Goal: Transaction & Acquisition: Purchase product/service

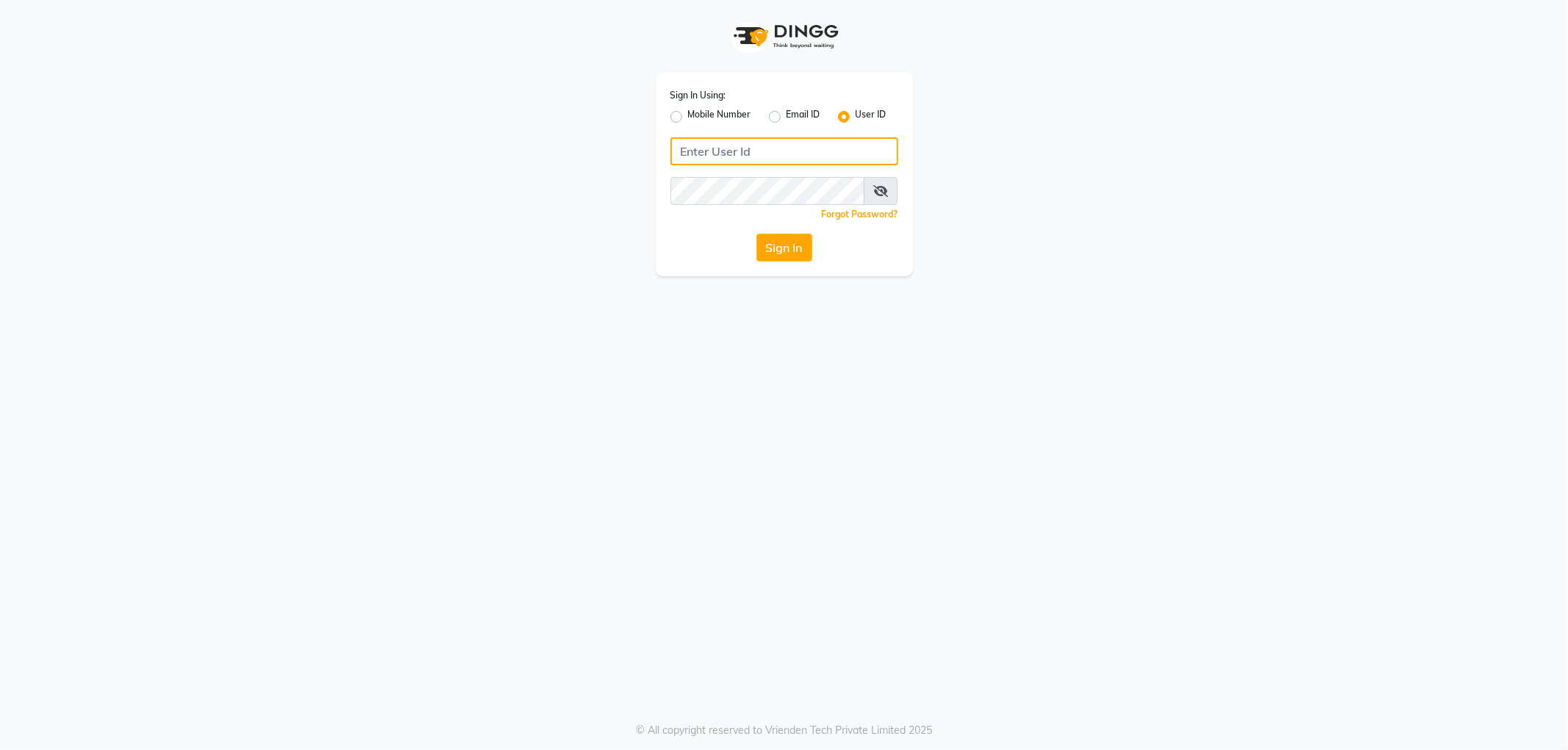
type input "8420118792"
click at [688, 114] on label "Mobile Number" at bounding box center [720, 116] width 64 height 17
click at [688, 114] on input "Mobile Number" at bounding box center [692, 112] width 10 height 10
radio input "true"
radio input "false"
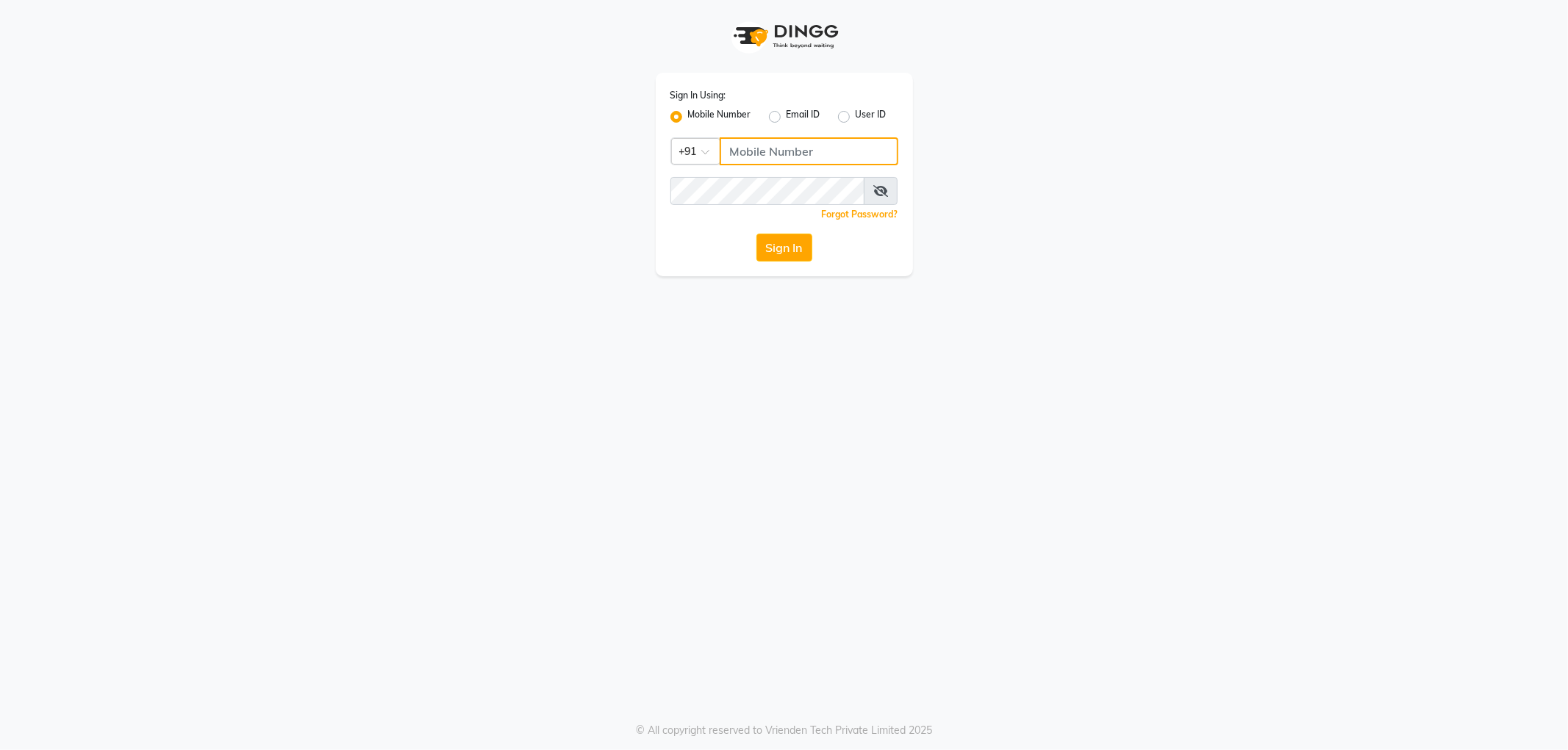
click at [747, 143] on input "Username" at bounding box center [808, 151] width 179 height 28
type input "8420118792"
click at [801, 249] on button "Sign In" at bounding box center [785, 248] width 56 height 28
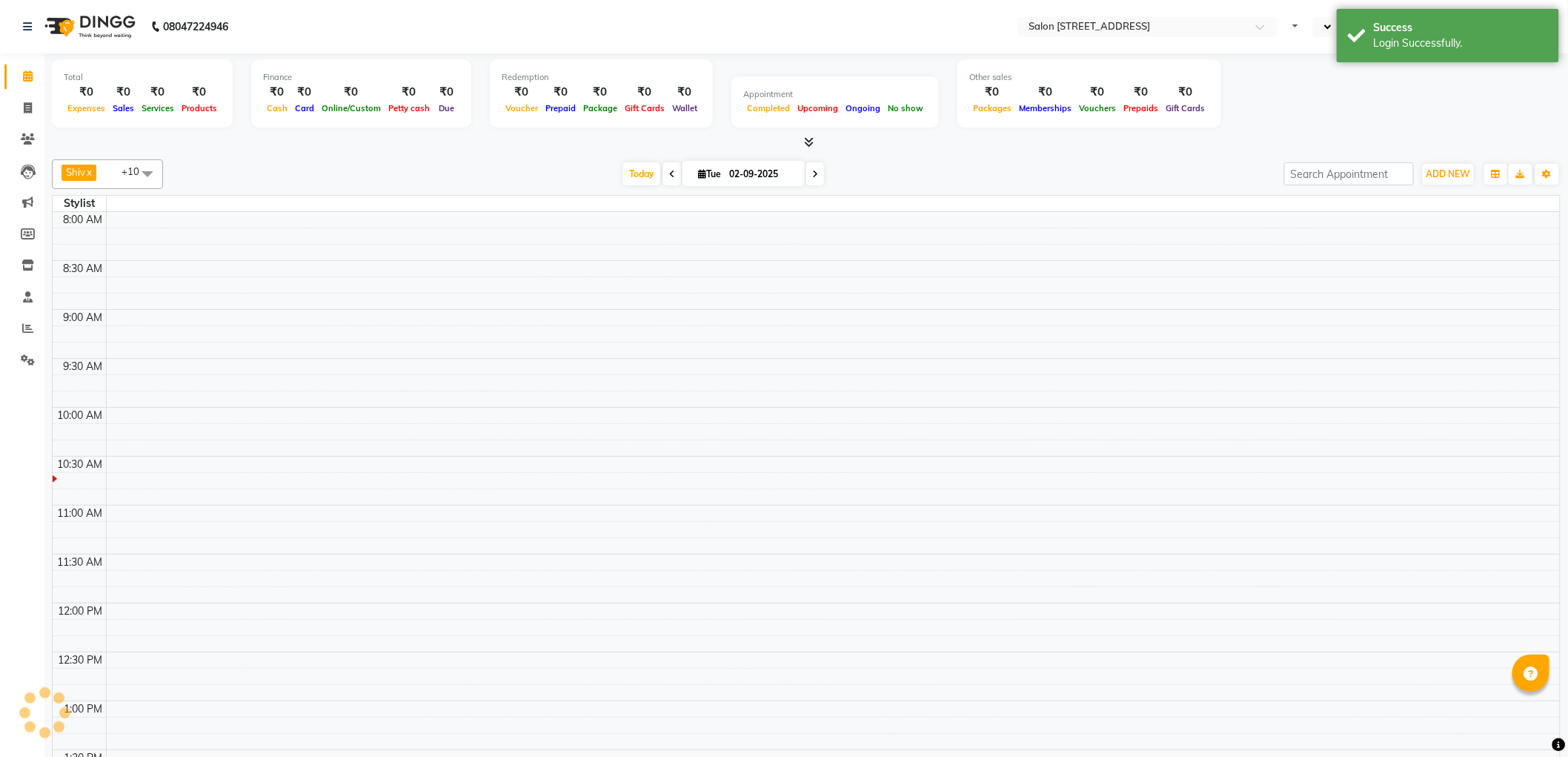
select select "en"
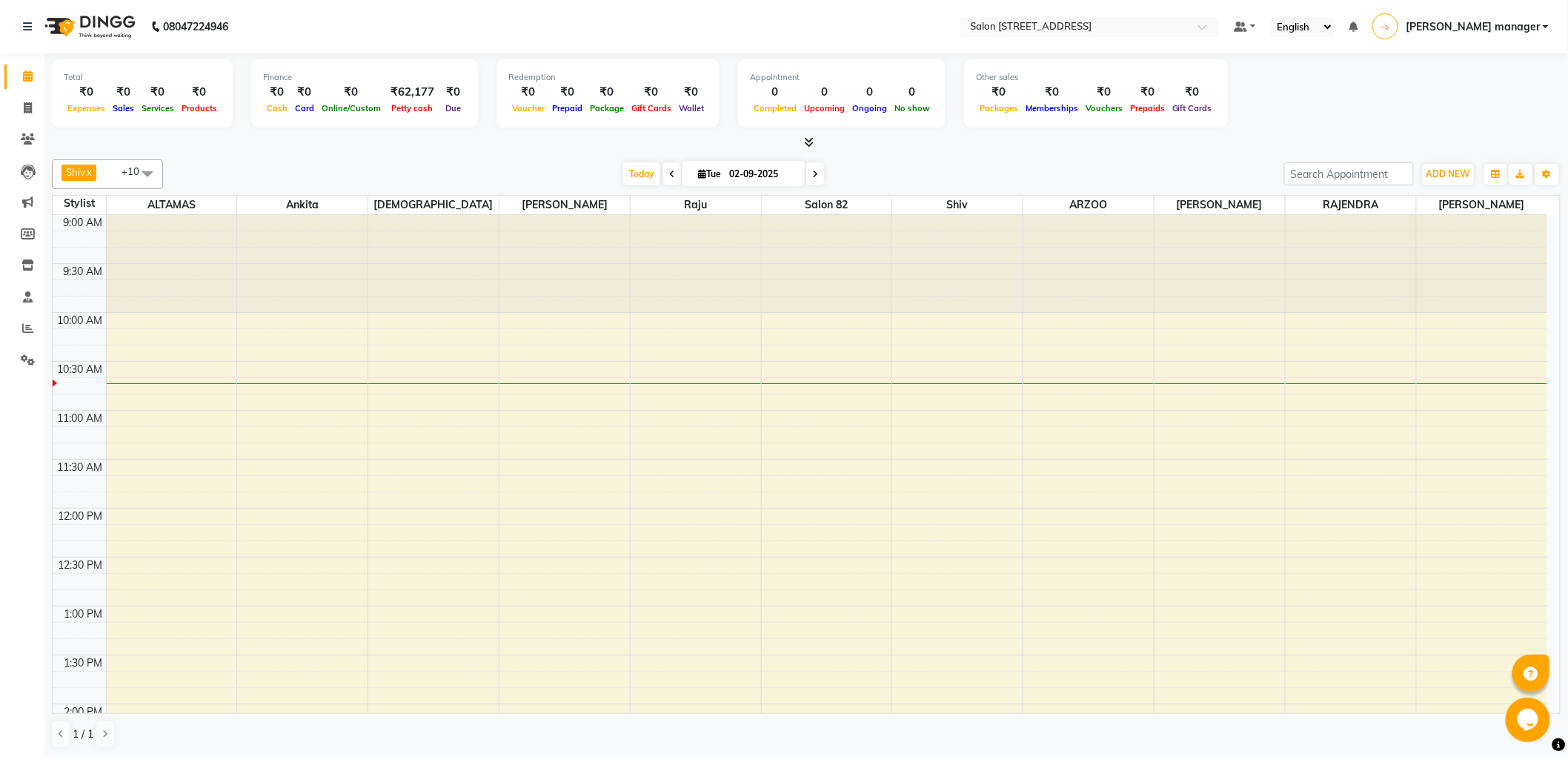
click at [136, 176] on span at bounding box center [147, 173] width 29 height 28
click at [136, 174] on span at bounding box center [147, 173] width 29 height 28
click at [145, 168] on span at bounding box center [147, 173] width 29 height 28
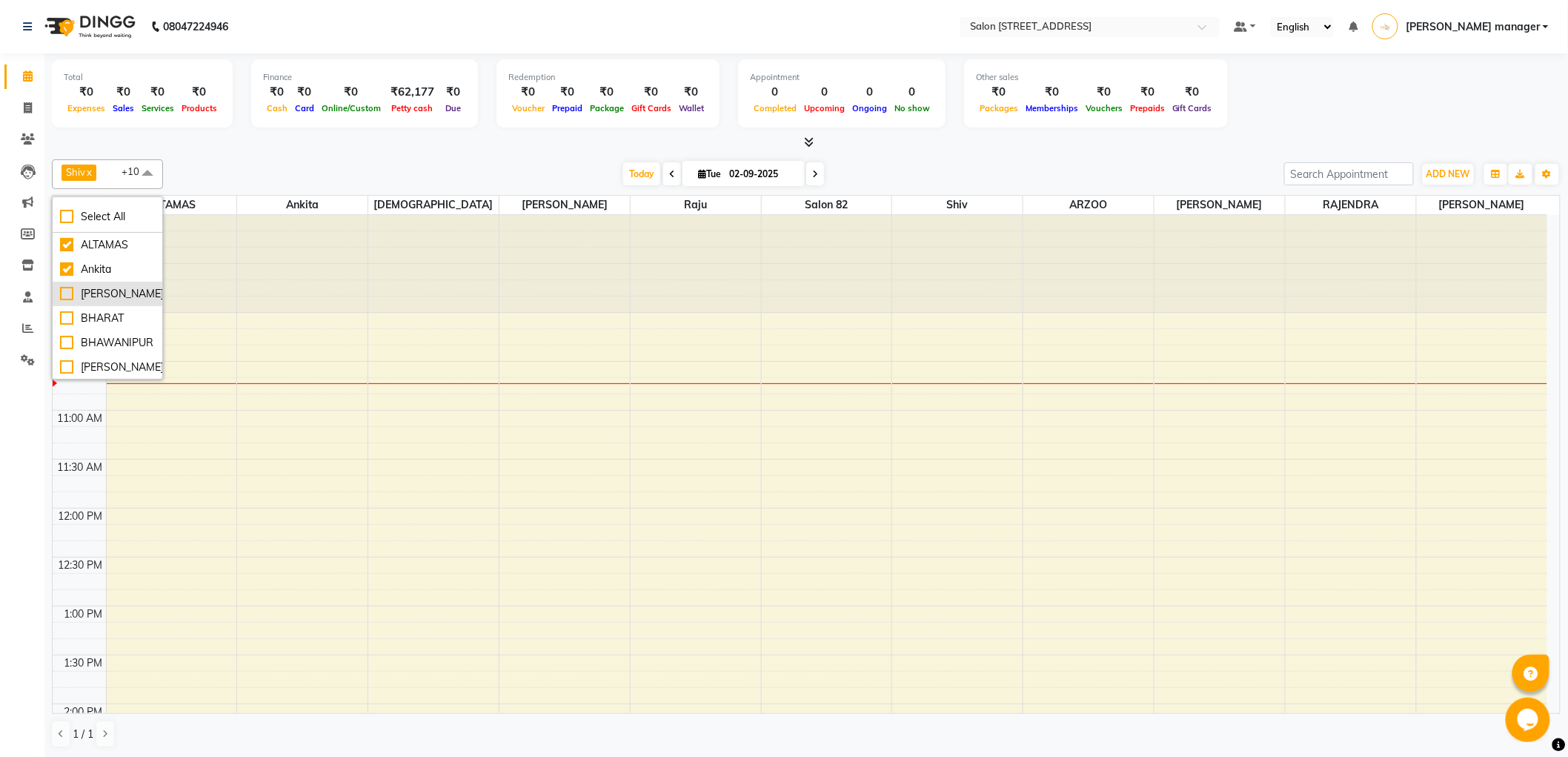
click at [64, 290] on div "[PERSON_NAME]" at bounding box center [108, 294] width 95 height 16
checkbox input "true"
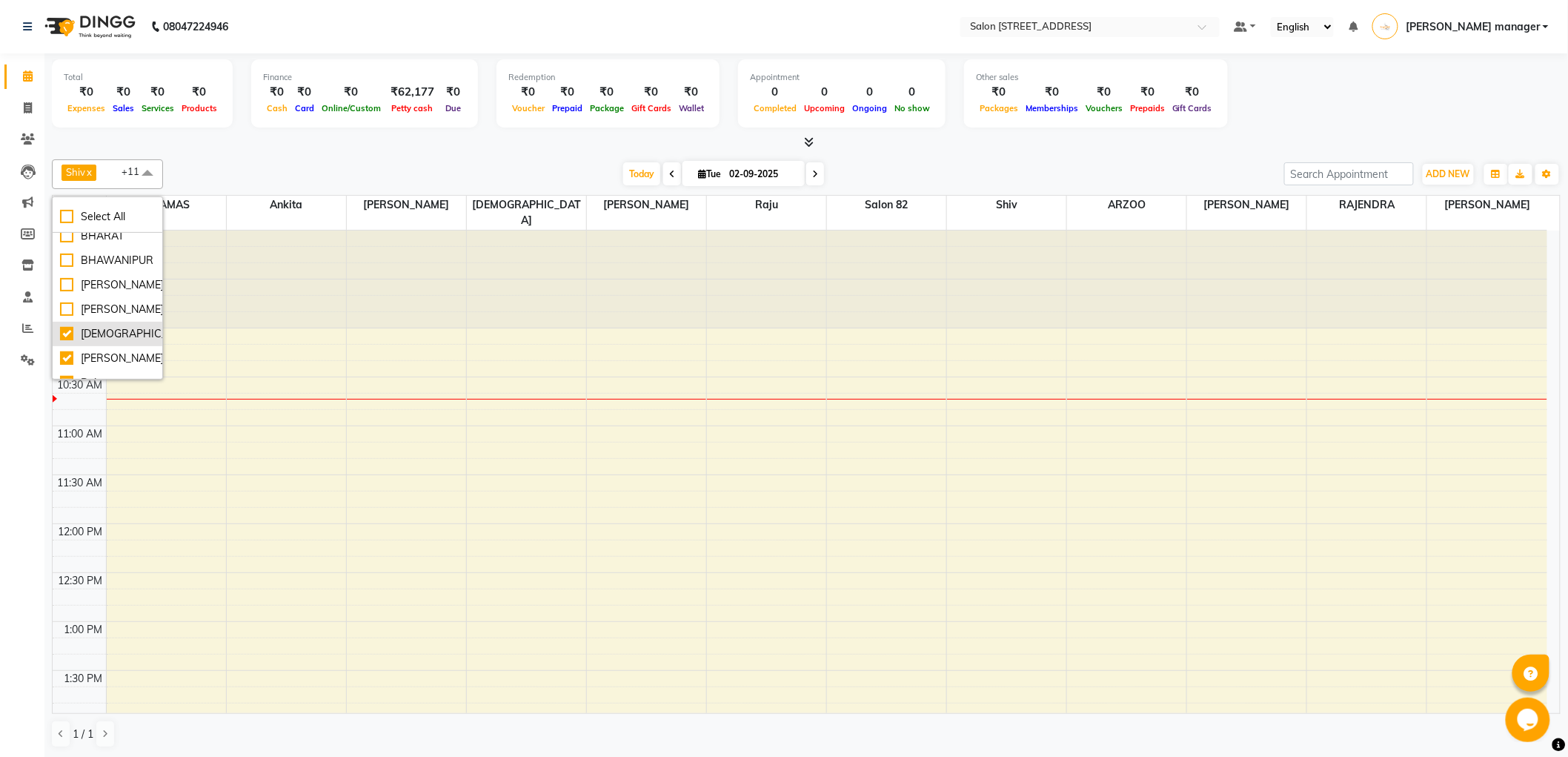
scroll to position [165, 0]
click at [64, 276] on div "[PERSON_NAME]" at bounding box center [108, 276] width 95 height 16
checkbox input "false"
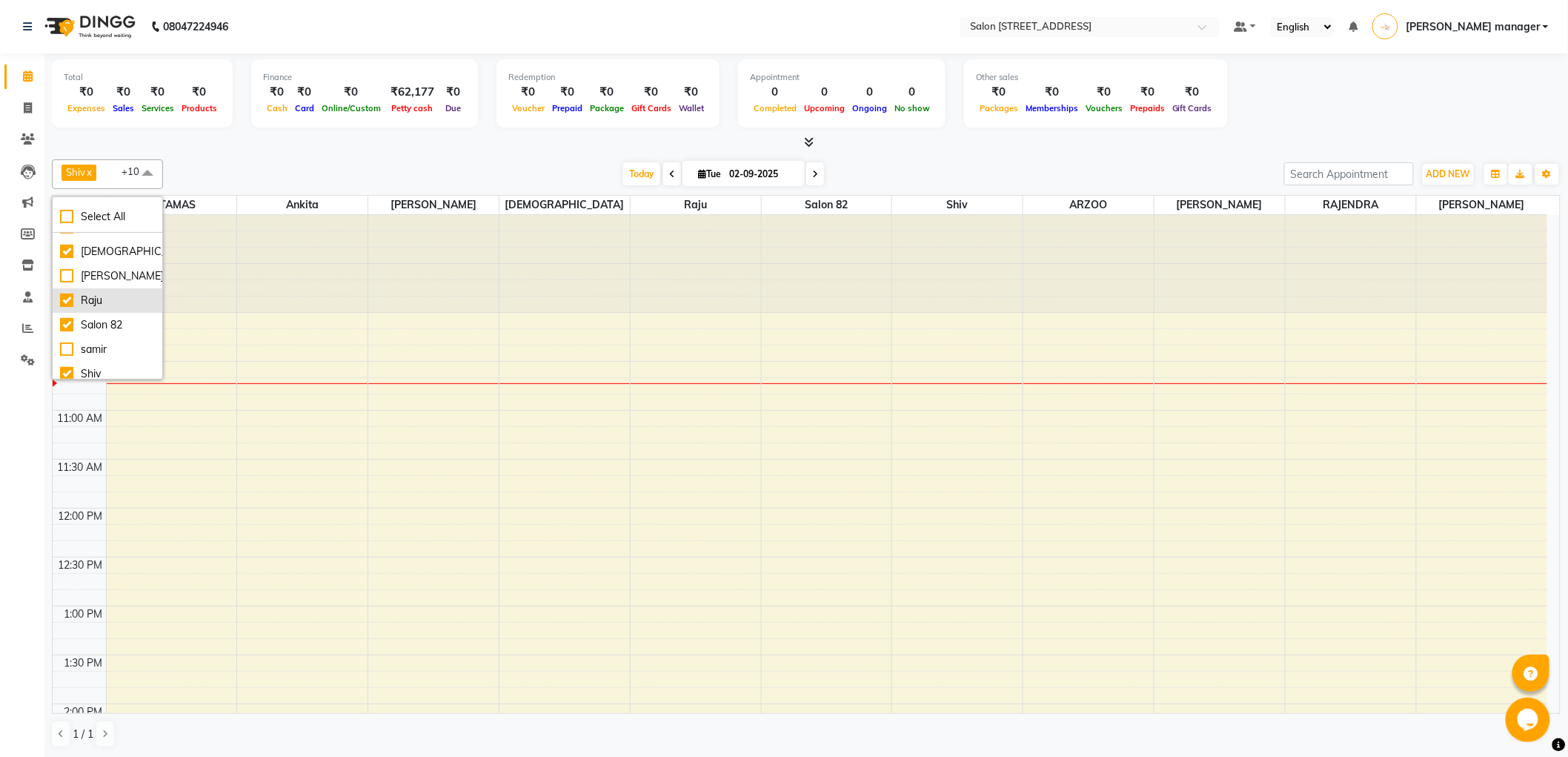
click at [64, 295] on div "Raju" at bounding box center [108, 300] width 95 height 16
checkbox input "false"
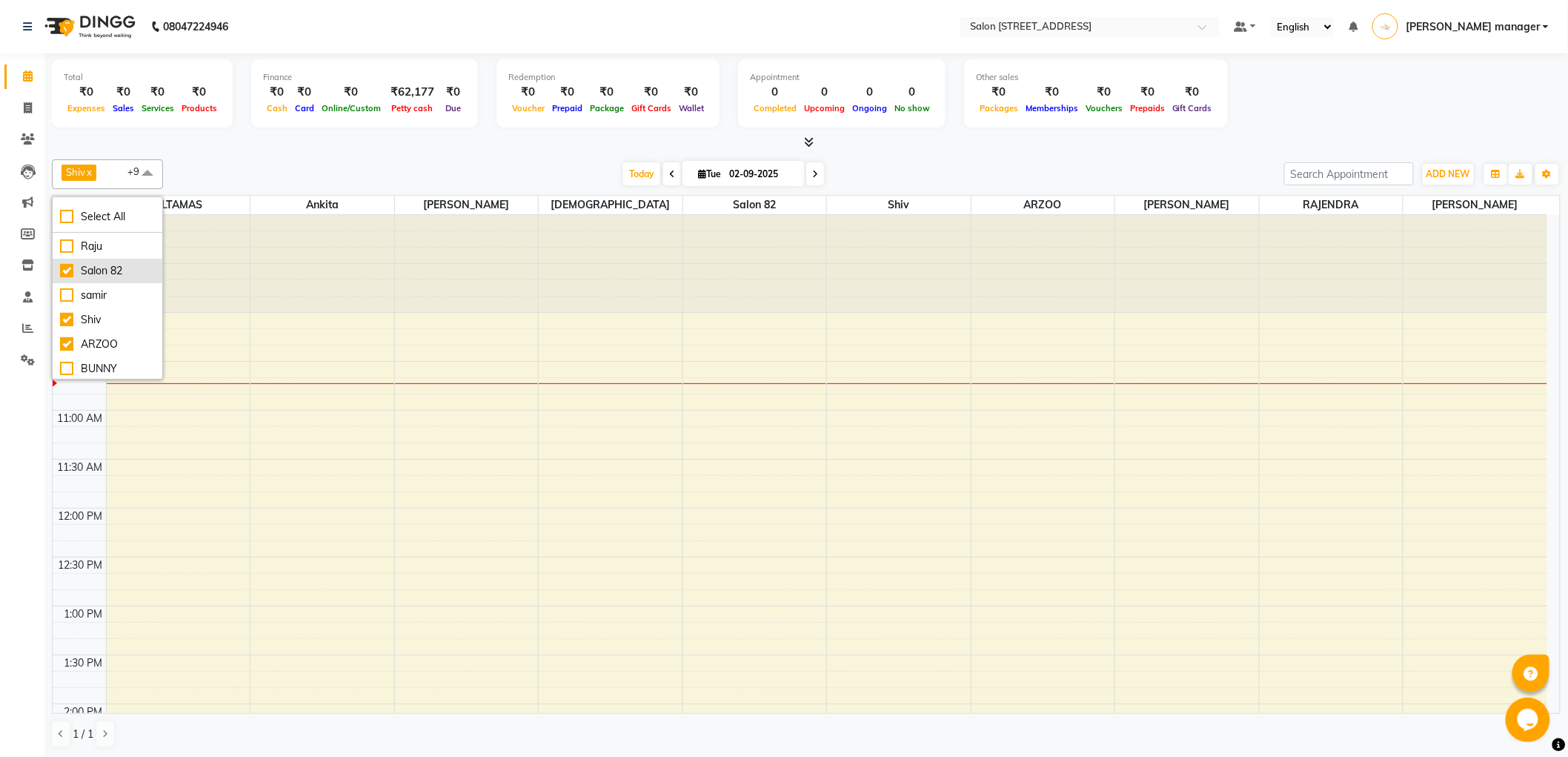
scroll to position [247, 0]
click at [65, 318] on div "ARZOO" at bounding box center [108, 316] width 95 height 16
checkbox input "false"
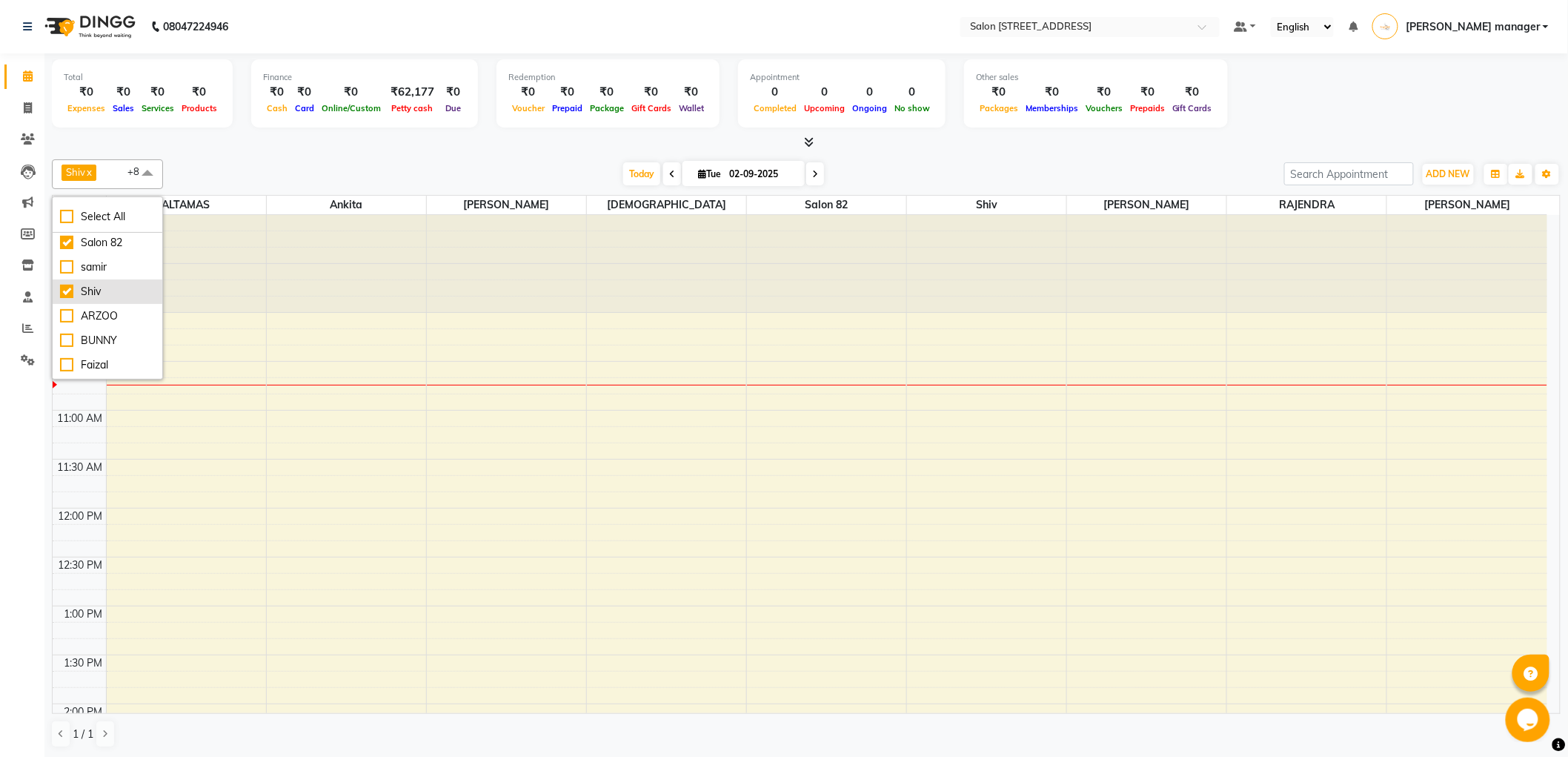
click at [69, 294] on div "Shiv" at bounding box center [108, 291] width 95 height 16
checkbox input "false"
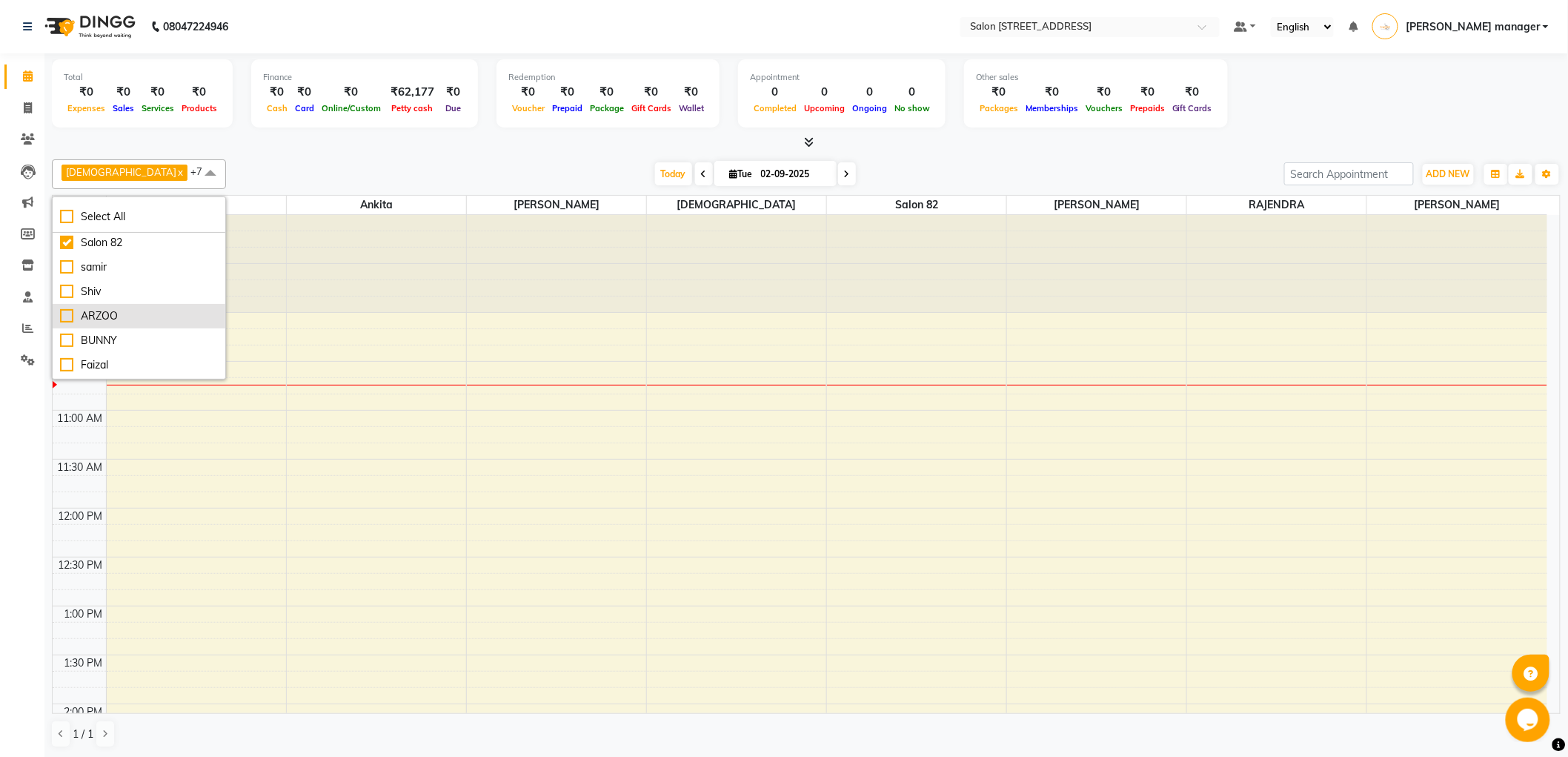
scroll to position [330, 0]
click at [61, 330] on div "[PERSON_NAME]" at bounding box center [139, 331] width 158 height 16
checkbox input "false"
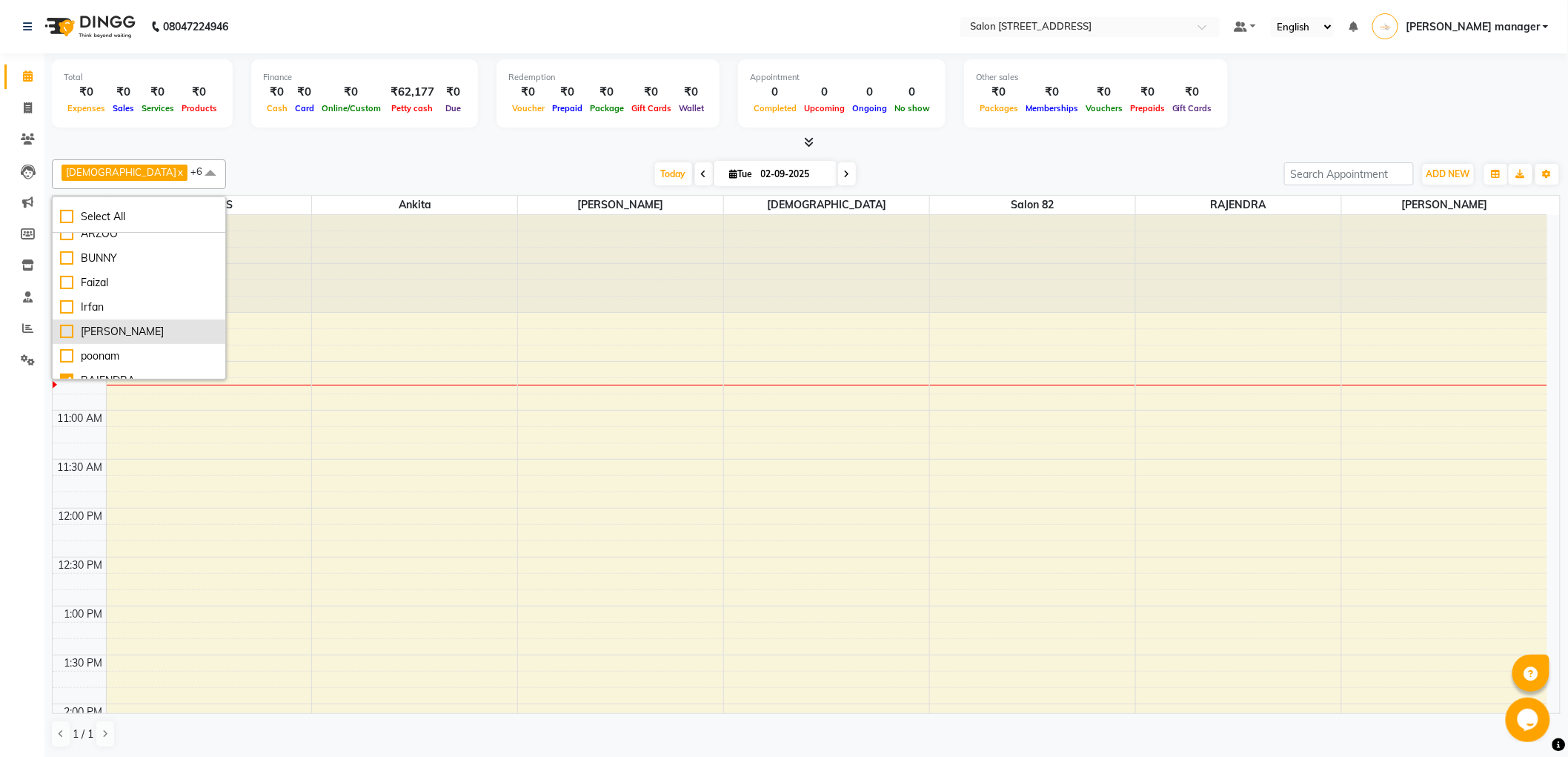
scroll to position [412, 0]
click at [62, 297] on div "RAJENDRA" at bounding box center [139, 298] width 158 height 16
checkbox input "false"
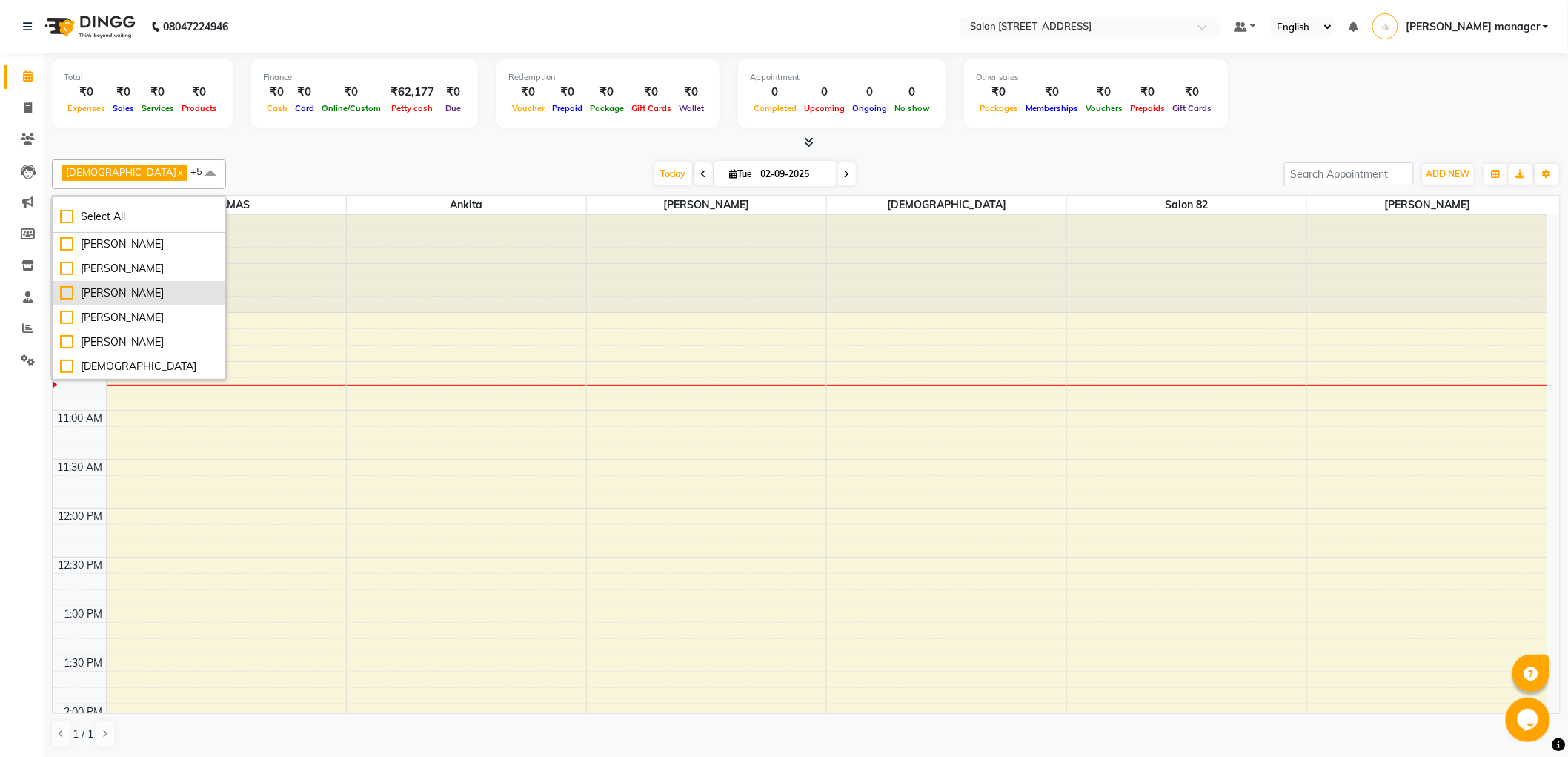
scroll to position [541, 0]
click at [64, 334] on div "[PERSON_NAME]" at bounding box center [139, 341] width 158 height 16
checkbox input "true"
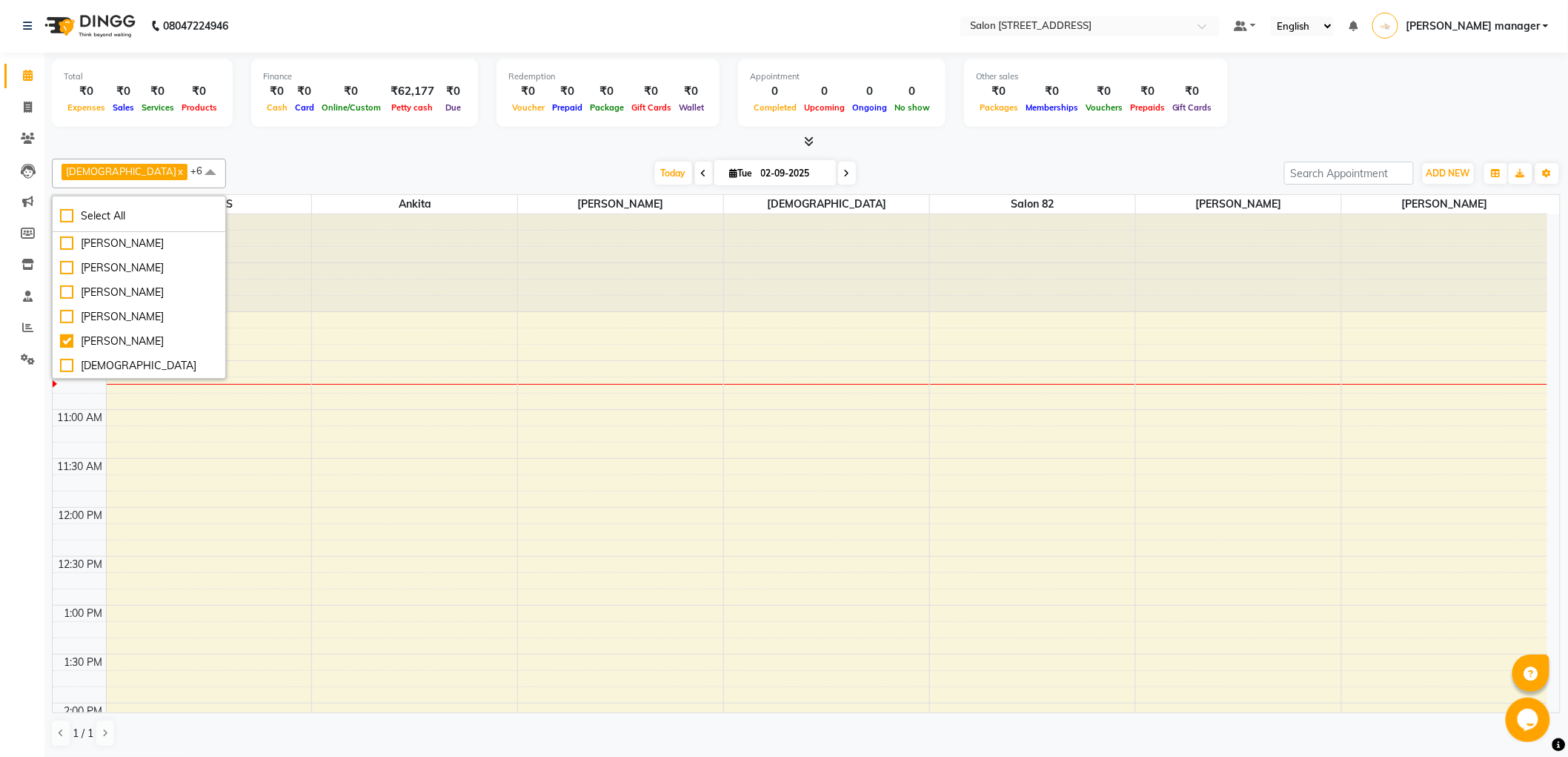
click at [297, 153] on div "Krishna x [PERSON_NAME] x [PERSON_NAME] x [PERSON_NAME] x Salon 82 x [PERSON_NA…" at bounding box center [807, 453] width 1509 height 600
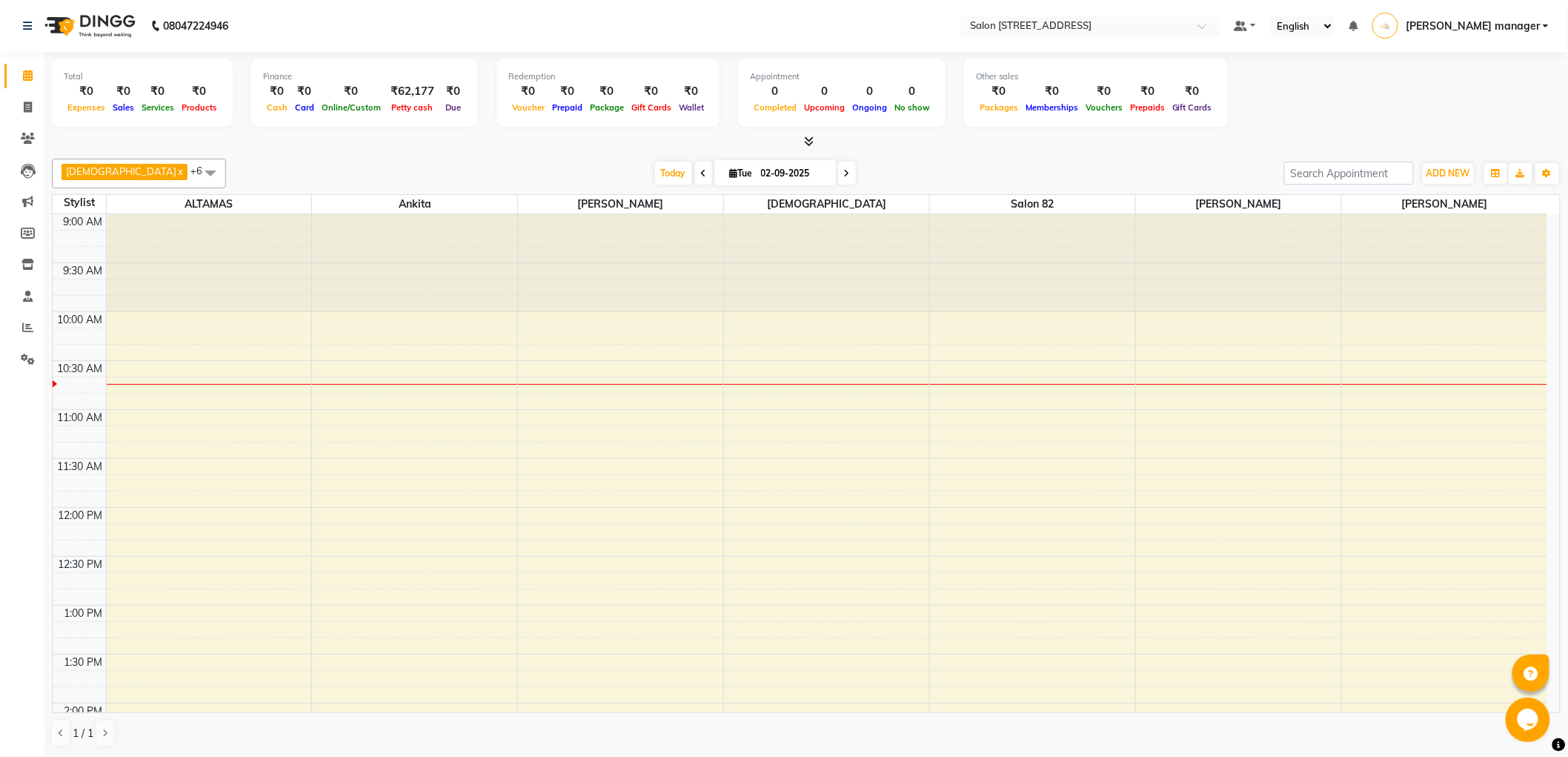
click at [701, 170] on icon at bounding box center [703, 174] width 5 height 9
type input "[DATE]"
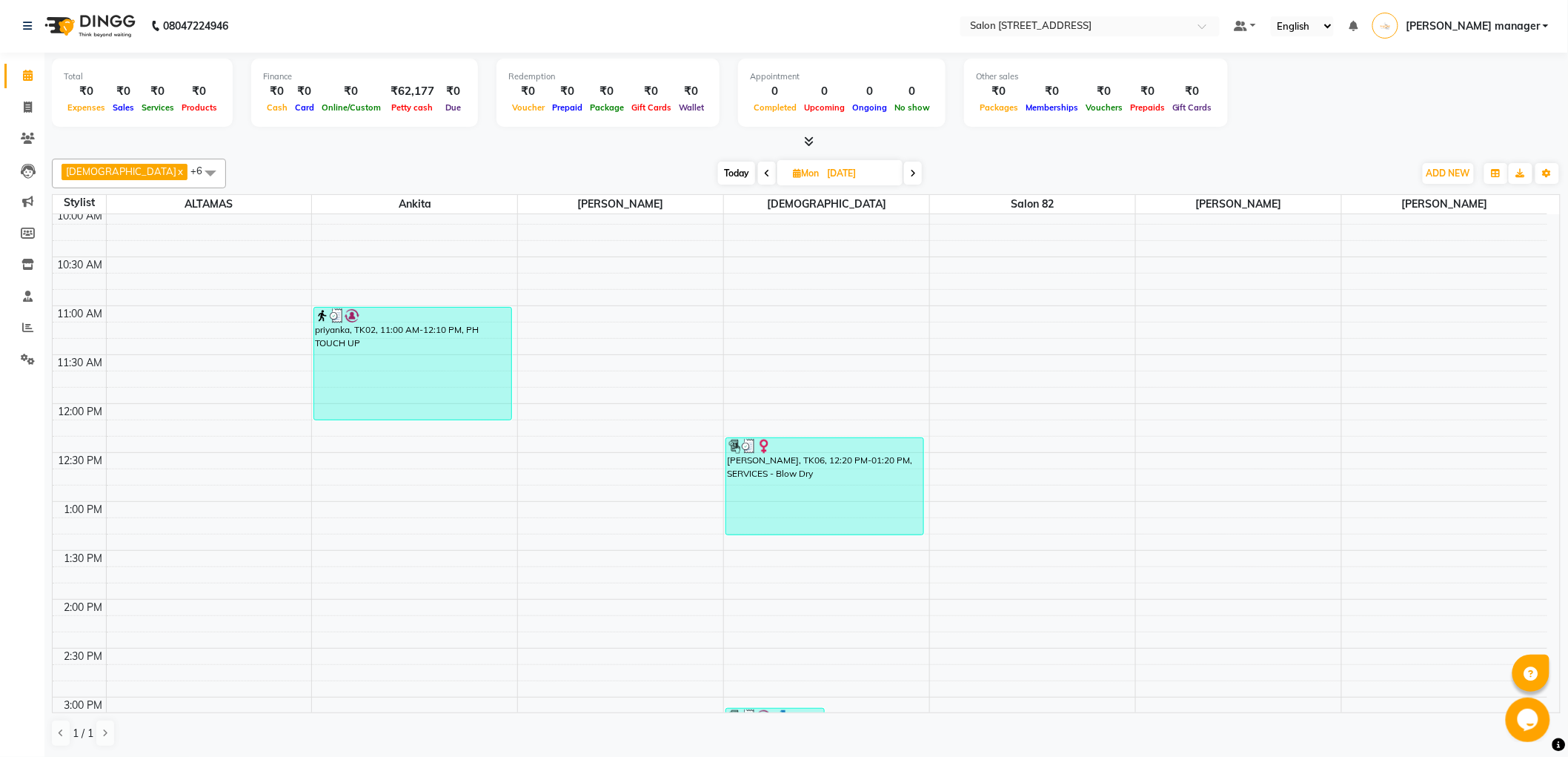
scroll to position [0, 0]
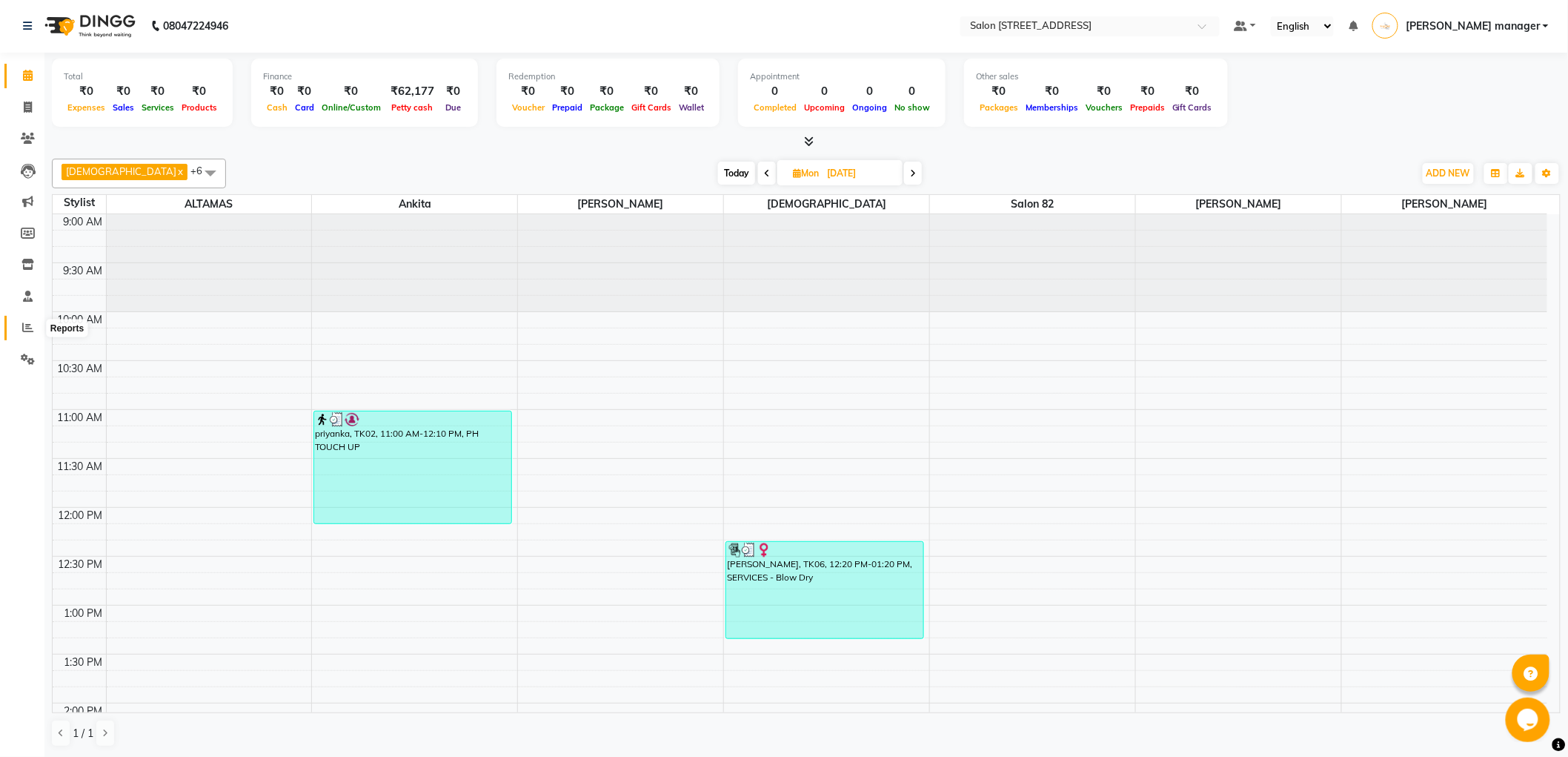
click at [27, 328] on icon at bounding box center [27, 328] width 11 height 11
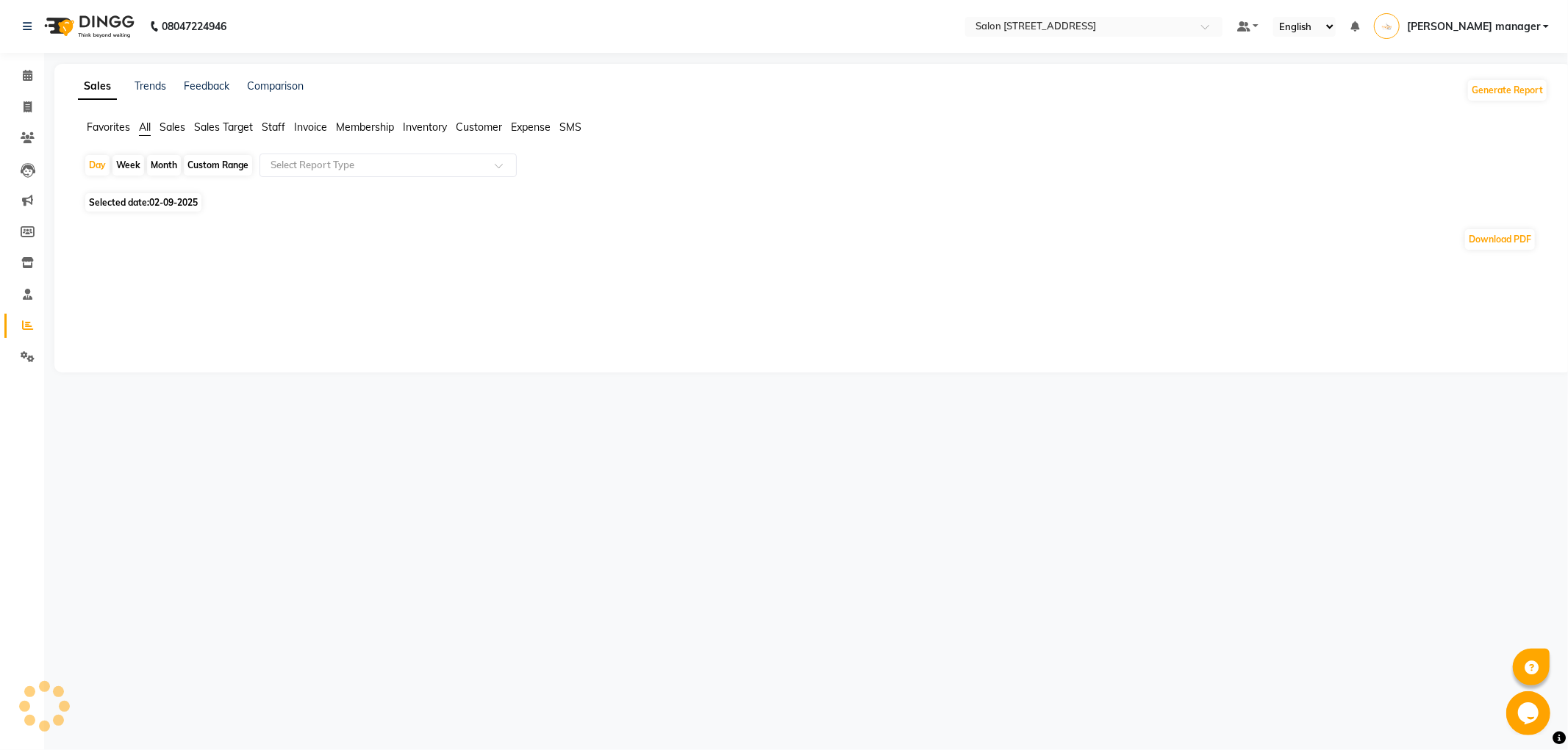
click at [238, 128] on span "Sales Target" at bounding box center [223, 127] width 59 height 14
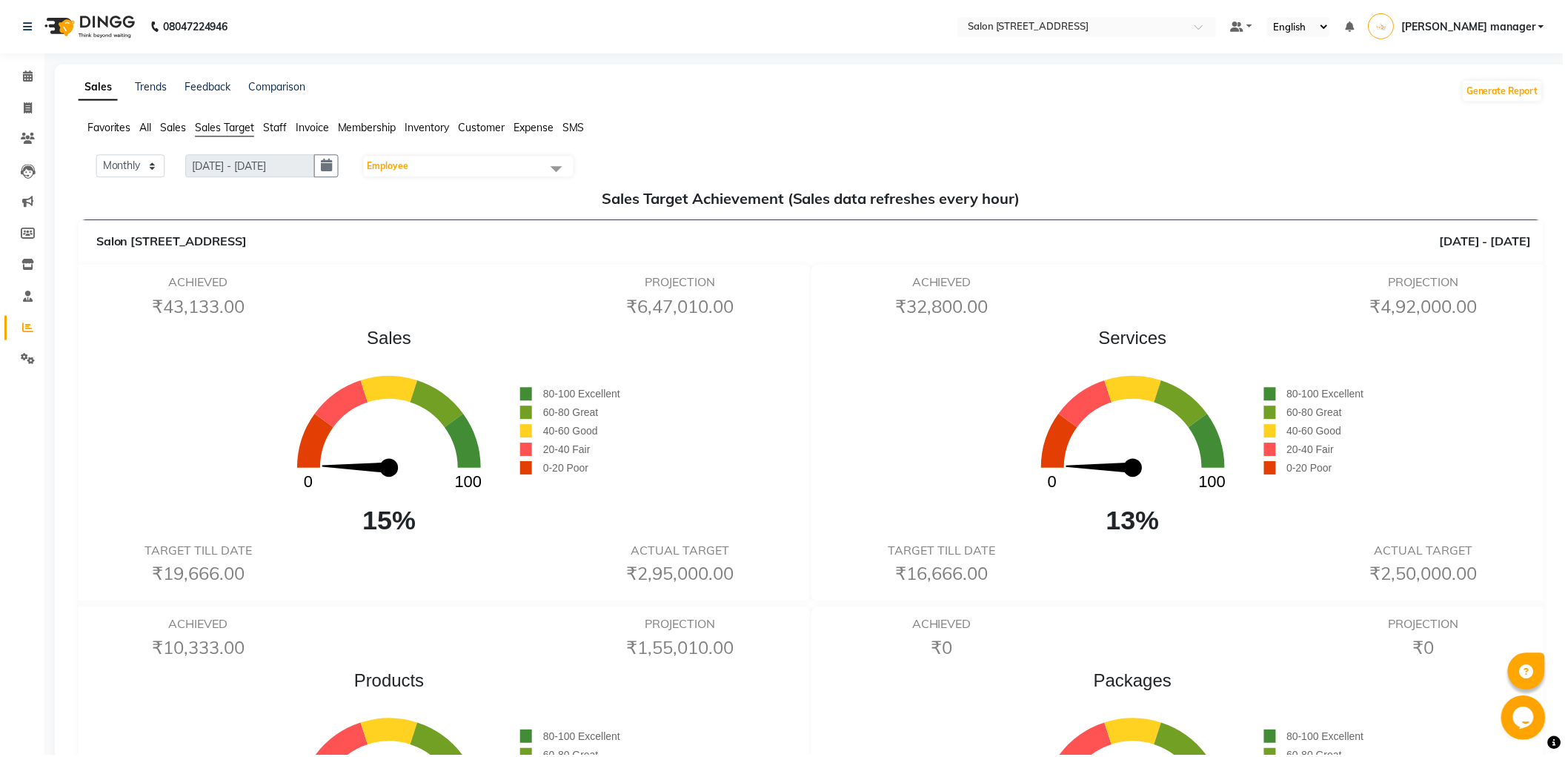
click at [280, 126] on span "Staff" at bounding box center [275, 128] width 24 height 14
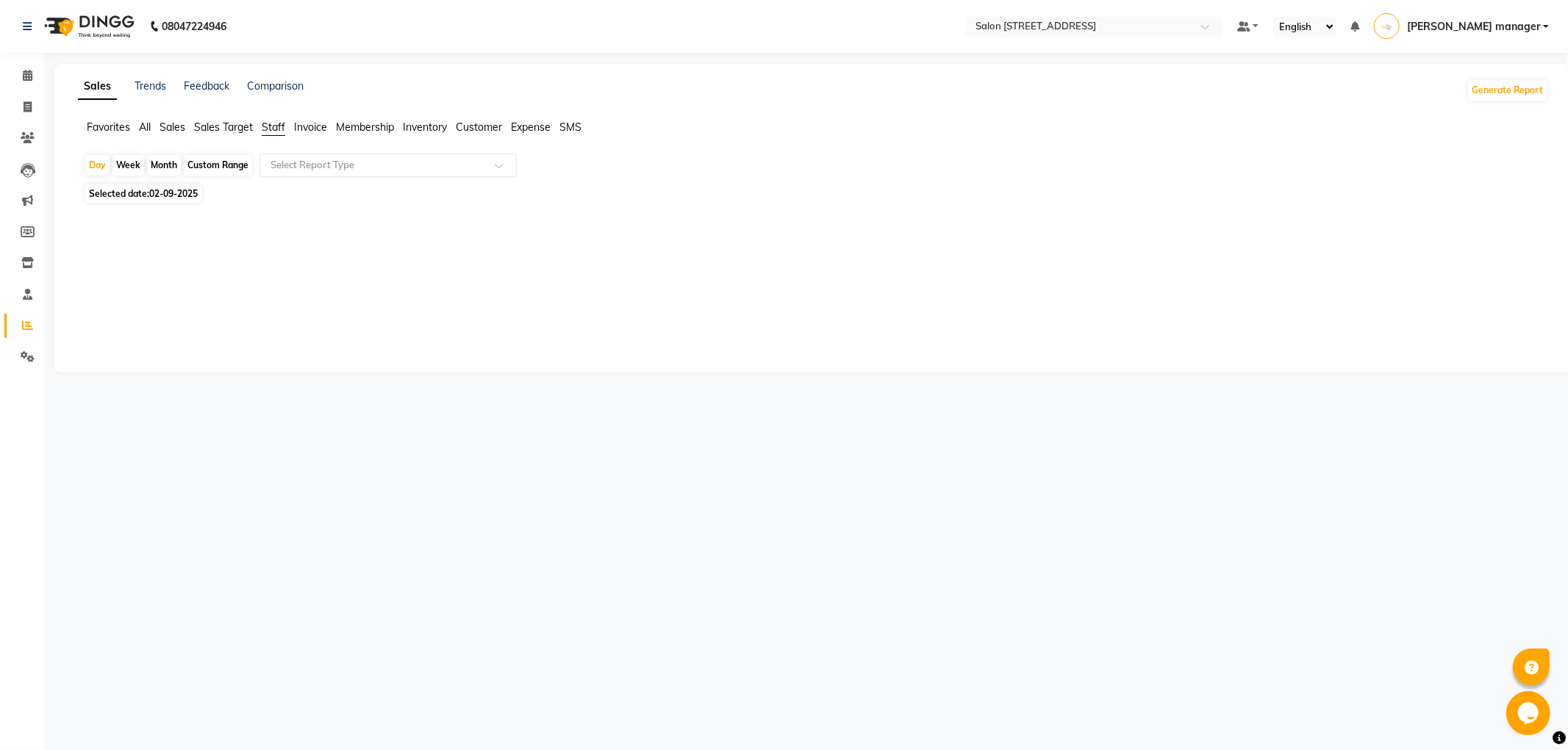
click at [289, 164] on input "text" at bounding box center [373, 165] width 211 height 15
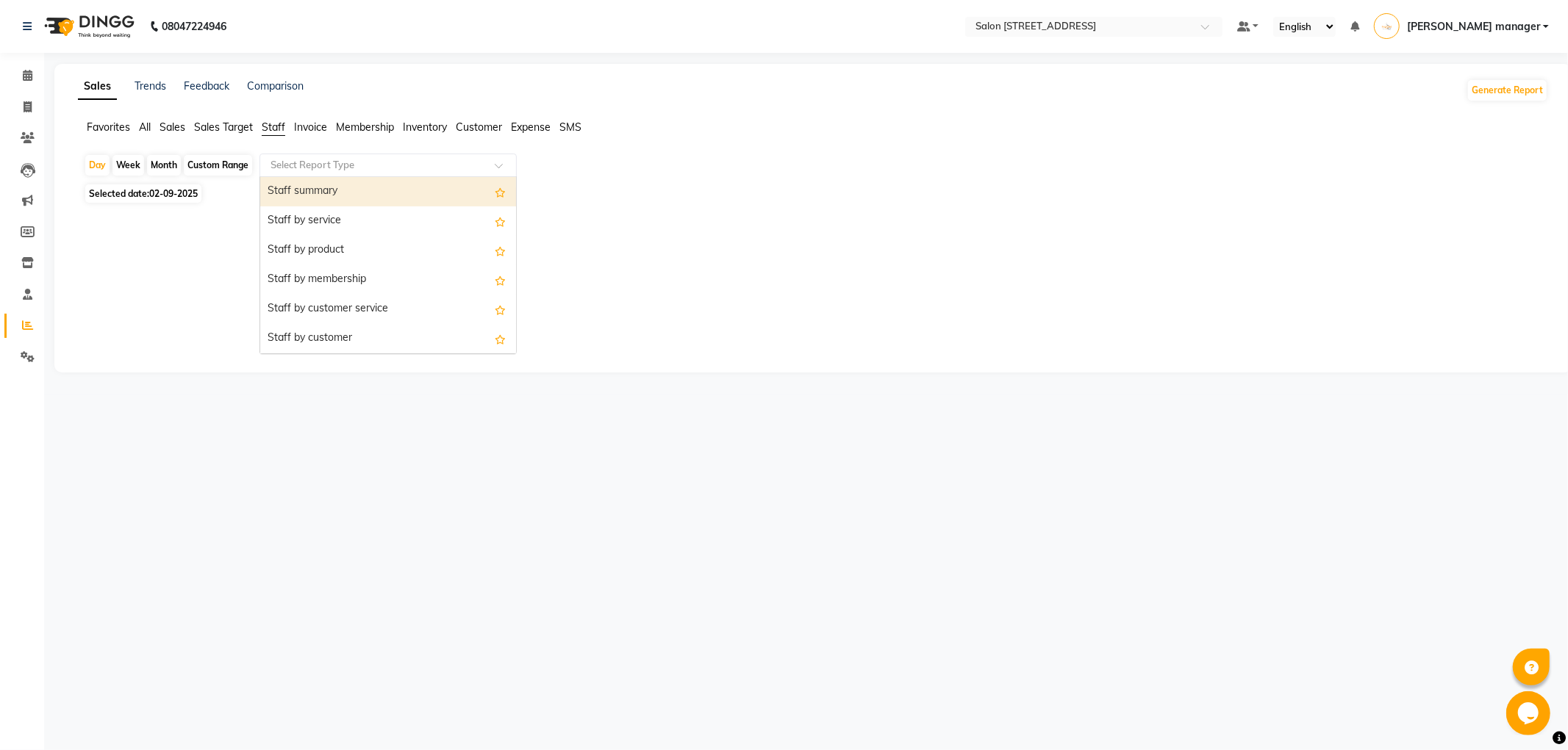
drag, startPoint x: 289, startPoint y: 187, endPoint x: 194, endPoint y: 200, distance: 95.9
click at [288, 188] on div "Staff summary" at bounding box center [388, 191] width 256 height 29
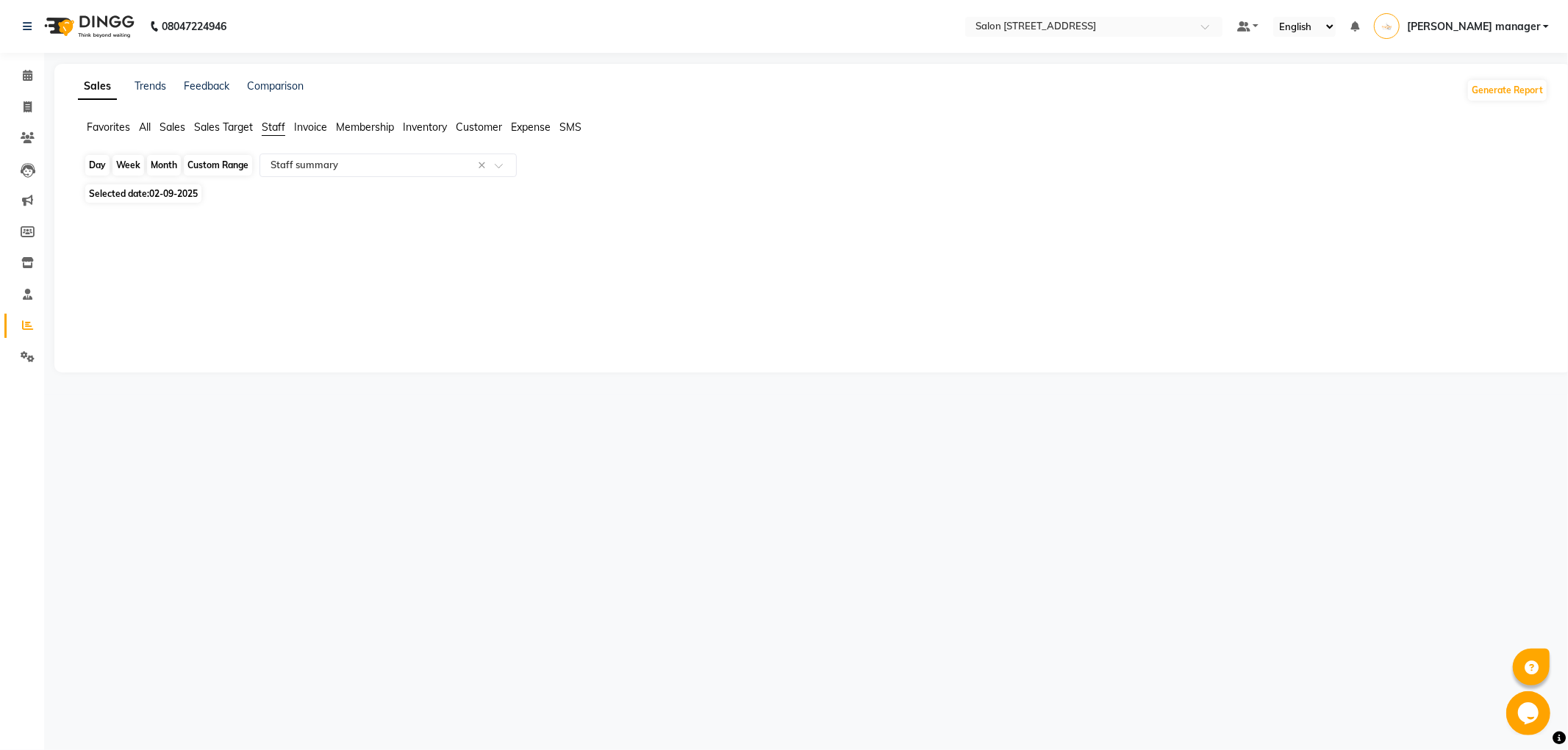
click at [94, 169] on div "Day" at bounding box center [97, 165] width 24 height 21
select select "9"
select select "2025"
click at [99, 169] on div "Day" at bounding box center [97, 165] width 24 height 21
select select "9"
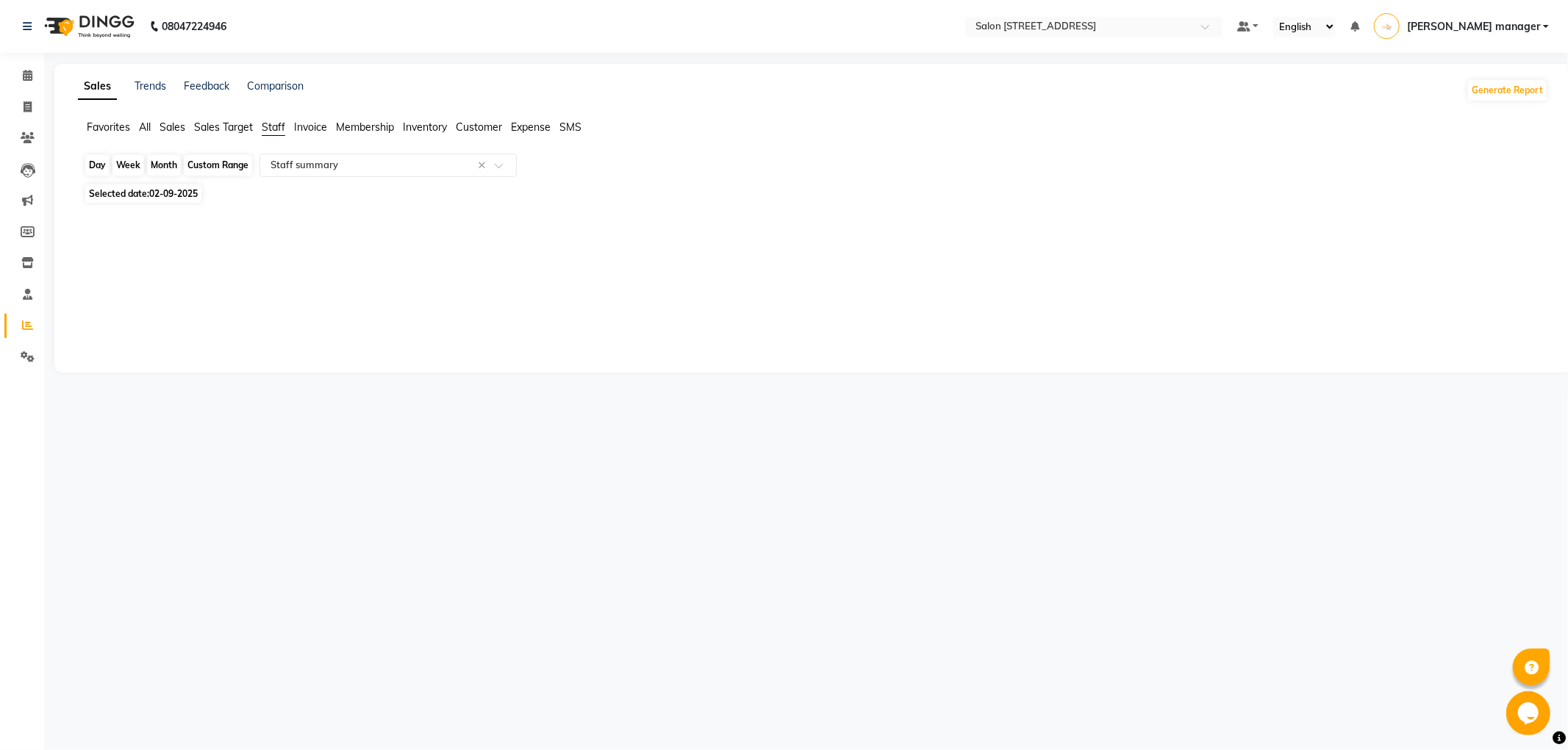
select select "2025"
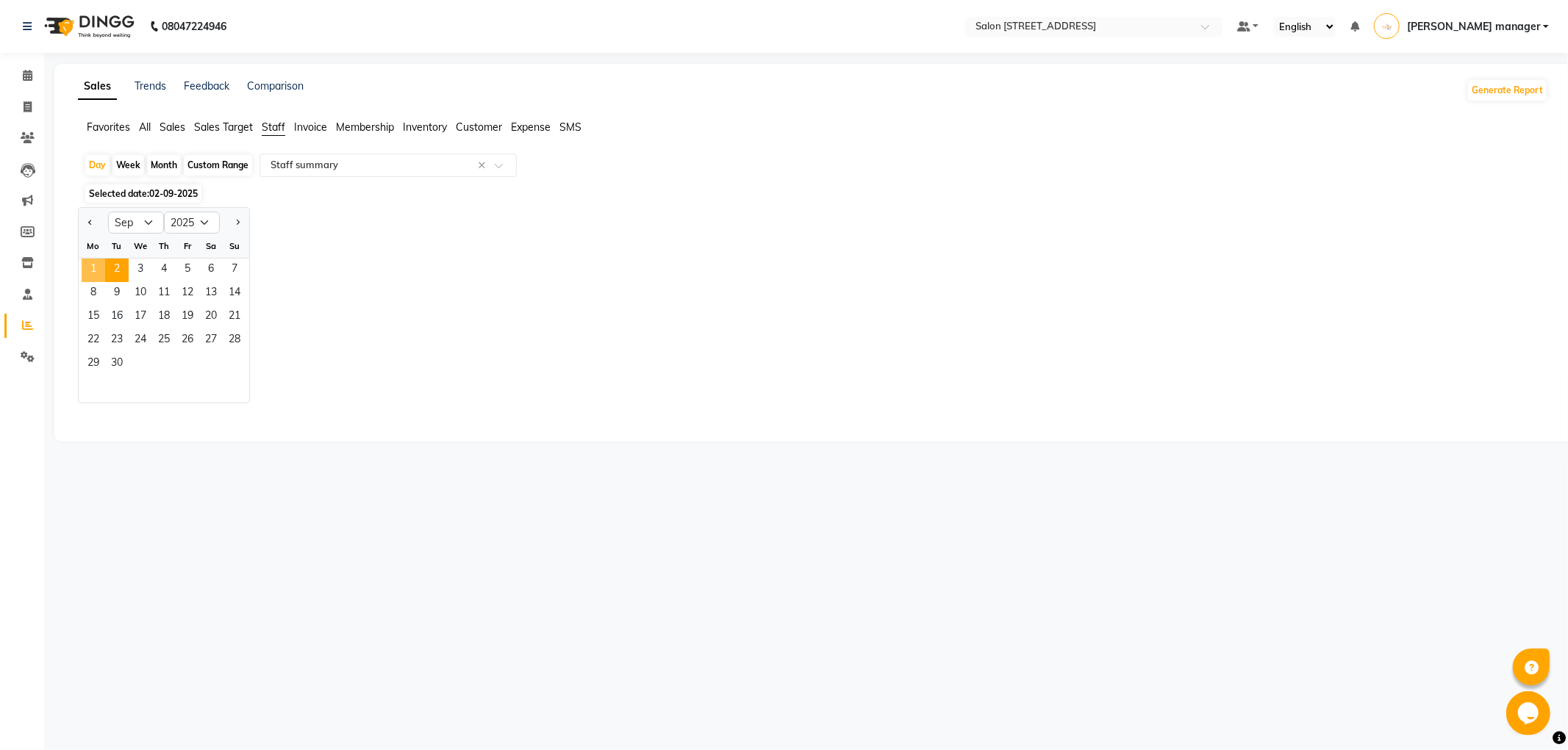
click at [84, 269] on span "1" at bounding box center [93, 270] width 24 height 24
select select "full_report"
select select "csv"
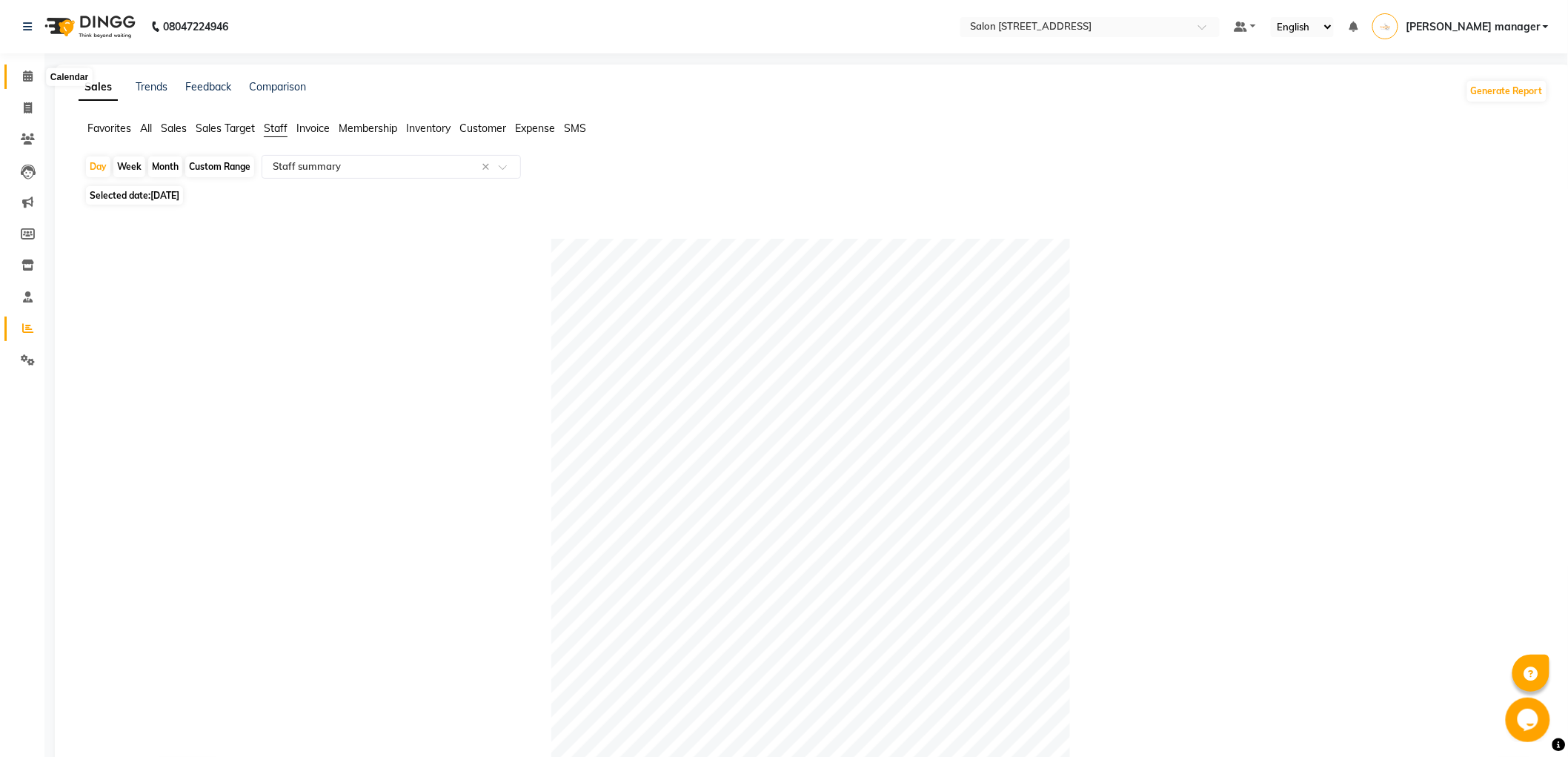
click at [25, 79] on icon at bounding box center [27, 76] width 10 height 11
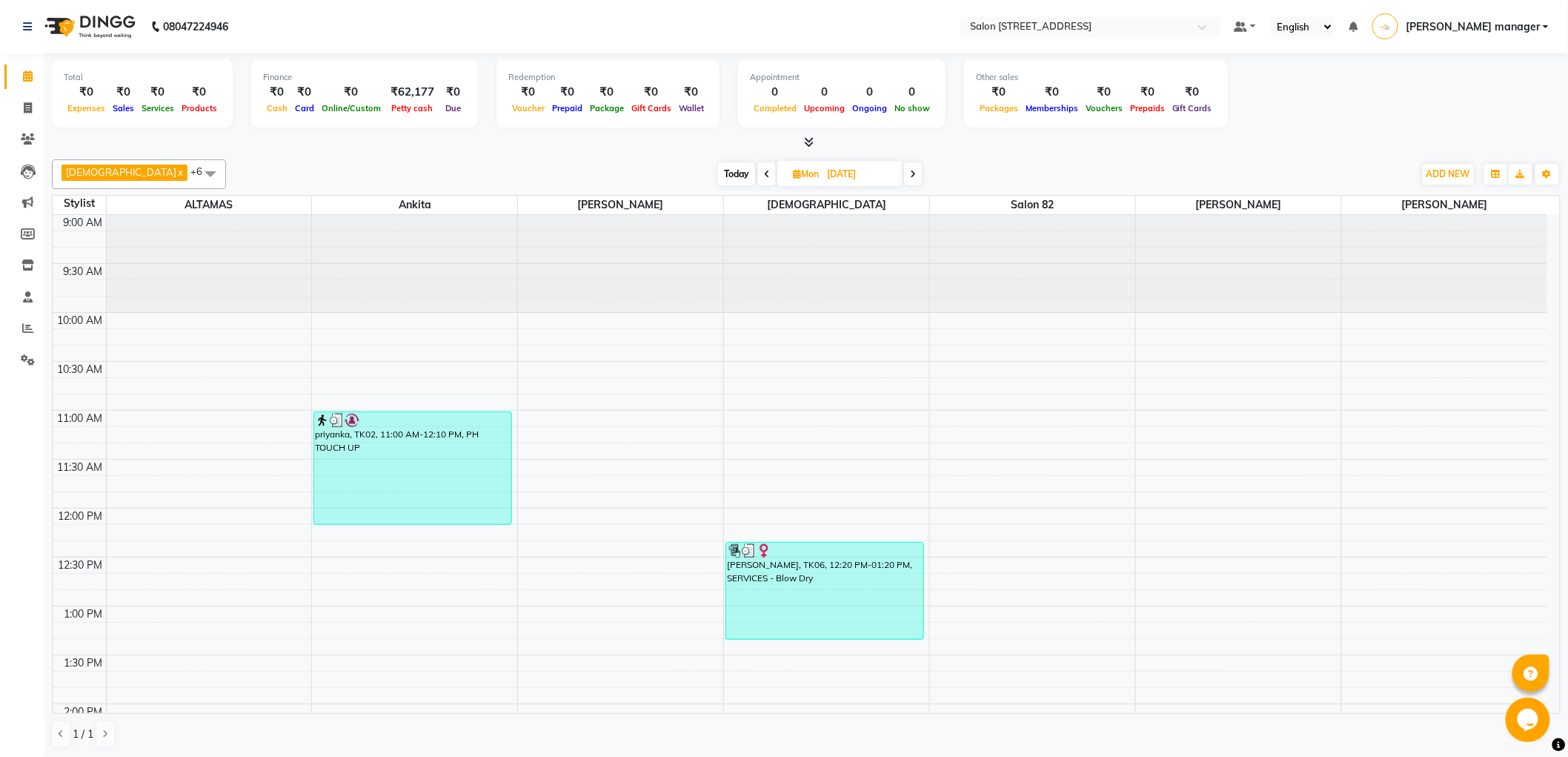
click at [718, 168] on span "Today" at bounding box center [736, 173] width 38 height 23
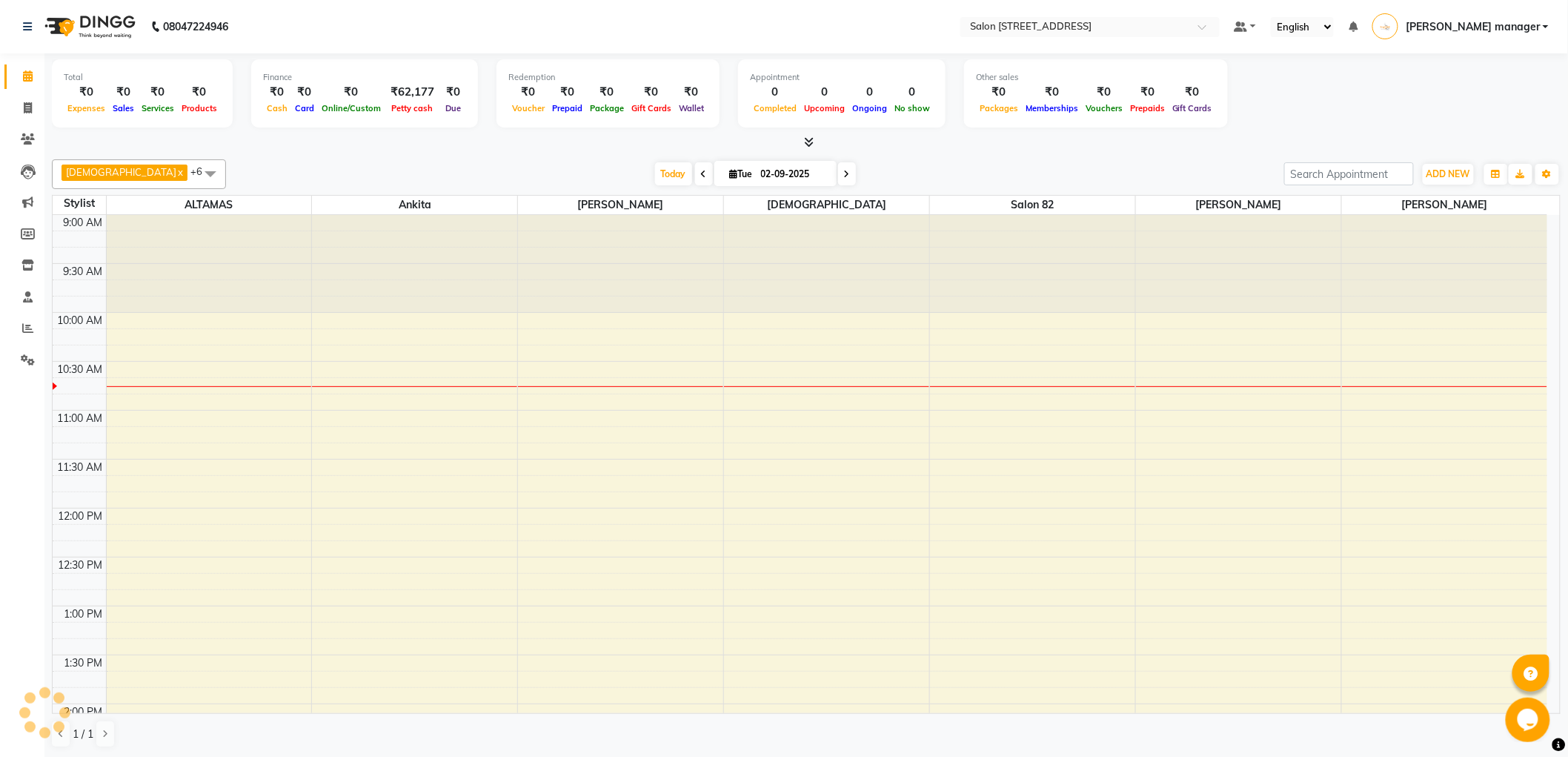
scroll to position [100, 0]
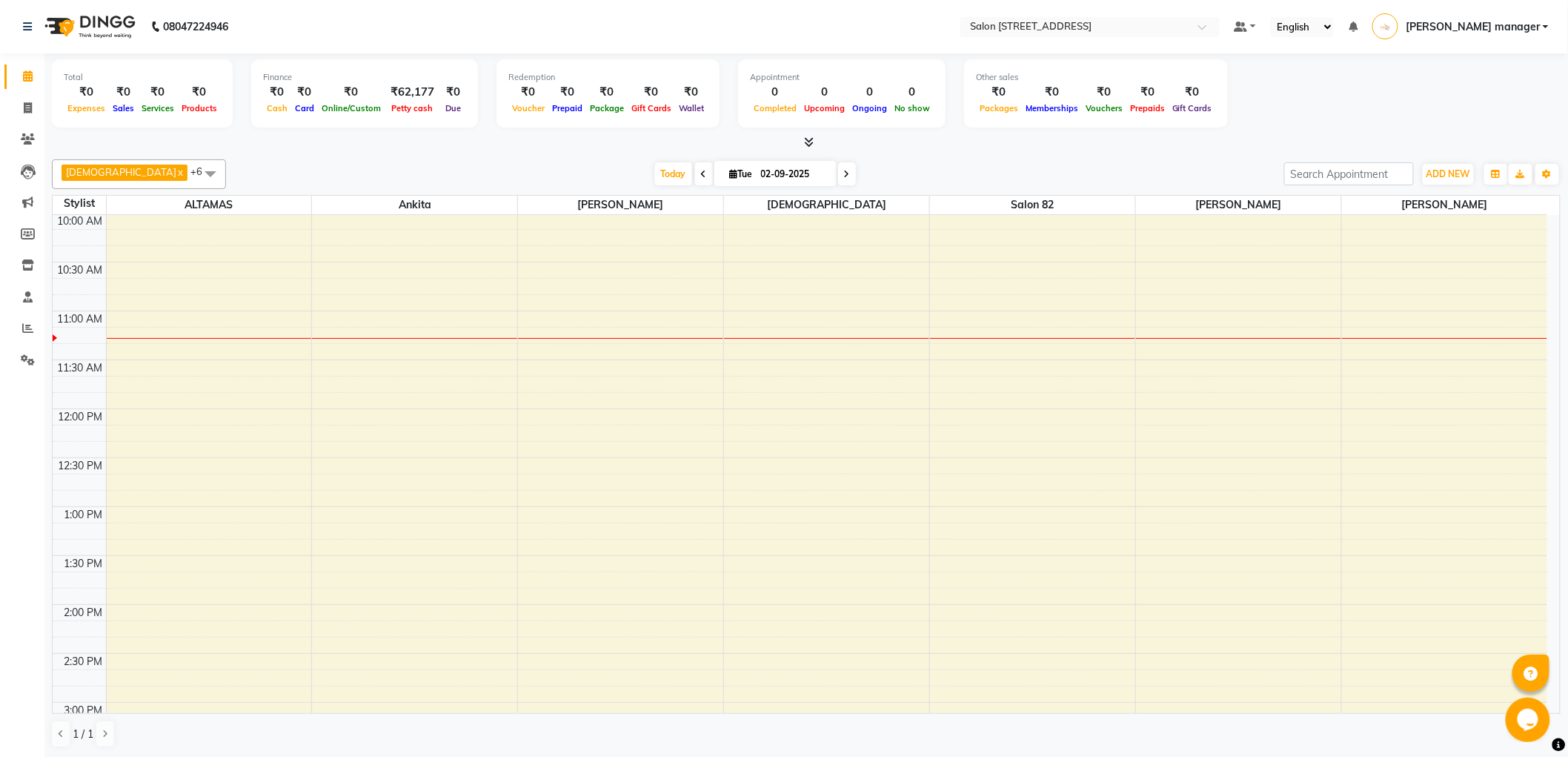
click at [695, 166] on span at bounding box center [703, 173] width 17 height 23
type input "[DATE]"
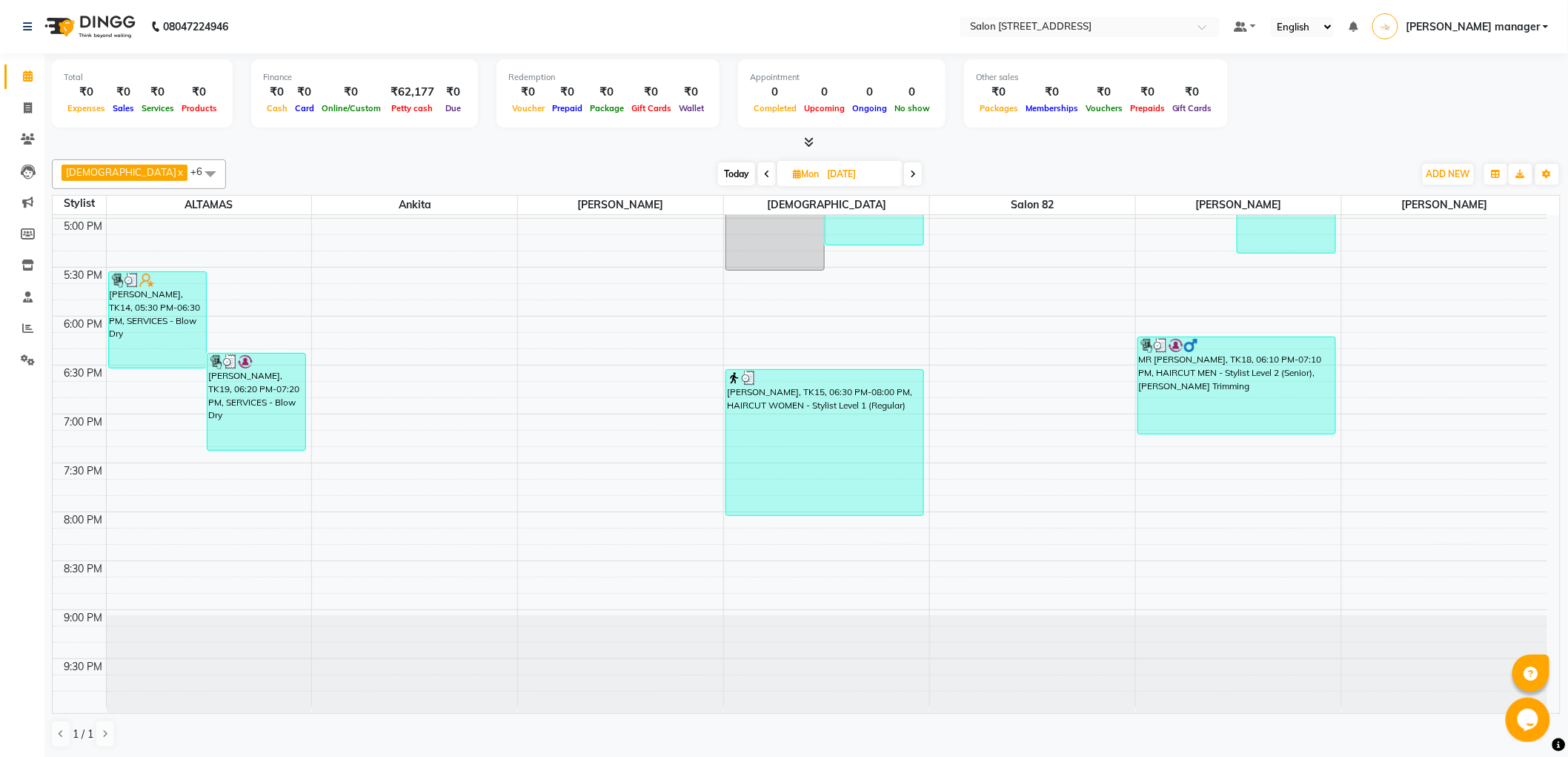
scroll to position [1, 0]
click at [196, 176] on span at bounding box center [210, 172] width 29 height 28
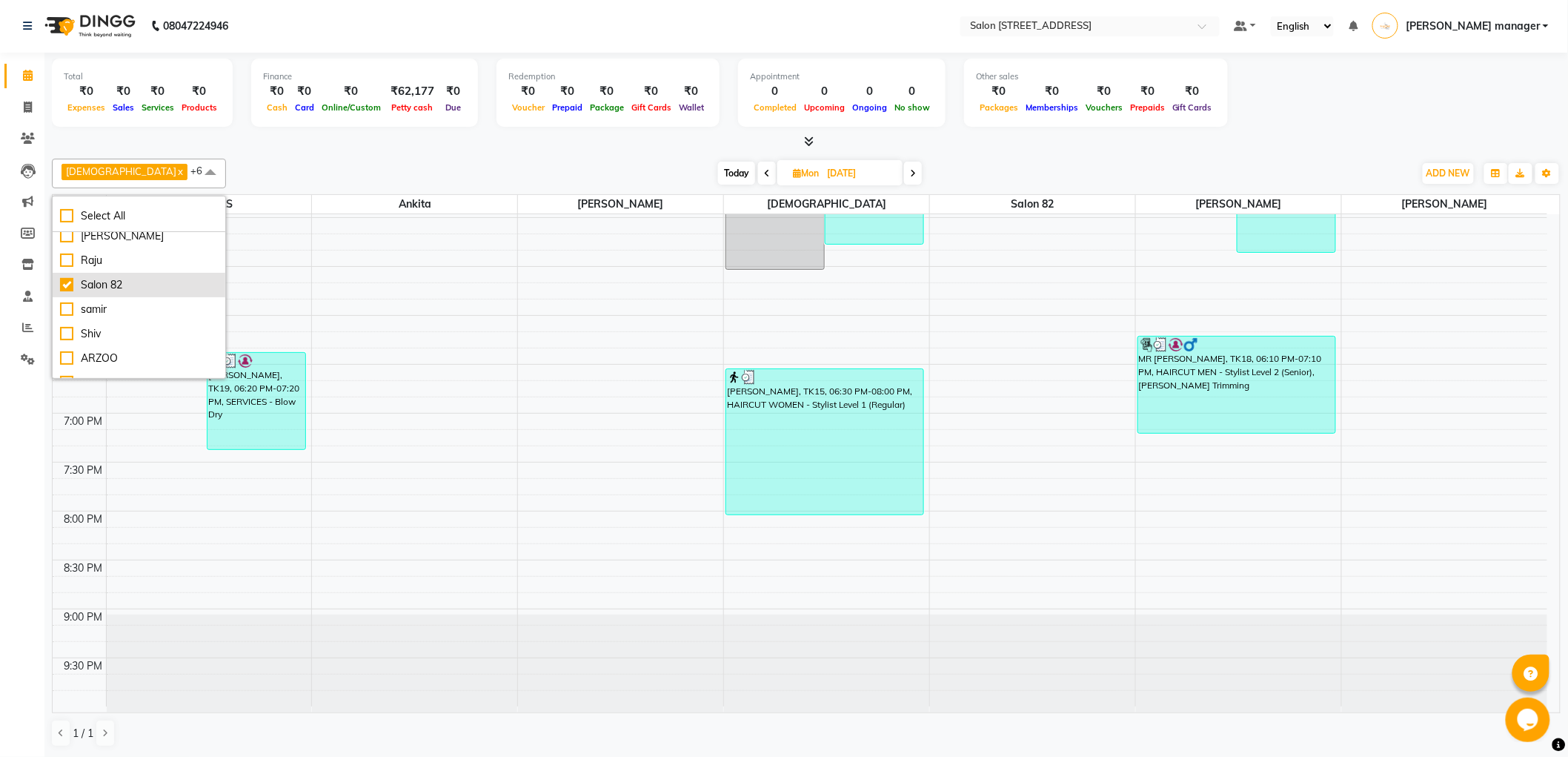
scroll to position [165, 0]
click at [79, 270] on div "[PERSON_NAME]" at bounding box center [139, 275] width 158 height 16
checkbox input "true"
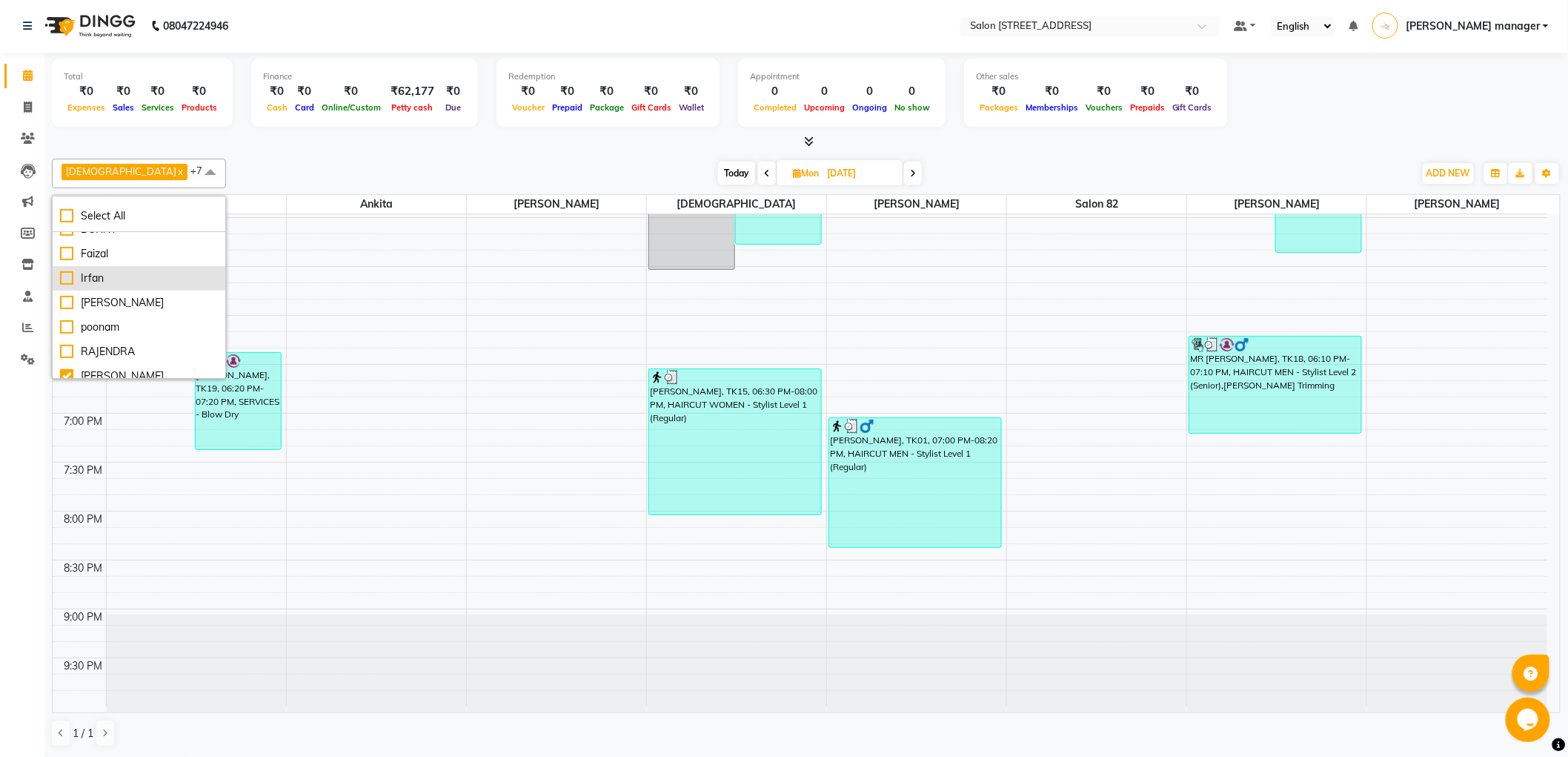
scroll to position [330, 0]
click at [63, 330] on div "[PERSON_NAME]" at bounding box center [139, 330] width 158 height 16
checkbox input "true"
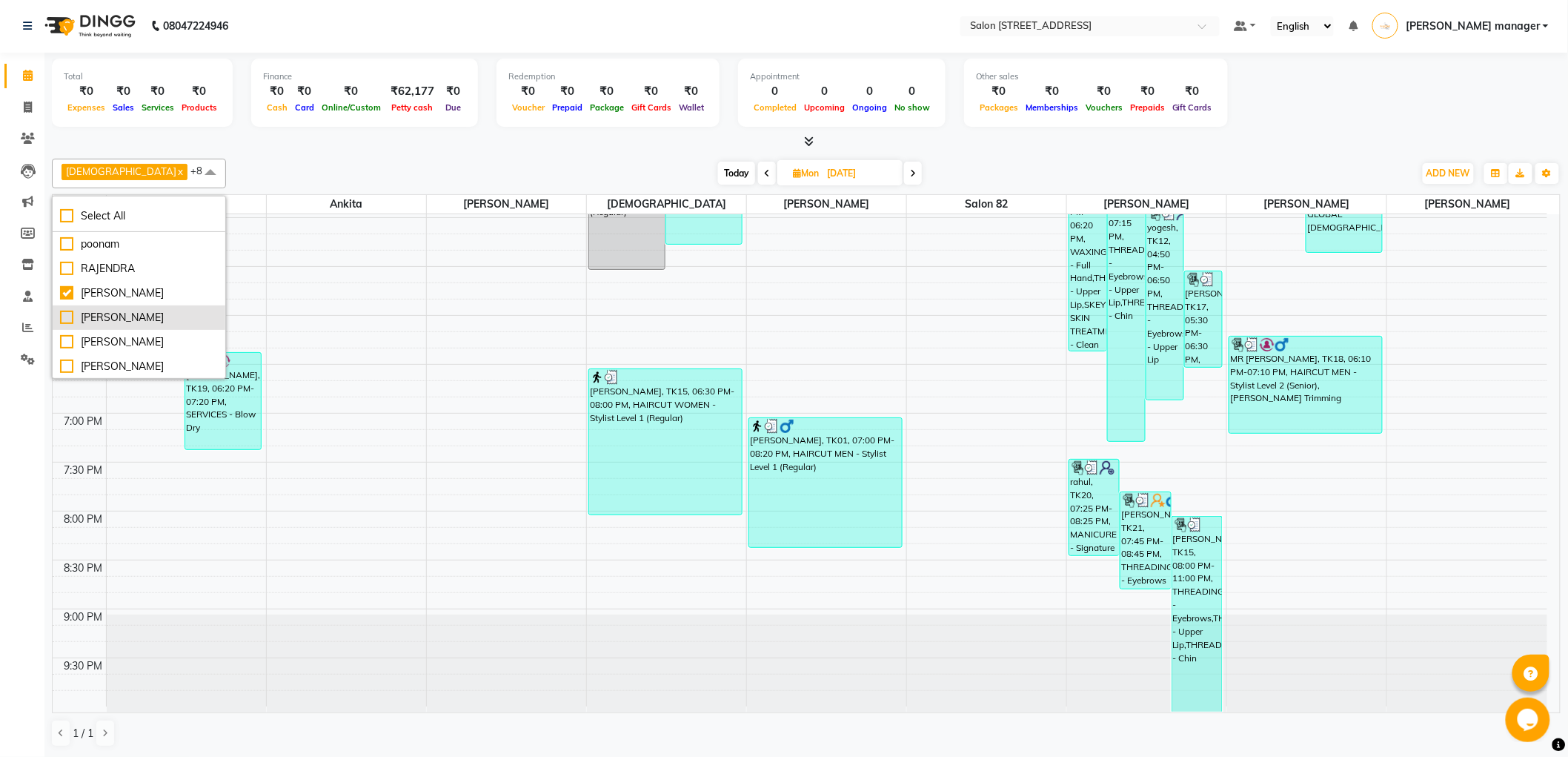
scroll to position [412, 0]
click at [68, 295] on div "RAJENDRA" at bounding box center [139, 297] width 158 height 16
checkbox input "true"
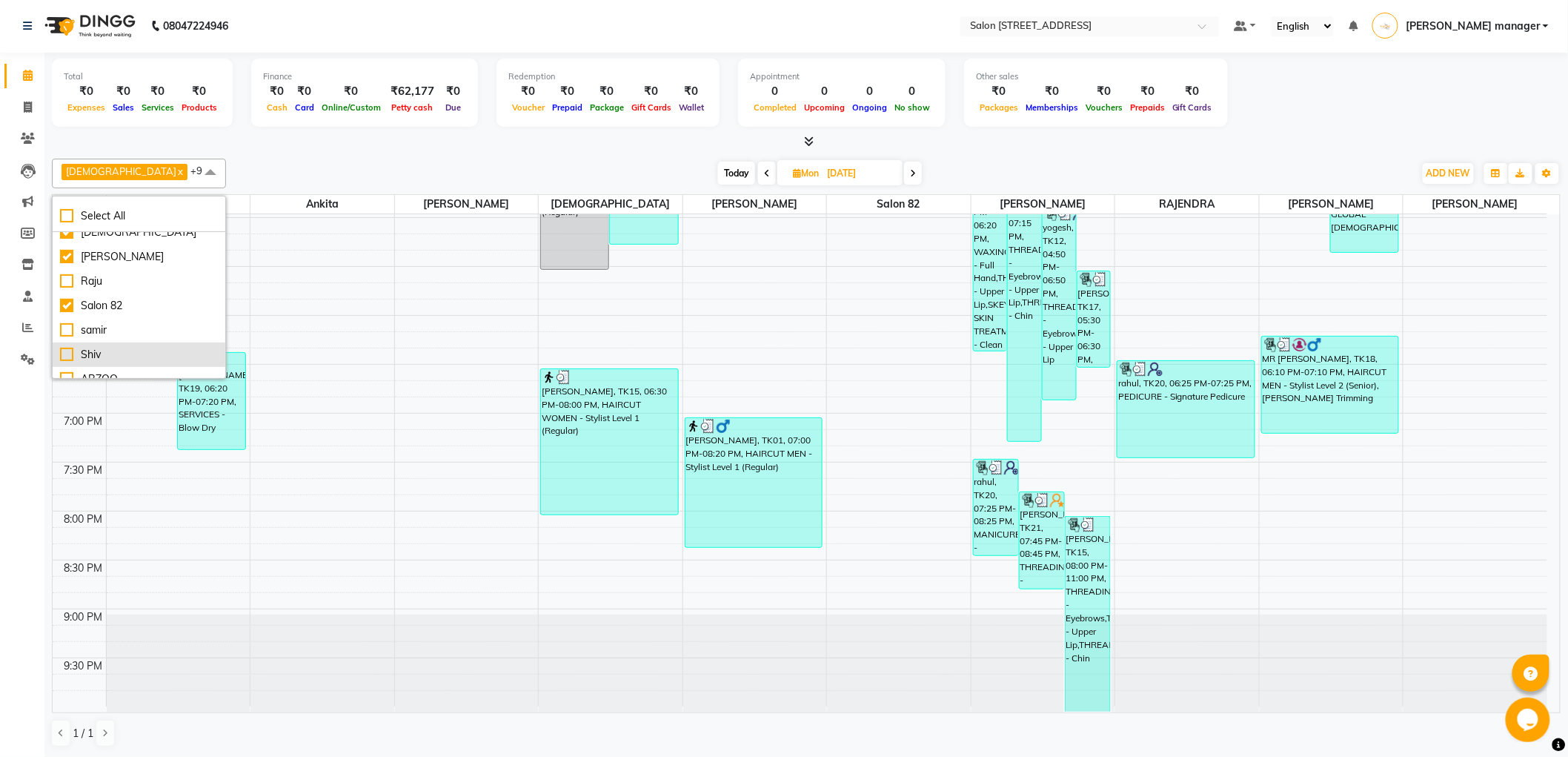
scroll to position [211, 0]
click at [69, 323] on div "Shiv" at bounding box center [139, 326] width 158 height 16
checkbox input "true"
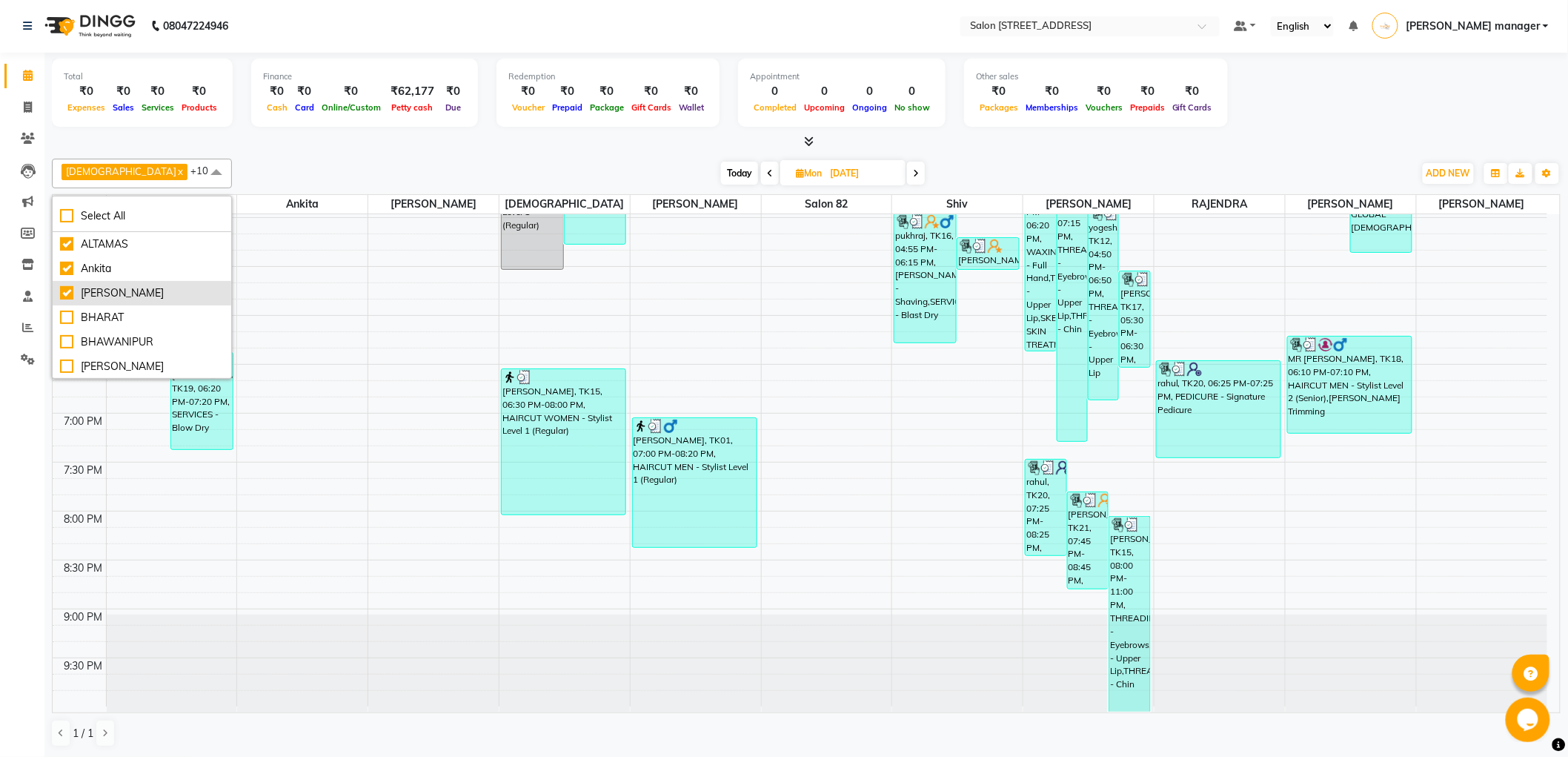
scroll to position [0, 0]
click at [282, 171] on div "[DATE] [DATE]" at bounding box center [823, 174] width 1167 height 22
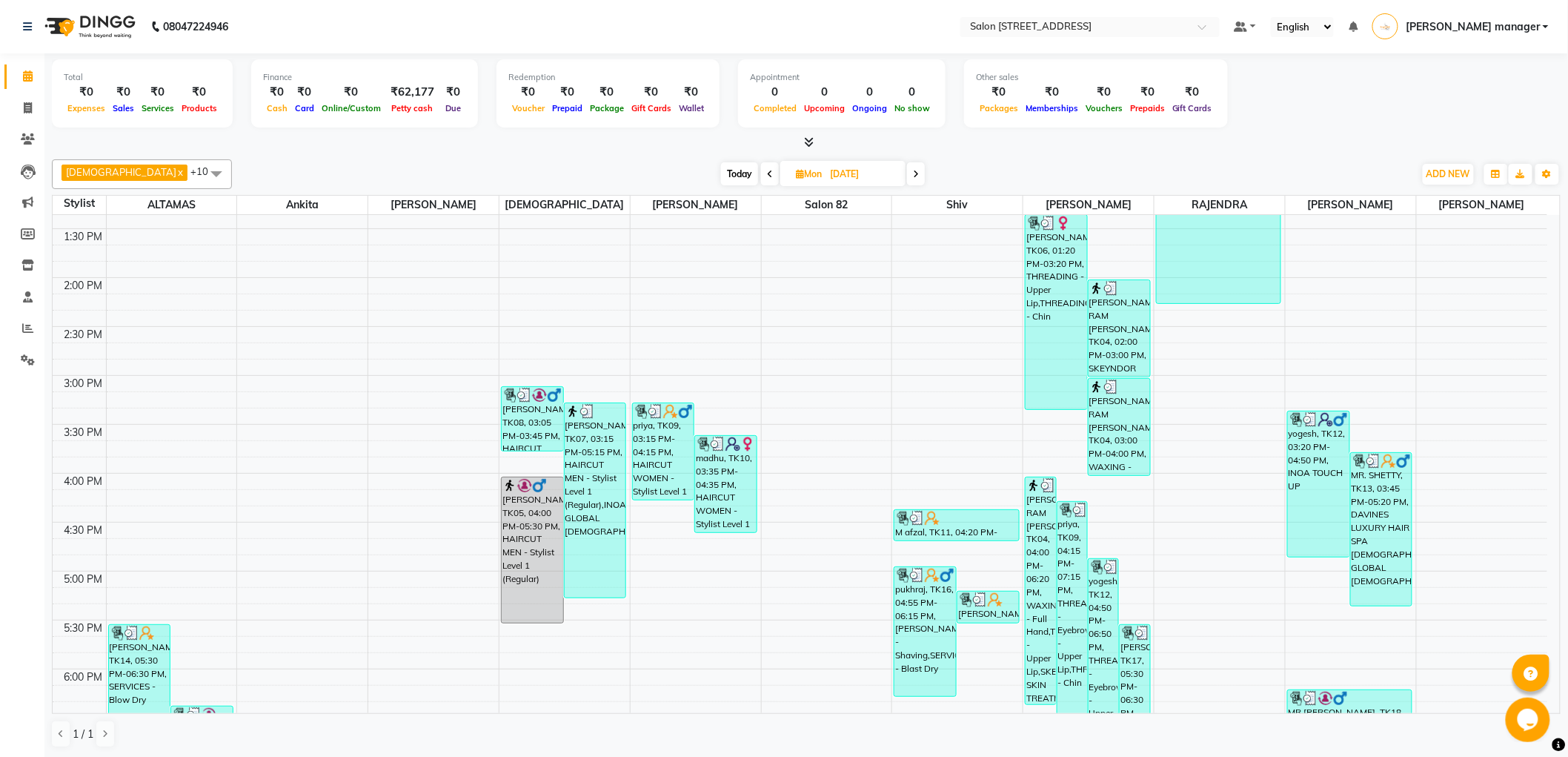
scroll to position [367, 0]
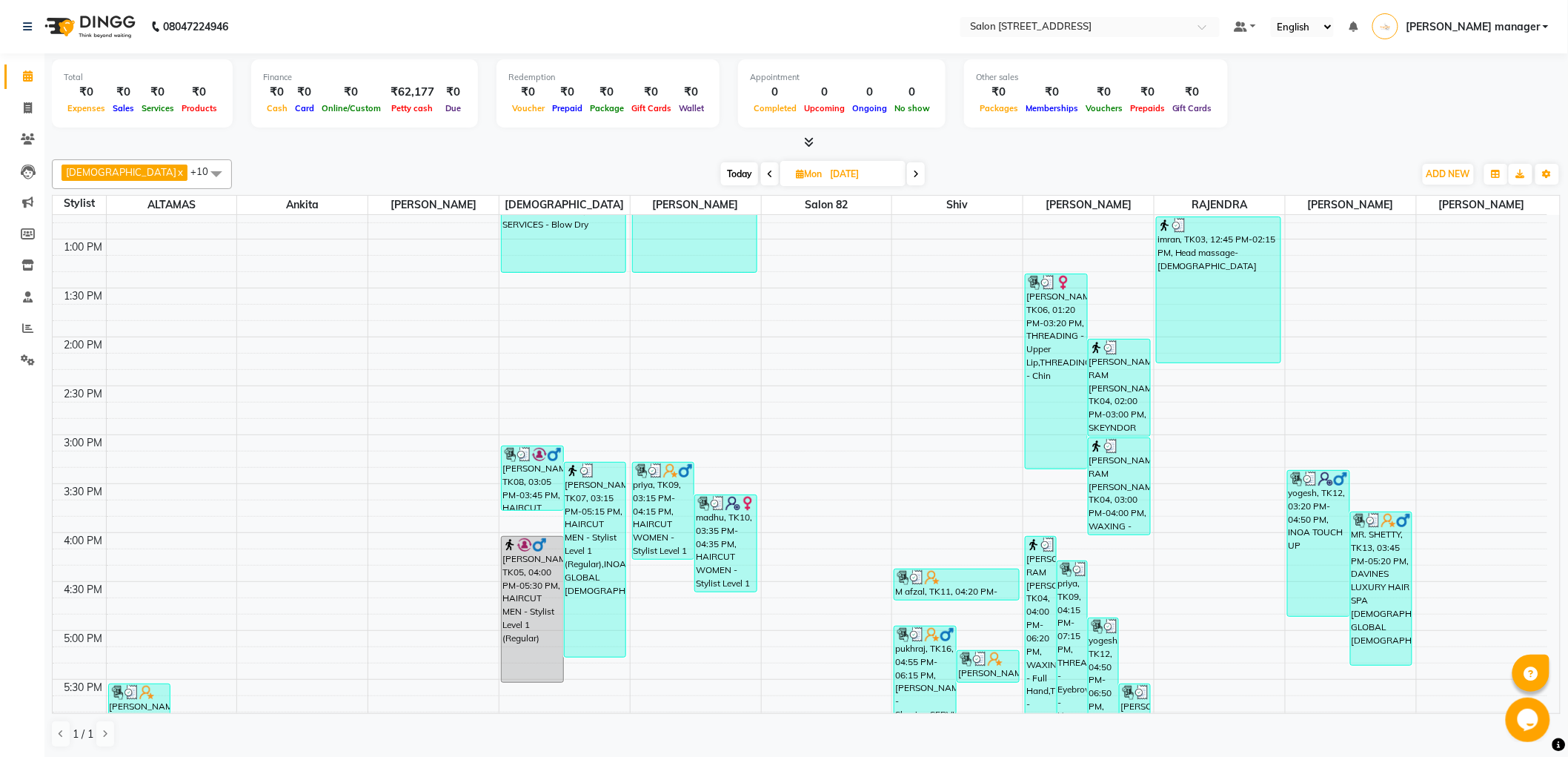
click at [913, 173] on icon at bounding box center [916, 175] width 5 height 9
type input "02-09-2025"
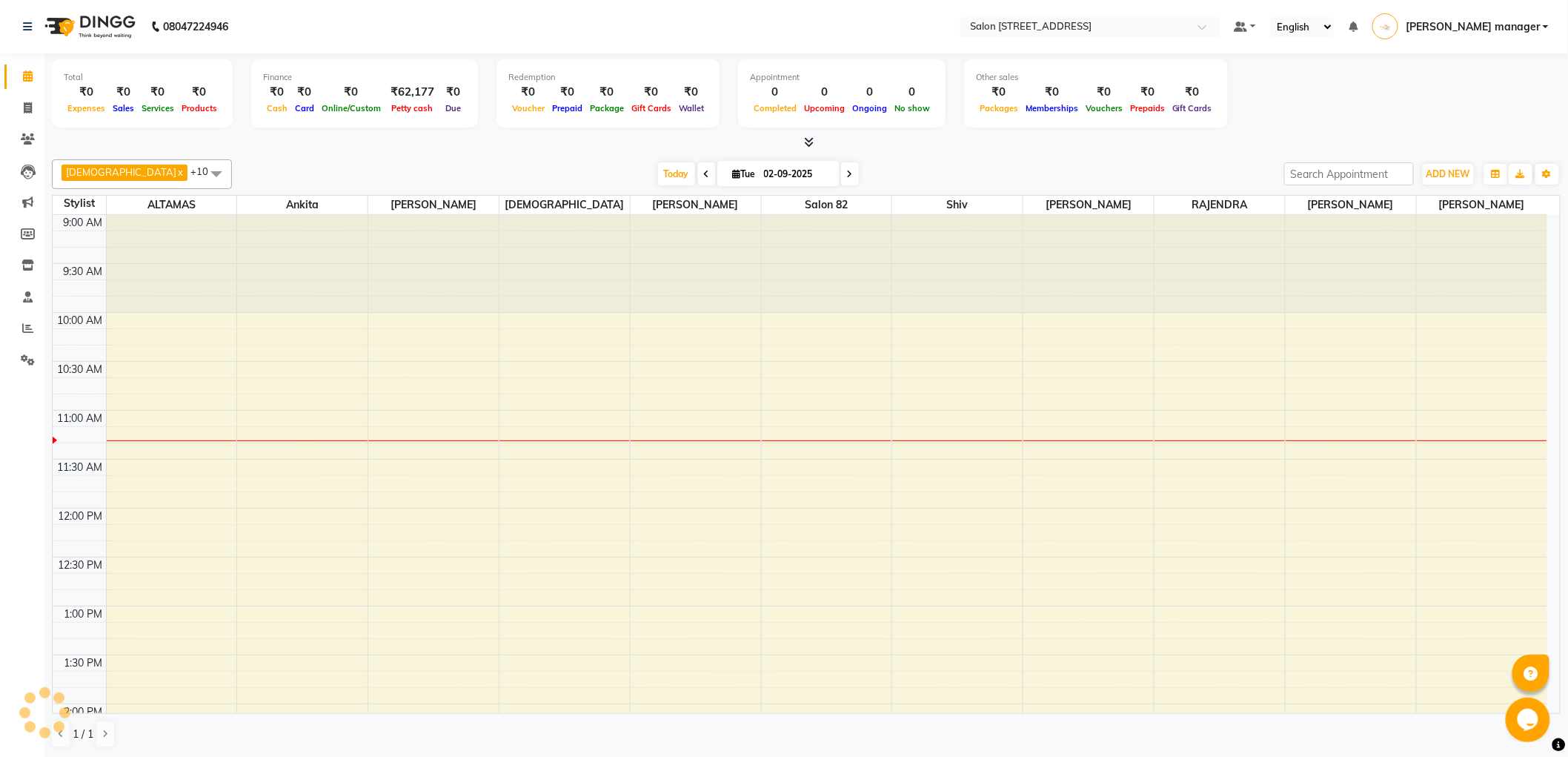
scroll to position [197, 0]
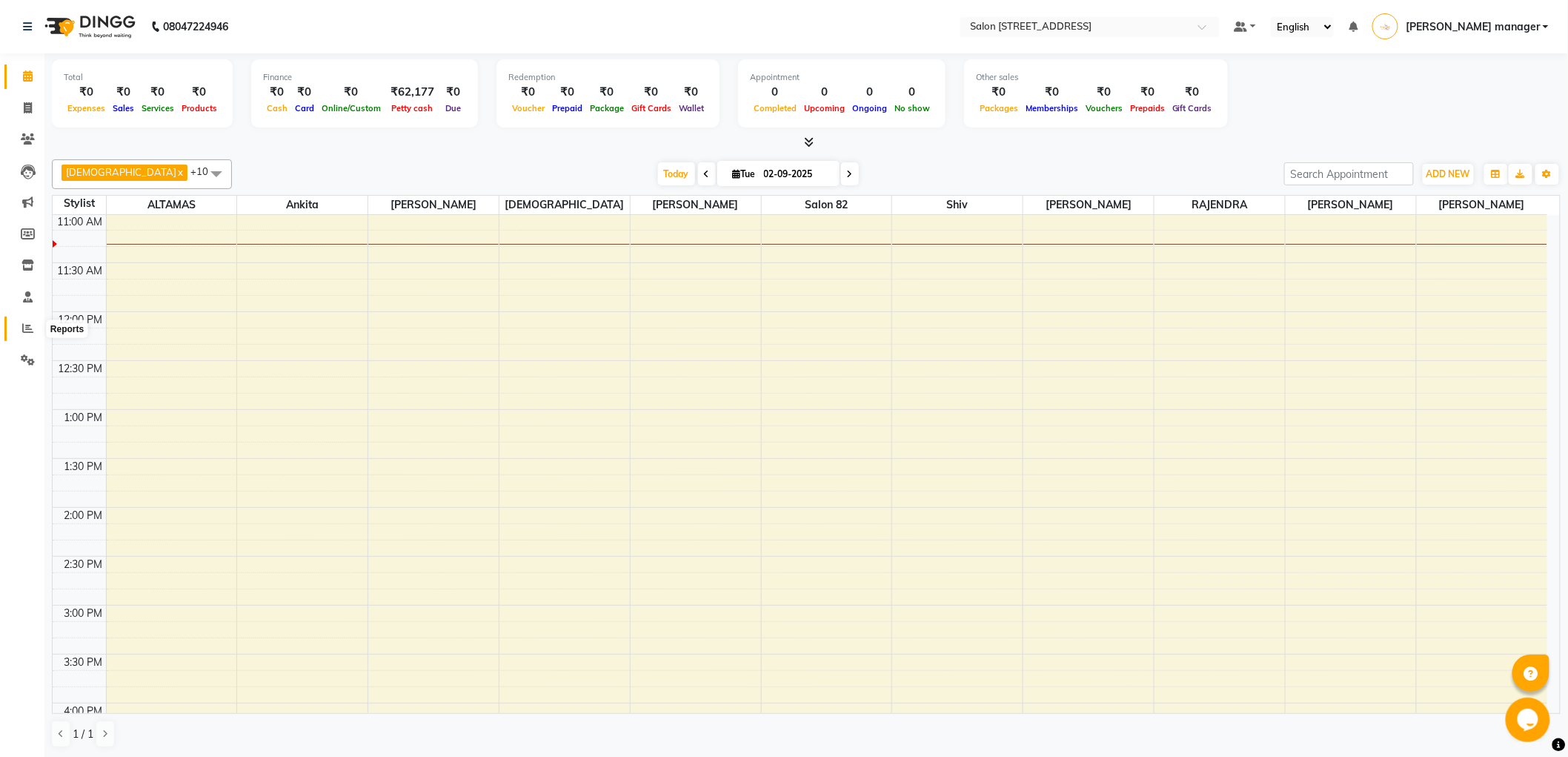
click at [26, 327] on icon at bounding box center [27, 328] width 11 height 11
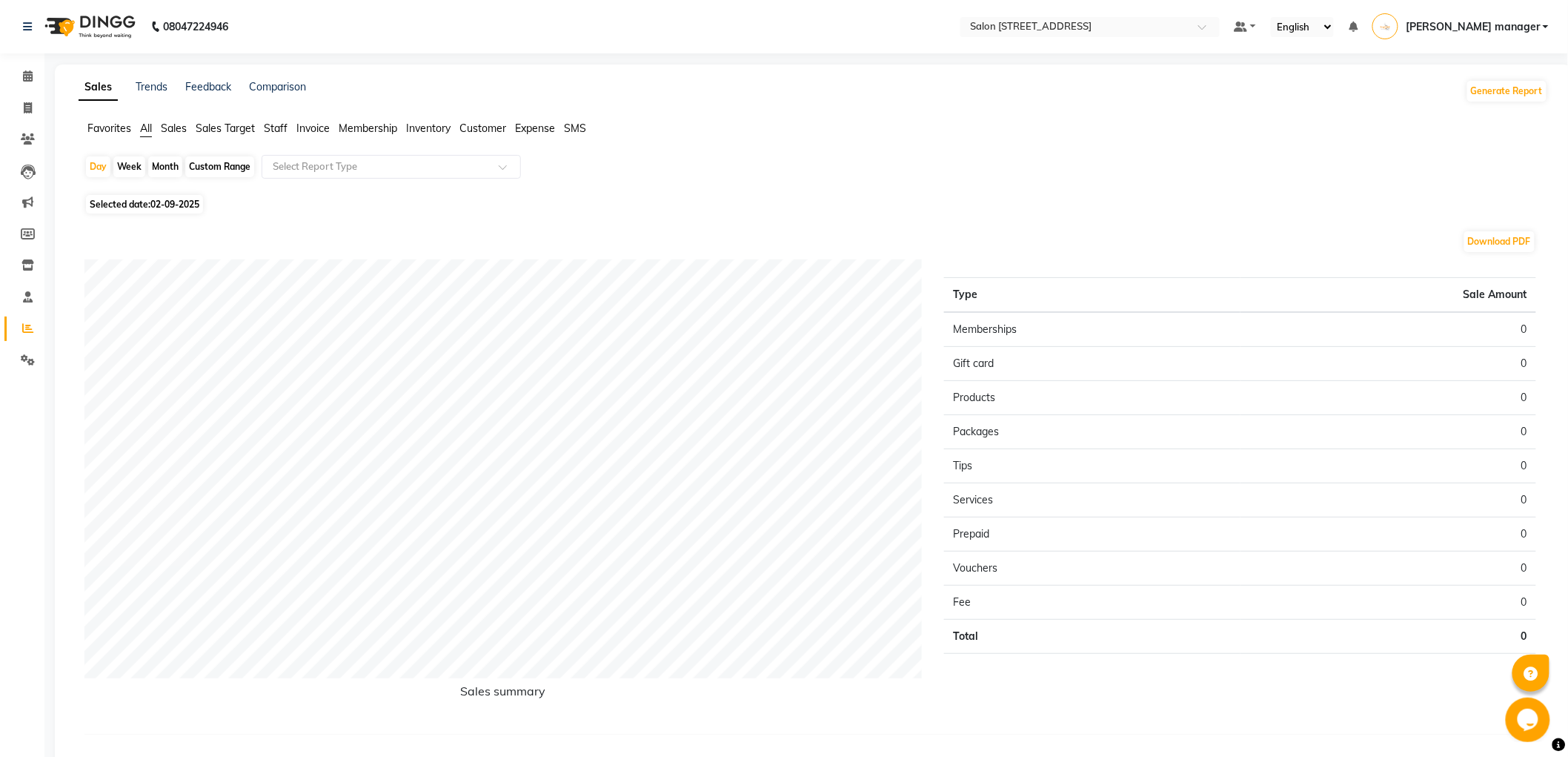
click at [279, 124] on span "Staff" at bounding box center [275, 128] width 24 height 14
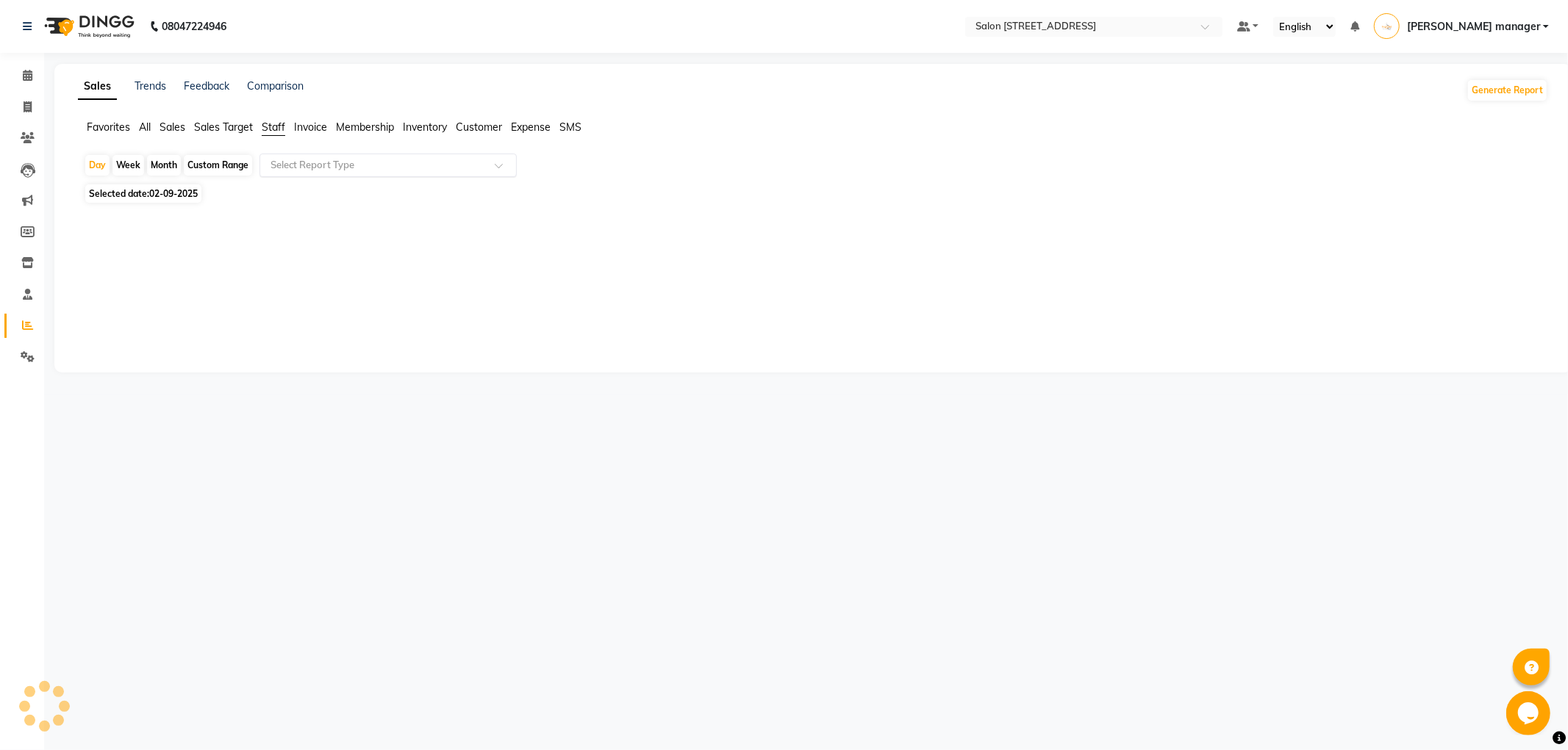
click at [305, 166] on input "text" at bounding box center [373, 165] width 211 height 15
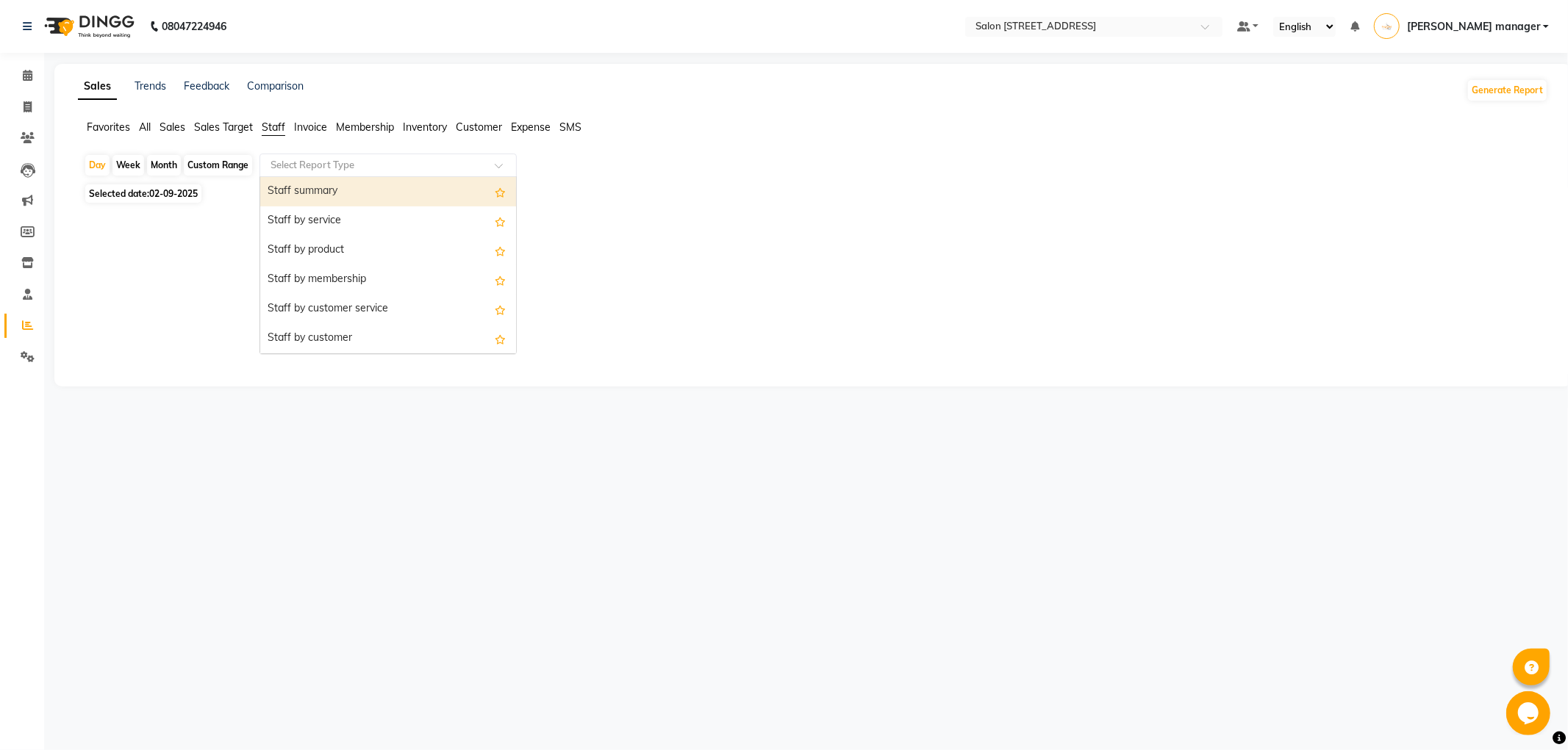
click at [305, 182] on div "Staff summary" at bounding box center [388, 191] width 256 height 29
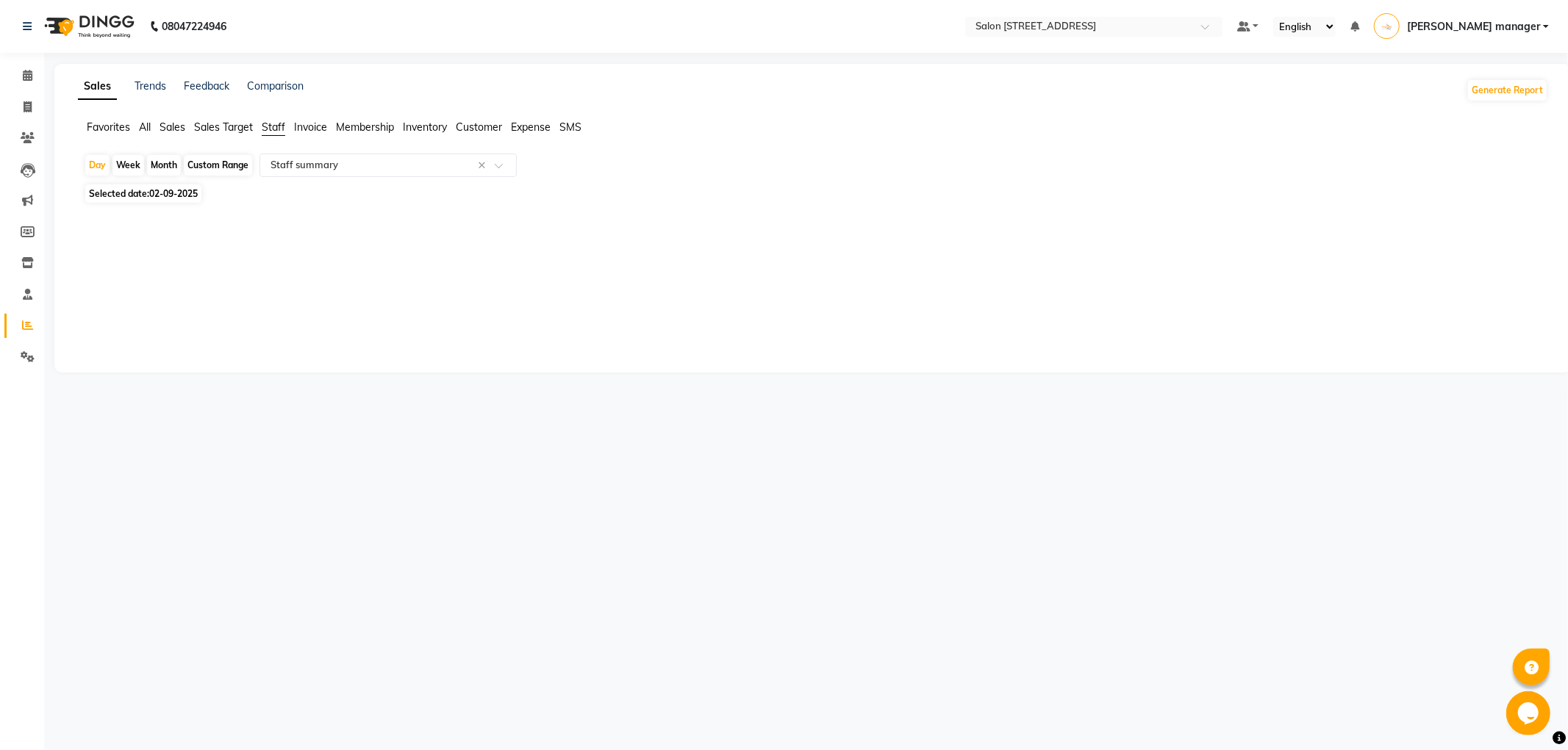
click at [233, 162] on div "Custom Range" at bounding box center [218, 165] width 68 height 21
select select "9"
select select "2025"
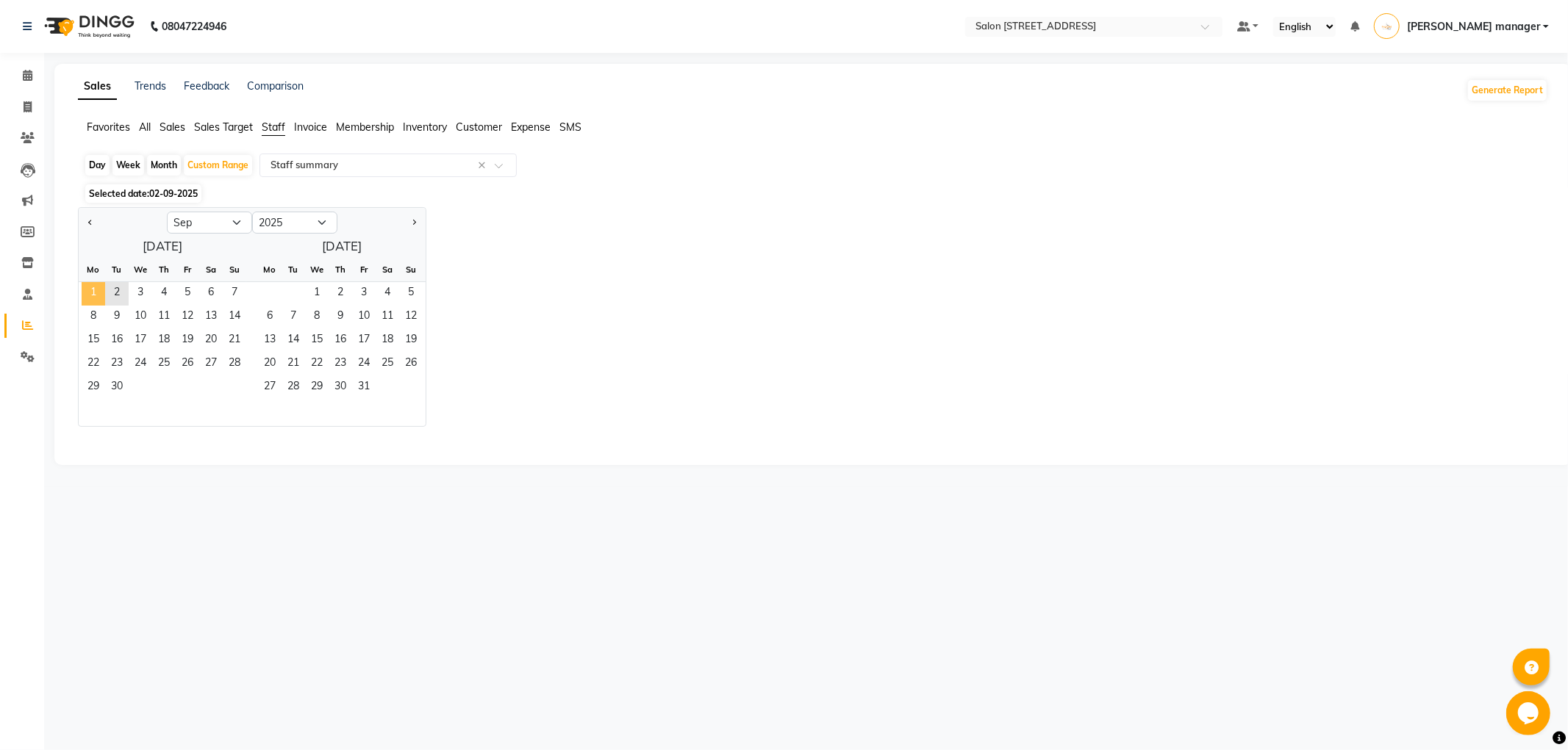
click at [99, 285] on span "1" at bounding box center [93, 294] width 24 height 24
click at [386, 173] on div "Select Report Type × Staff summary ×" at bounding box center [388, 165] width 258 height 24
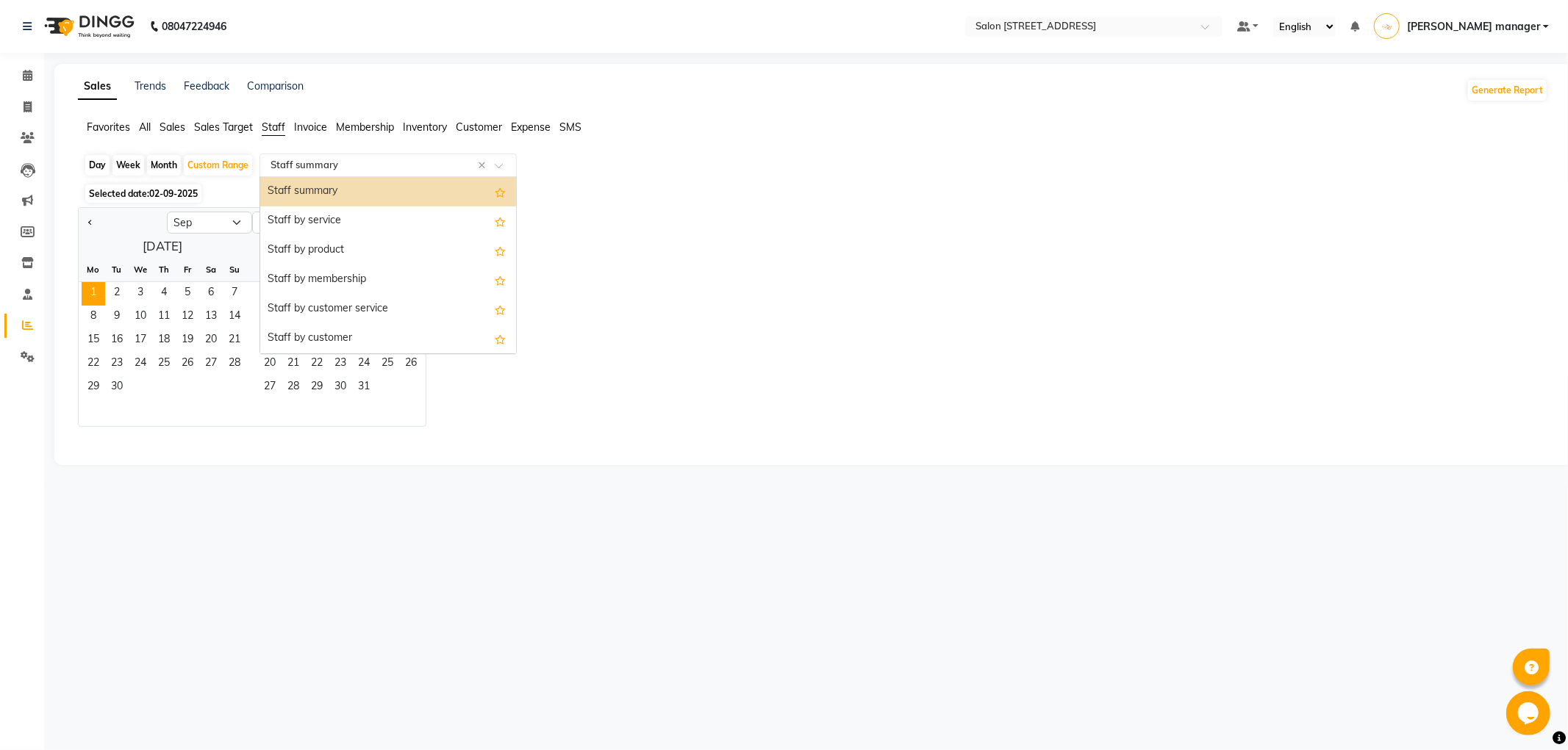
click at [387, 190] on div "Staff summary" at bounding box center [388, 191] width 256 height 29
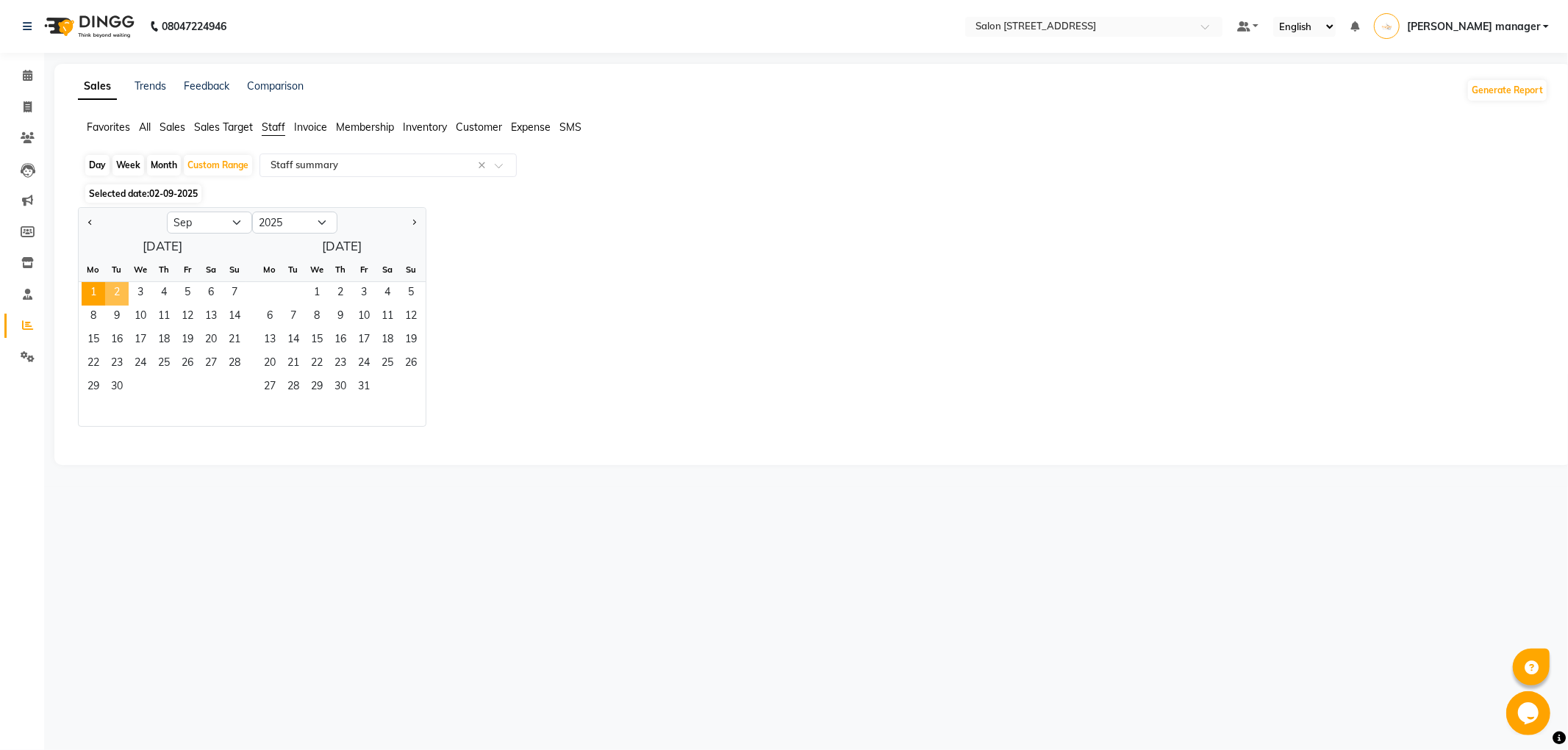
click at [114, 297] on span "2" at bounding box center [117, 294] width 24 height 24
select select "full_report"
select select "csv"
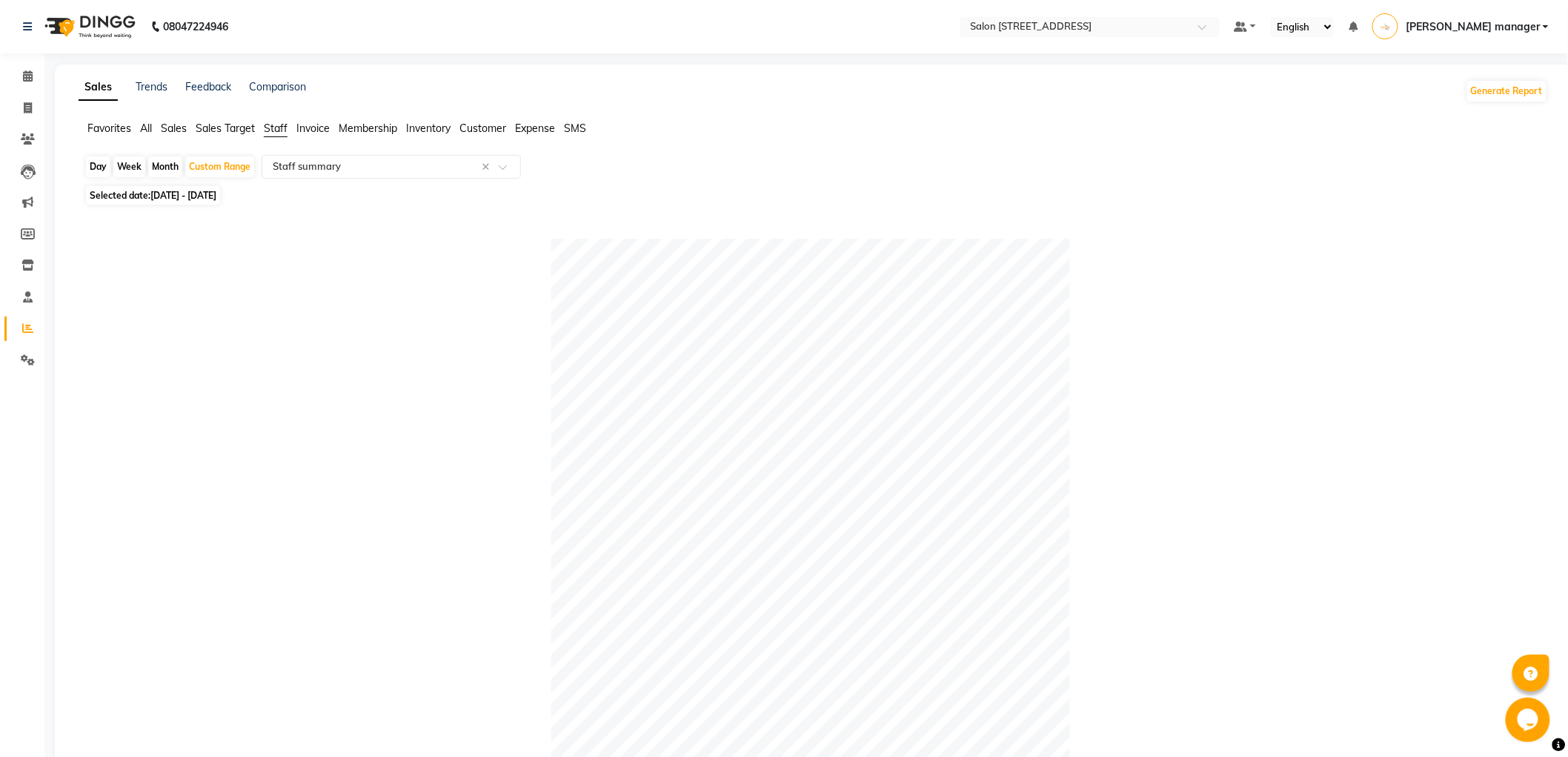
click at [176, 126] on span "Sales" at bounding box center [174, 128] width 26 height 14
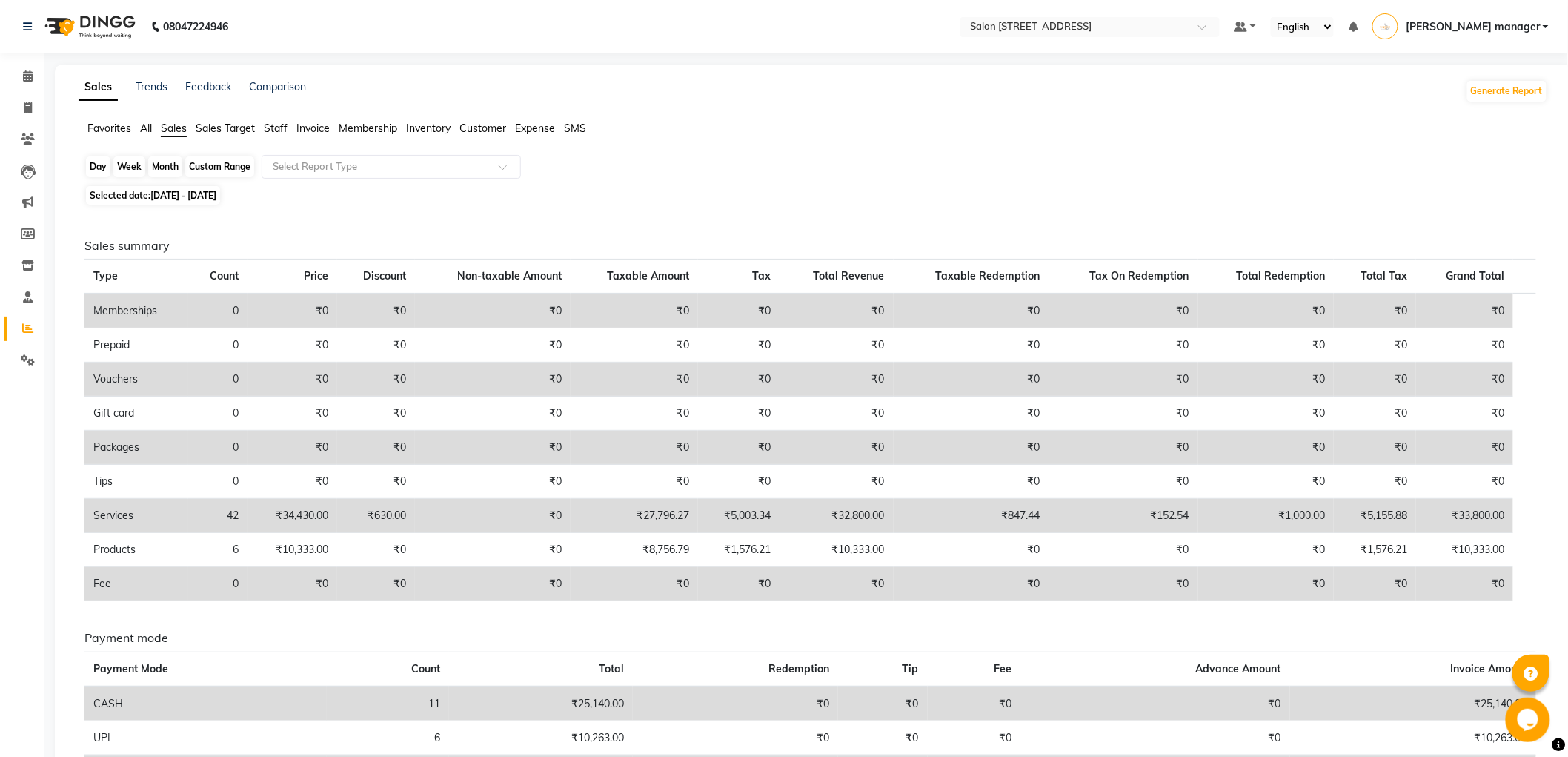
click at [215, 160] on div "Custom Range" at bounding box center [220, 167] width 69 height 21
select select "9"
select select "2025"
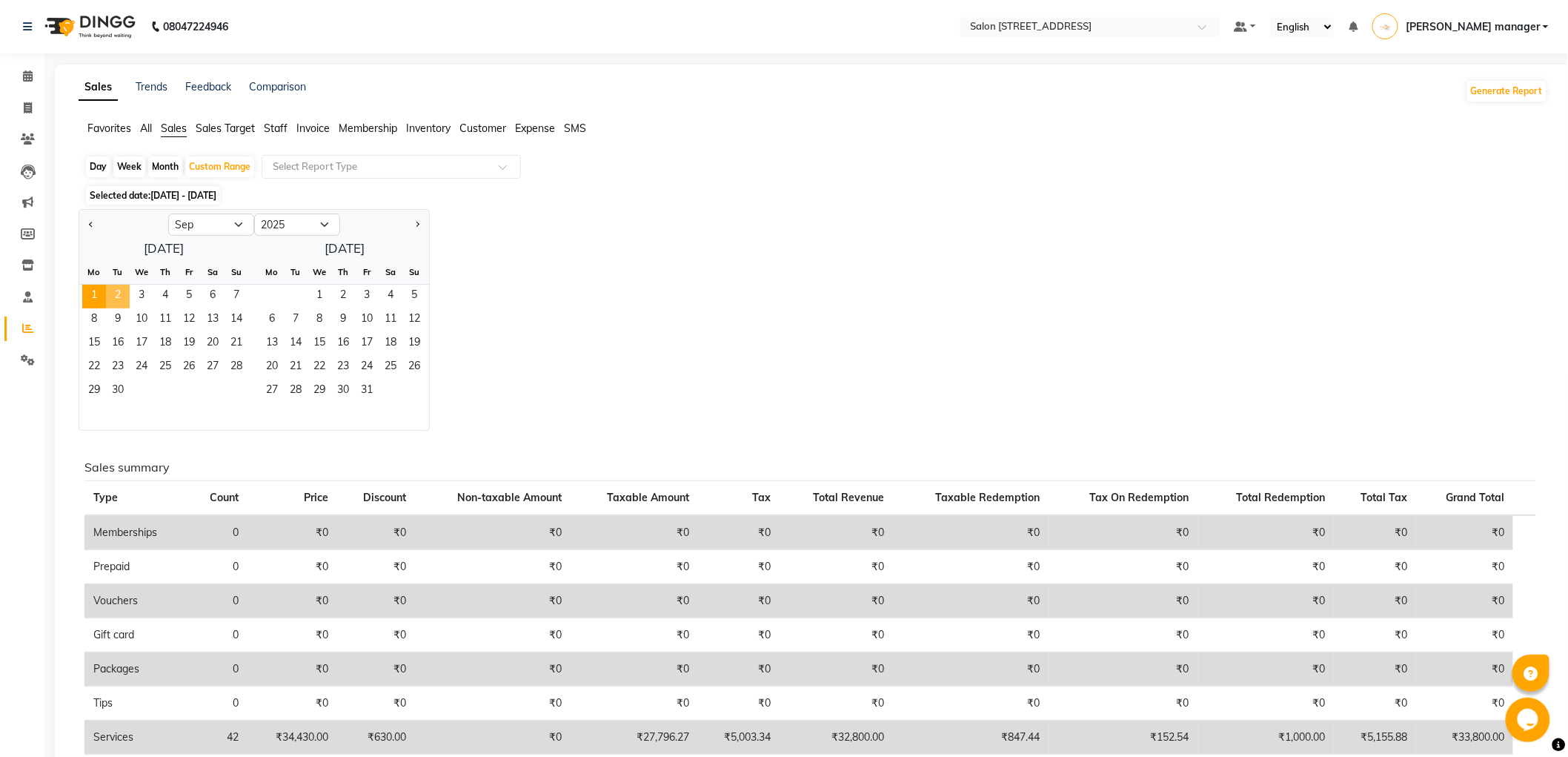
click at [113, 294] on span "2" at bounding box center [118, 297] width 24 height 24
click at [100, 295] on span "1" at bounding box center [94, 297] width 24 height 24
click at [115, 298] on span "2" at bounding box center [118, 297] width 24 height 24
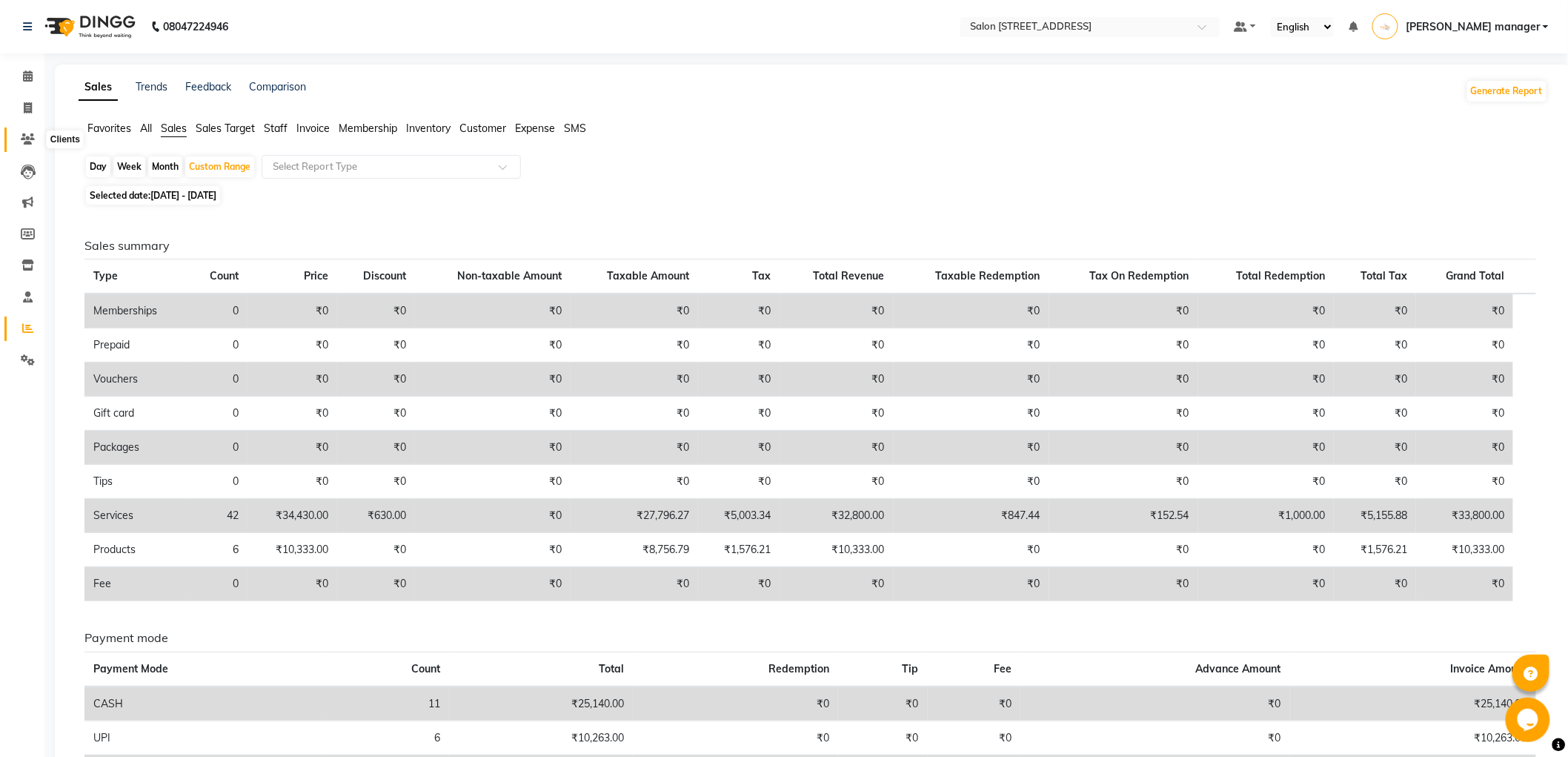
click at [23, 136] on icon at bounding box center [27, 139] width 14 height 11
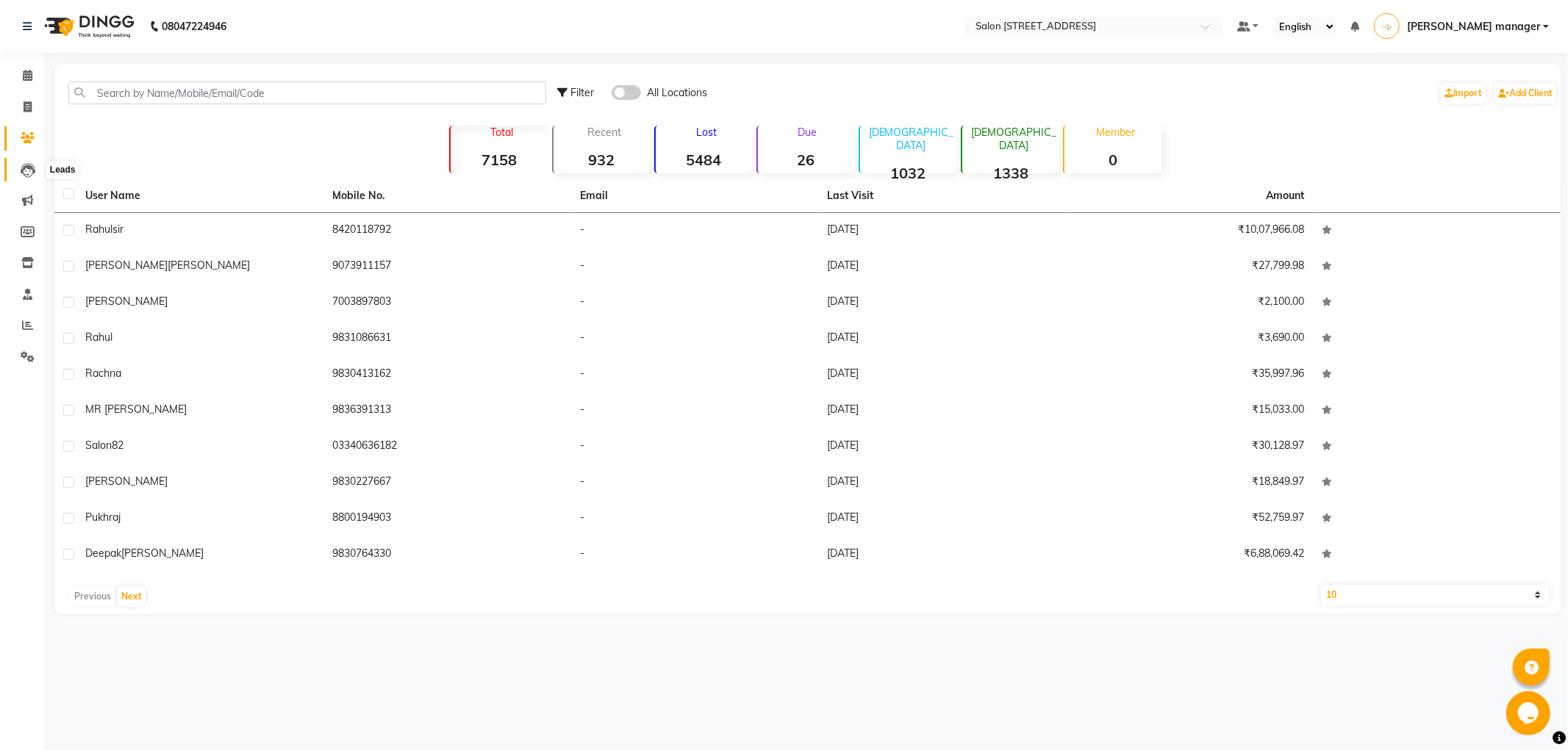
click at [22, 172] on icon at bounding box center [28, 170] width 15 height 15
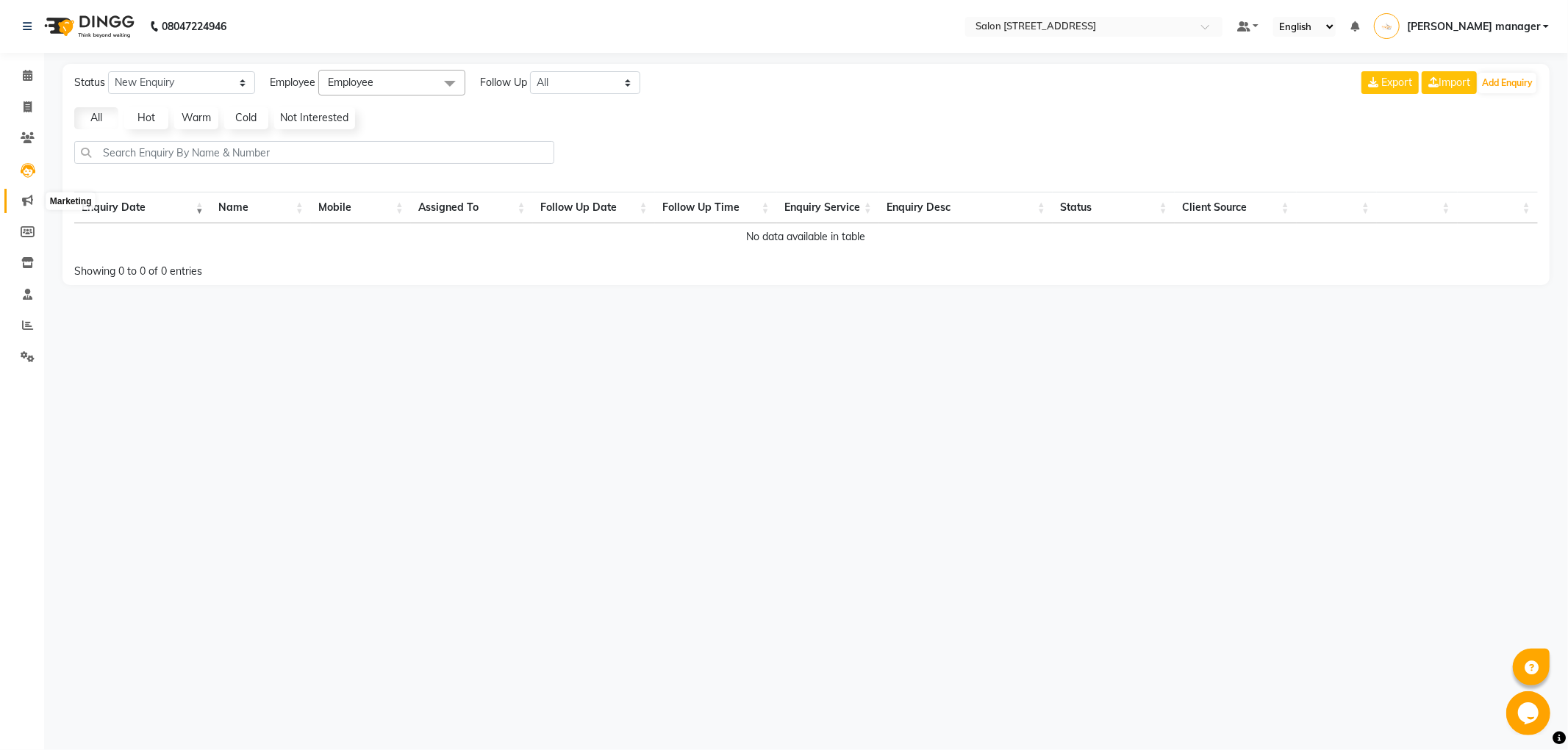
click at [17, 196] on span at bounding box center [27, 200] width 25 height 17
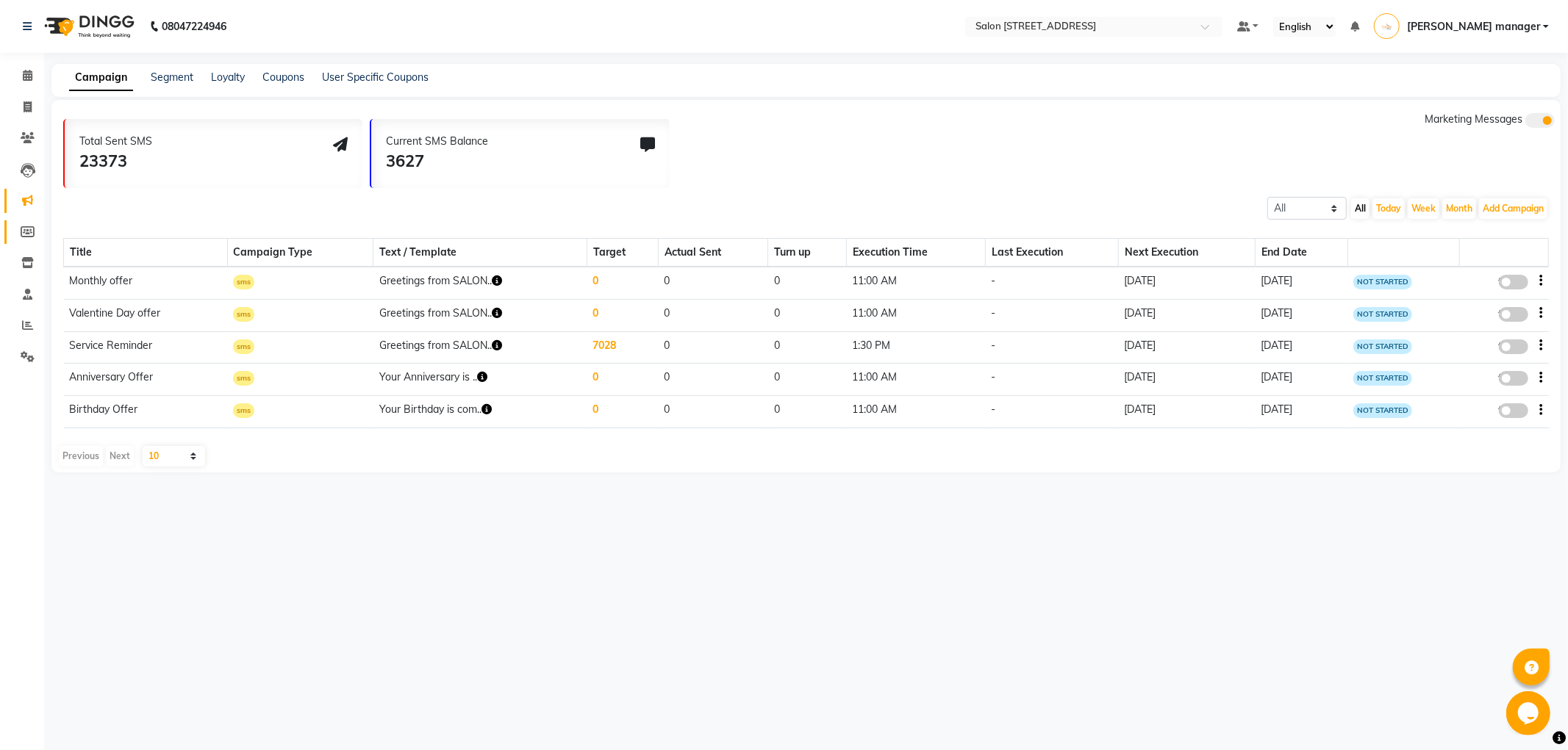
click at [11, 226] on link "Members" at bounding box center [22, 232] width 35 height 24
select select
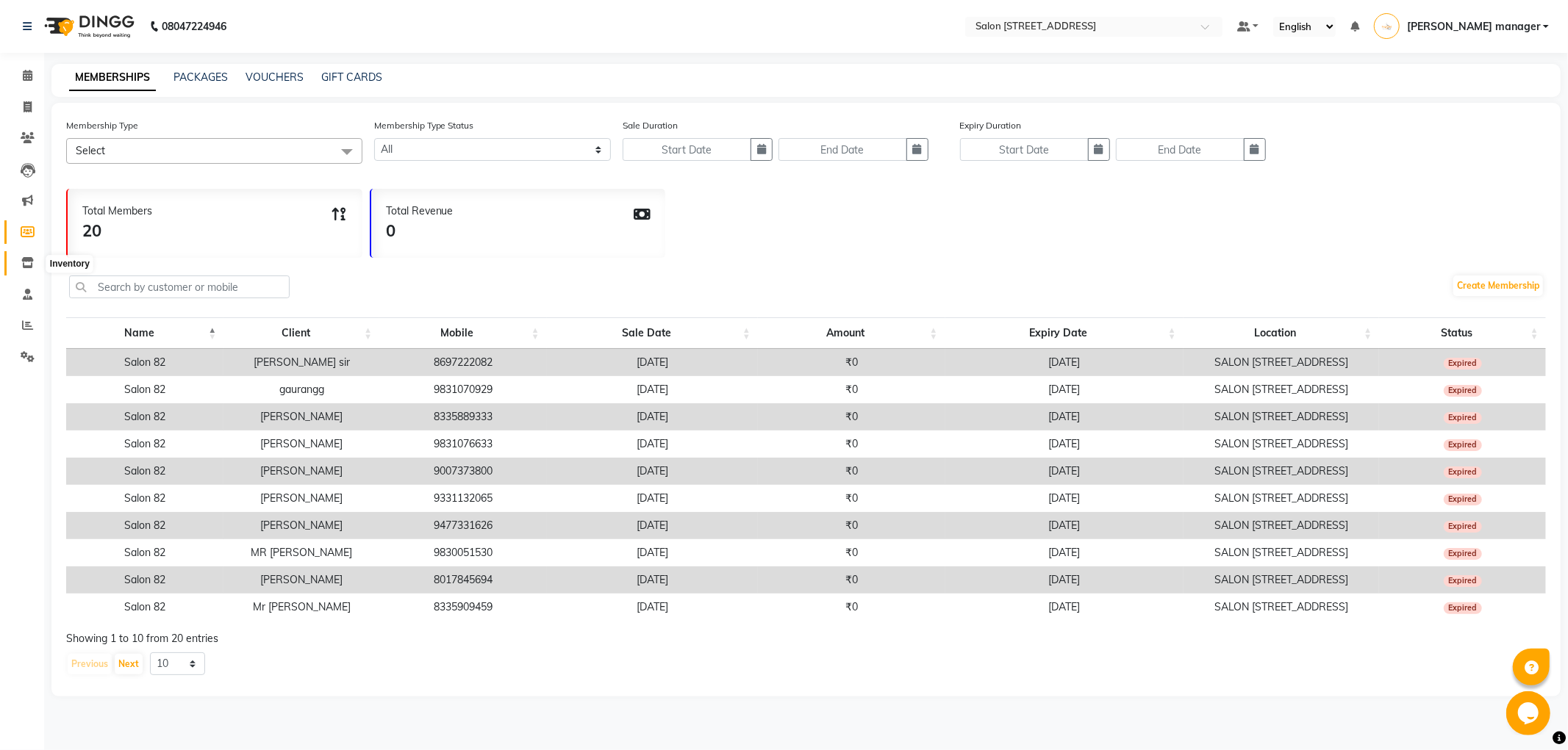
click at [24, 255] on span at bounding box center [27, 263] width 25 height 17
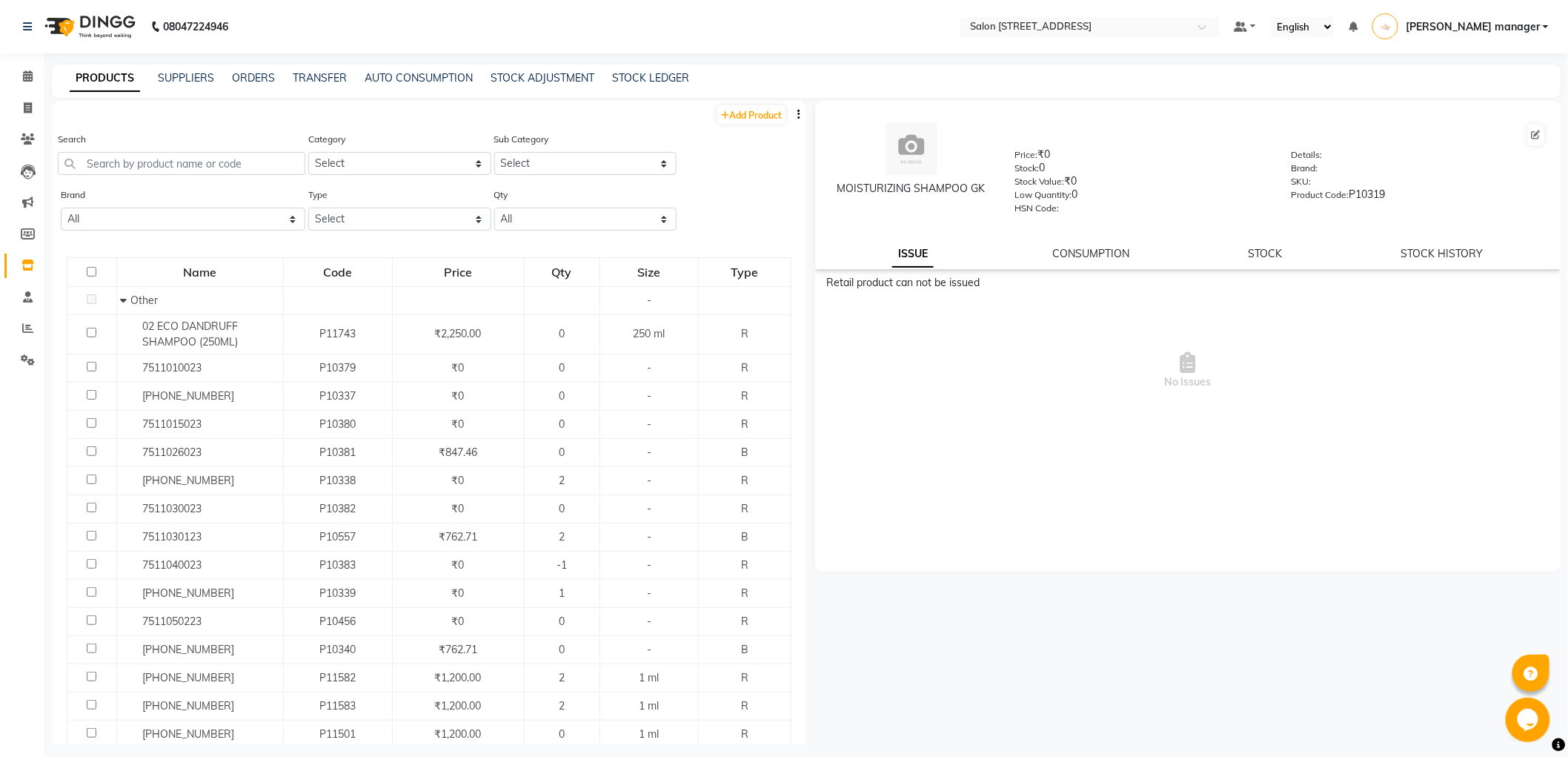
click at [40, 108] on li "Invoice" at bounding box center [22, 108] width 45 height 32
click at [22, 135] on icon at bounding box center [27, 139] width 14 height 11
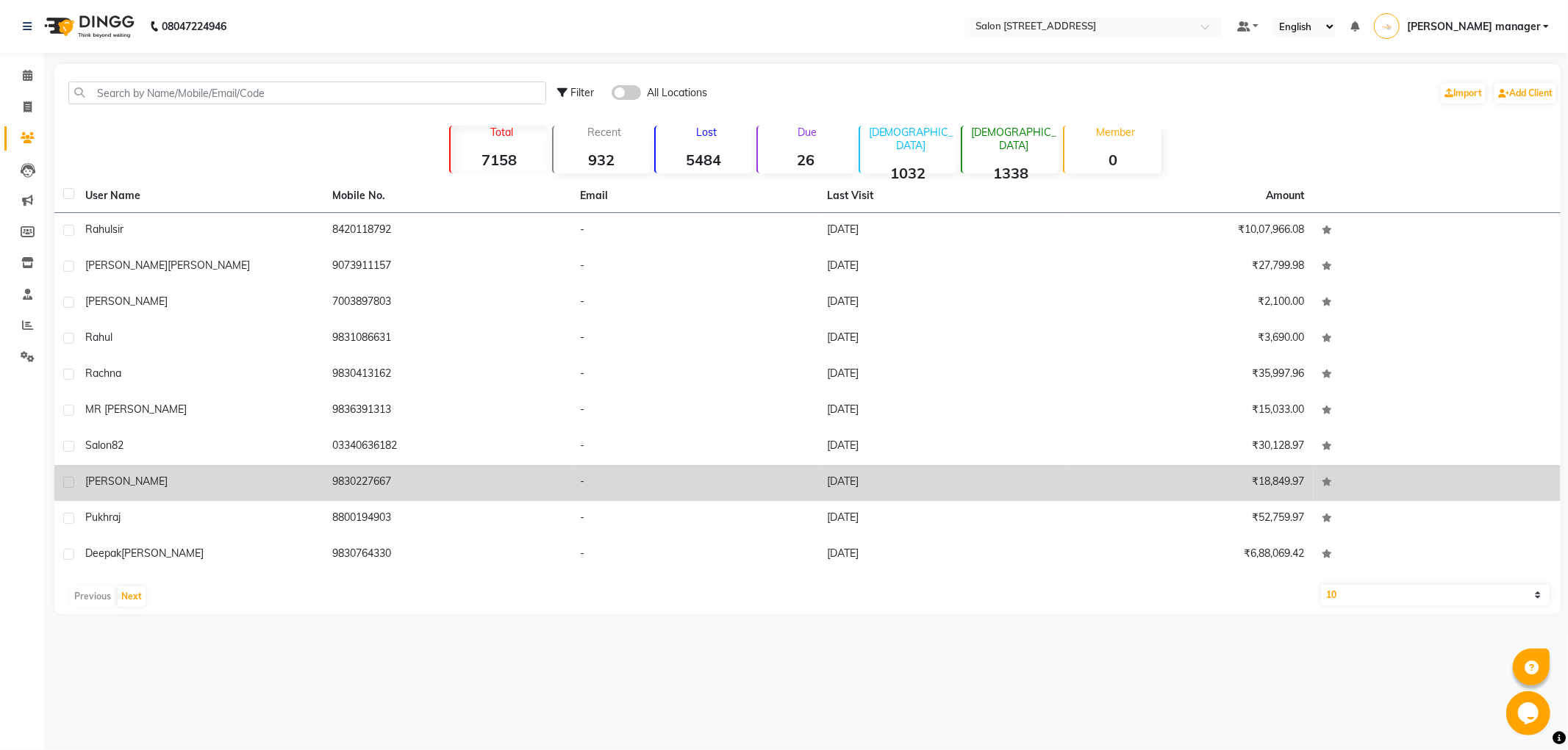
drag, startPoint x: 302, startPoint y: 453, endPoint x: 759, endPoint y: 483, distance: 458.0
click at [758, 483] on tbody "rahul sir 8420118792 - [DATE] ₹10,07,966.08 [PERSON_NAME] 9073911157 - [DATE] ₹…" at bounding box center [808, 393] width 1506 height 360
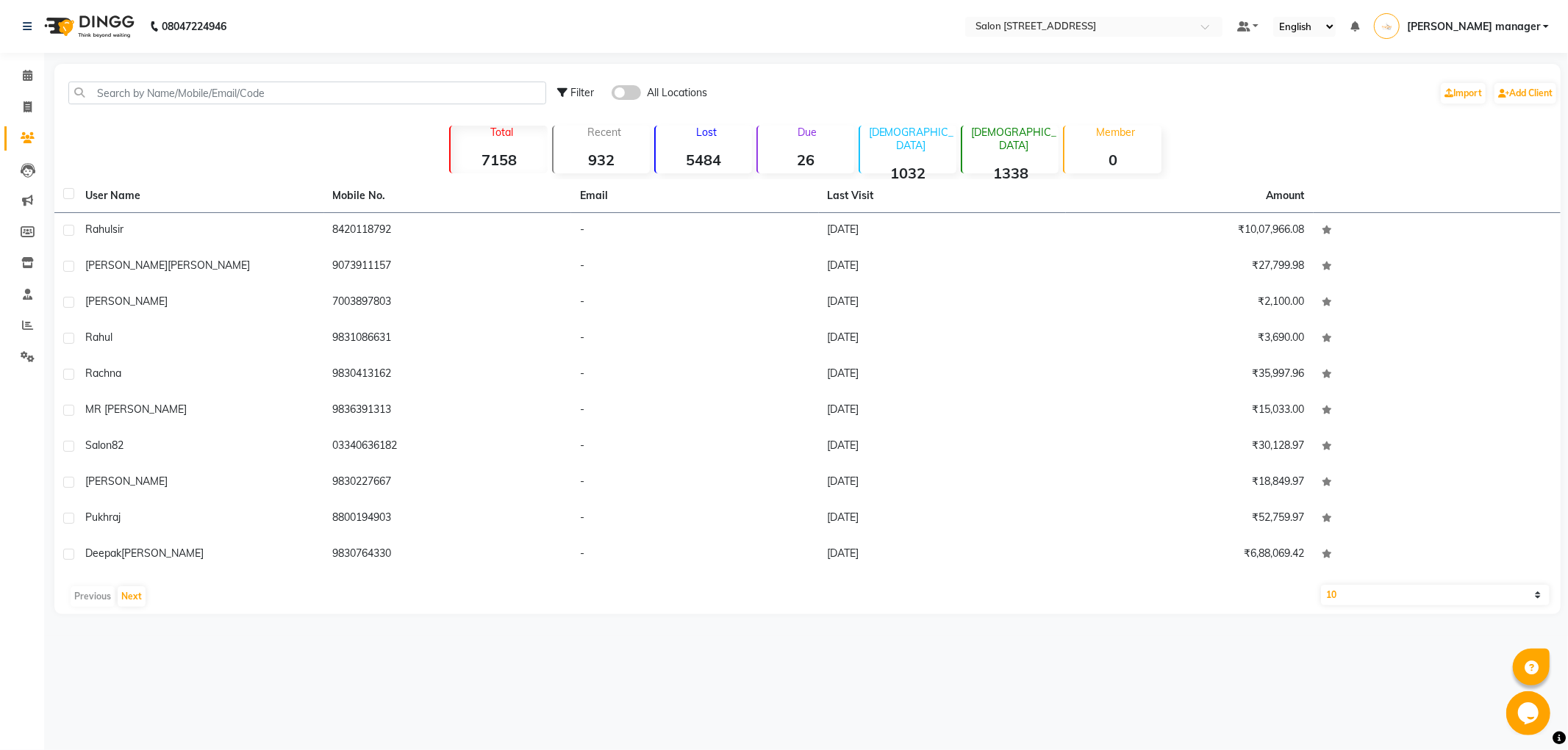
drag, startPoint x: 201, startPoint y: 648, endPoint x: 200, endPoint y: 639, distance: 9.1
click at [200, 640] on div "08047224946 Select Location × Salon [STREET_ADDRESS] Default Panel My Panel Eng…" at bounding box center [784, 375] width 1568 height 750
click at [24, 79] on icon at bounding box center [27, 75] width 10 height 11
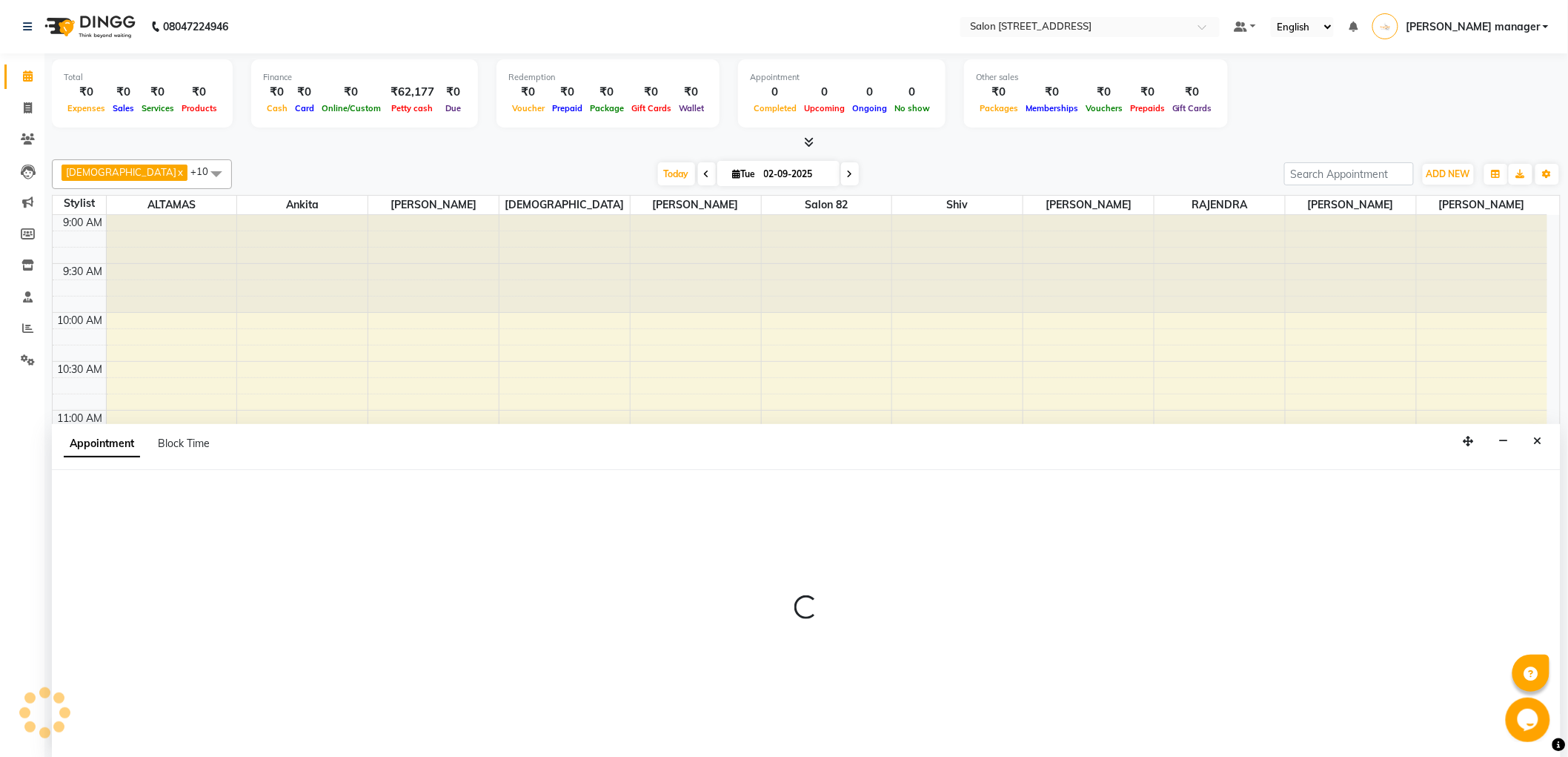
scroll to position [1, 0]
select select "33695"
select select "tentative"
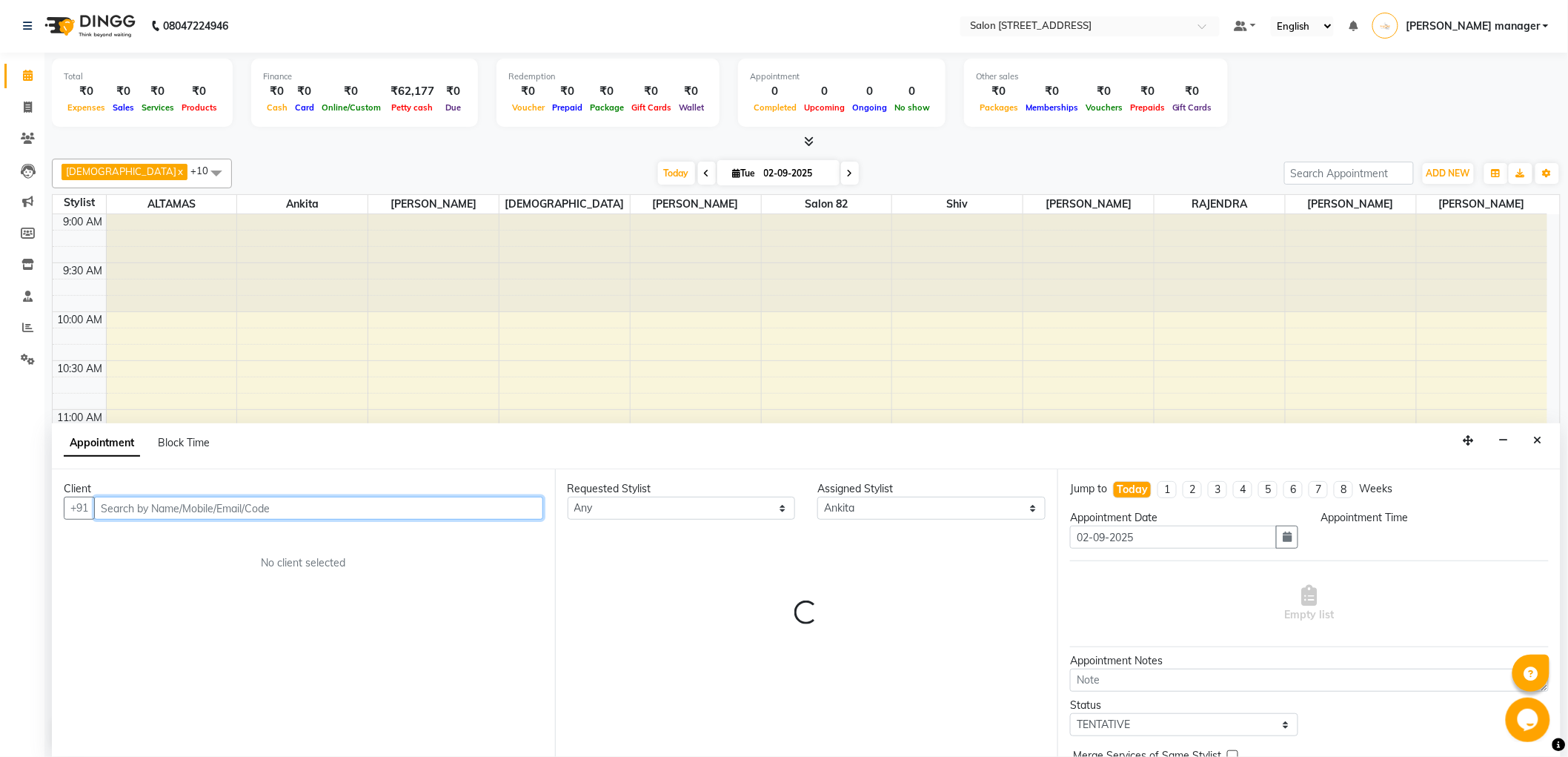
select select "750"
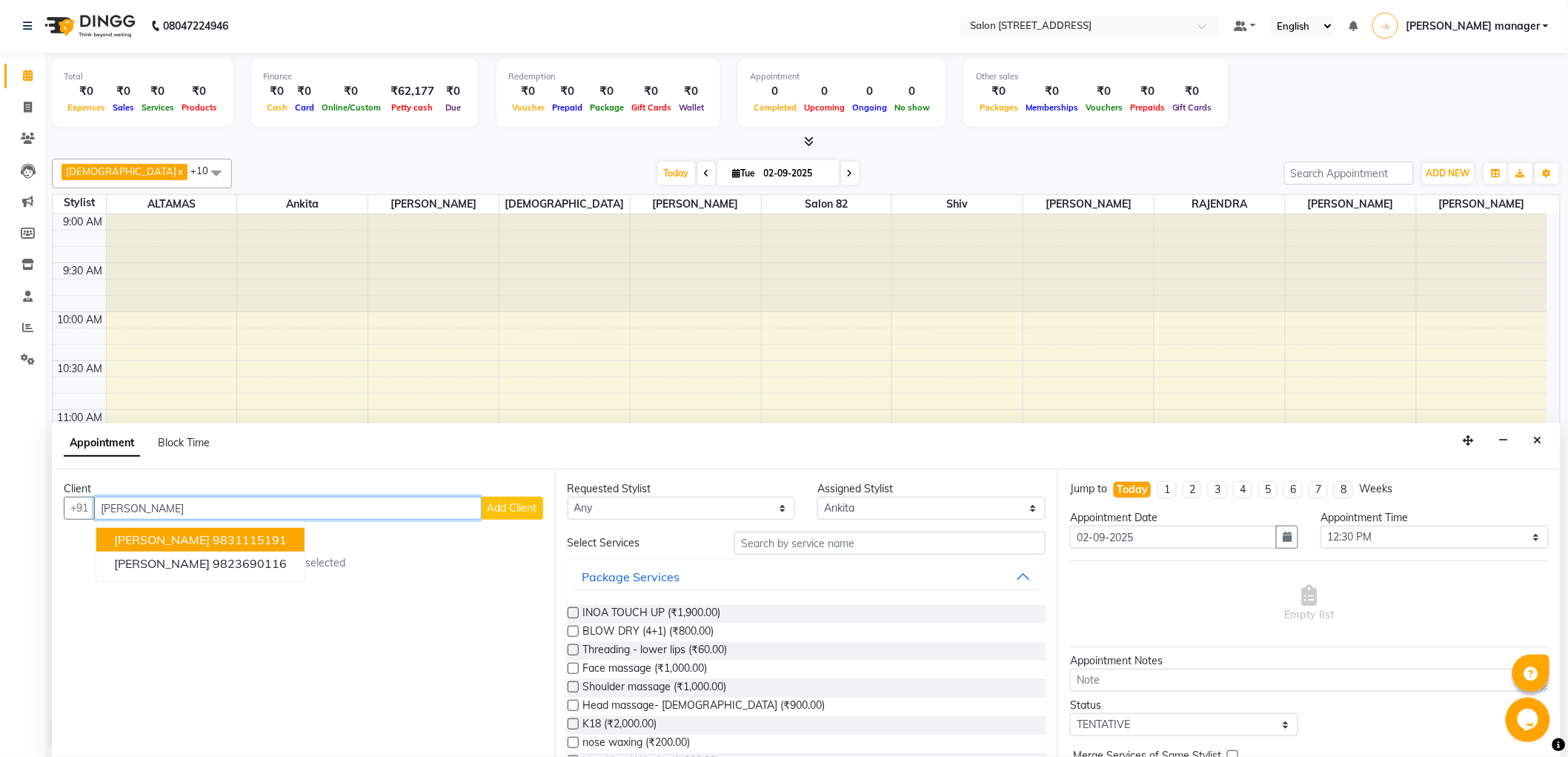
click at [183, 535] on span "[PERSON_NAME]" at bounding box center [162, 540] width 96 height 15
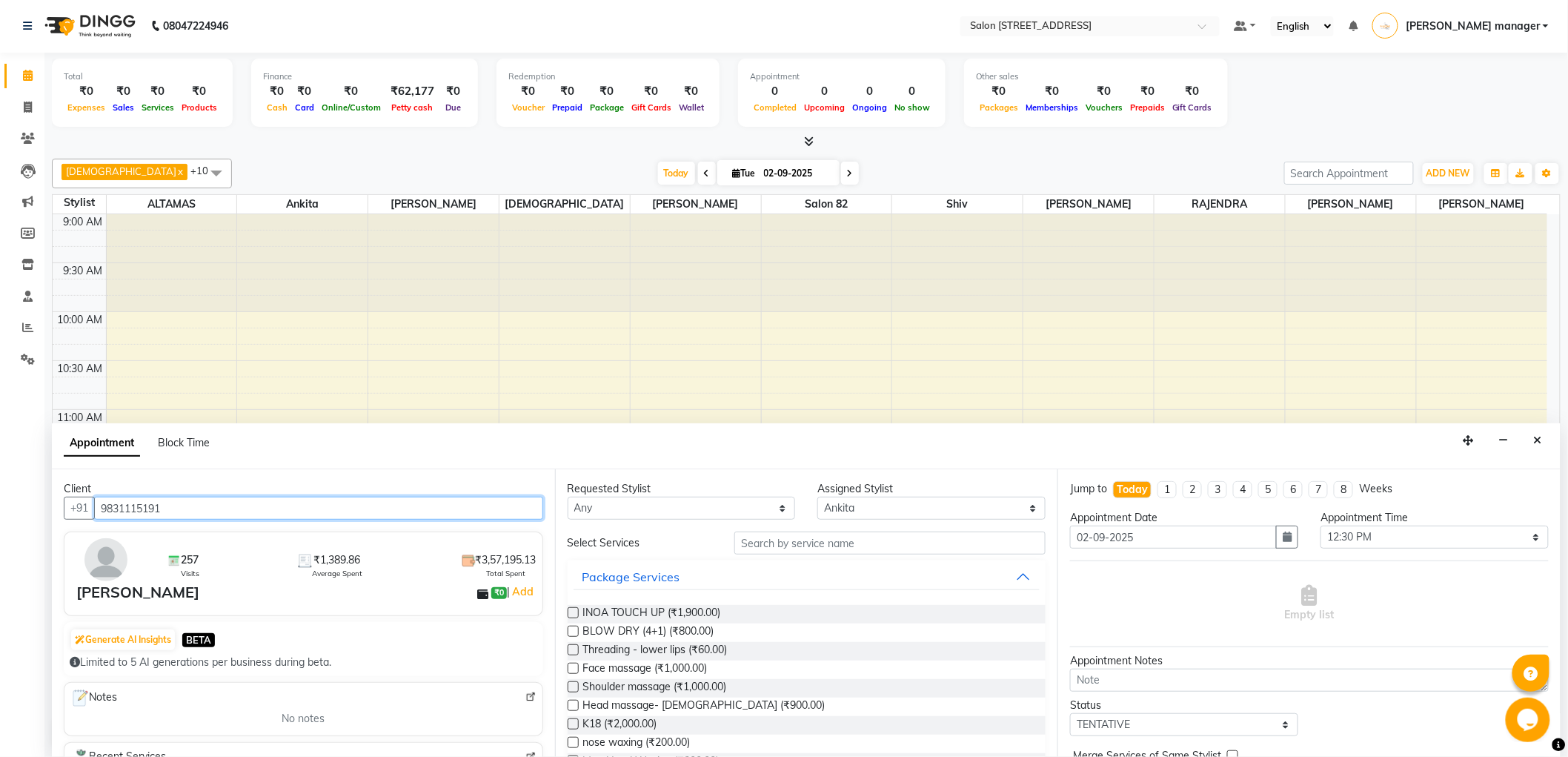
type input "9831115191"
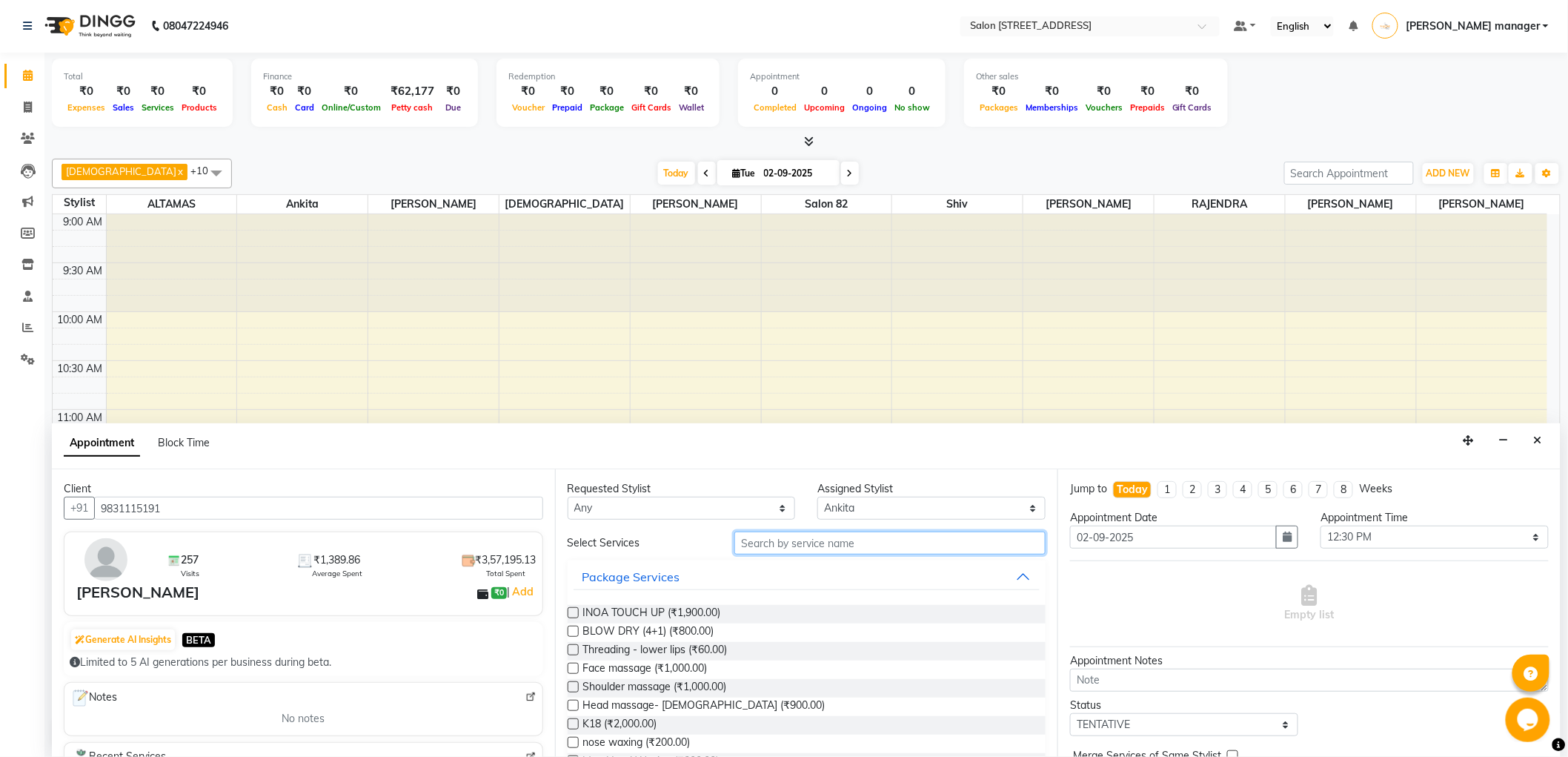
click at [960, 535] on input "text" at bounding box center [890, 543] width 311 height 23
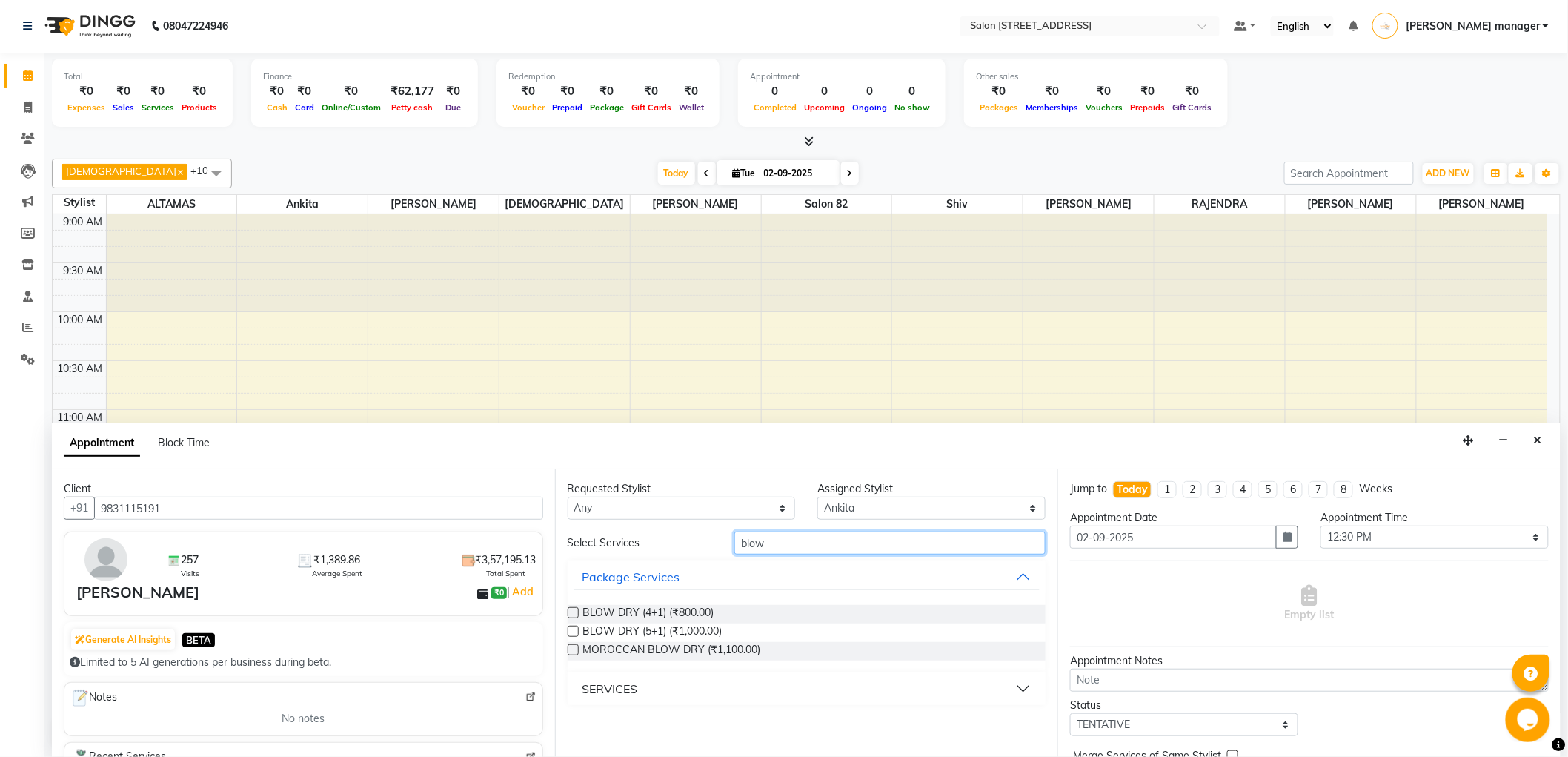
type input "blow"
click at [671, 701] on button "SERVICES" at bounding box center [807, 688] width 467 height 27
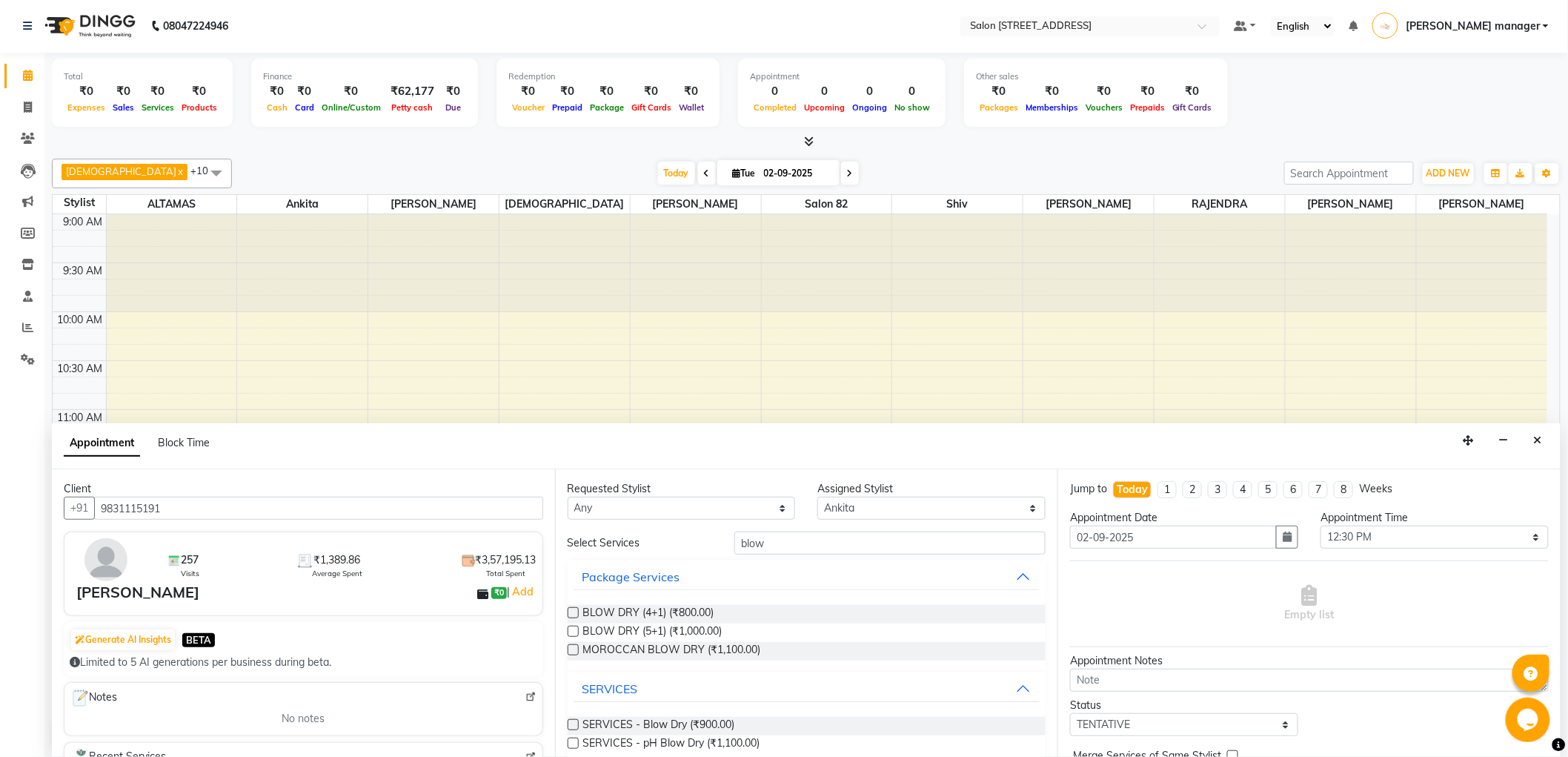
click at [574, 719] on label at bounding box center [574, 725] width 11 height 11
click at [574, 721] on input "checkbox" at bounding box center [573, 726] width 10 height 10
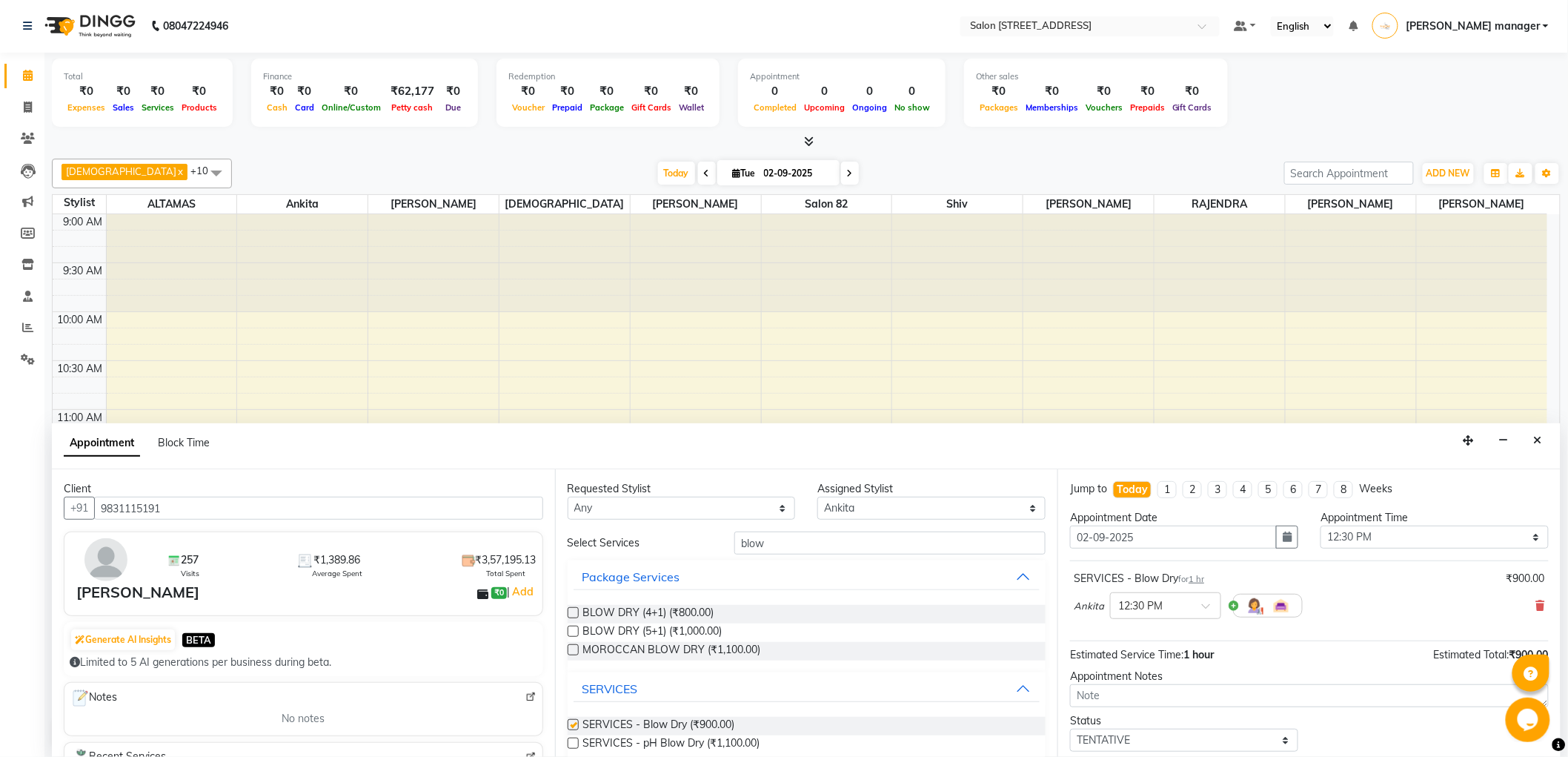
checkbox input "false"
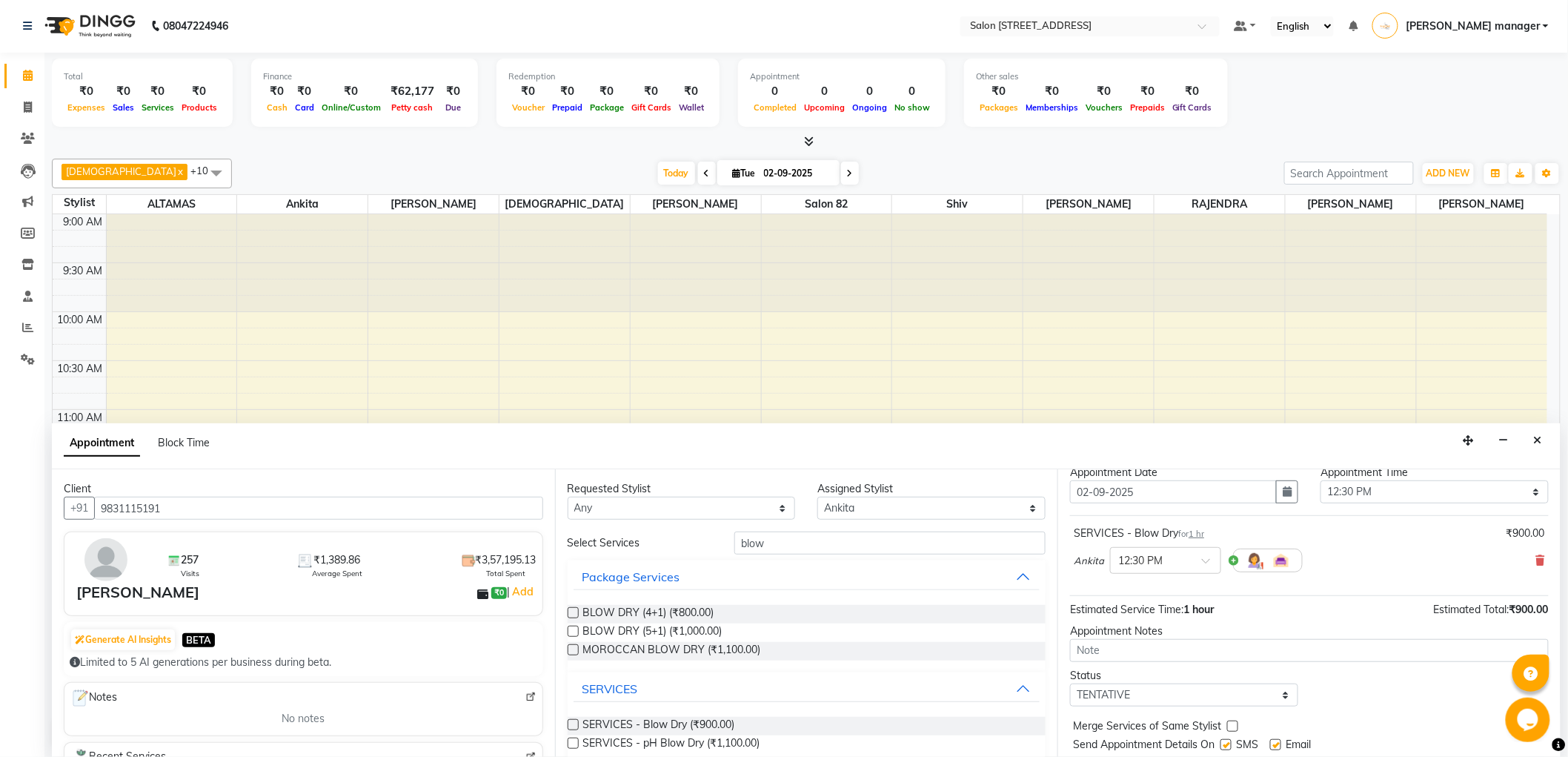
scroll to position [88, 0]
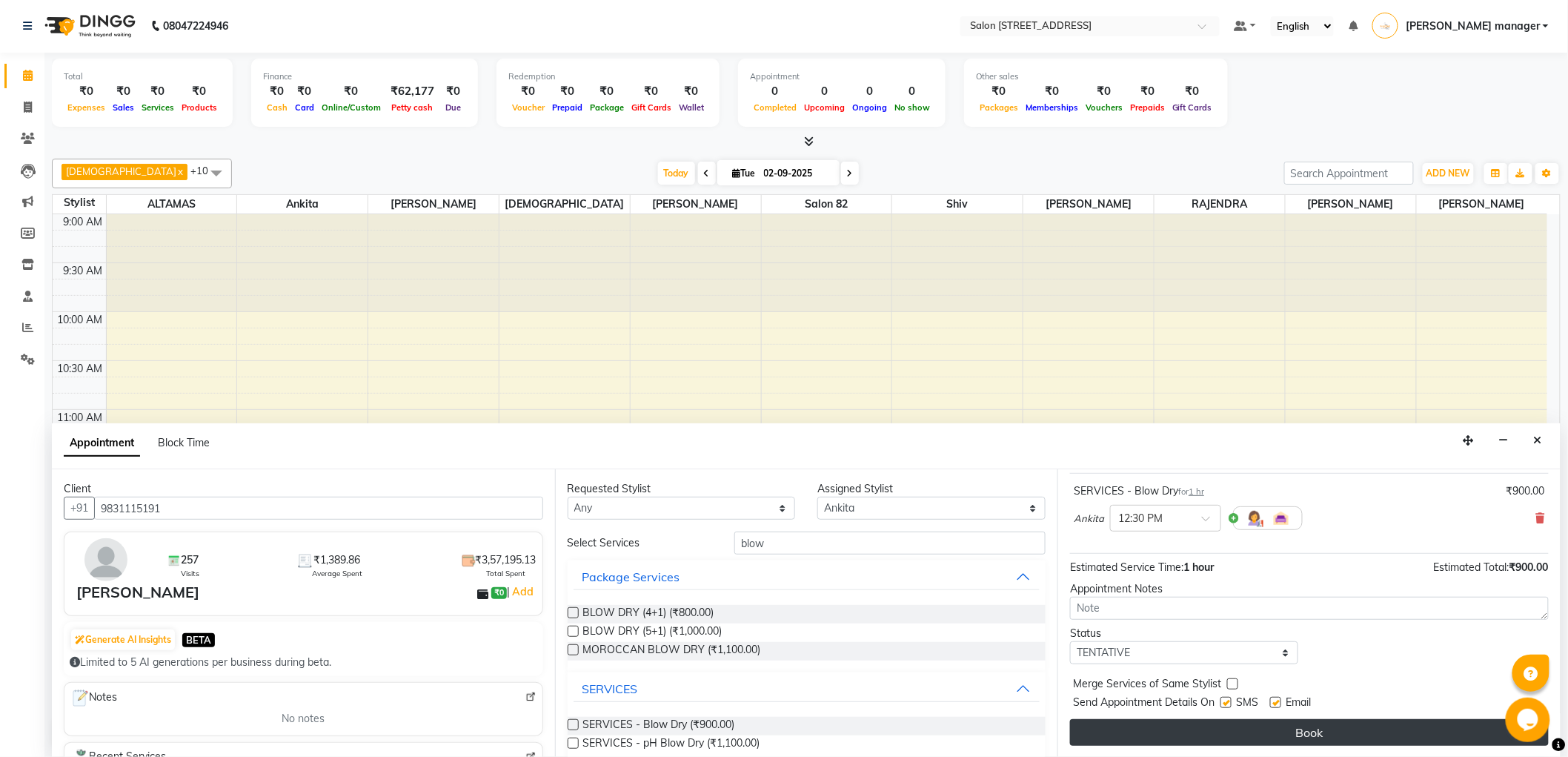
click at [1267, 719] on button "Book" at bounding box center [1309, 732] width 478 height 27
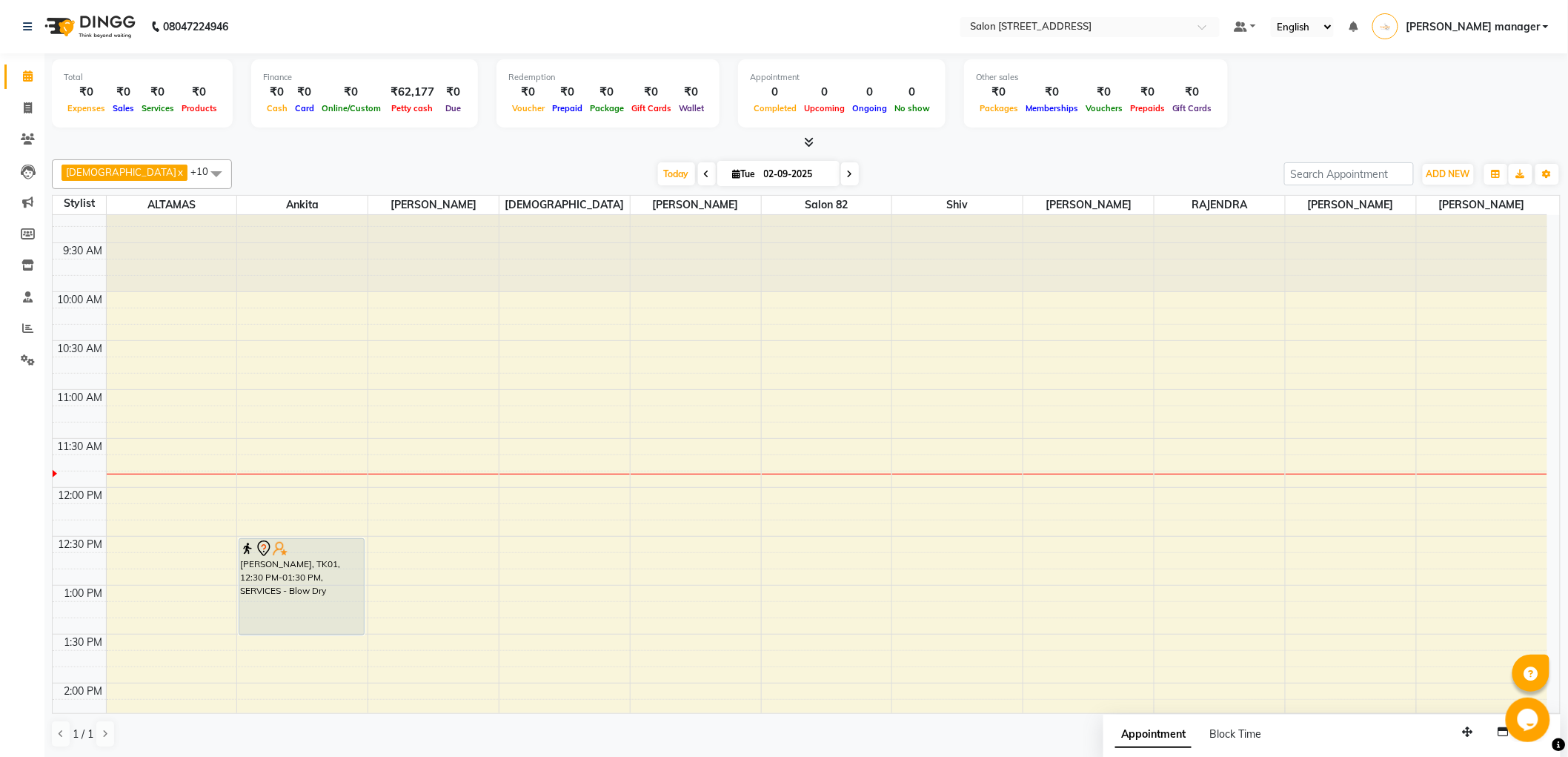
scroll to position [82, 0]
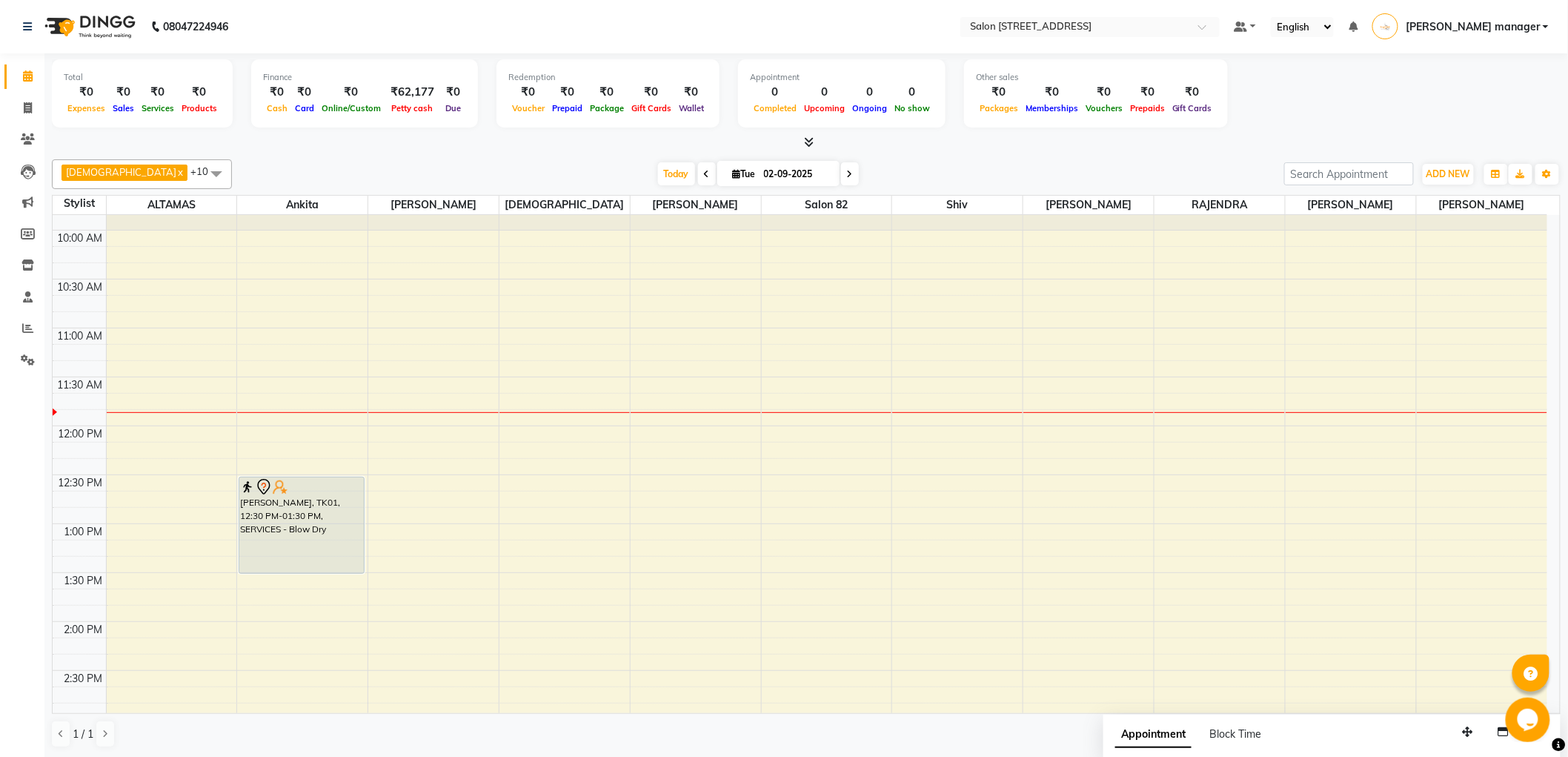
click at [847, 174] on icon at bounding box center [850, 175] width 5 height 9
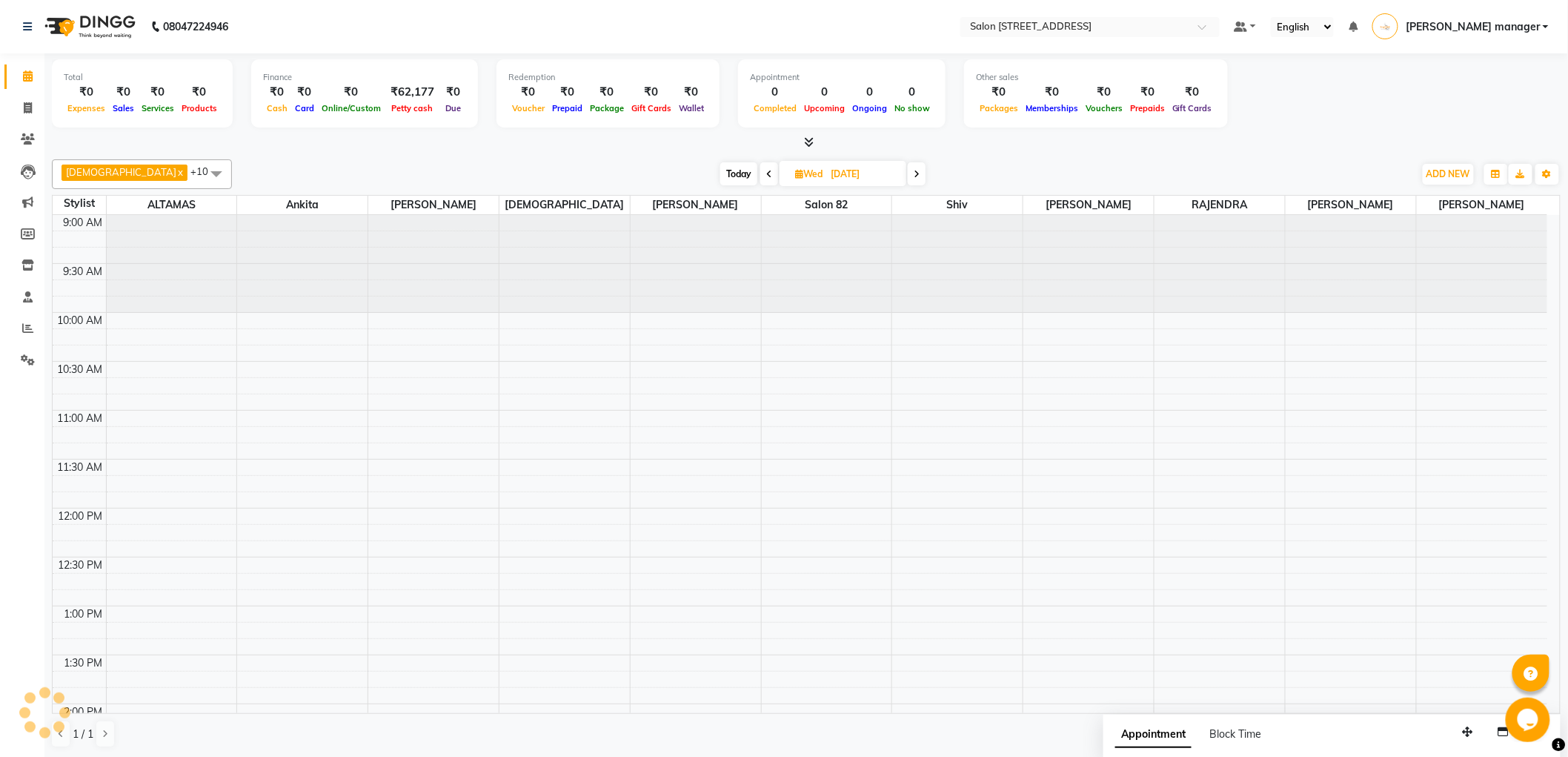
scroll to position [197, 0]
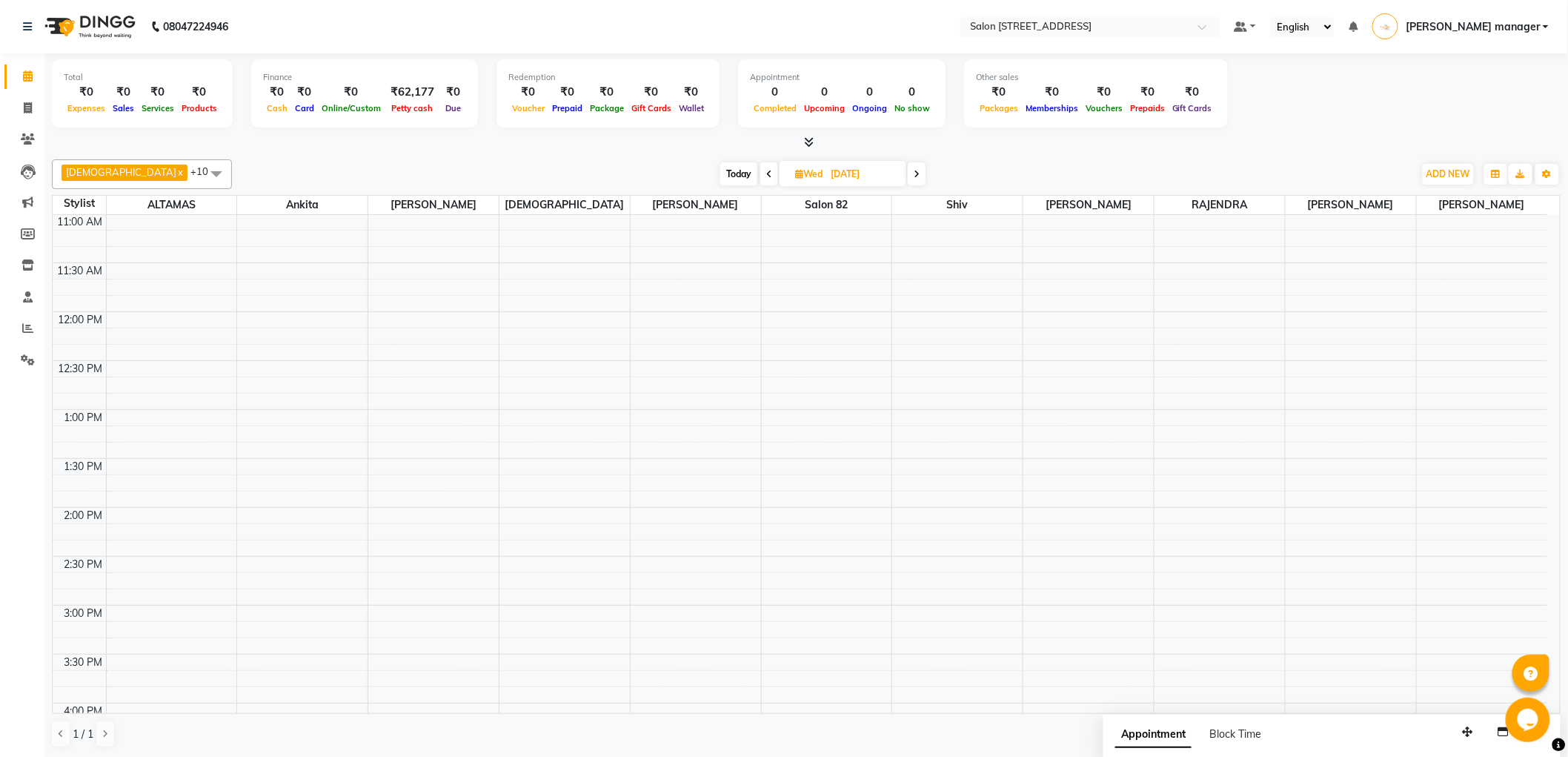
click at [720, 169] on span "Today" at bounding box center [738, 173] width 38 height 23
type input "02-09-2025"
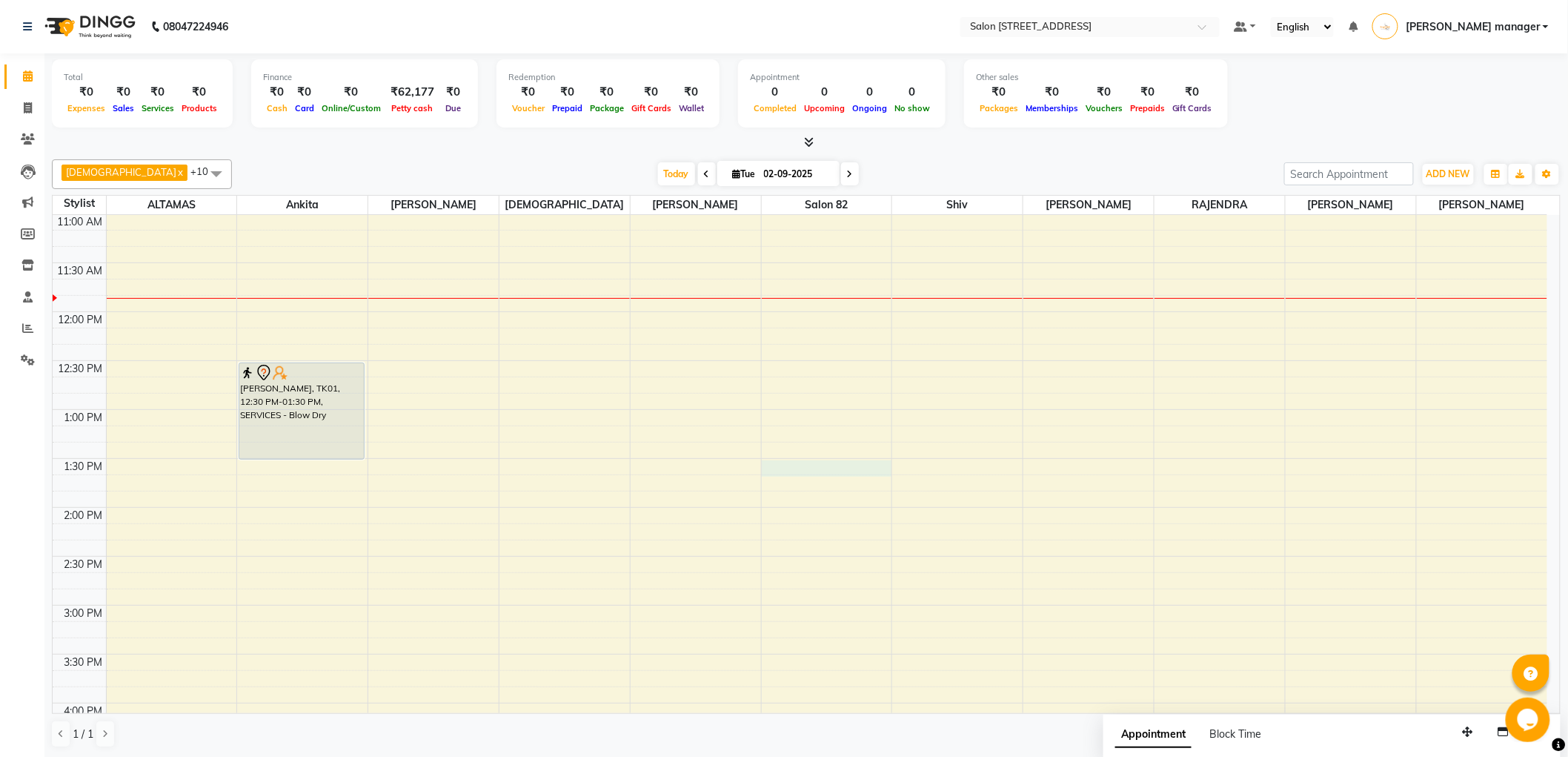
click at [802, 461] on div "9:00 AM 9:30 AM 10:00 AM 10:30 AM 11:00 AM 11:30 AM 12:00 PM 12:30 PM 1:00 PM 1…" at bounding box center [800, 654] width 1495 height 1271
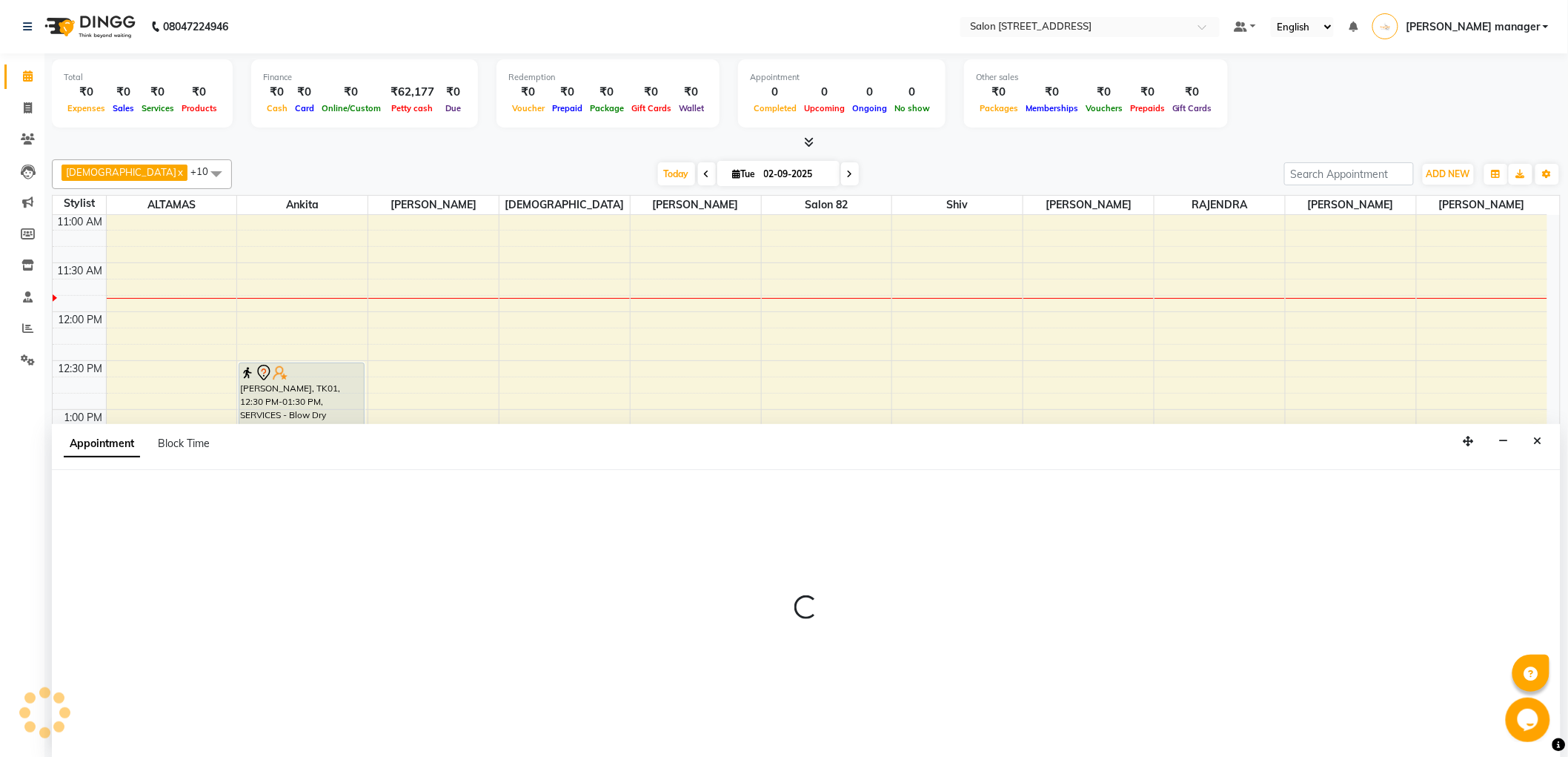
scroll to position [1, 0]
select select "33698"
select select "810"
select select "tentative"
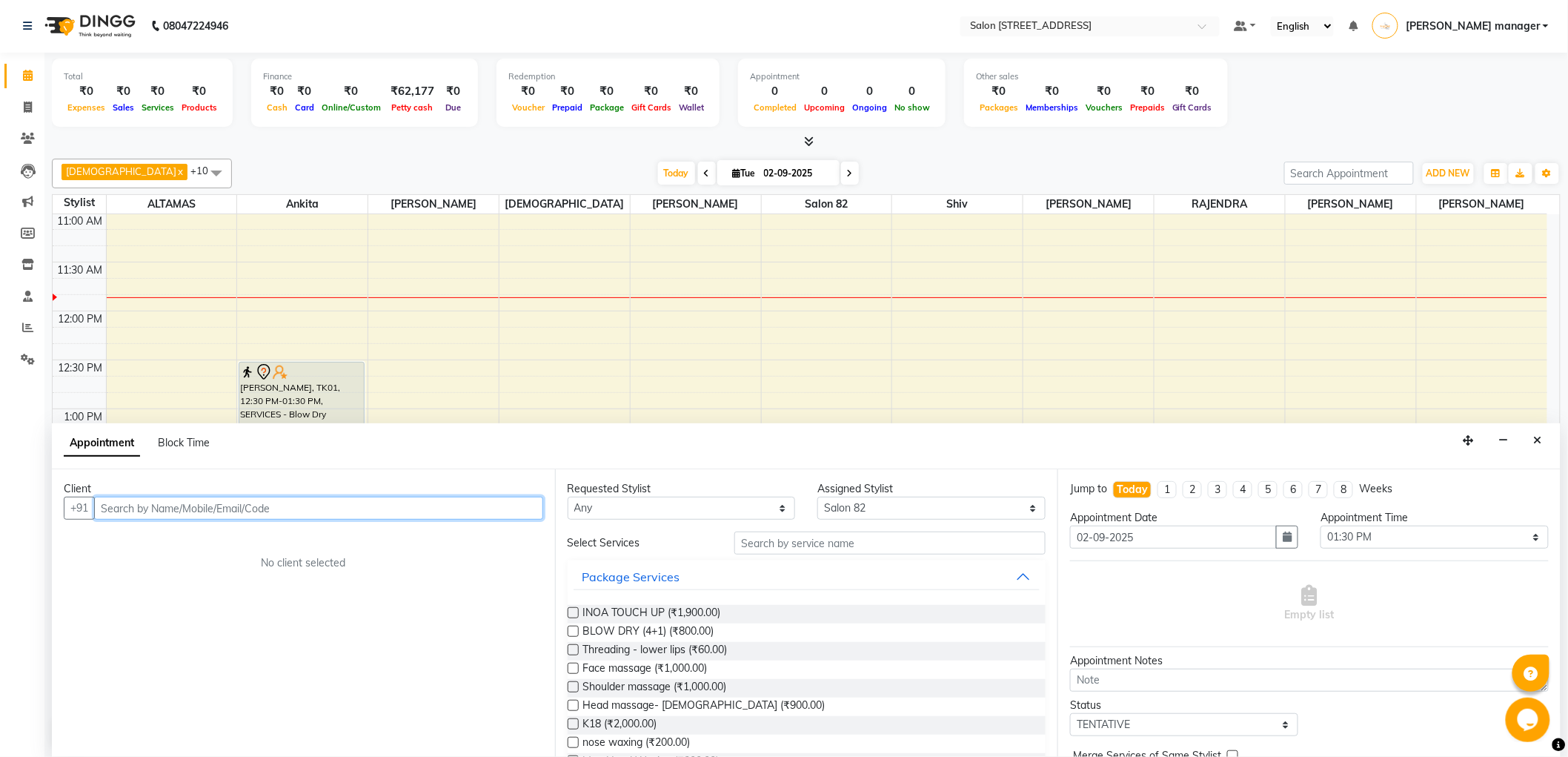
click at [294, 515] on input "text" at bounding box center [318, 508] width 449 height 23
click at [179, 533] on span "743496" at bounding box center [188, 540] width 45 height 15
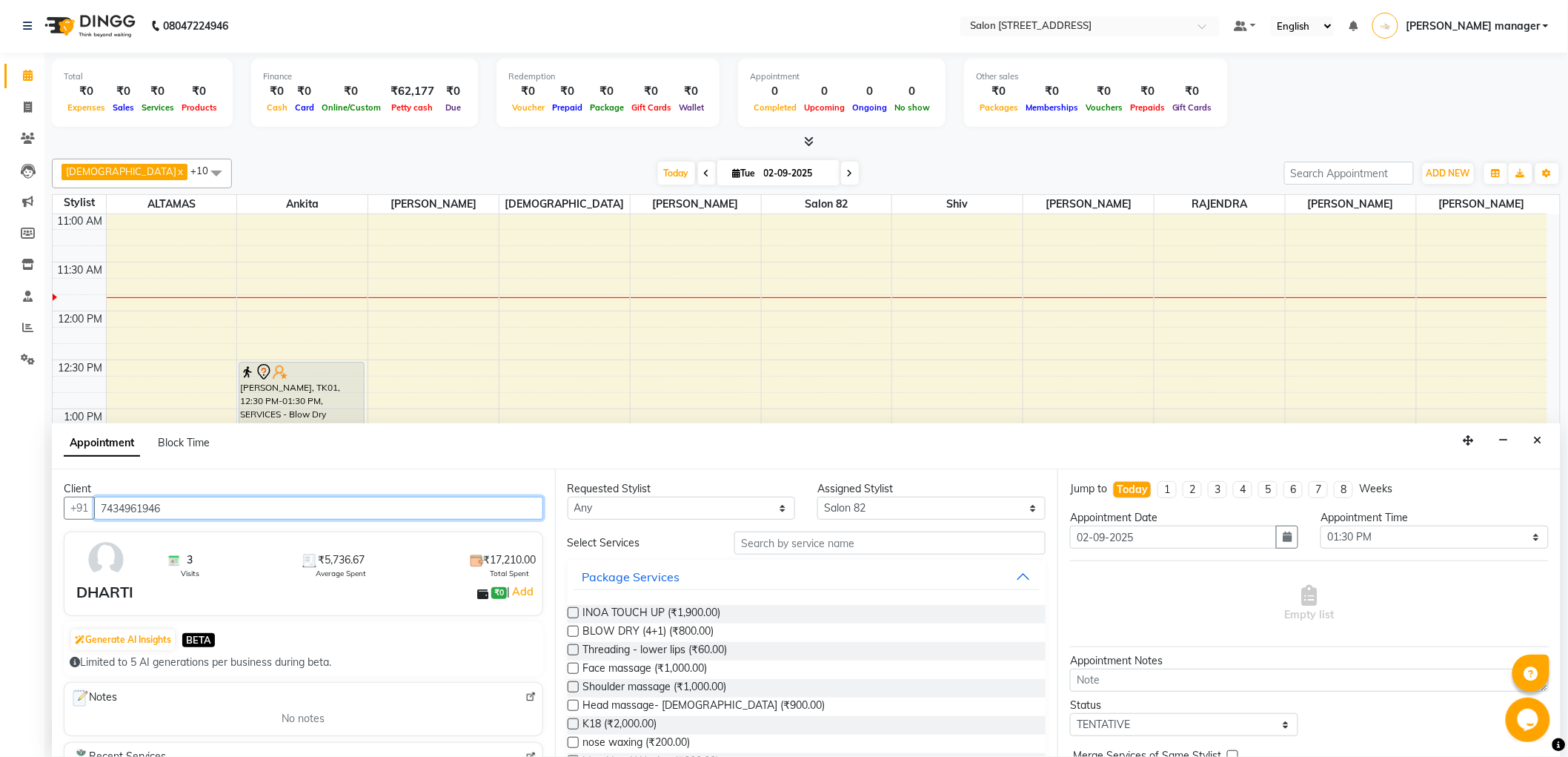
type input "7434961946"
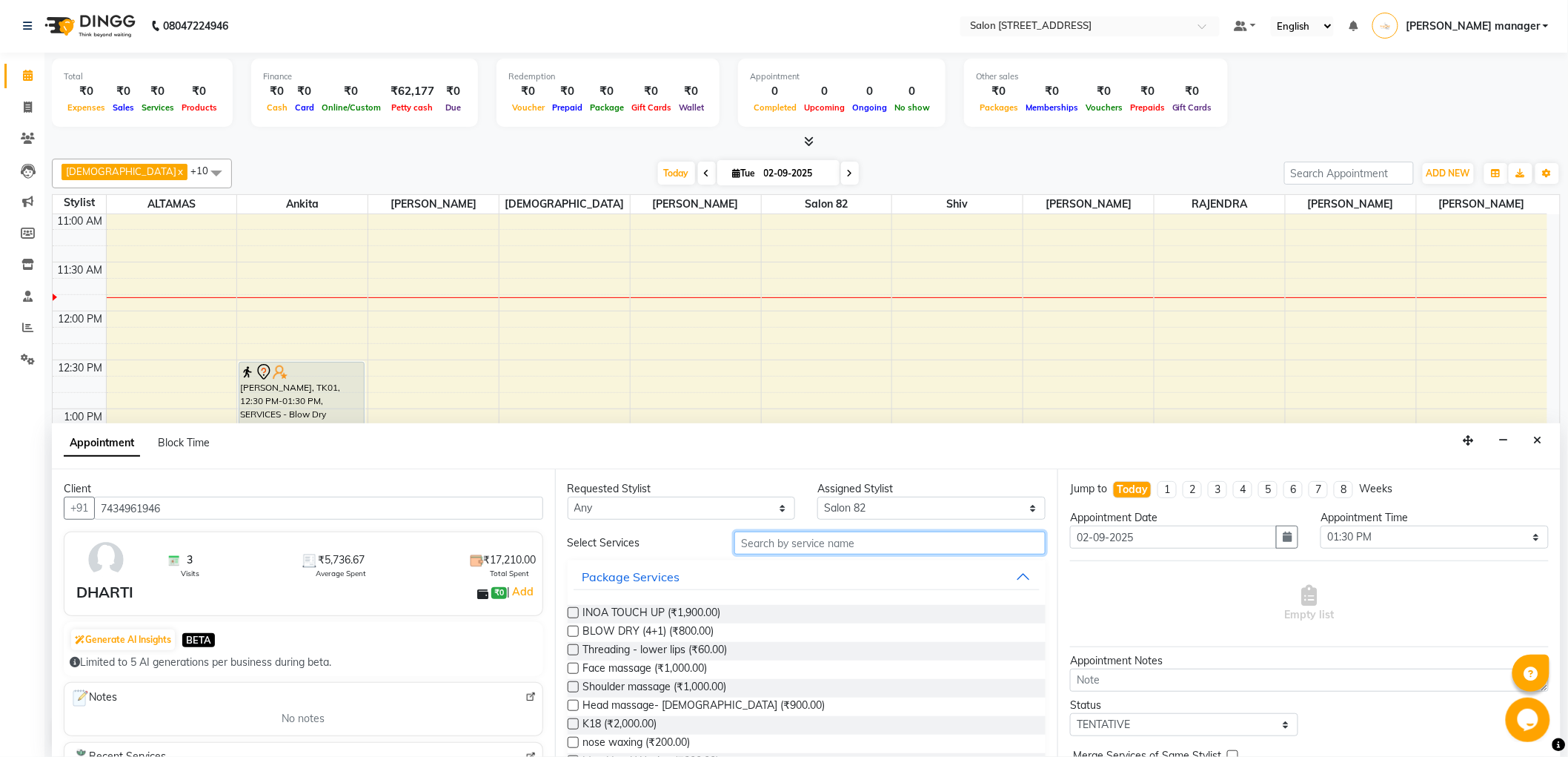
click at [833, 544] on input "text" at bounding box center [890, 543] width 311 height 23
type input "mani"
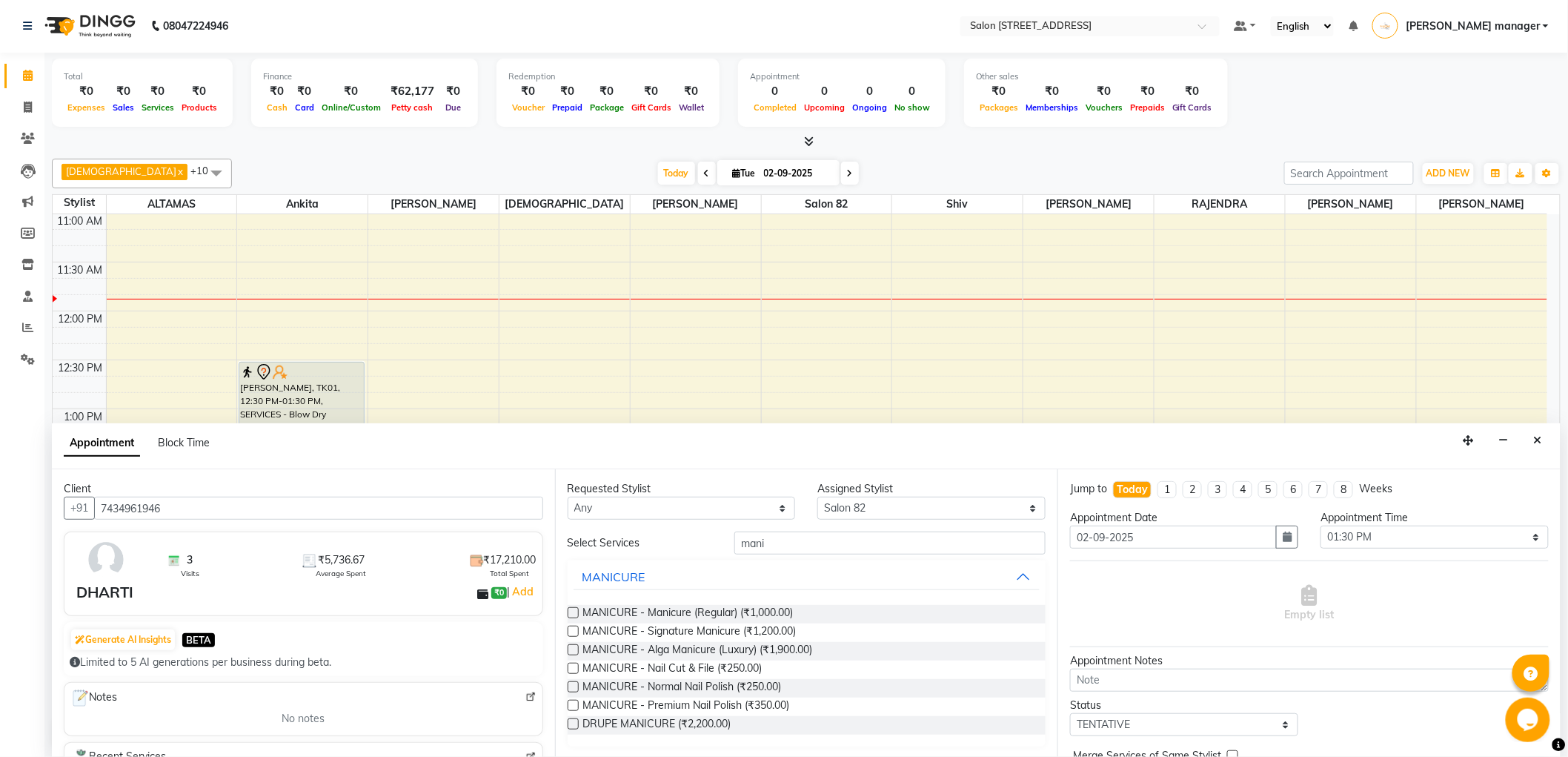
click at [575, 610] on label at bounding box center [574, 613] width 11 height 11
click at [575, 610] on input "checkbox" at bounding box center [573, 614] width 10 height 10
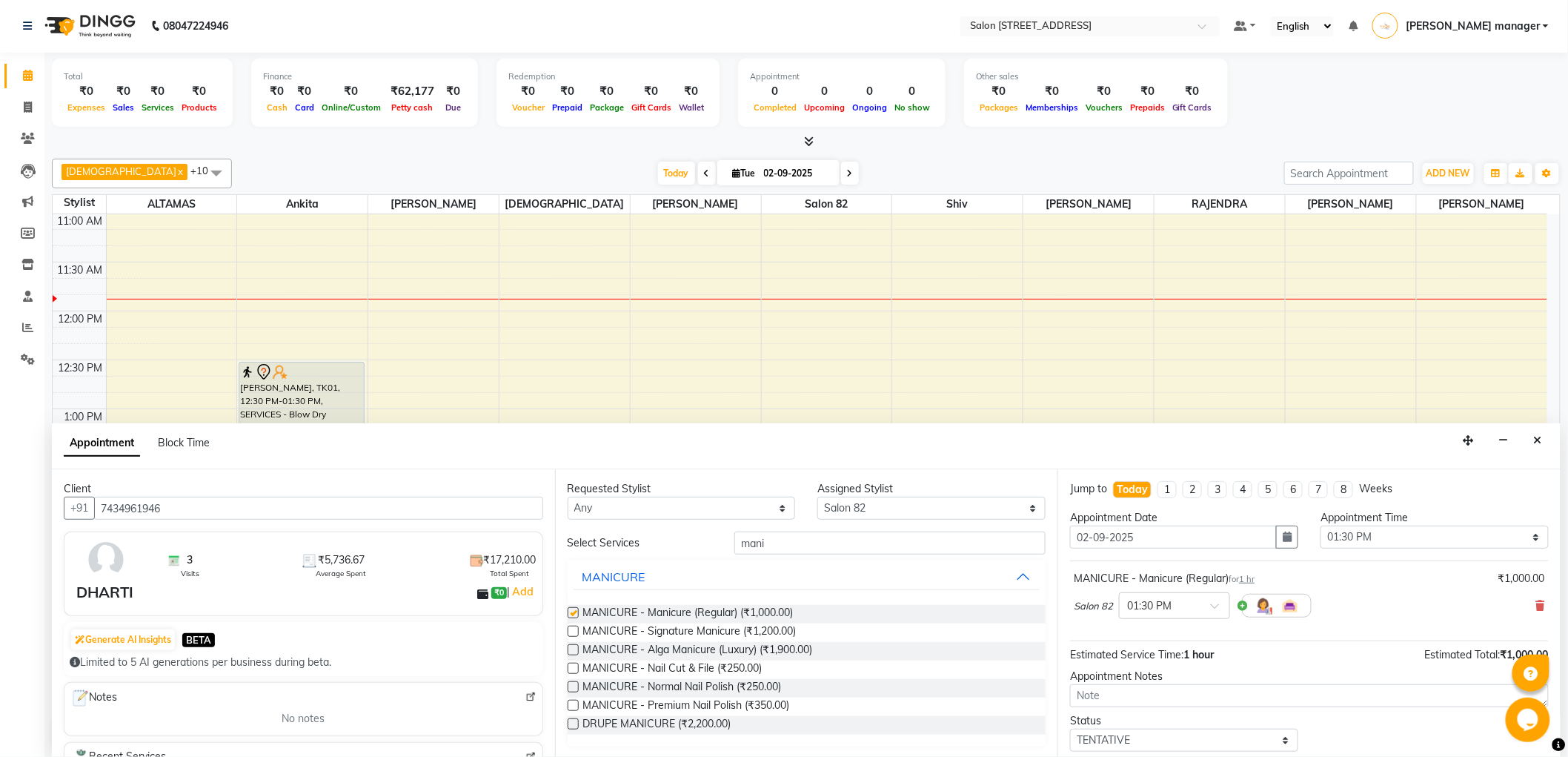
checkbox input "false"
click at [865, 543] on input "mani" at bounding box center [890, 543] width 311 height 23
type input "m"
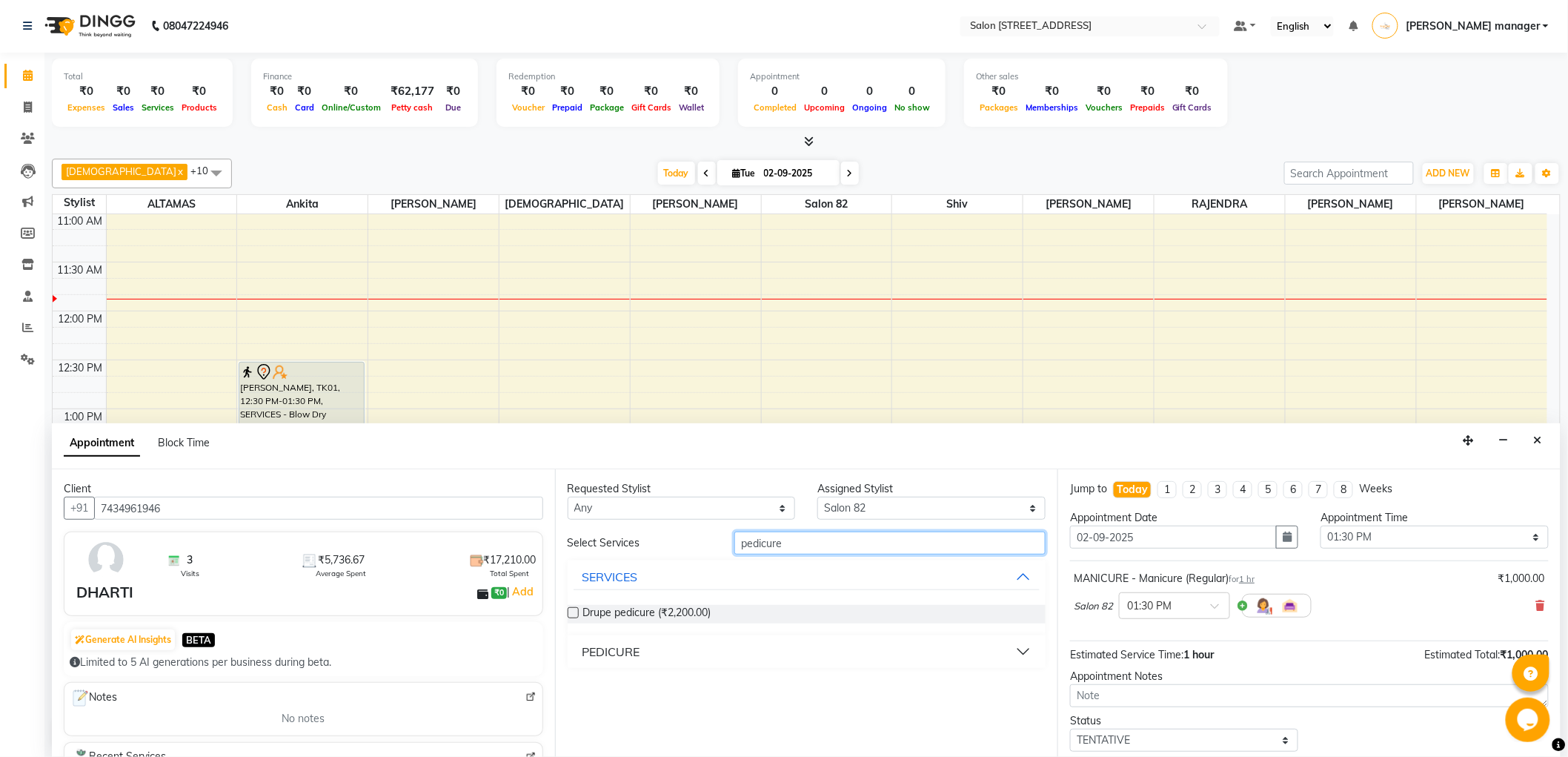
type input "pedicure"
click at [678, 651] on button "PEDICURE" at bounding box center [807, 652] width 467 height 27
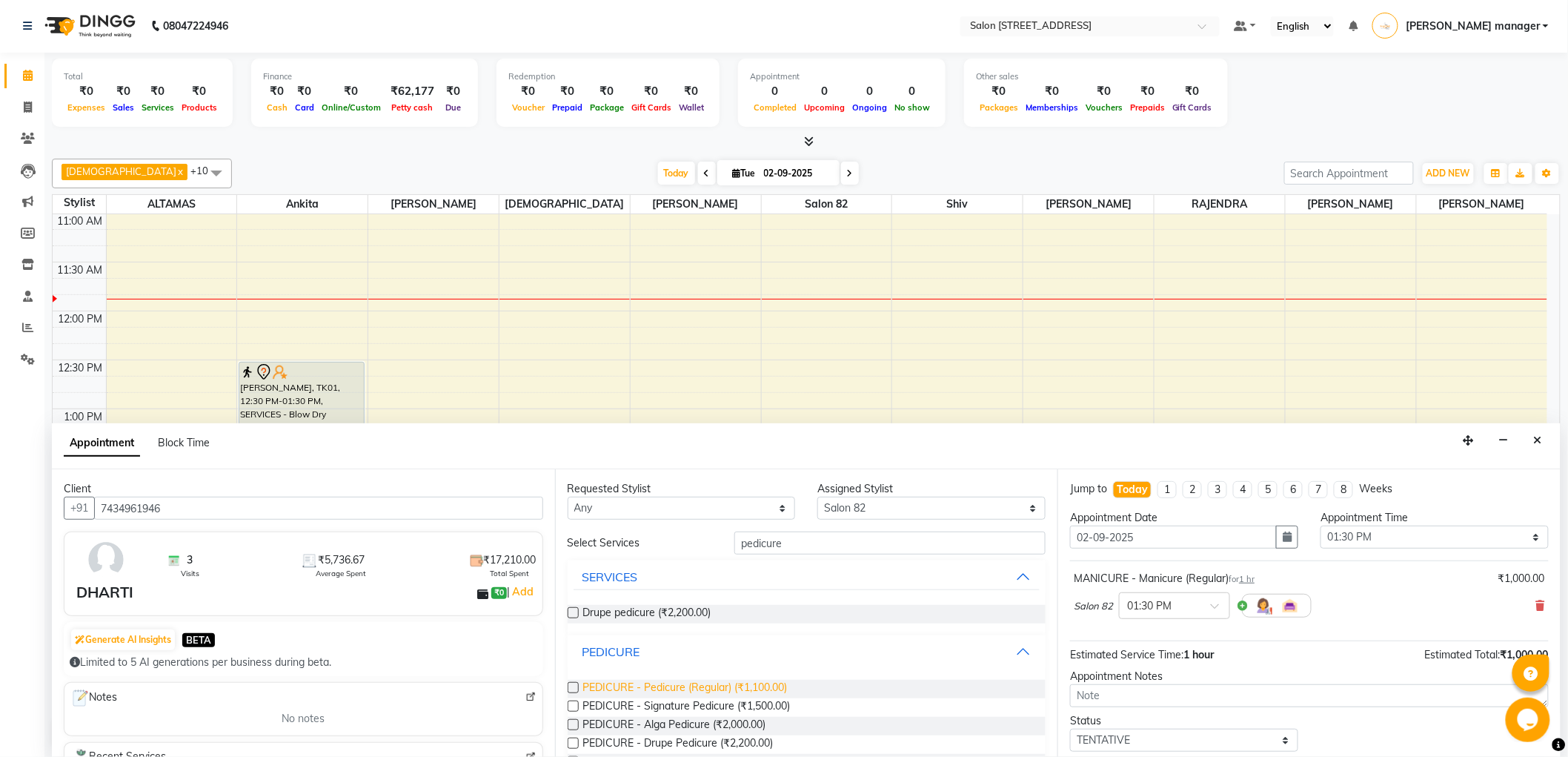
scroll to position [43, 0]
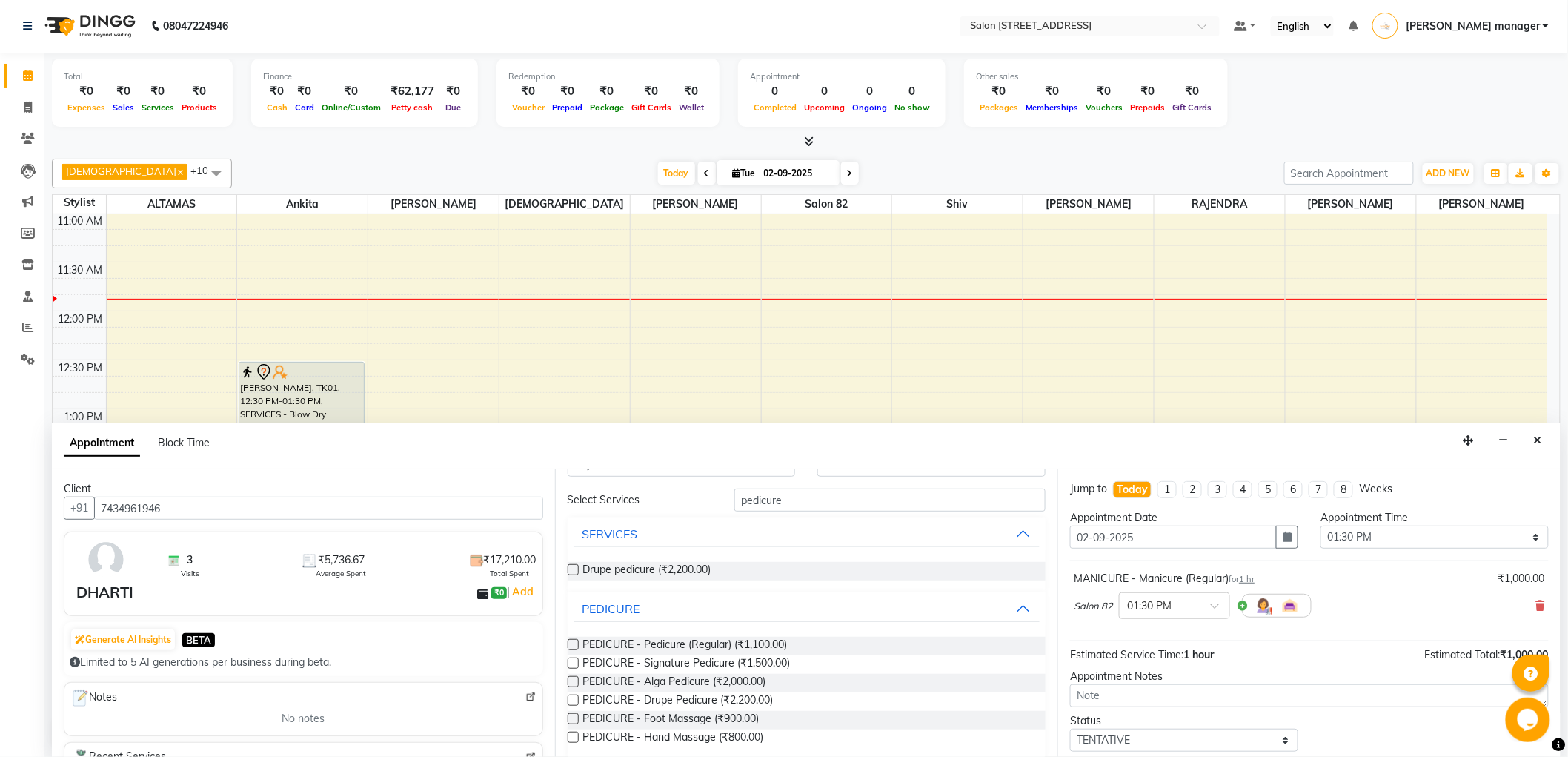
click at [573, 645] on label at bounding box center [574, 644] width 11 height 11
click at [573, 645] on input "checkbox" at bounding box center [573, 646] width 10 height 10
checkbox input "false"
click at [1197, 666] on div at bounding box center [1175, 672] width 110 height 16
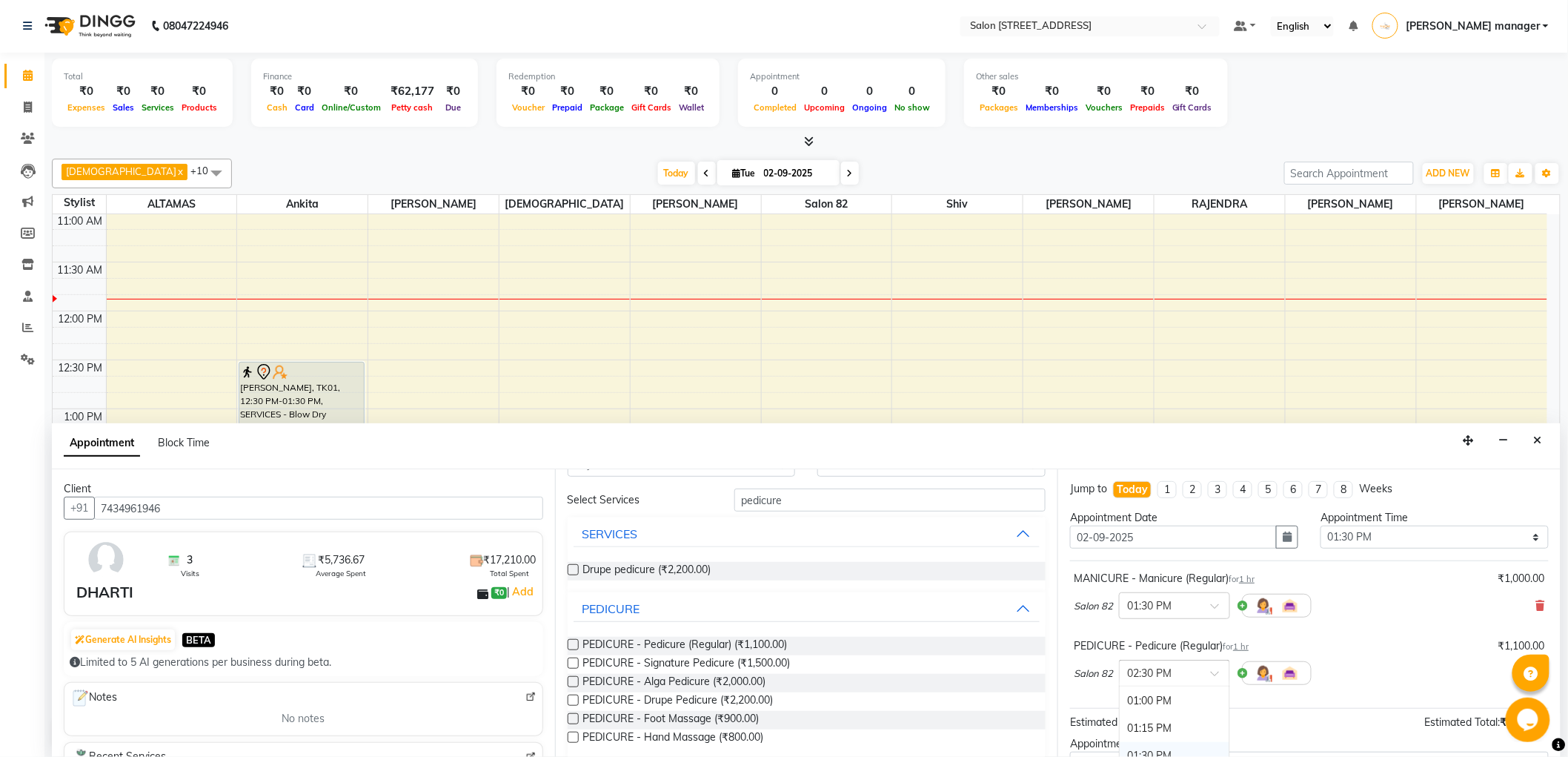
click at [1176, 750] on div "01:30 PM" at bounding box center [1175, 756] width 110 height 27
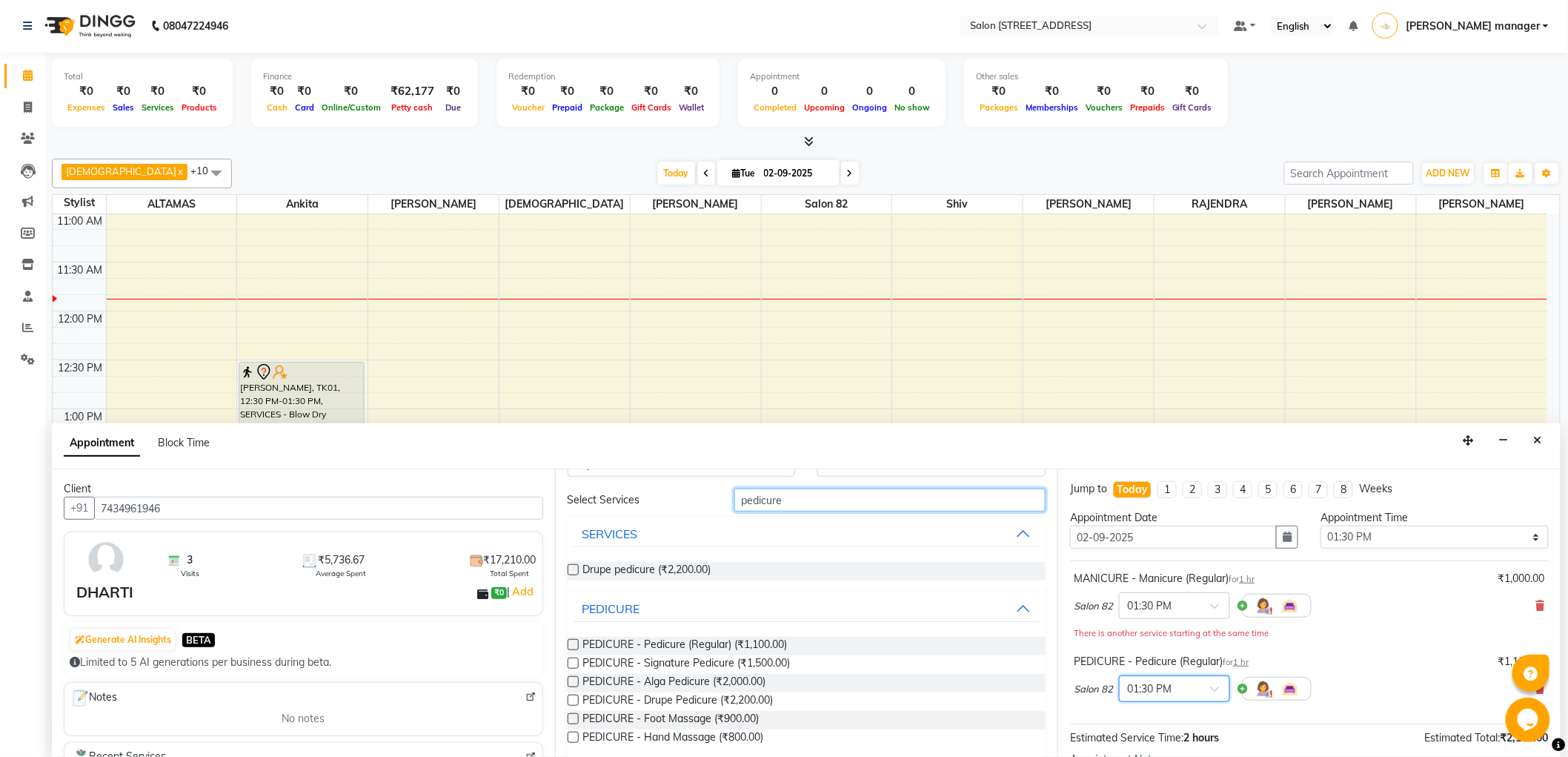
click at [825, 499] on input "pedicure" at bounding box center [890, 500] width 311 height 23
type input "p"
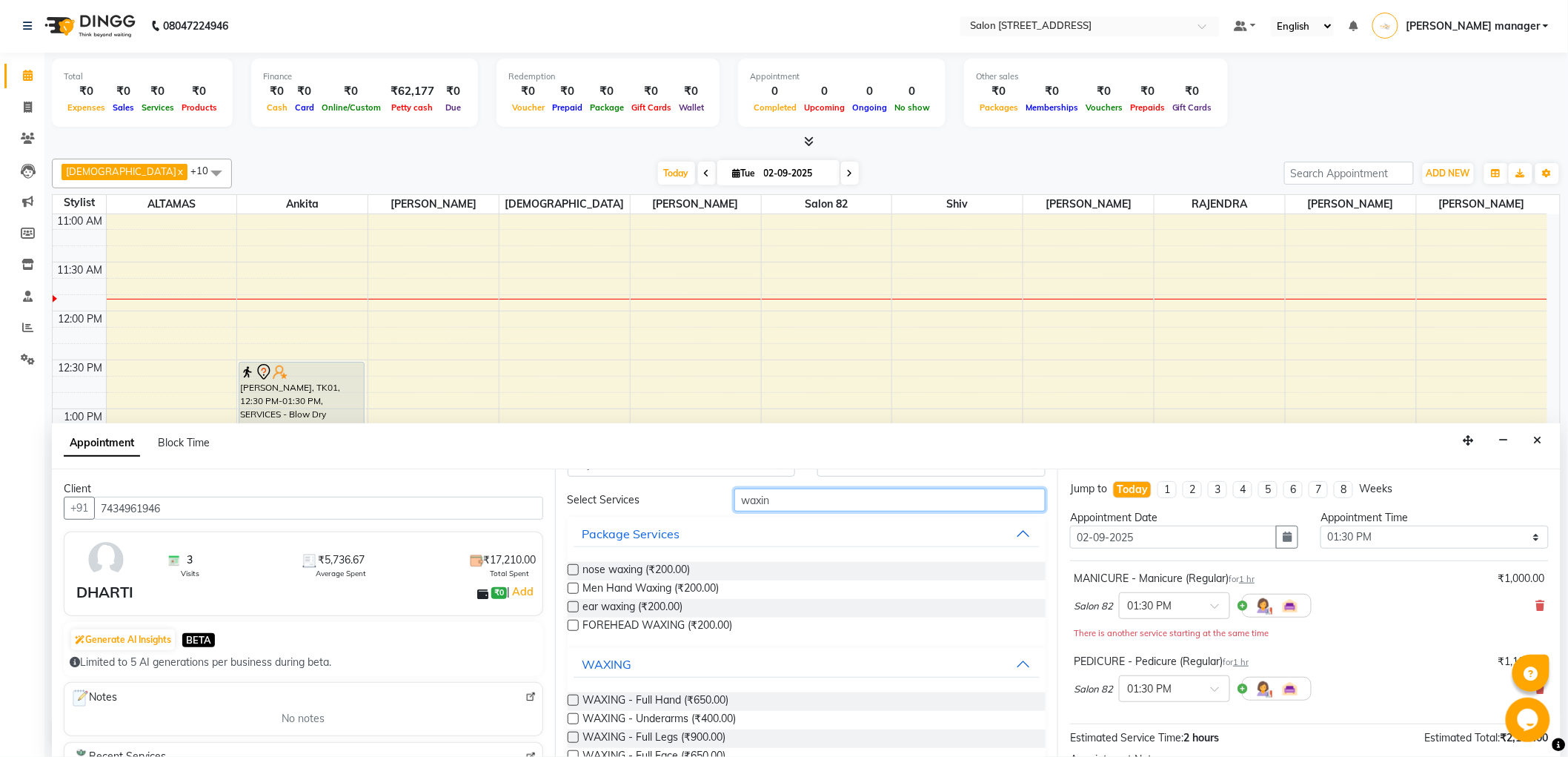
scroll to position [126, 0]
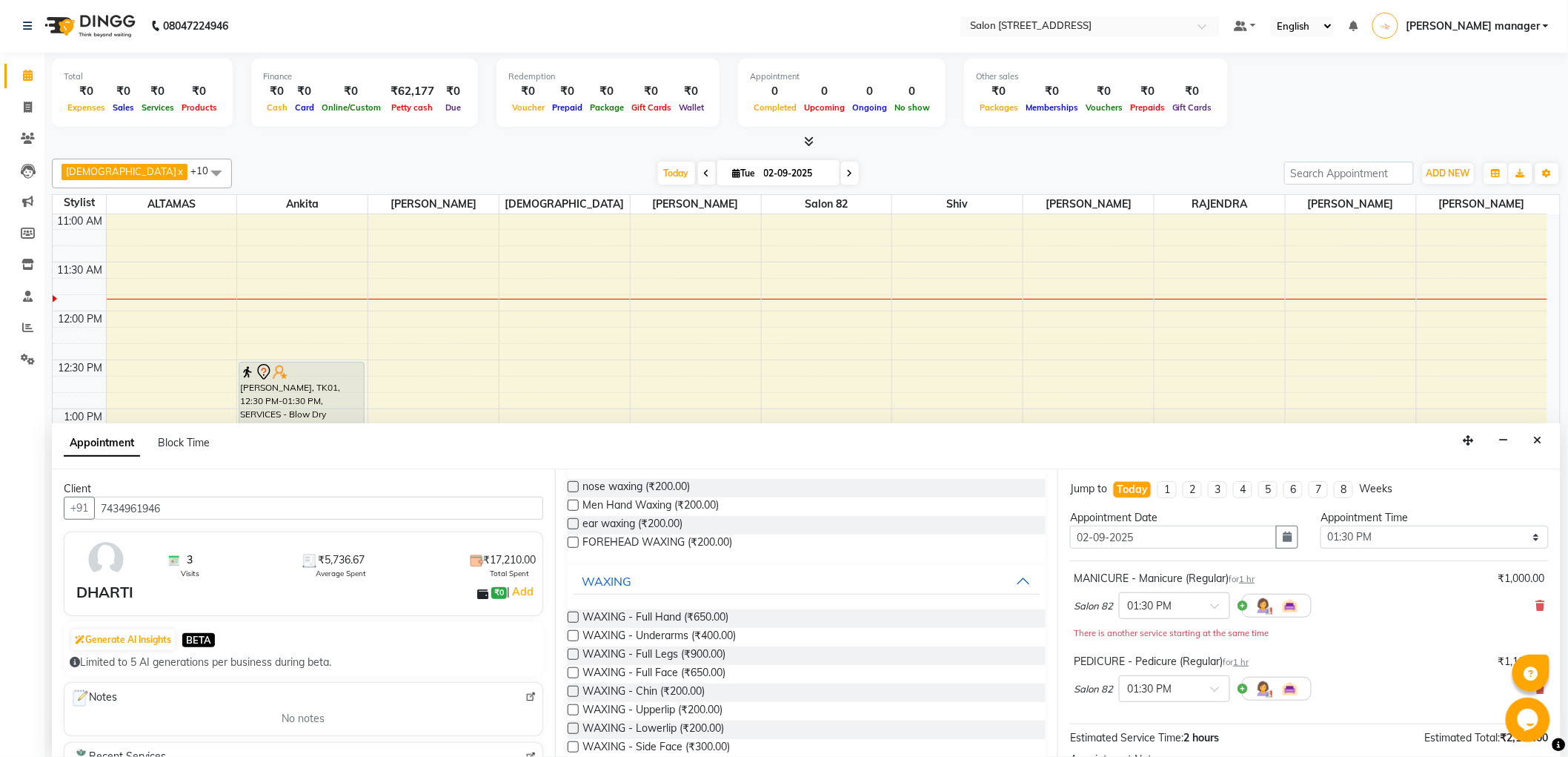
type input "waxin"
click at [575, 611] on label at bounding box center [574, 617] width 11 height 11
click at [575, 614] on input "checkbox" at bounding box center [573, 619] width 10 height 10
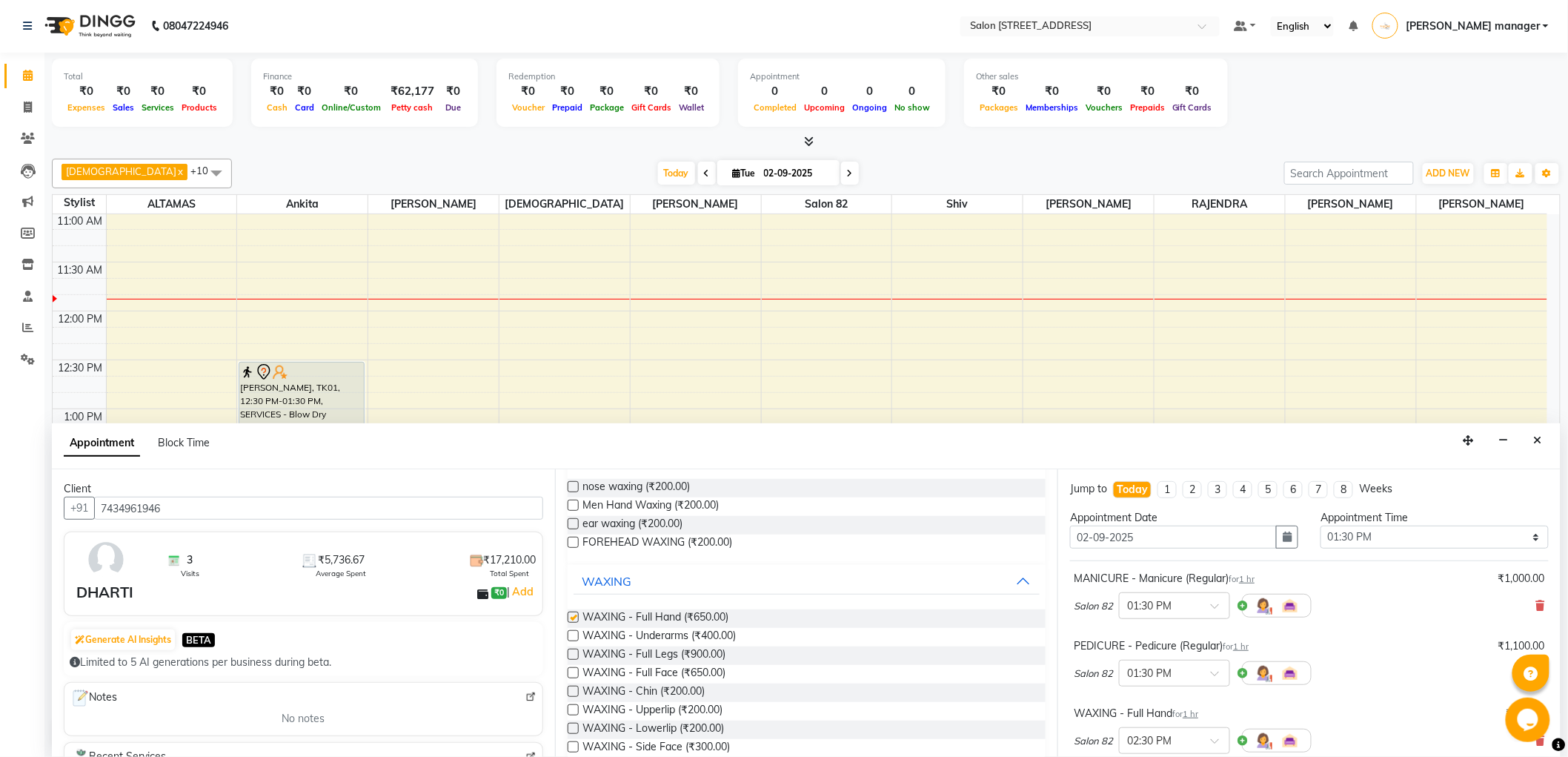
checkbox input "false"
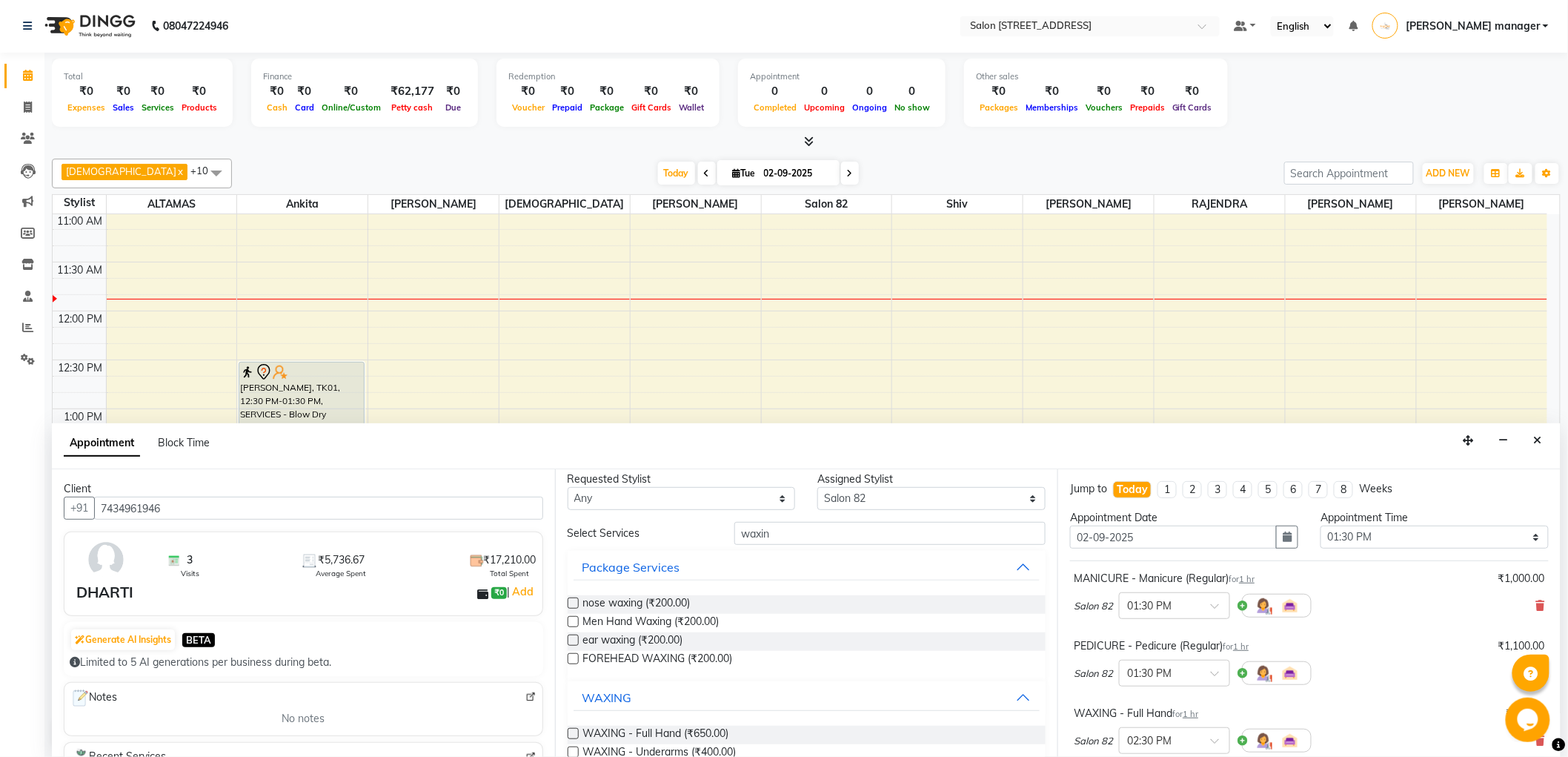
scroll to position [0, 0]
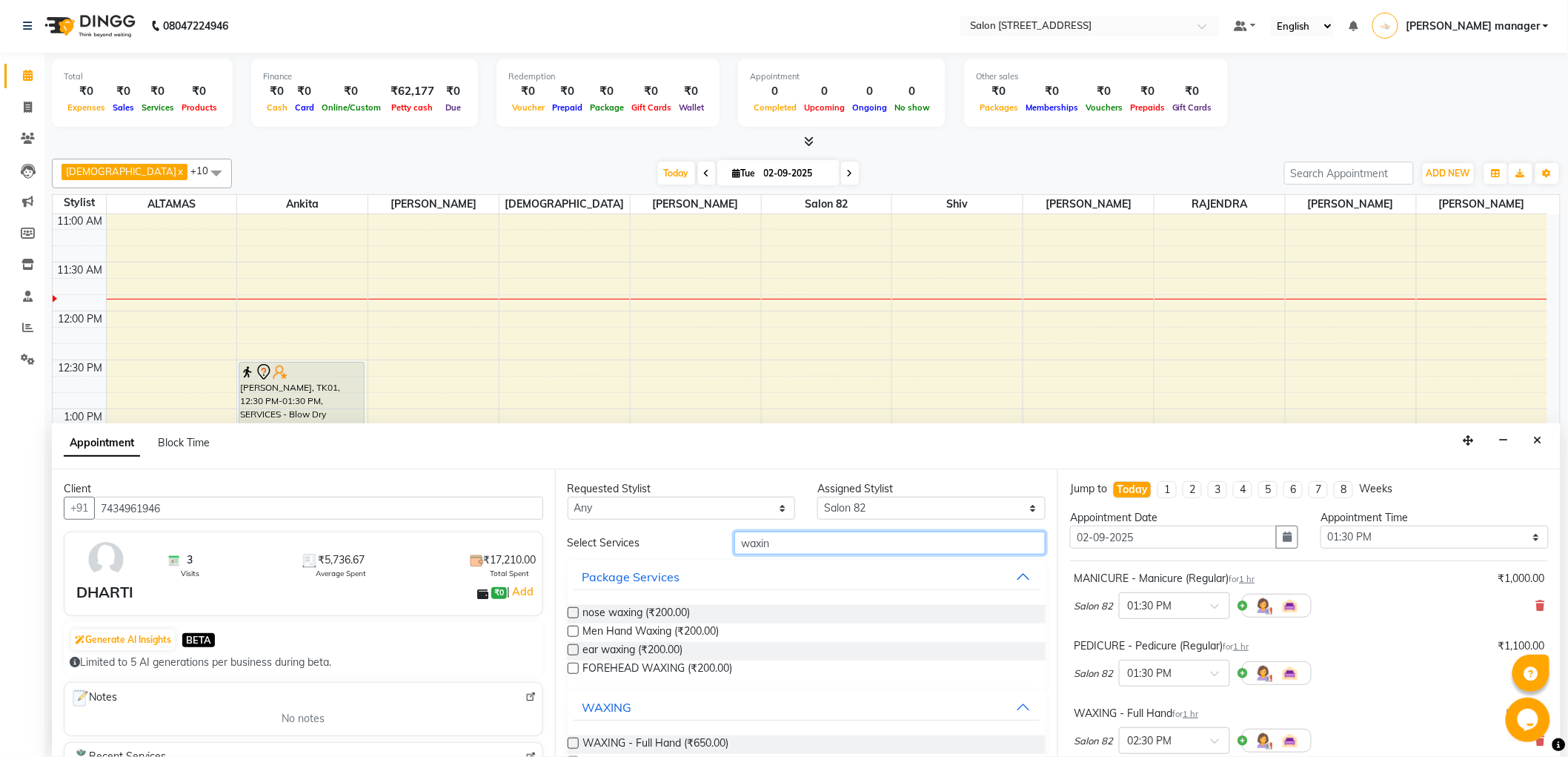
click at [826, 551] on input "waxin" at bounding box center [890, 543] width 311 height 23
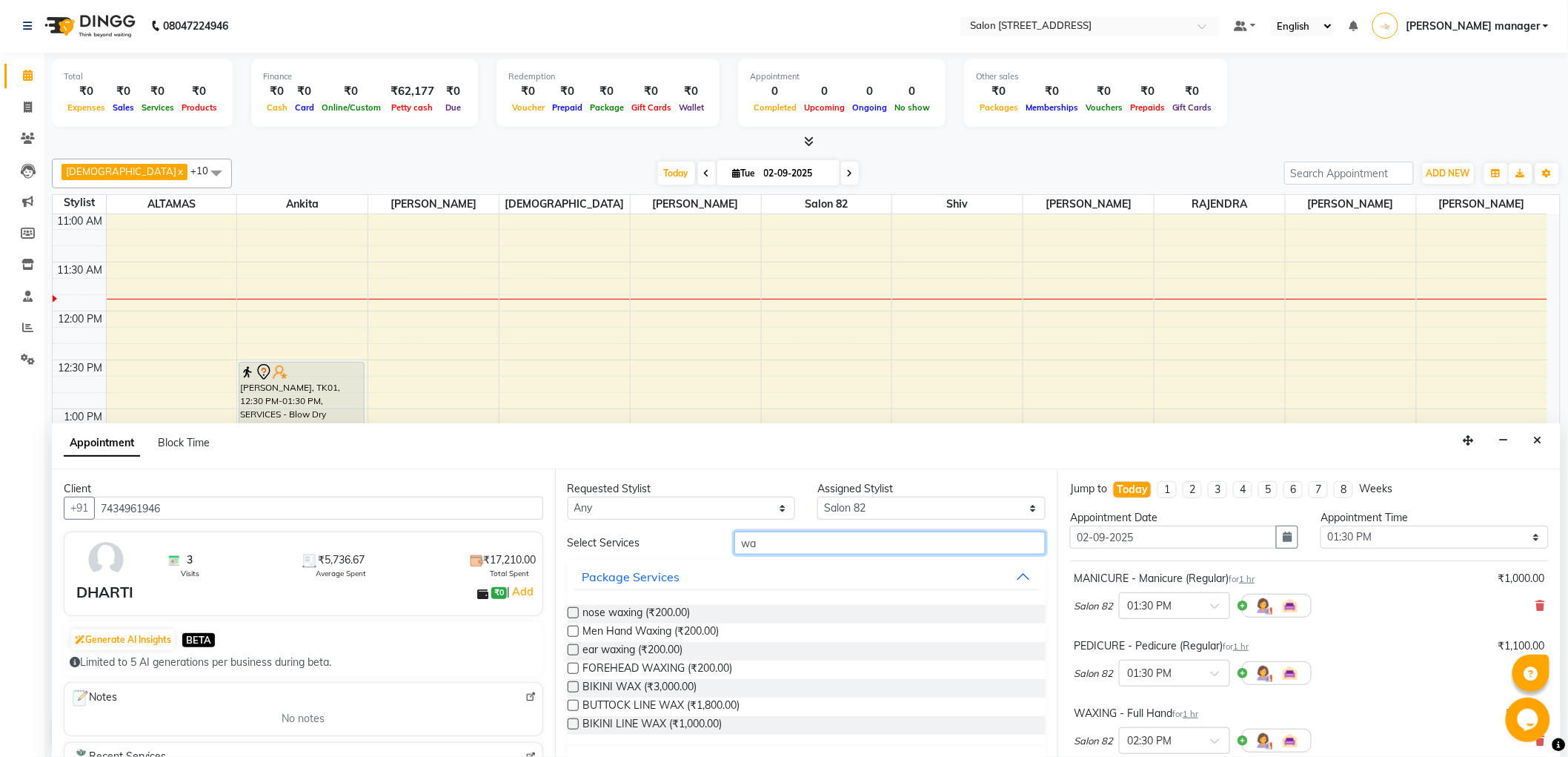
type input "w"
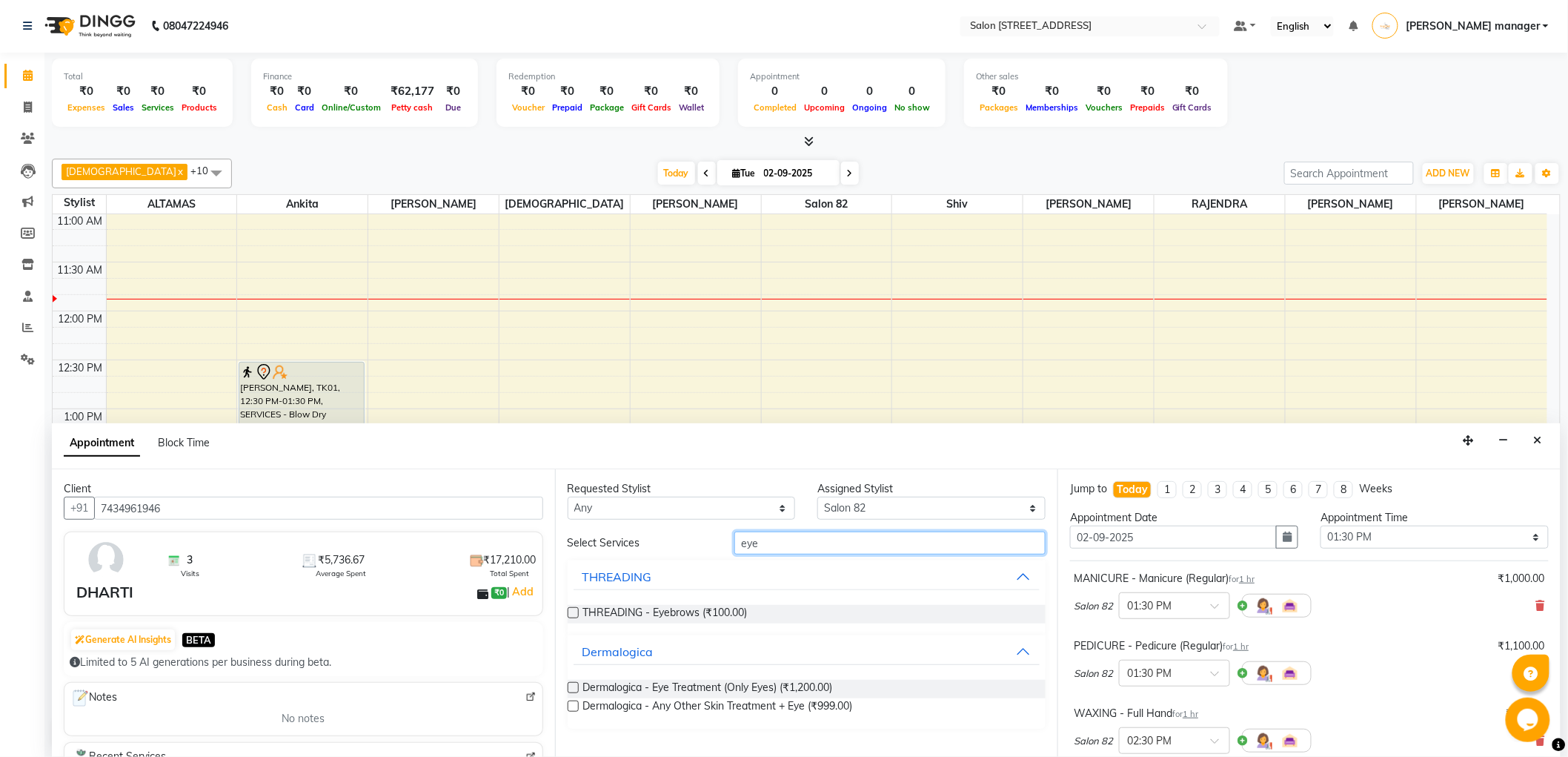
type input "eye"
click at [573, 611] on label at bounding box center [574, 613] width 11 height 11
click at [573, 611] on input "checkbox" at bounding box center [573, 614] width 10 height 10
checkbox input "false"
click at [849, 537] on input "eye" at bounding box center [890, 543] width 311 height 23
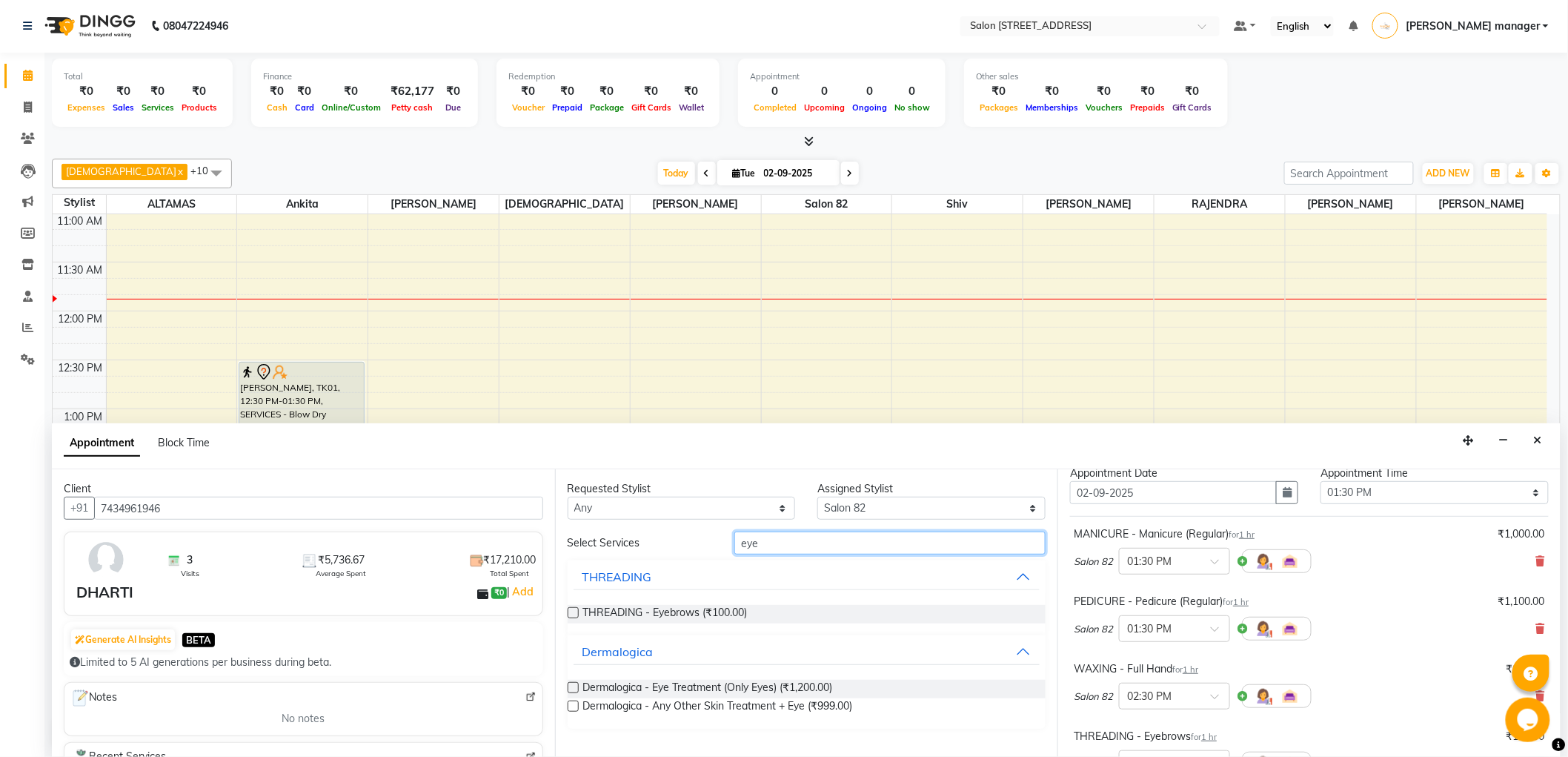
scroll to position [82, 0]
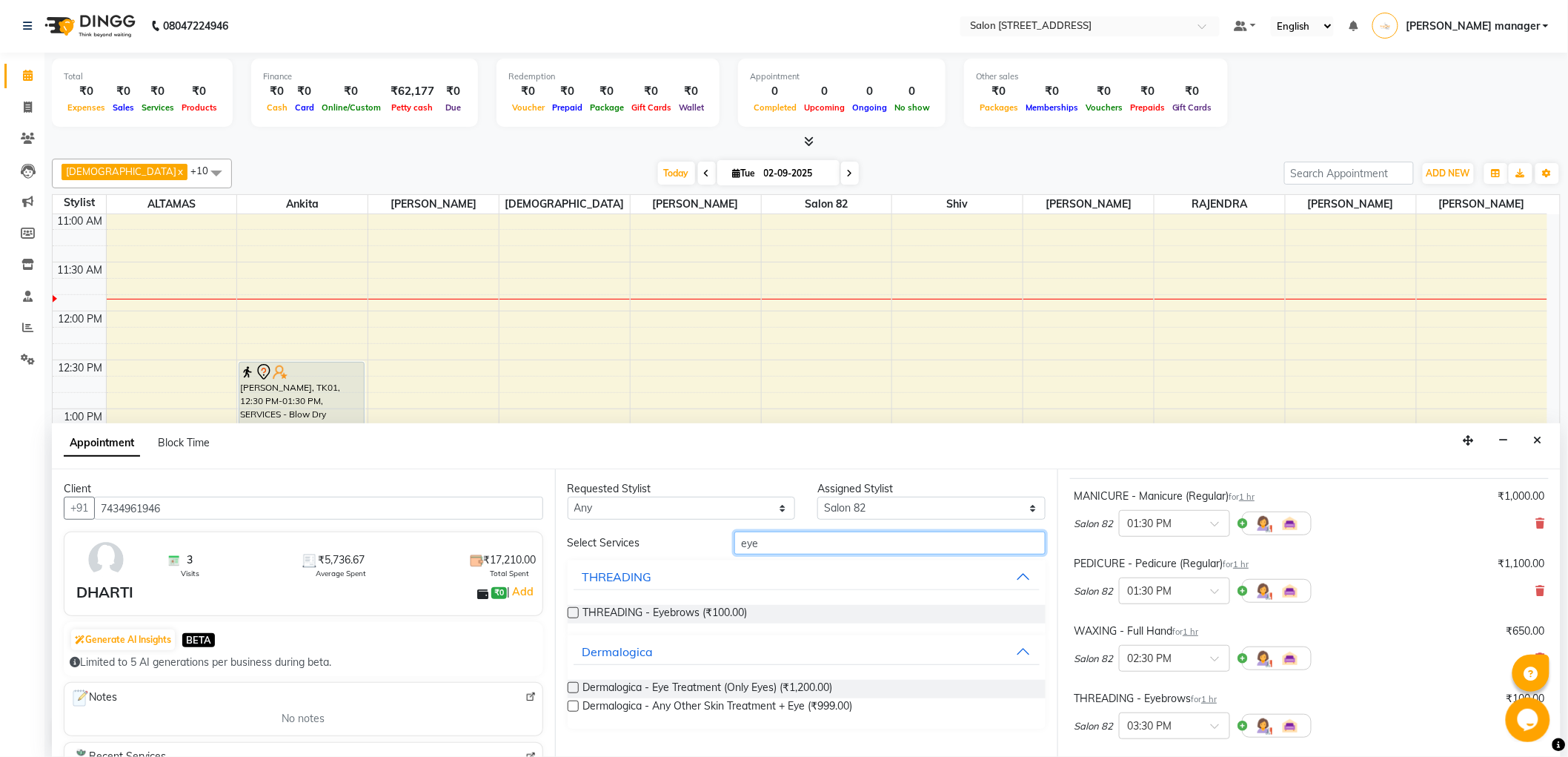
click at [814, 538] on input "eye" at bounding box center [890, 543] width 311 height 23
type input "e"
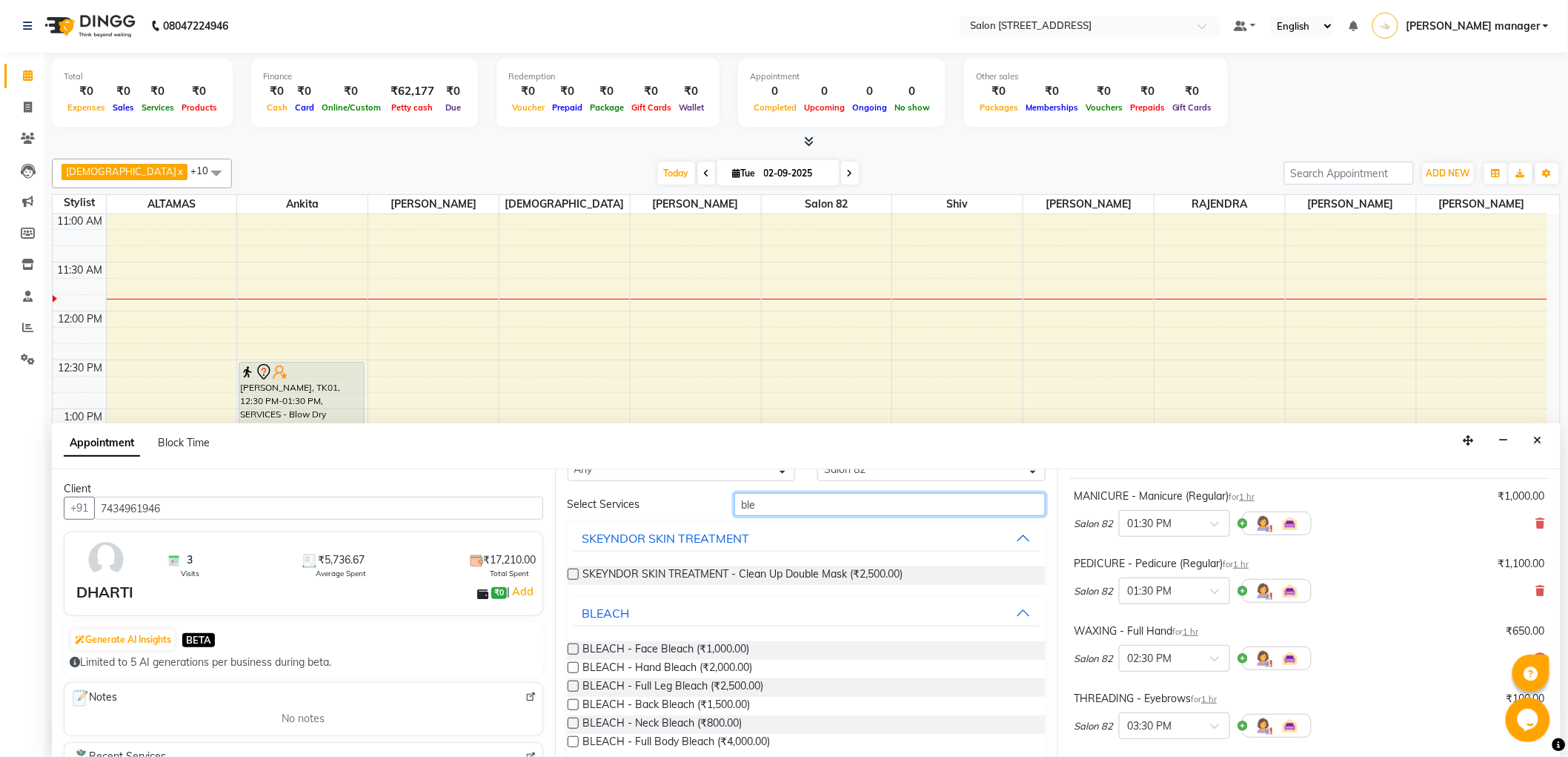
scroll to position [57, 0]
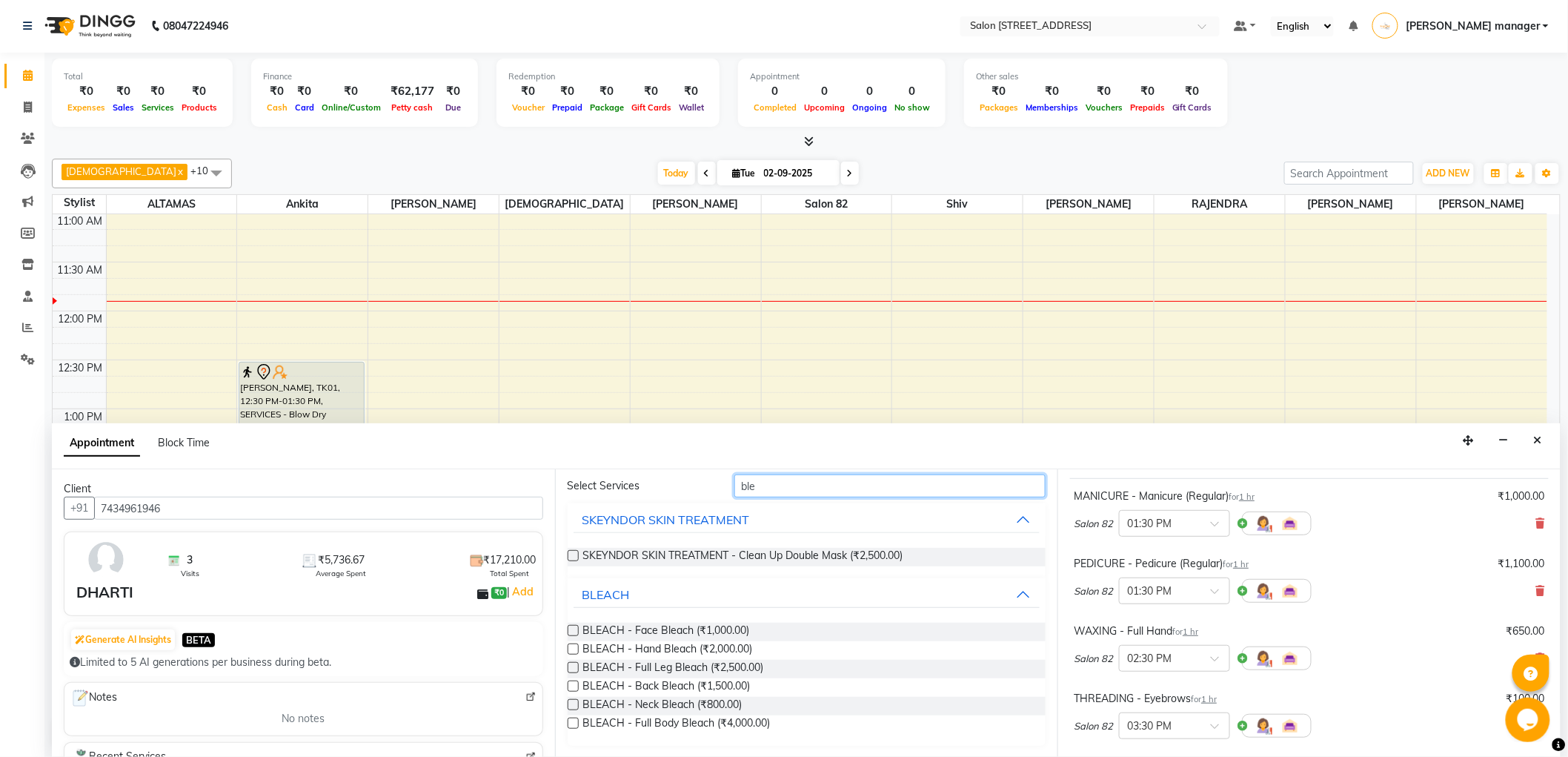
type input "ble"
click at [572, 685] on label at bounding box center [574, 687] width 11 height 11
click at [572, 685] on input "checkbox" at bounding box center [573, 687] width 10 height 10
click at [571, 685] on label at bounding box center [574, 687] width 11 height 11
click at [571, 685] on input "checkbox" at bounding box center [573, 687] width 10 height 10
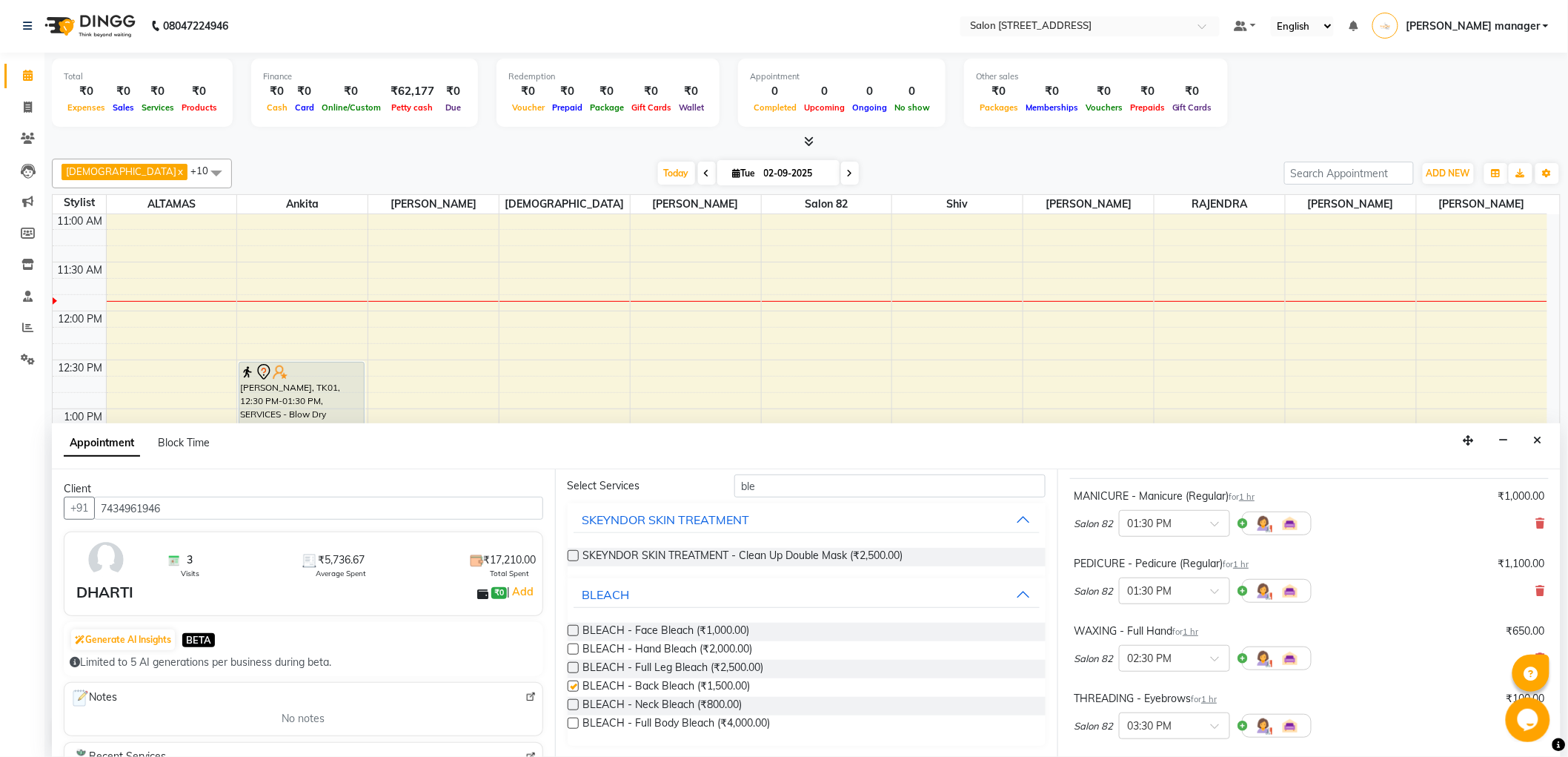
checkbox input "false"
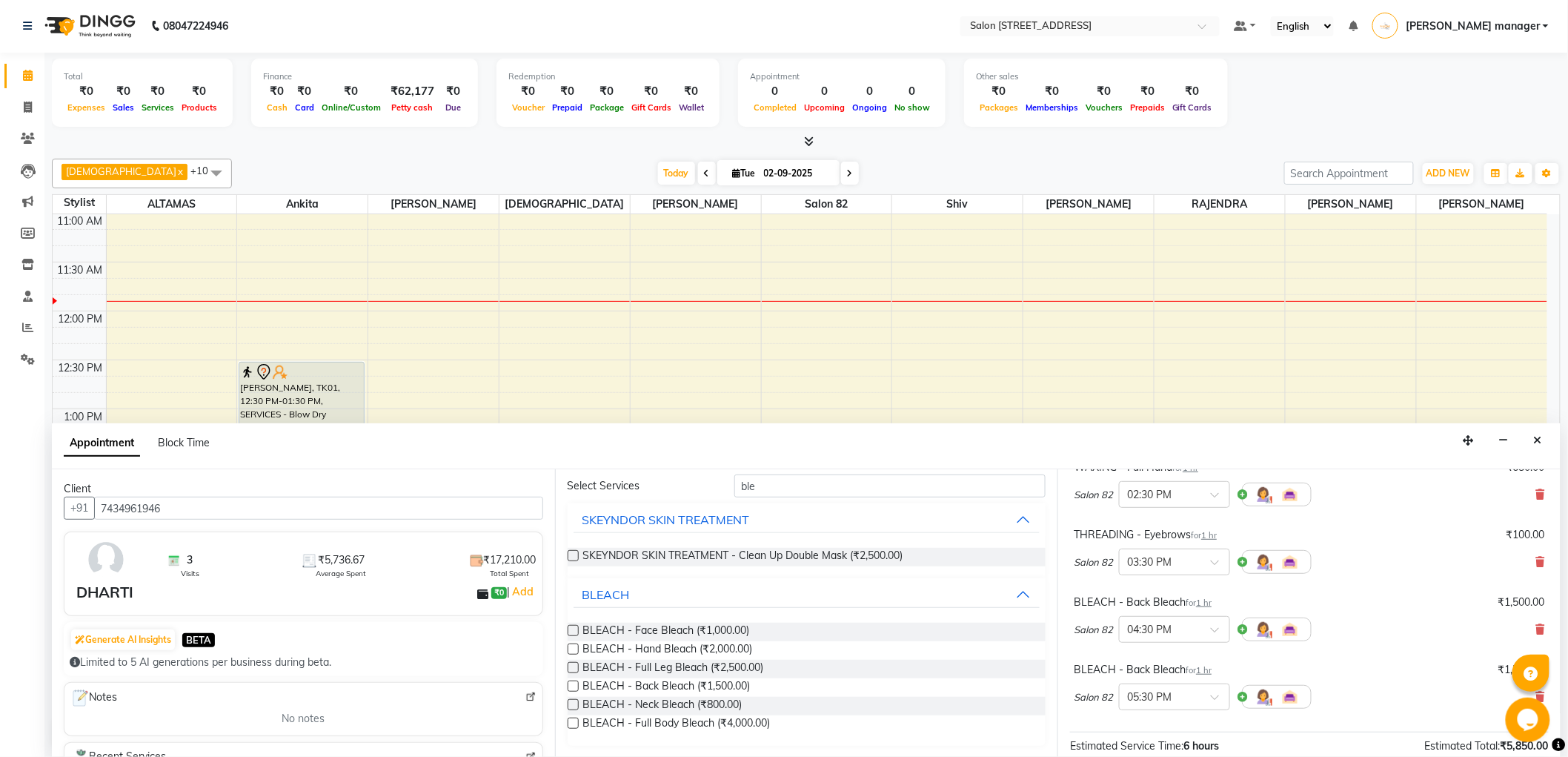
scroll to position [247, 0]
click at [1213, 686] on div "× 05:30 PM" at bounding box center [1175, 696] width 112 height 27
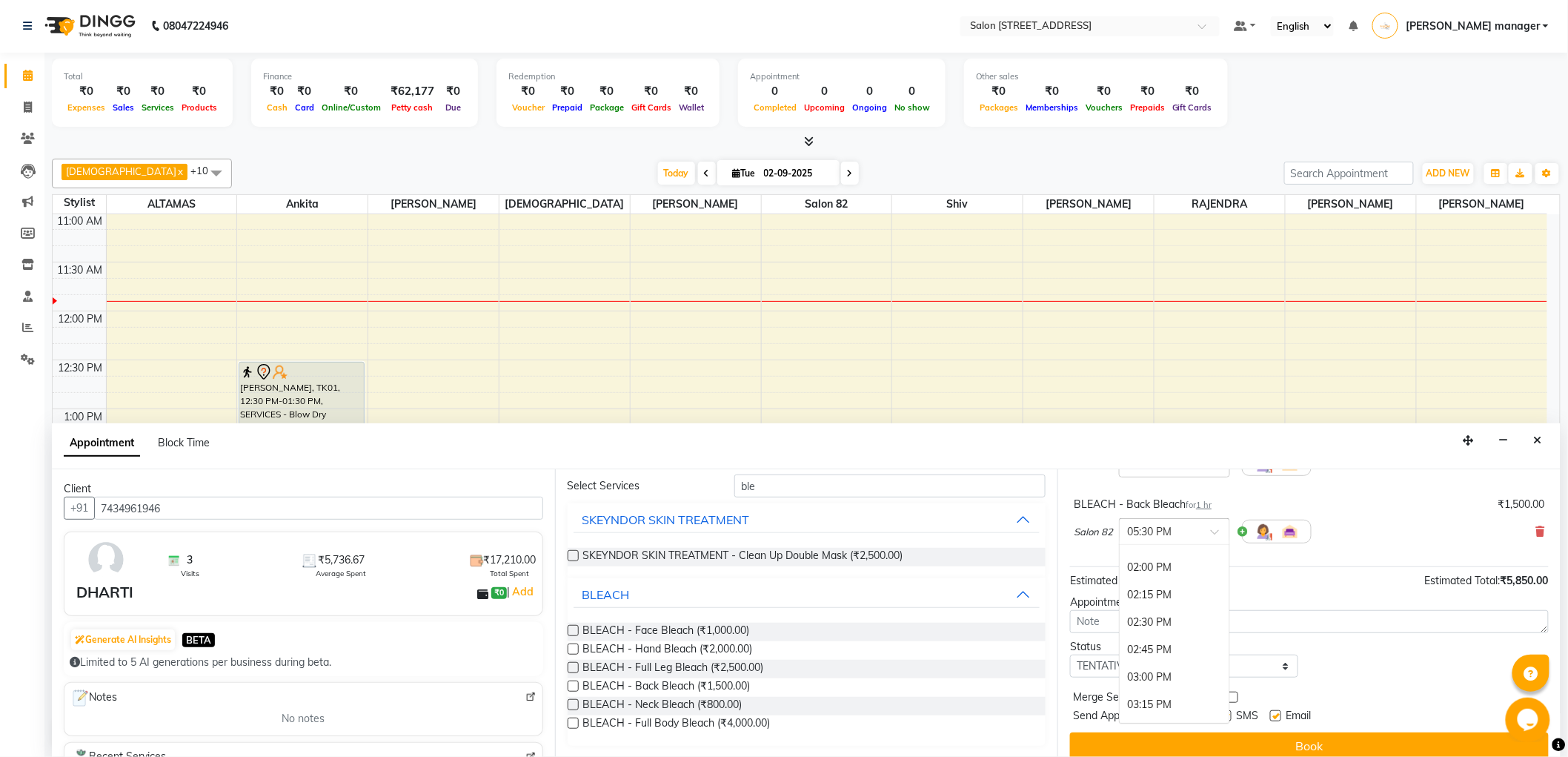
scroll to position [328, 0]
click at [1198, 618] on div "01:30 PM" at bounding box center [1175, 615] width 110 height 27
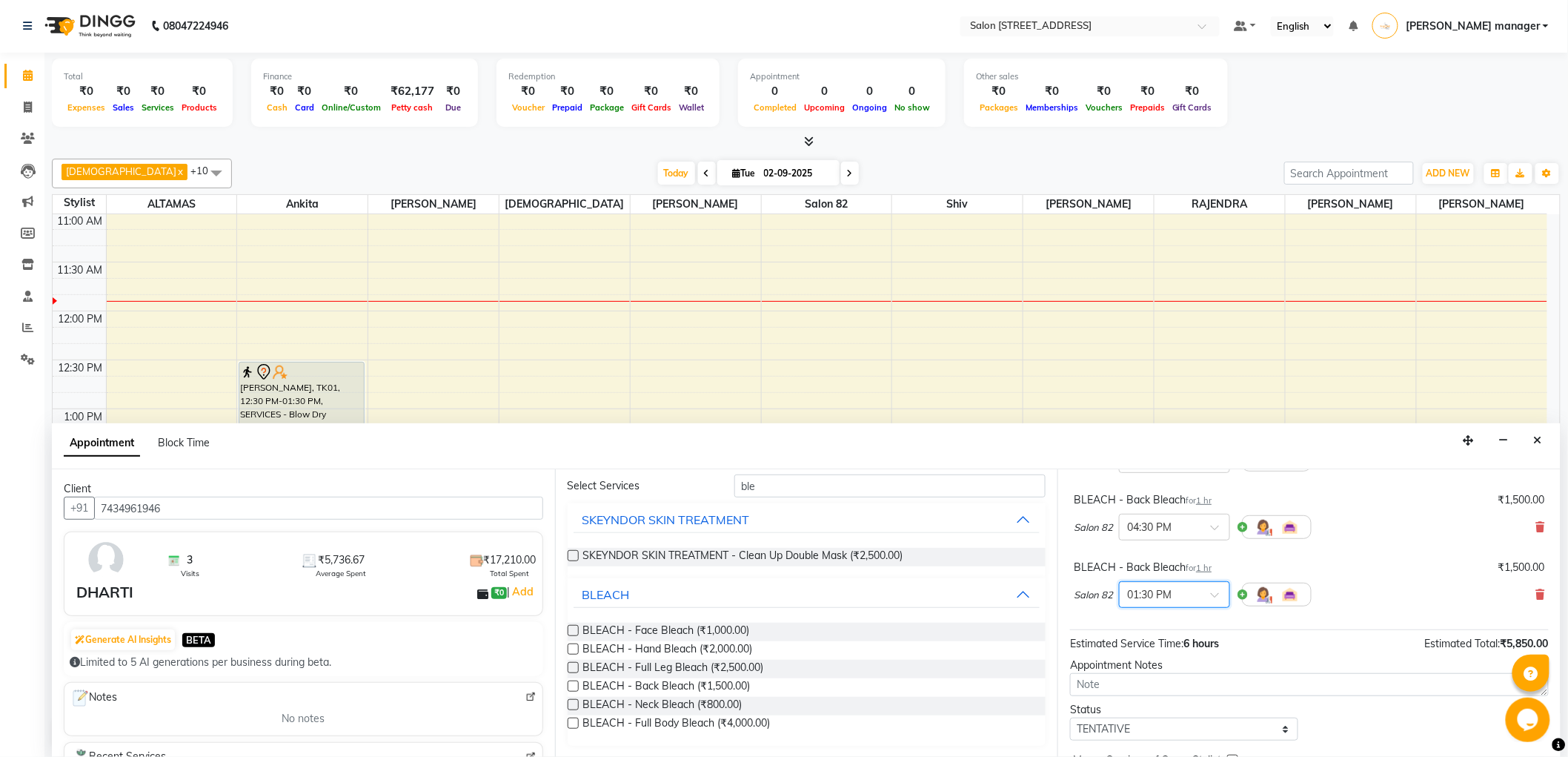
scroll to position [276, 0]
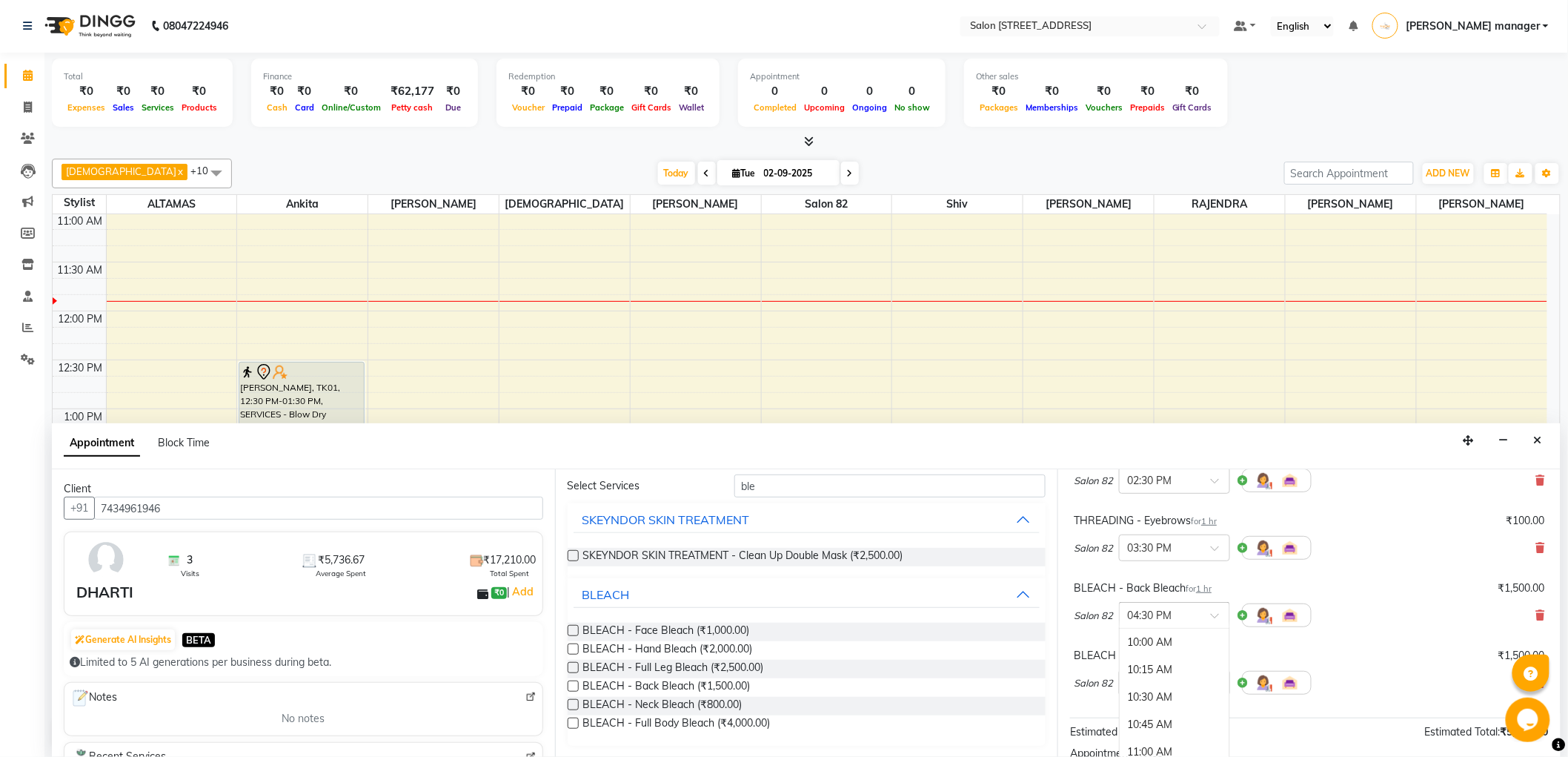
click at [1207, 623] on div "× 04:30 PM" at bounding box center [1175, 615] width 112 height 27
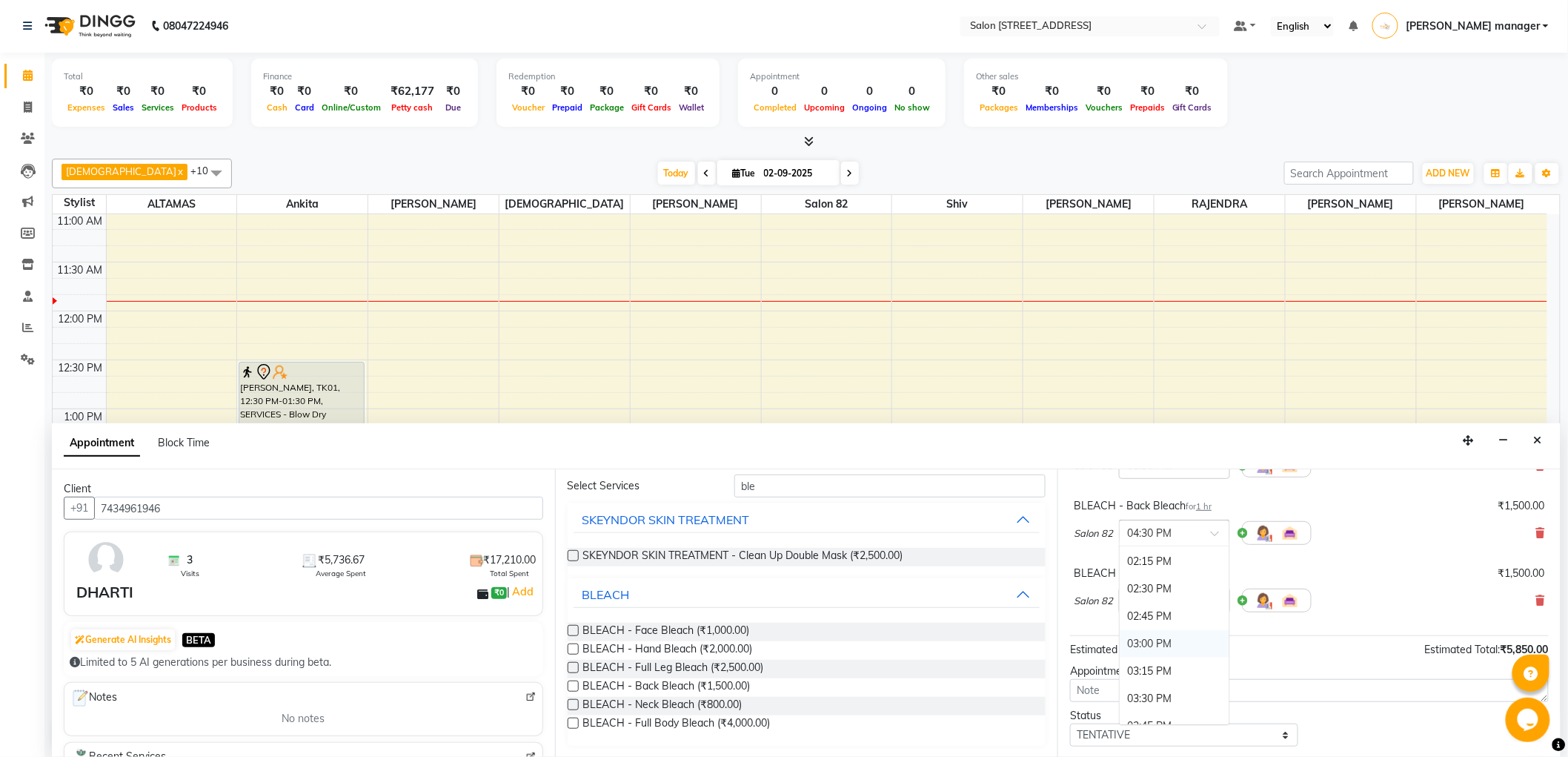
scroll to position [383, 0]
click at [1187, 558] on div "01:30 PM" at bounding box center [1175, 562] width 110 height 27
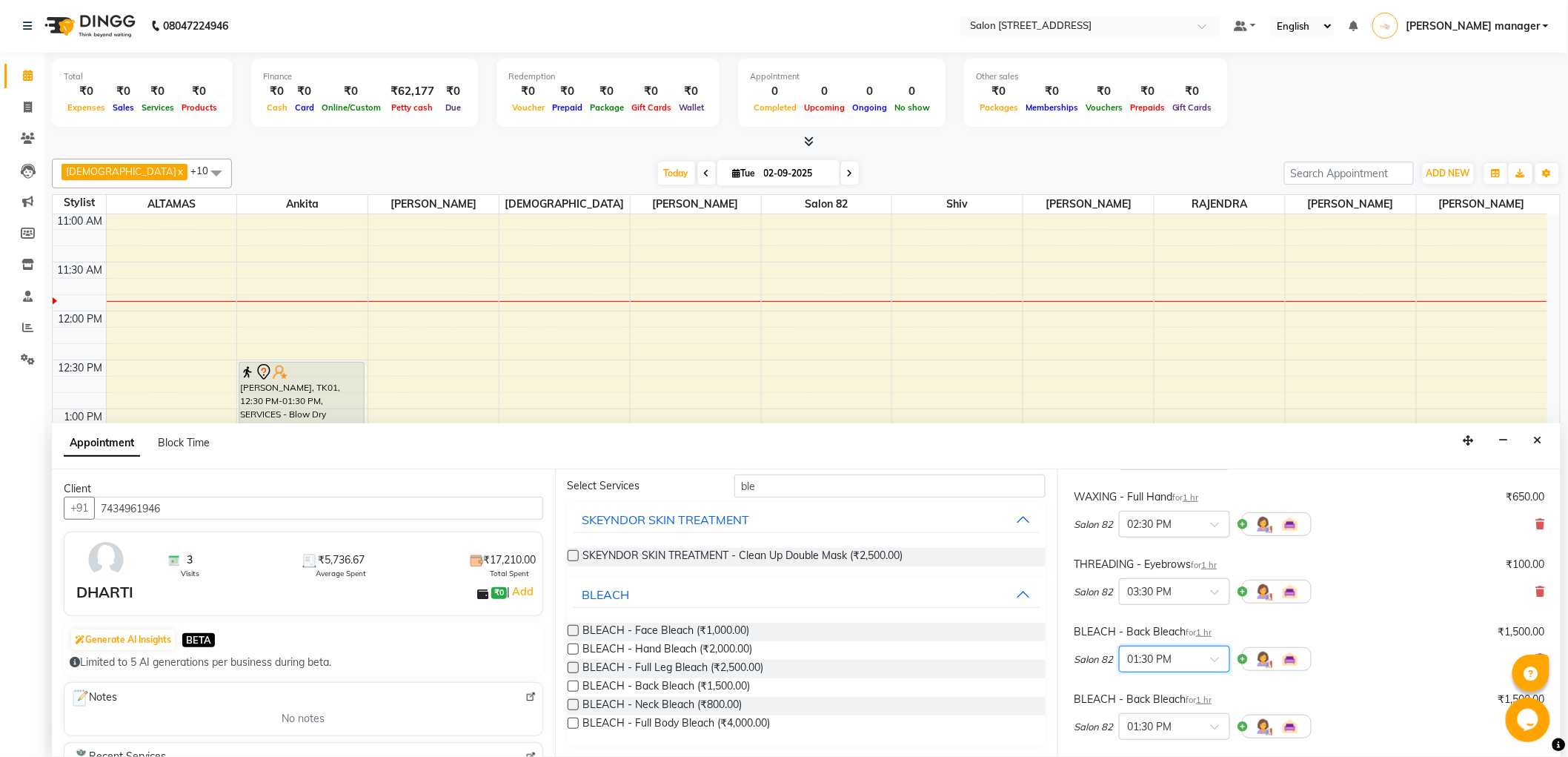
scroll to position [193, 0]
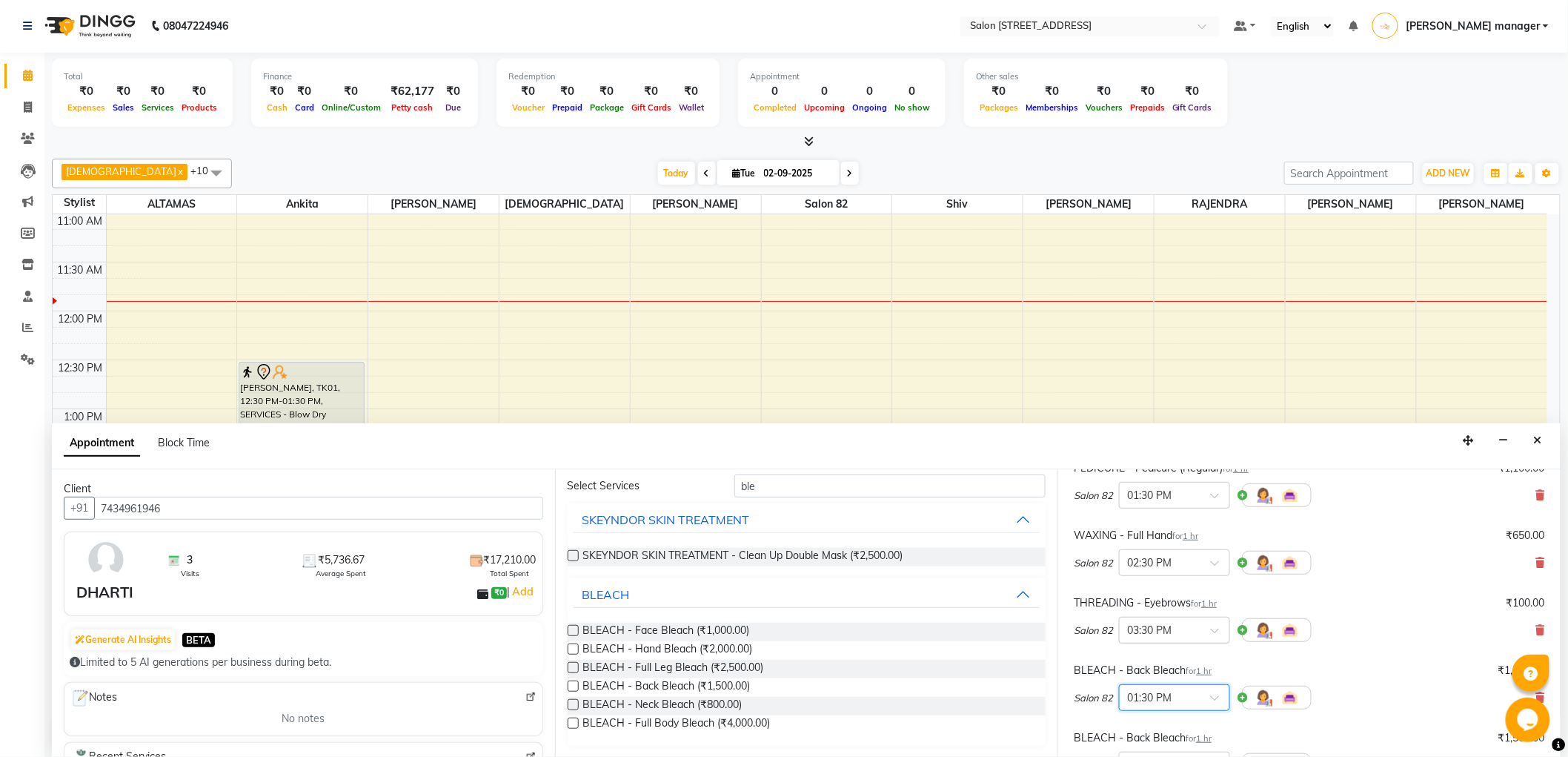
click at [1180, 623] on input "text" at bounding box center [1159, 629] width 65 height 16
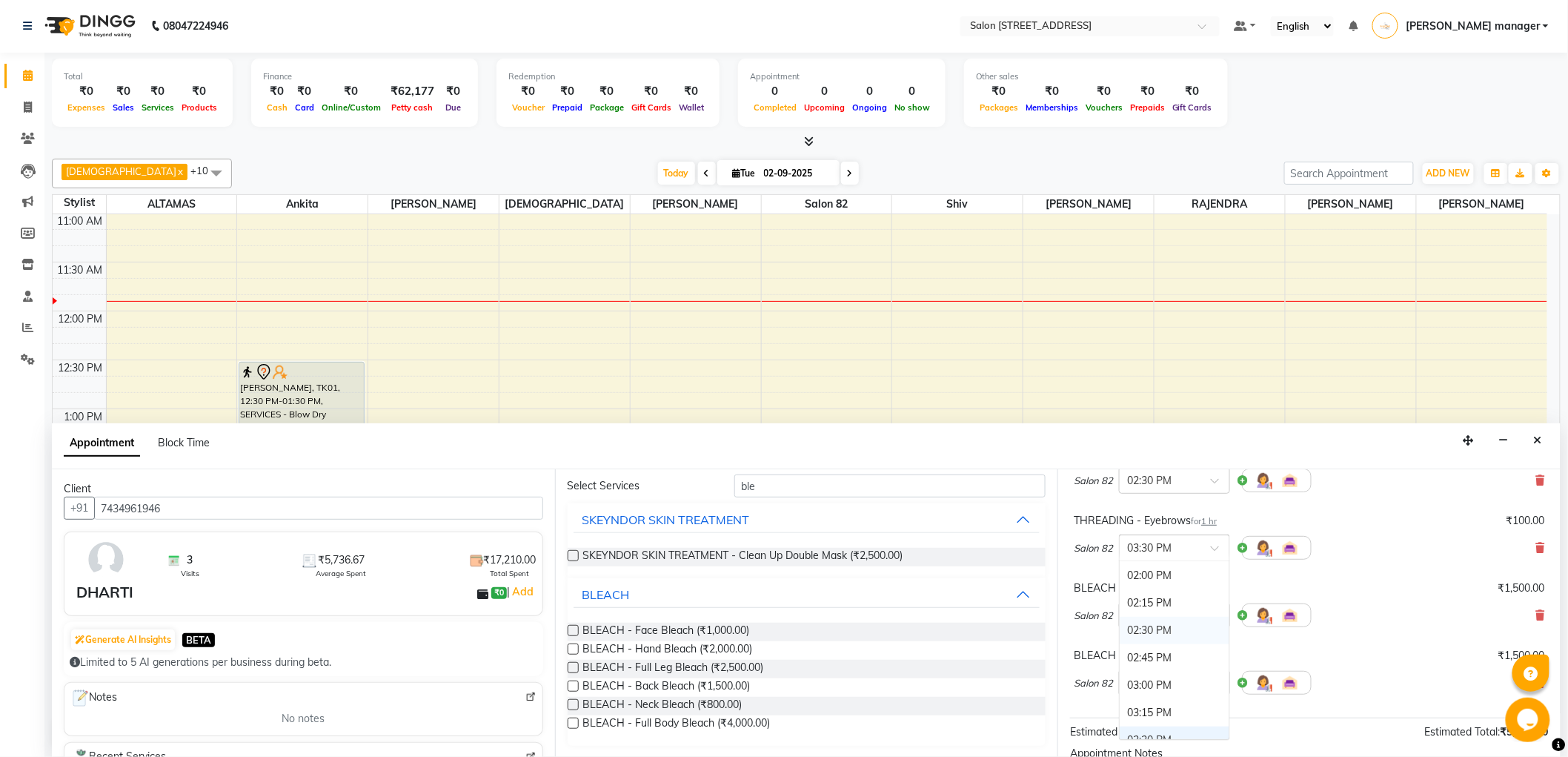
scroll to position [356, 0]
click at [1182, 599] on div "01:30 PM" at bounding box center [1175, 603] width 110 height 27
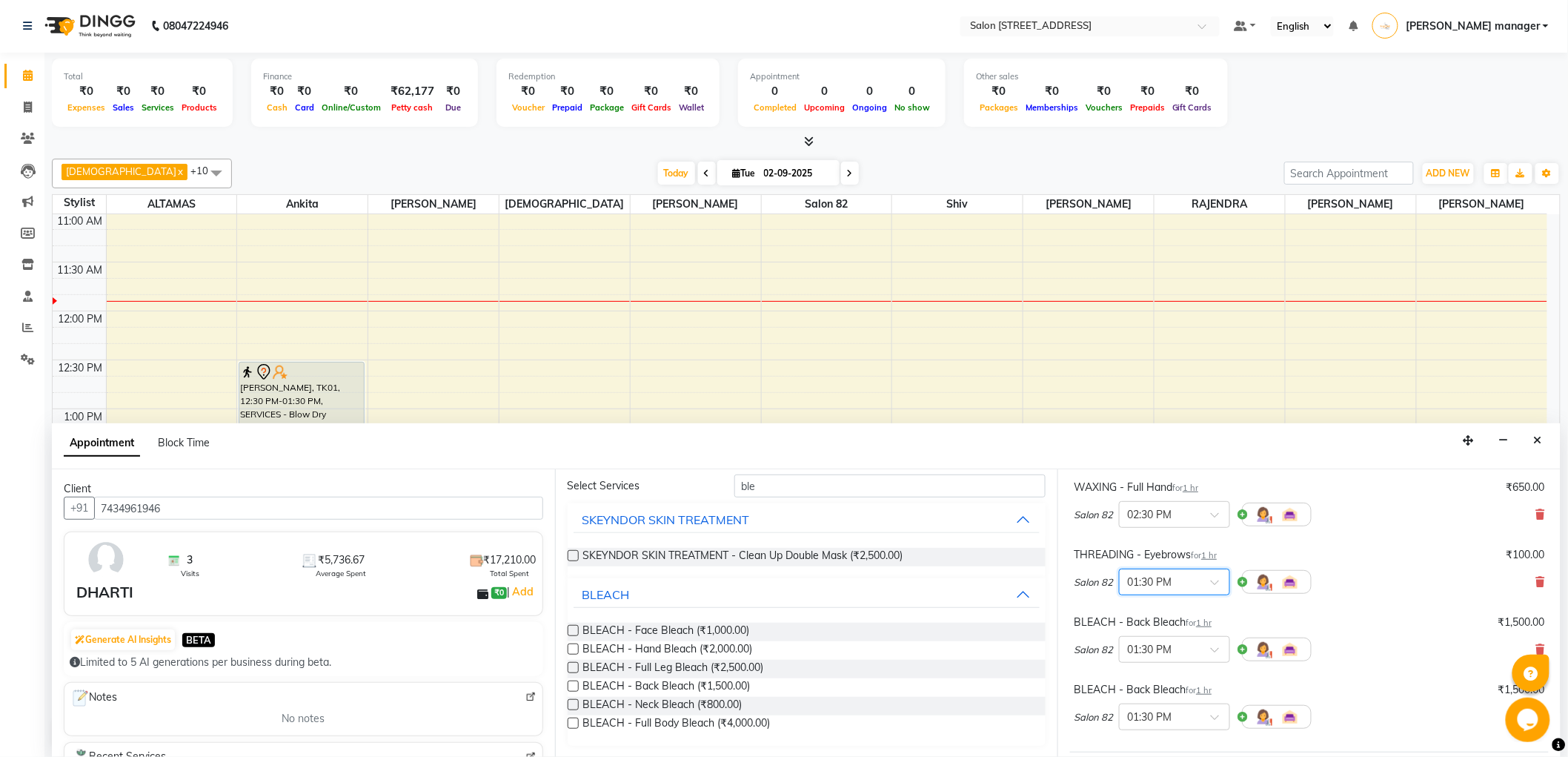
scroll to position [193, 0]
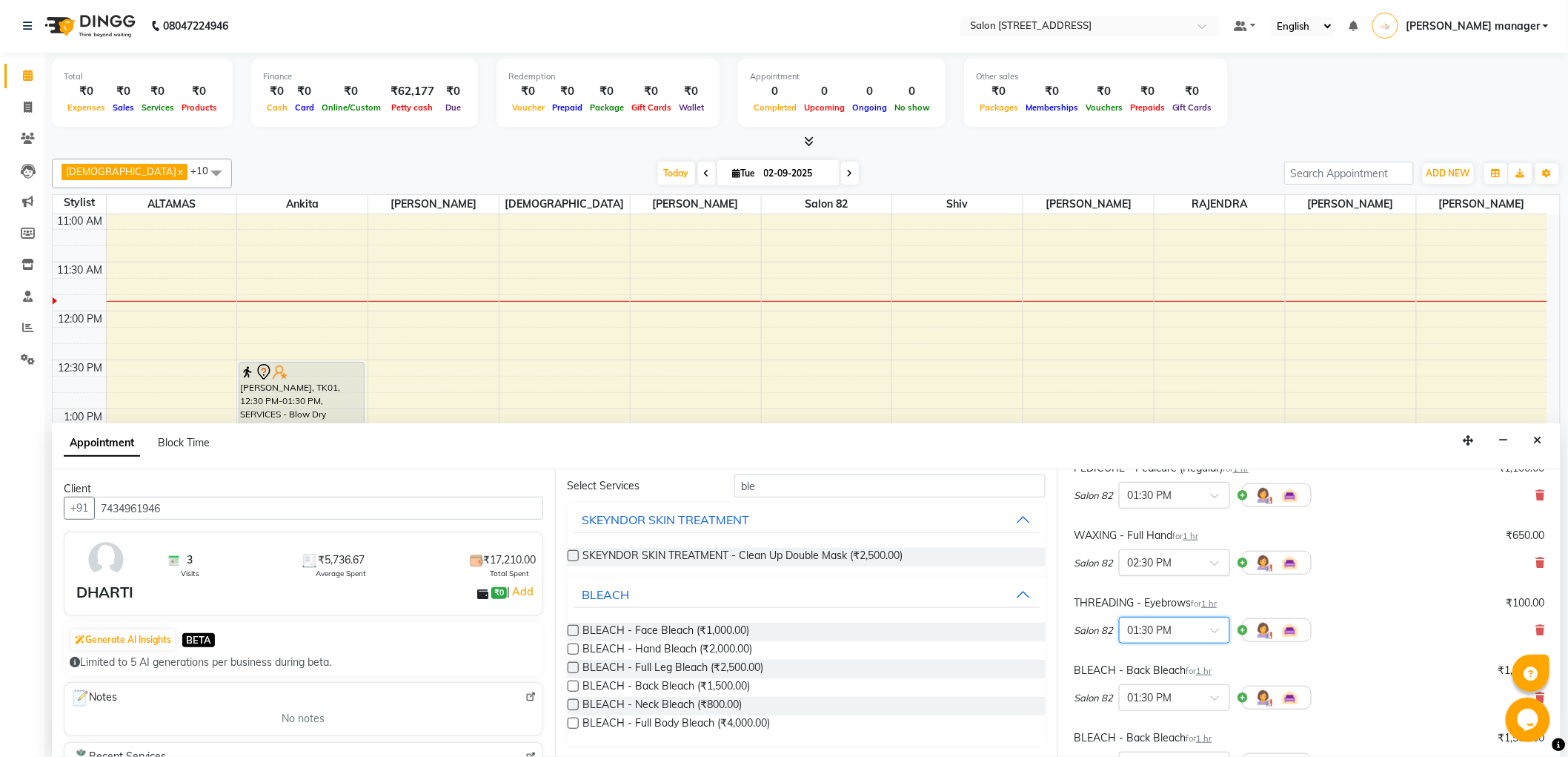
click at [1212, 560] on span at bounding box center [1220, 568] width 18 height 16
click at [1185, 643] on div "01:30 PM" at bounding box center [1175, 645] width 110 height 27
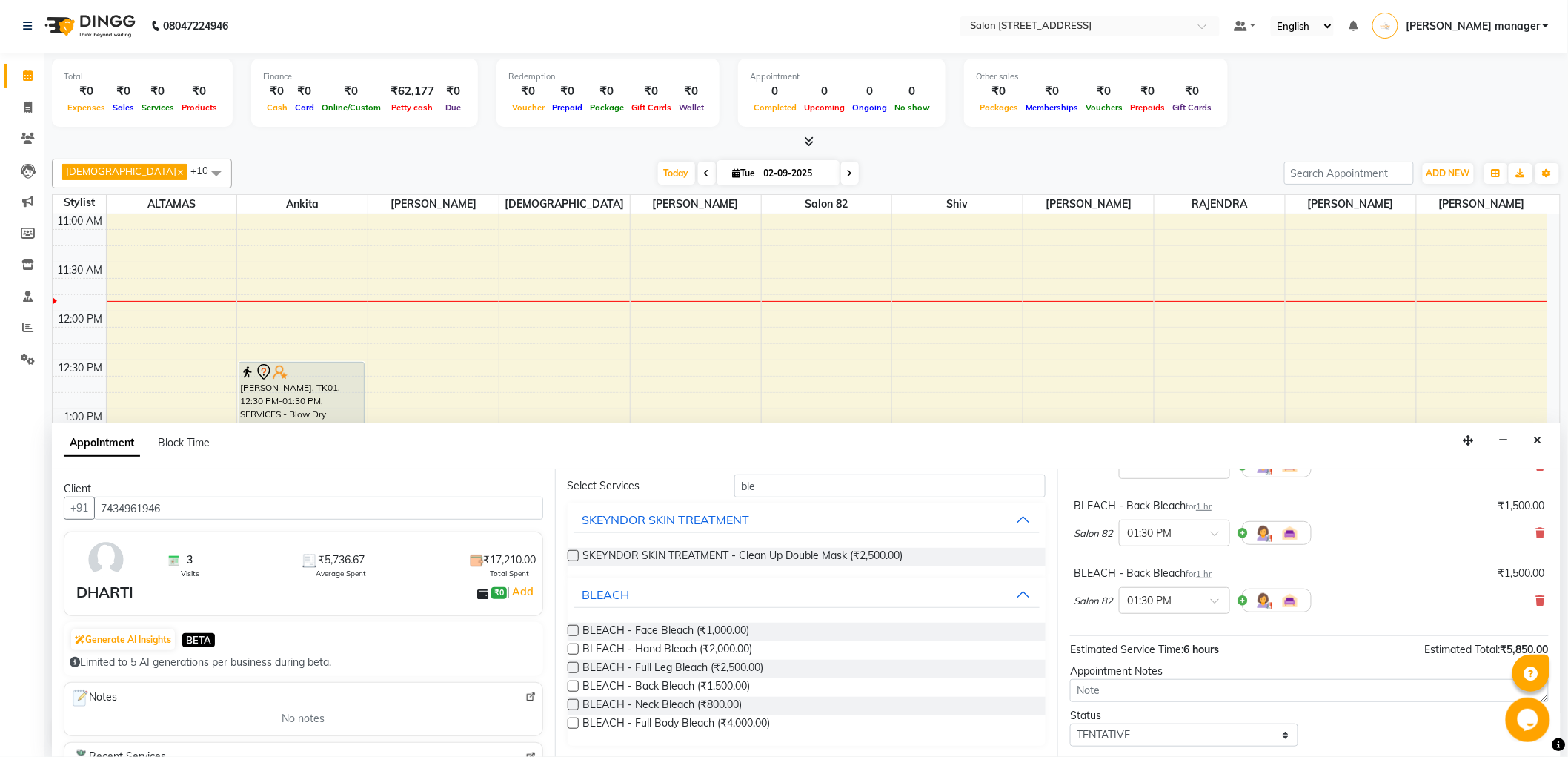
scroll to position [440, 0]
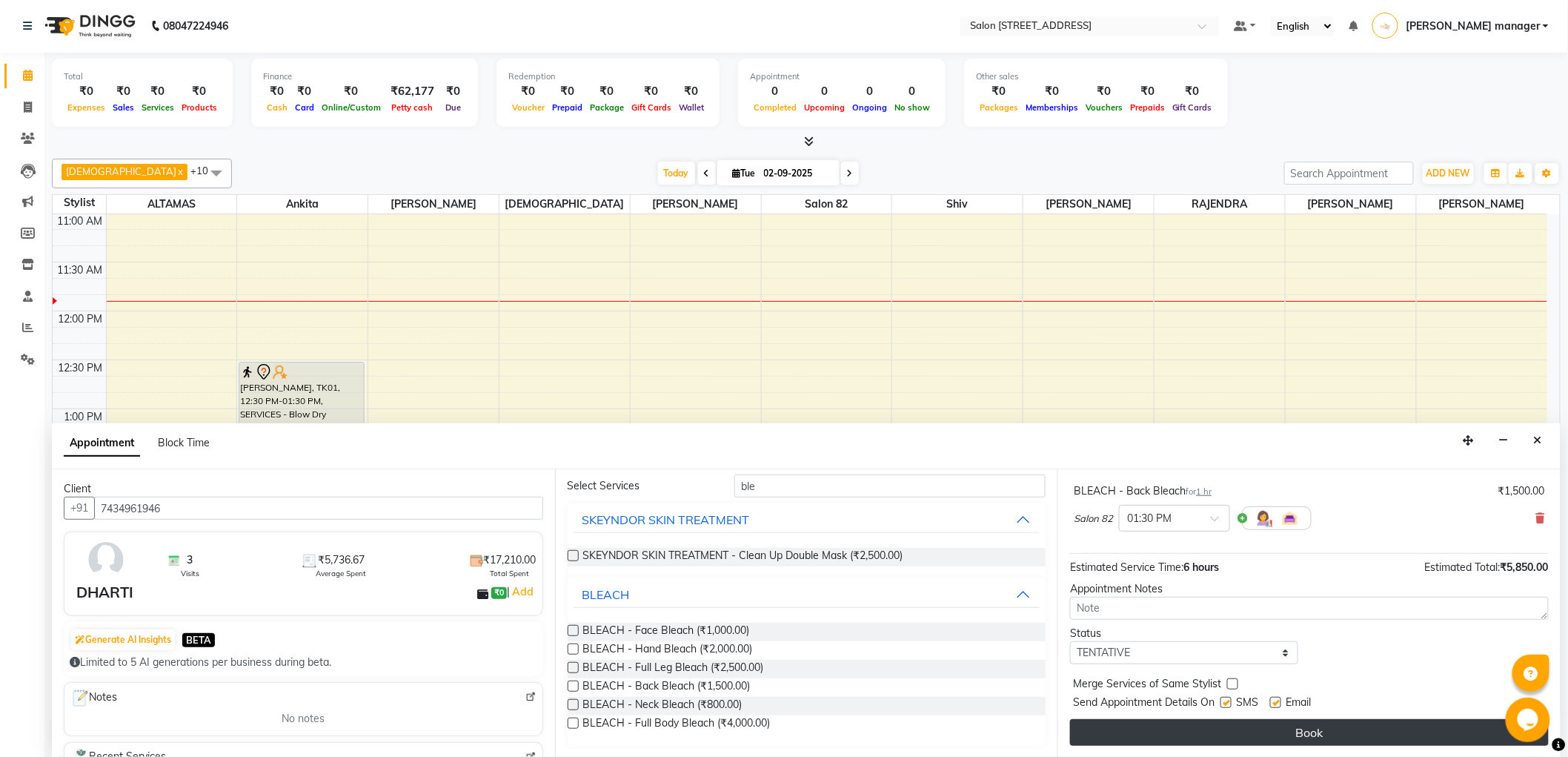
click at [1228, 724] on button "Book" at bounding box center [1309, 732] width 478 height 27
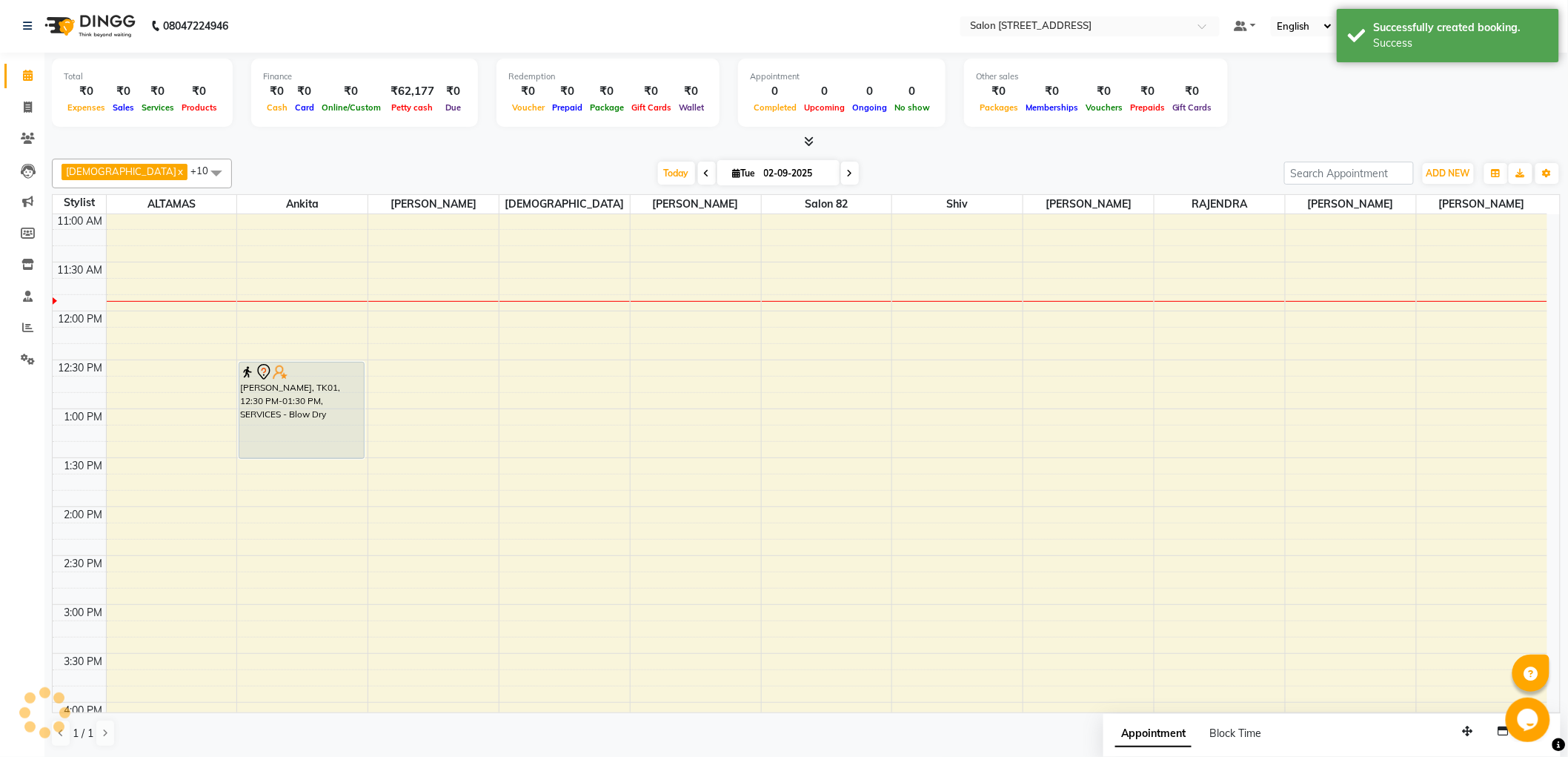
scroll to position [0, 0]
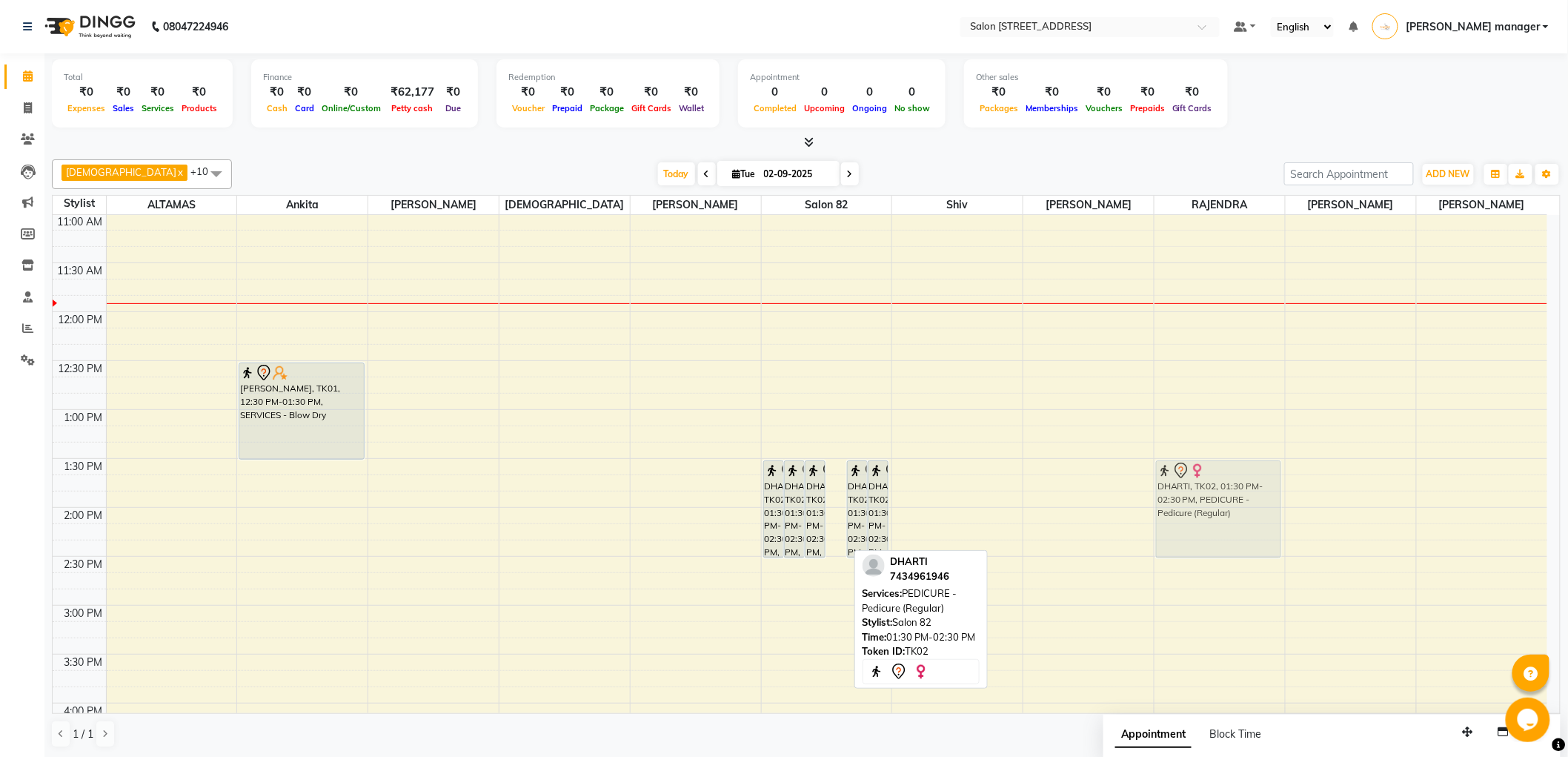
drag, startPoint x: 826, startPoint y: 528, endPoint x: 1192, endPoint y: 528, distance: 366.0
click at [1192, 528] on tr "[PERSON_NAME], TK01, 12:30 PM-01:30 PM, SERVICES - Blow Dry DHARTI, TK02, 01:30…" at bounding box center [800, 654] width 1495 height 1271
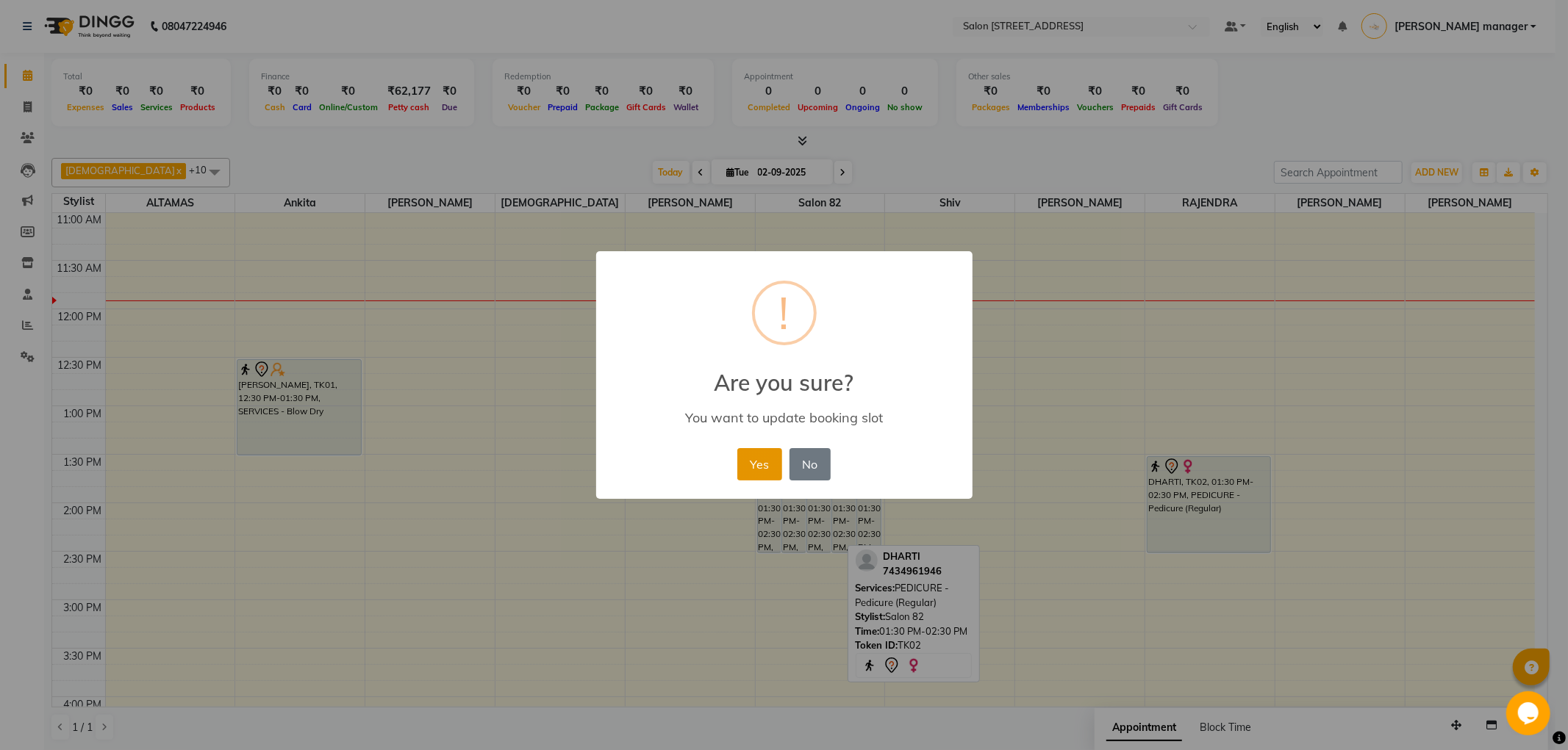
click at [759, 451] on button "Yes" at bounding box center [760, 464] width 44 height 33
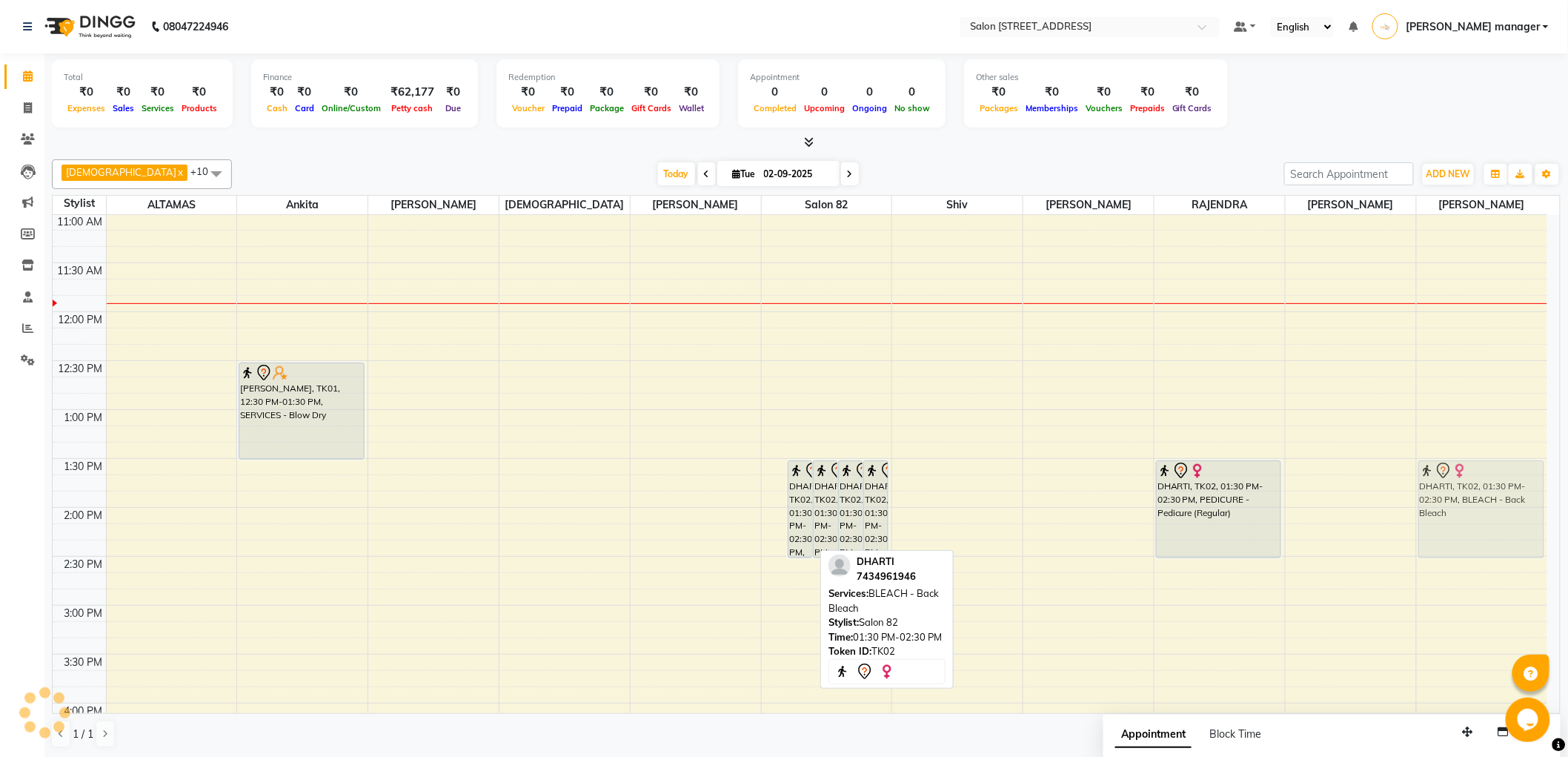
drag, startPoint x: 779, startPoint y: 501, endPoint x: 1482, endPoint y: 506, distance: 703.0
click at [1482, 506] on tr "[PERSON_NAME], TK01, 12:30 PM-01:30 PM, SERVICES - Blow Dry DHARTI, TK02, 01:30…" at bounding box center [800, 654] width 1495 height 1271
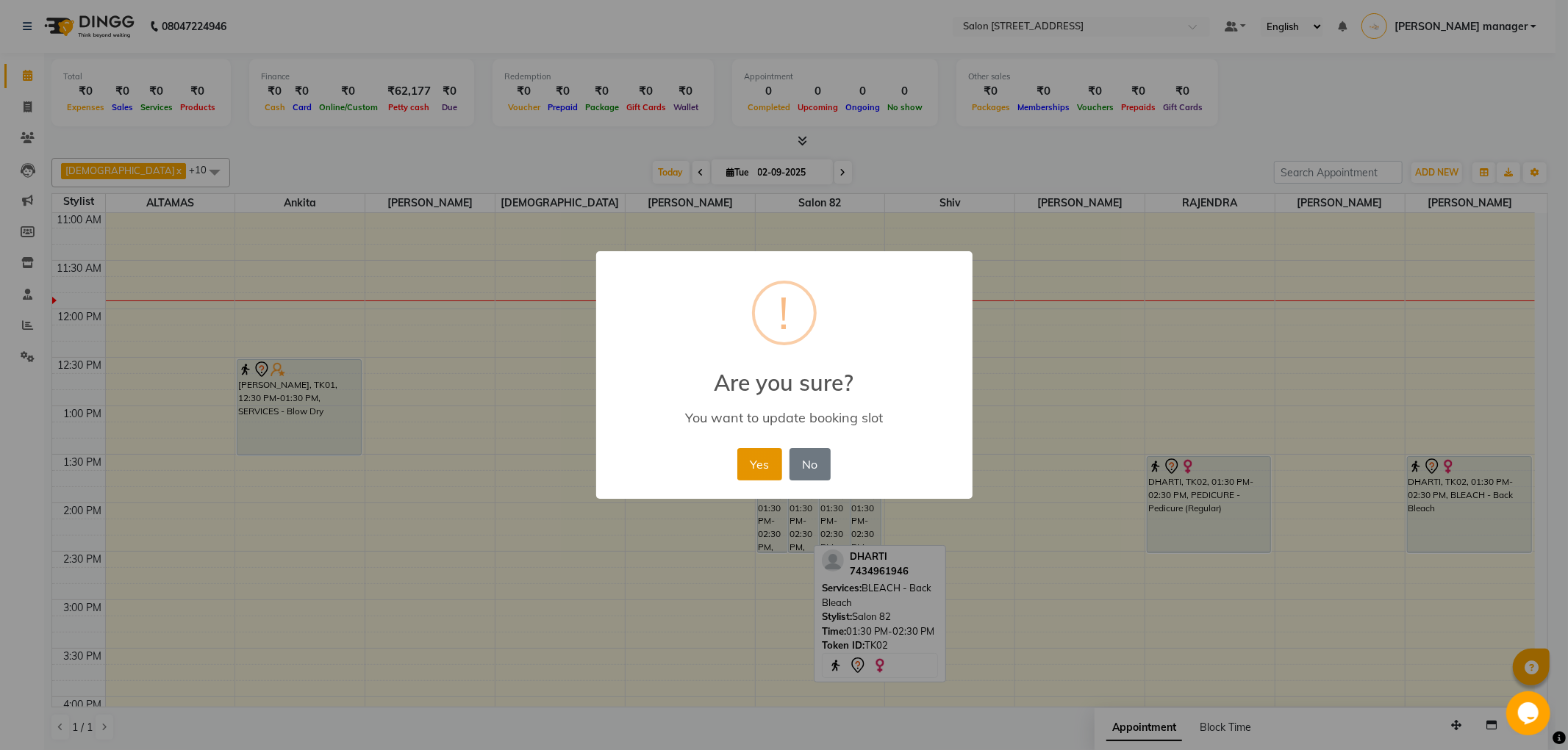
click at [752, 459] on button "Yes" at bounding box center [760, 464] width 44 height 33
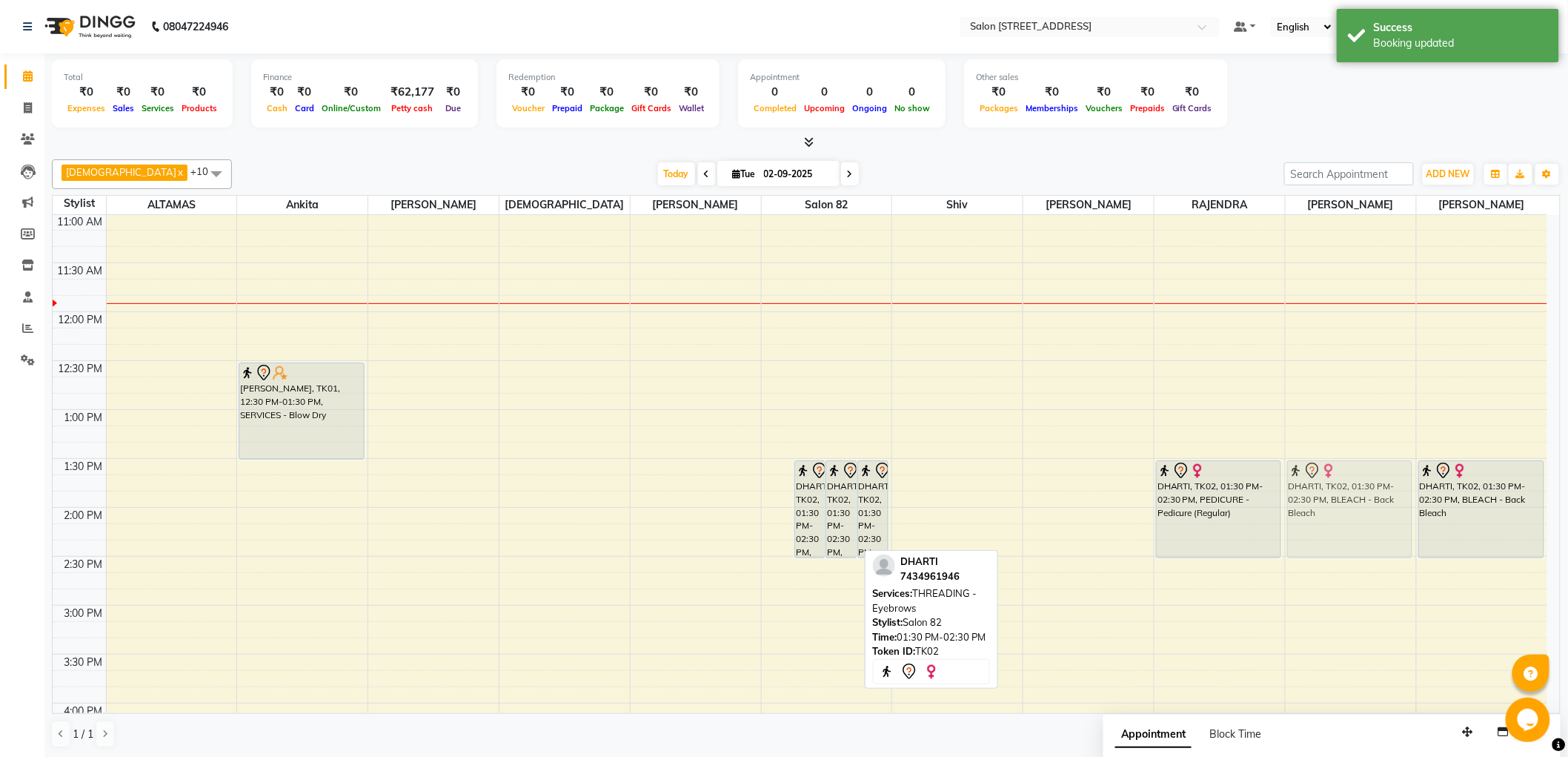
drag, startPoint x: 771, startPoint y: 506, endPoint x: 1359, endPoint y: 546, distance: 589.4
click at [1376, 532] on tr "[PERSON_NAME], TK01, 12:30 PM-01:30 PM, SERVICES - Blow Dry DHARTI, TK02, 01:30…" at bounding box center [800, 654] width 1495 height 1271
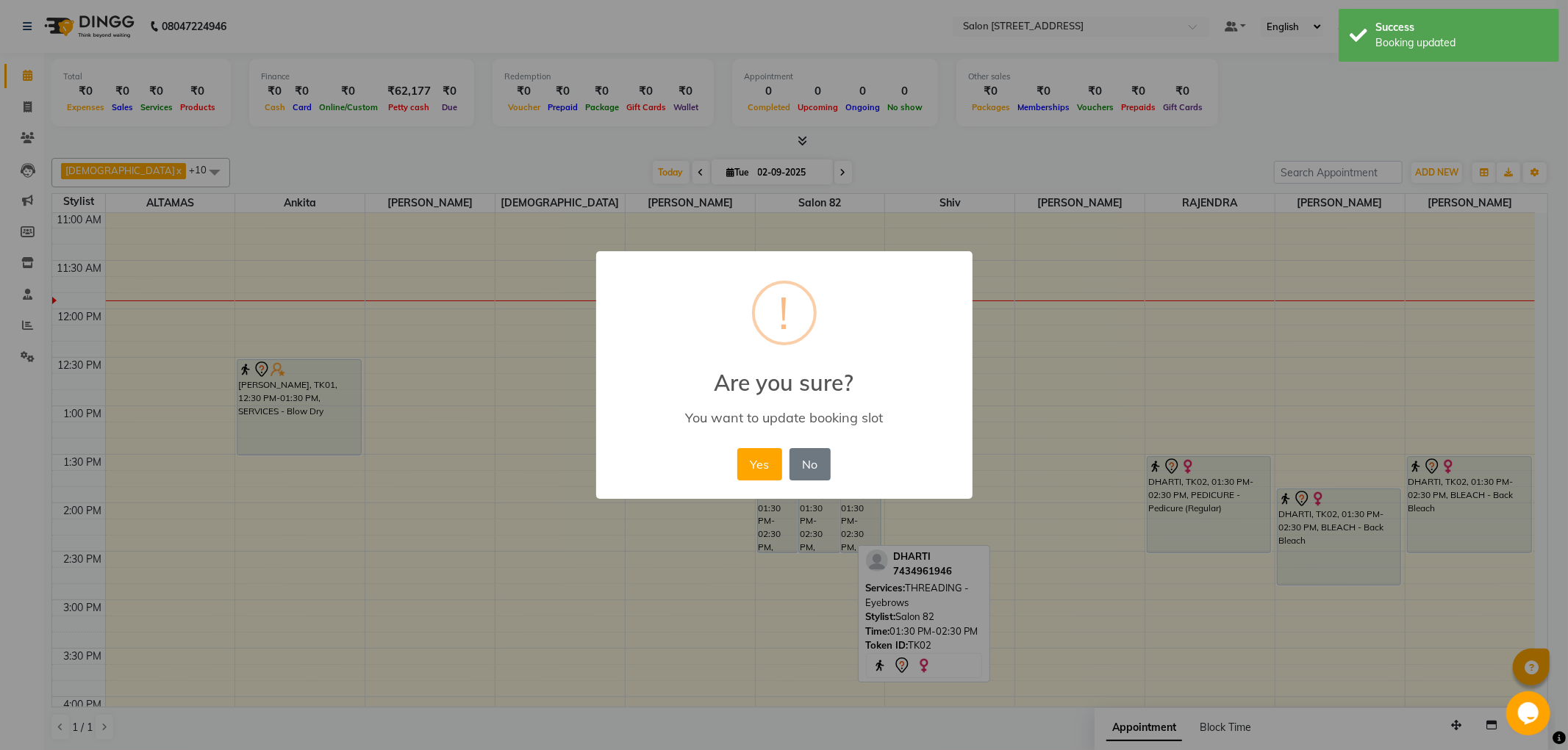
click at [1314, 552] on div "× ! Are you sure? You want to update booking slot Yes No No" at bounding box center [784, 375] width 1568 height 750
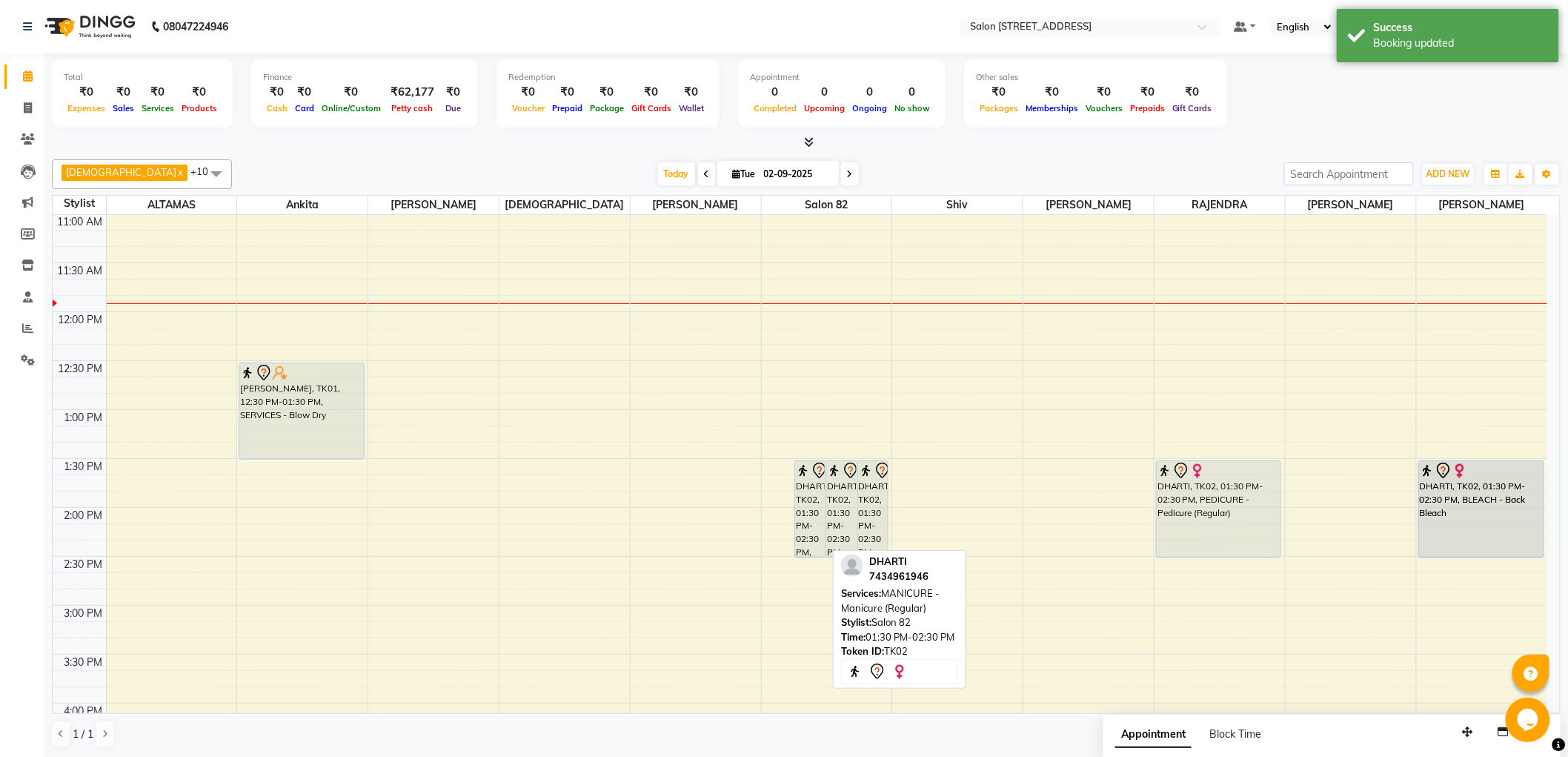
drag, startPoint x: 784, startPoint y: 494, endPoint x: 1551, endPoint y: 499, distance: 767.0
click at [1501, 494] on tr "[PERSON_NAME], TK01, 12:30 PM-01:30 PM, SERVICES - Blow Dry DHARTI, TK02, 01:30…" at bounding box center [800, 654] width 1495 height 1271
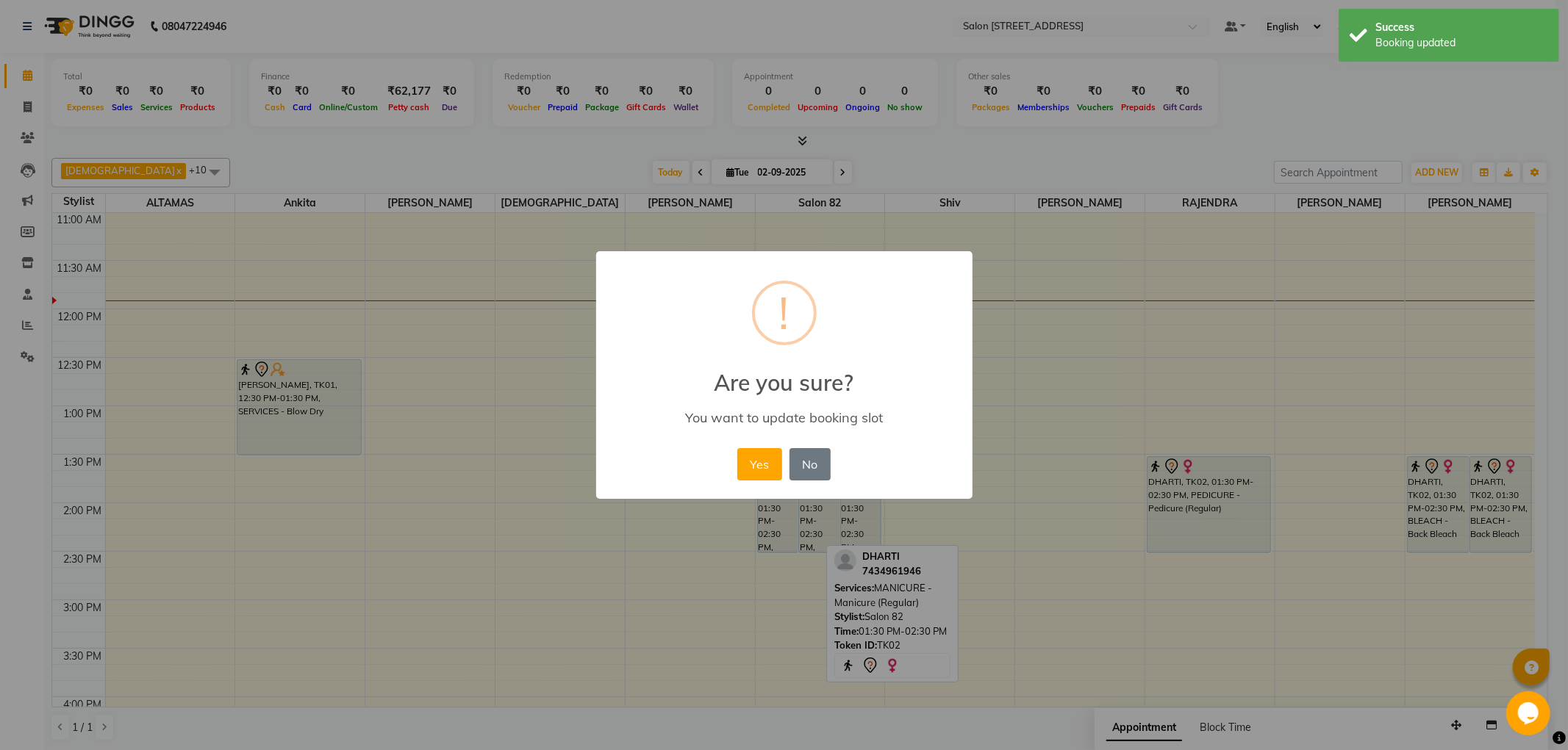
click at [763, 464] on button "Yes" at bounding box center [760, 464] width 44 height 33
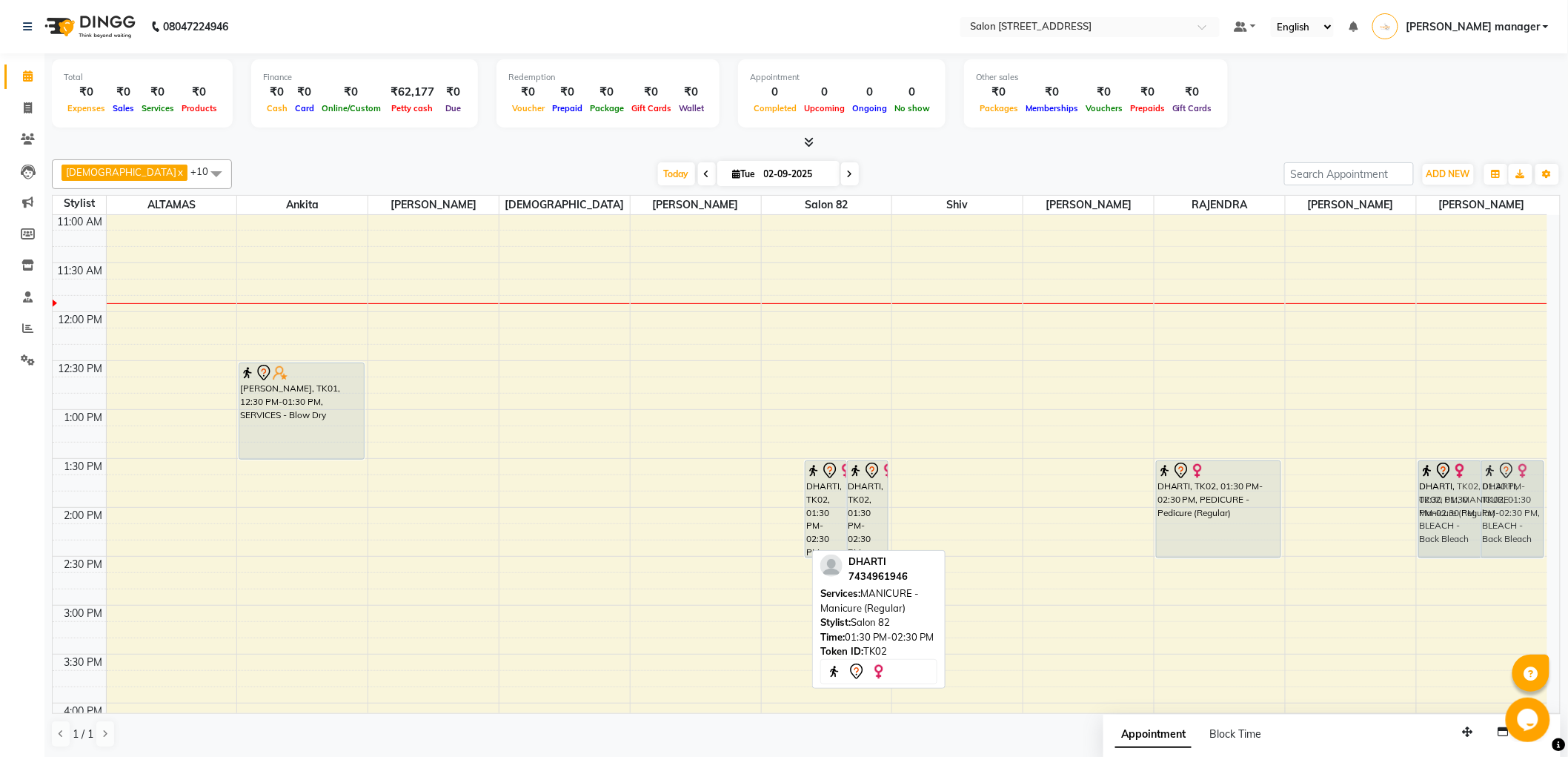
drag, startPoint x: 776, startPoint y: 504, endPoint x: 1483, endPoint y: 508, distance: 707.0
click at [1483, 508] on tr "[PERSON_NAME], TK01, 12:30 PM-01:30 PM, SERVICES - Blow Dry DHARTI, TK02, 01:30…" at bounding box center [800, 654] width 1495 height 1271
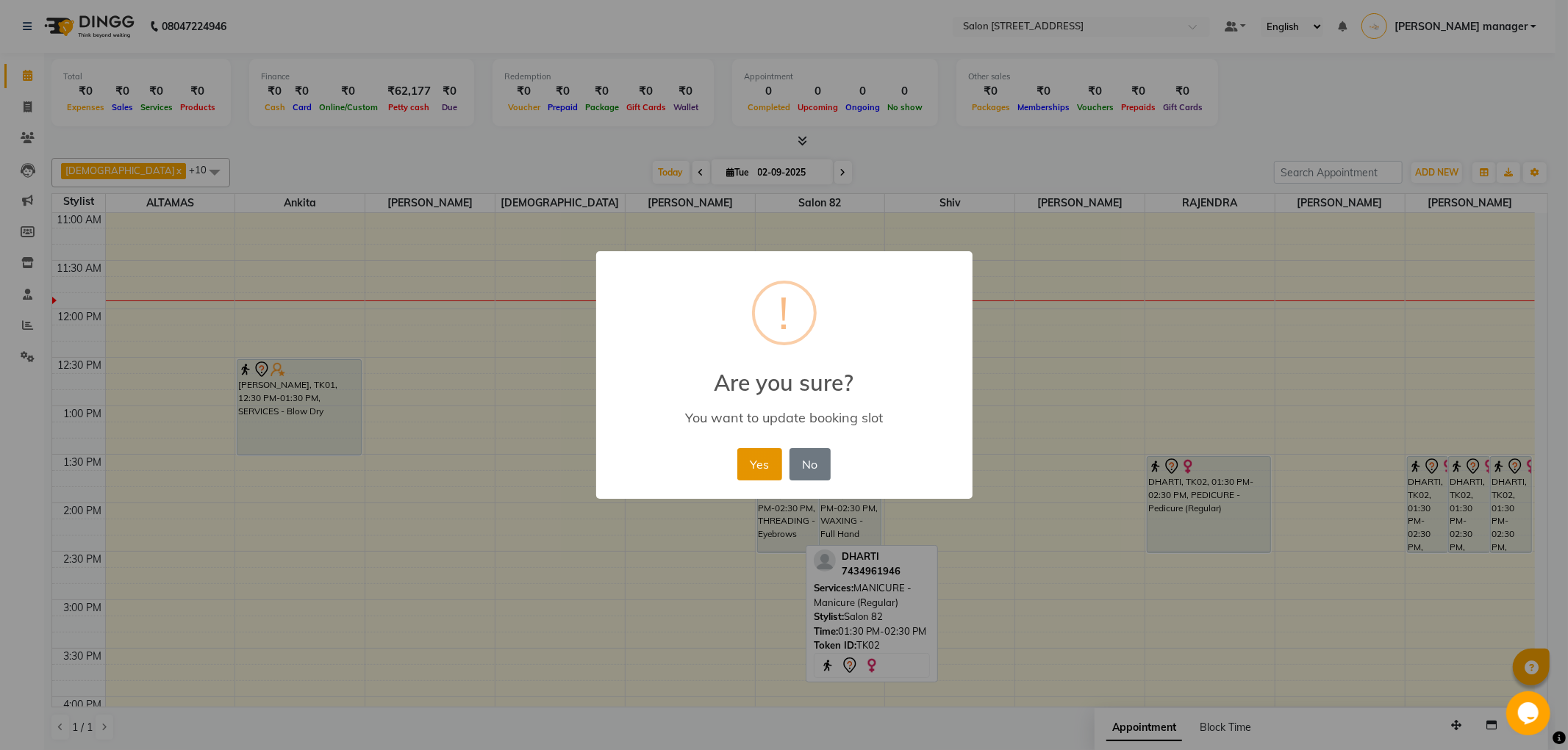
click at [762, 471] on button "Yes" at bounding box center [760, 464] width 44 height 33
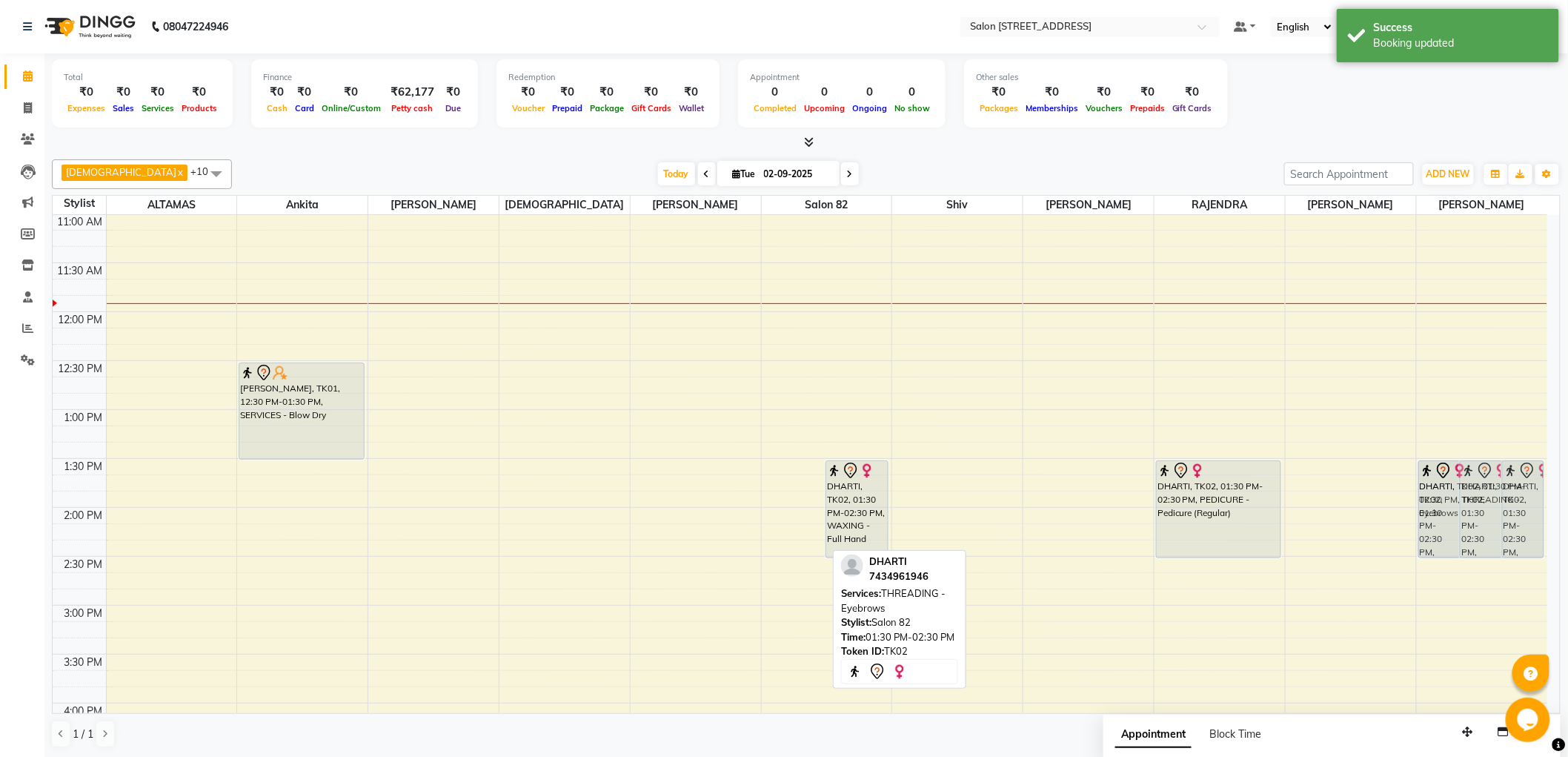
drag, startPoint x: 789, startPoint y: 498, endPoint x: 1470, endPoint y: 498, distance: 681.0
click at [1470, 498] on tr "[PERSON_NAME], TK01, 12:30 PM-01:30 PM, SERVICES - Blow Dry DHARTI, TK02, 01:30…" at bounding box center [800, 654] width 1495 height 1271
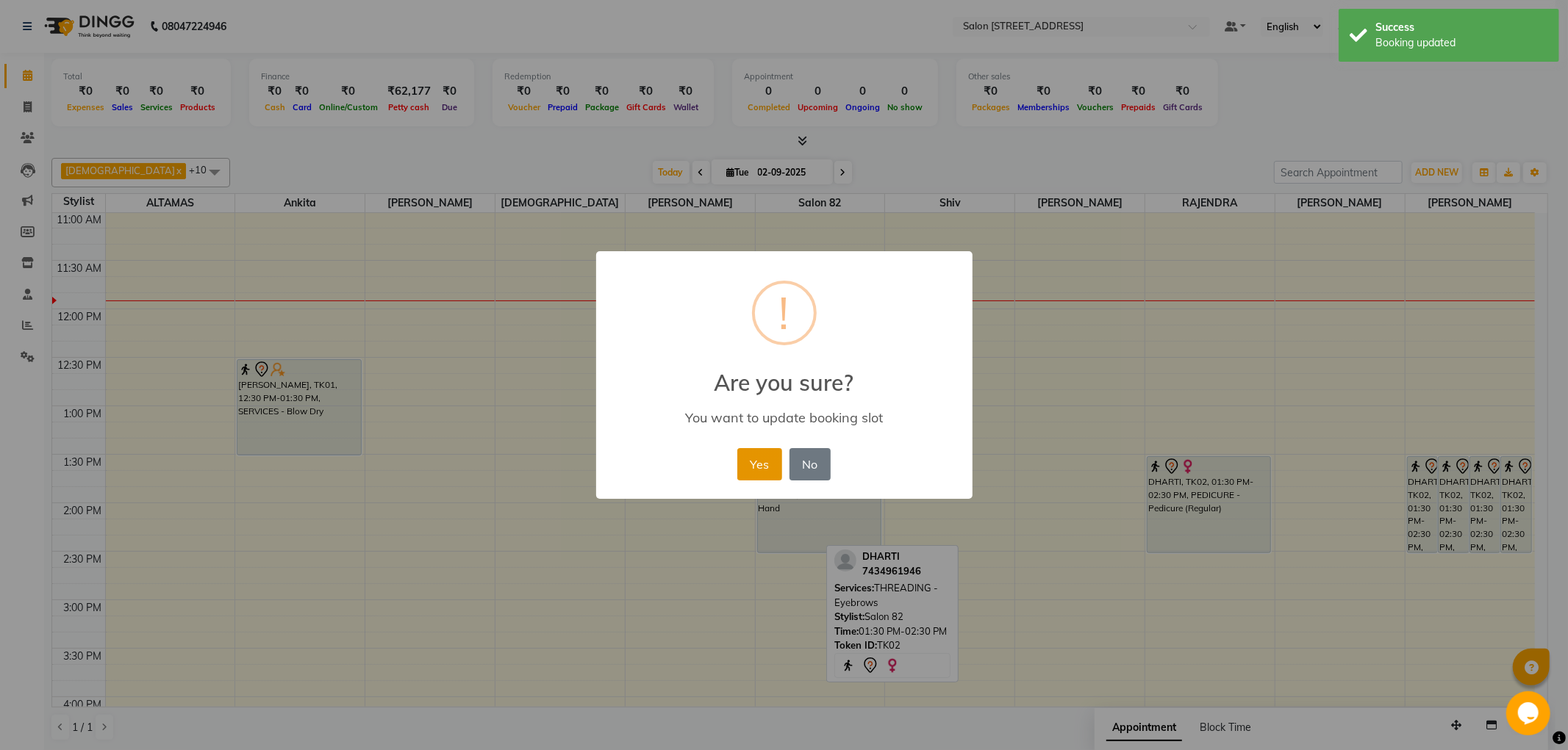
click at [773, 471] on button "Yes" at bounding box center [760, 464] width 44 height 33
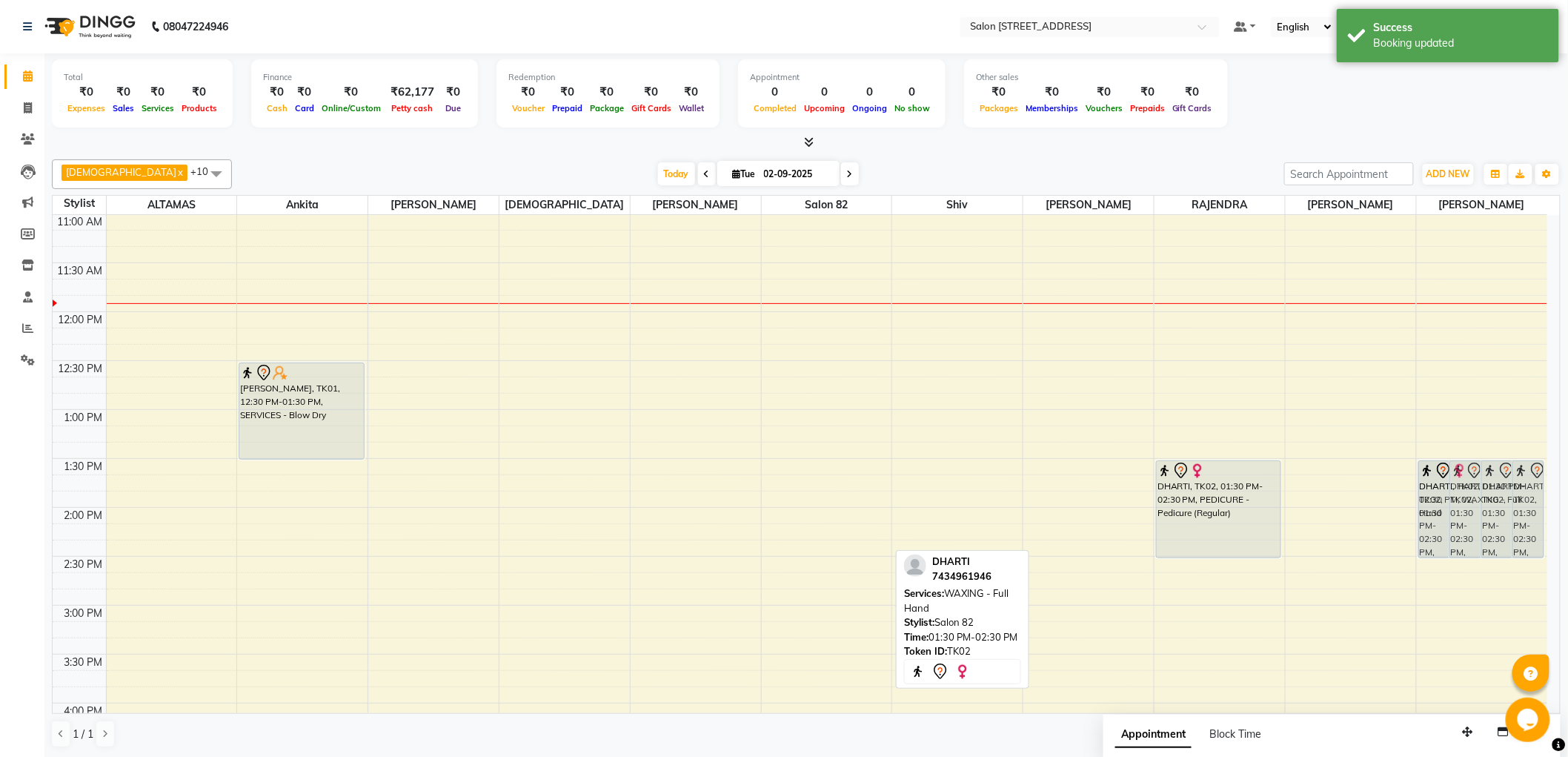
drag, startPoint x: 799, startPoint y: 501, endPoint x: 1445, endPoint y: 498, distance: 646.0
click at [1445, 498] on tr "[PERSON_NAME], TK01, 12:30 PM-01:30 PM, SERVICES - Blow Dry DHARTI, TK02, 01:30…" at bounding box center [800, 654] width 1495 height 1271
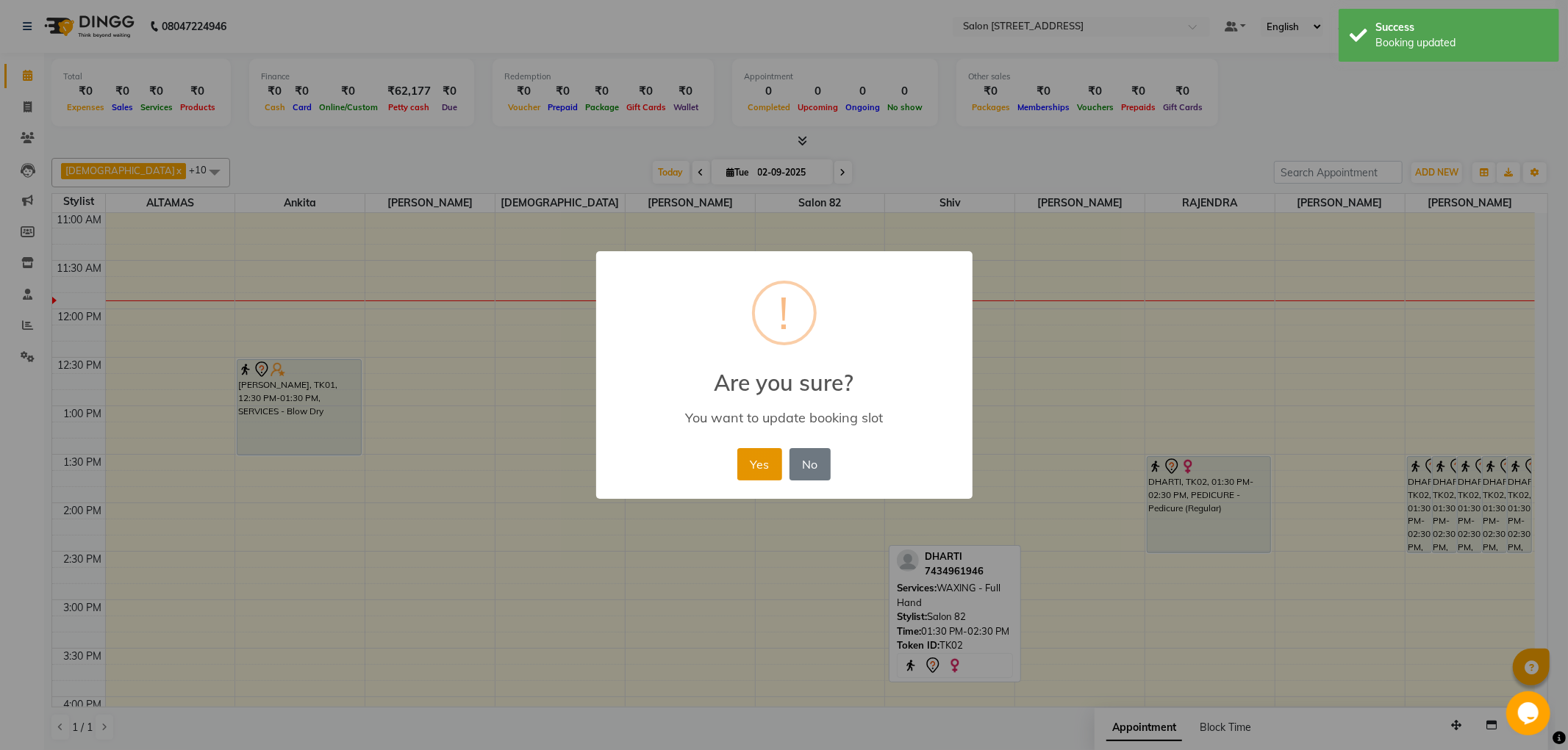
click at [743, 463] on button "Yes" at bounding box center [760, 464] width 44 height 33
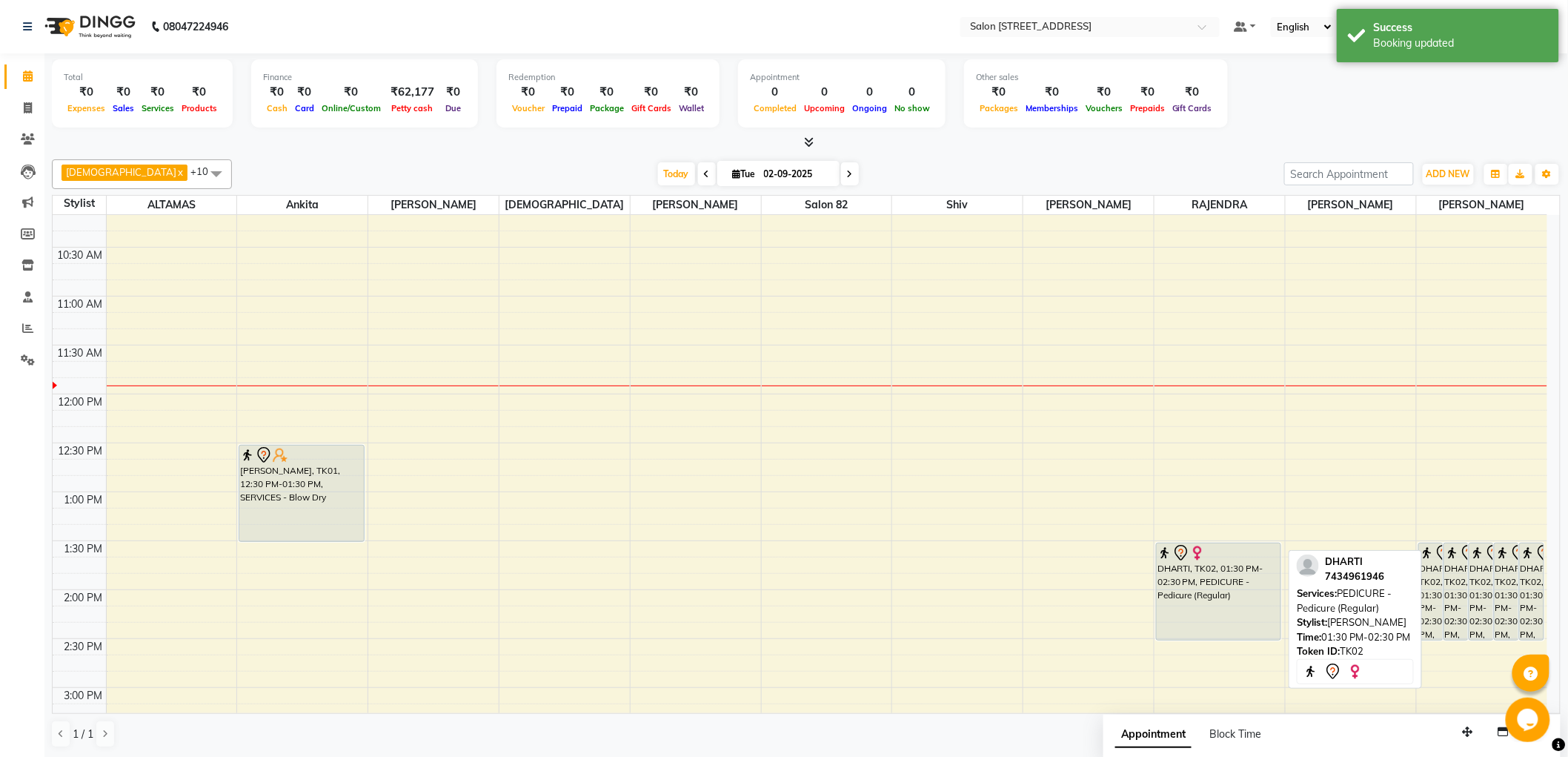
scroll to position [279, 0]
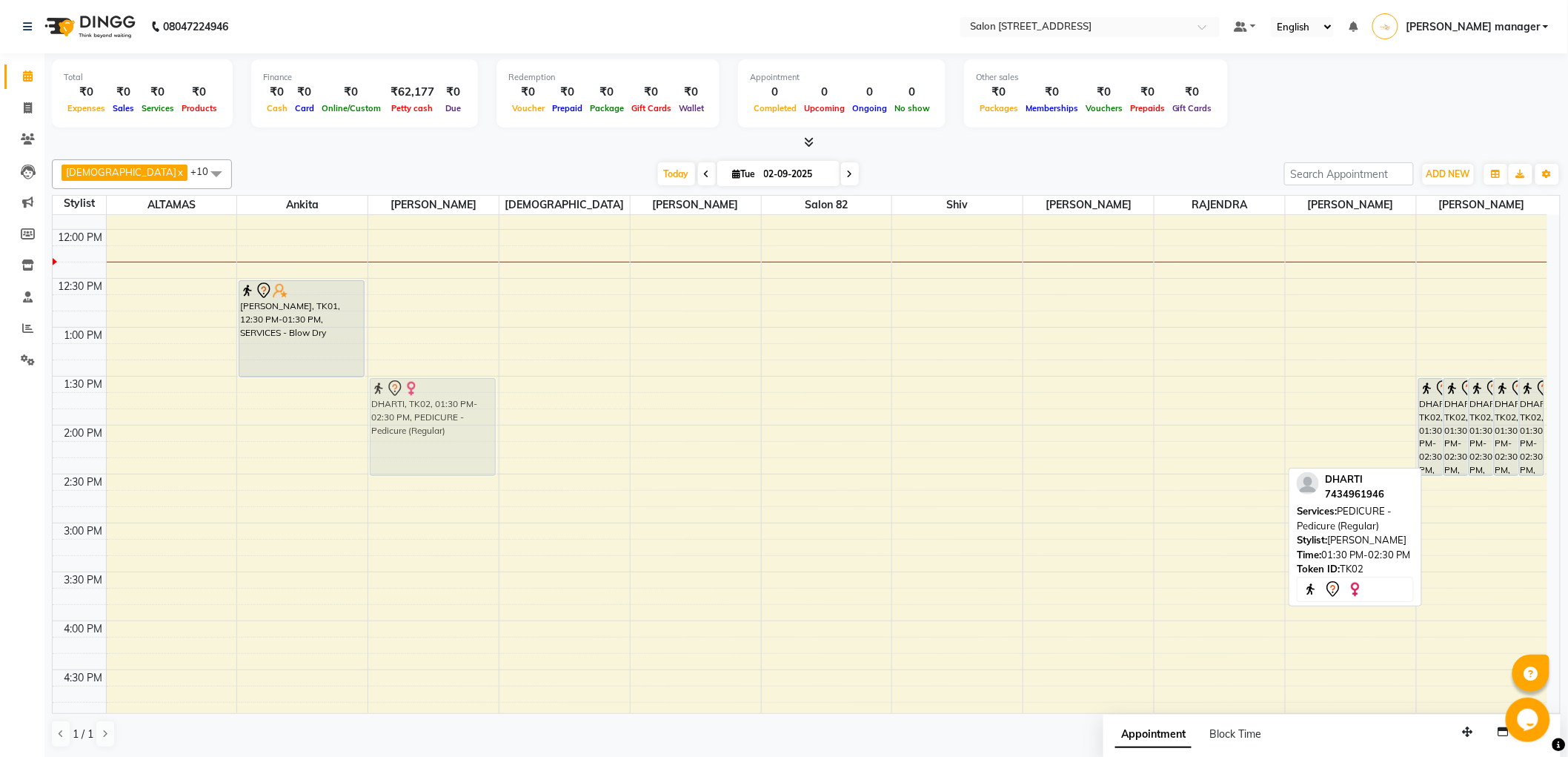
drag, startPoint x: 1200, startPoint y: 427, endPoint x: 391, endPoint y: 426, distance: 809.0
click at [391, 426] on tr "[PERSON_NAME], TK01, 12:30 PM-01:30 PM, SERVICES - Blow Dry DHARTI, TK02, 01:30…" at bounding box center [800, 571] width 1495 height 1271
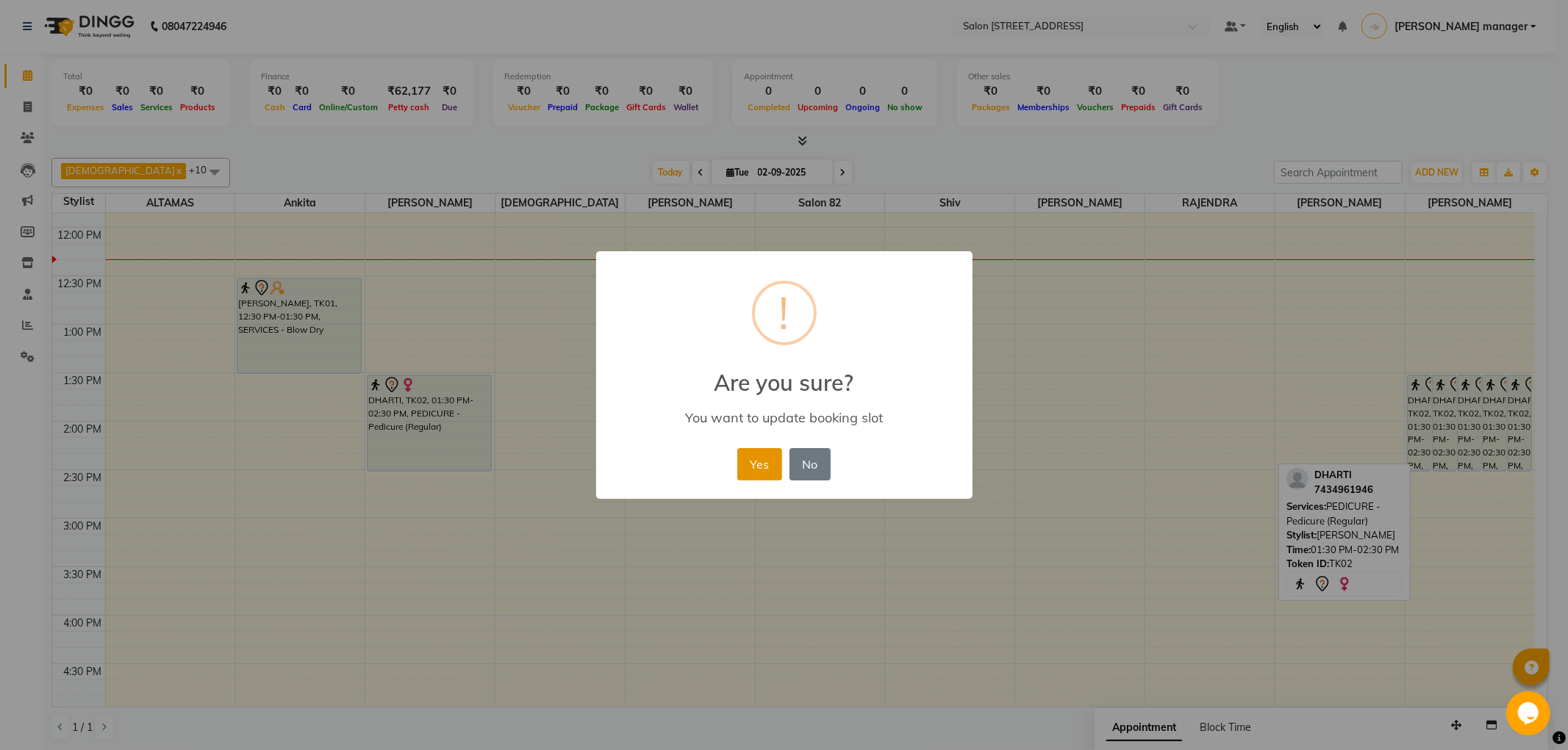
click at [754, 461] on button "Yes" at bounding box center [760, 464] width 44 height 33
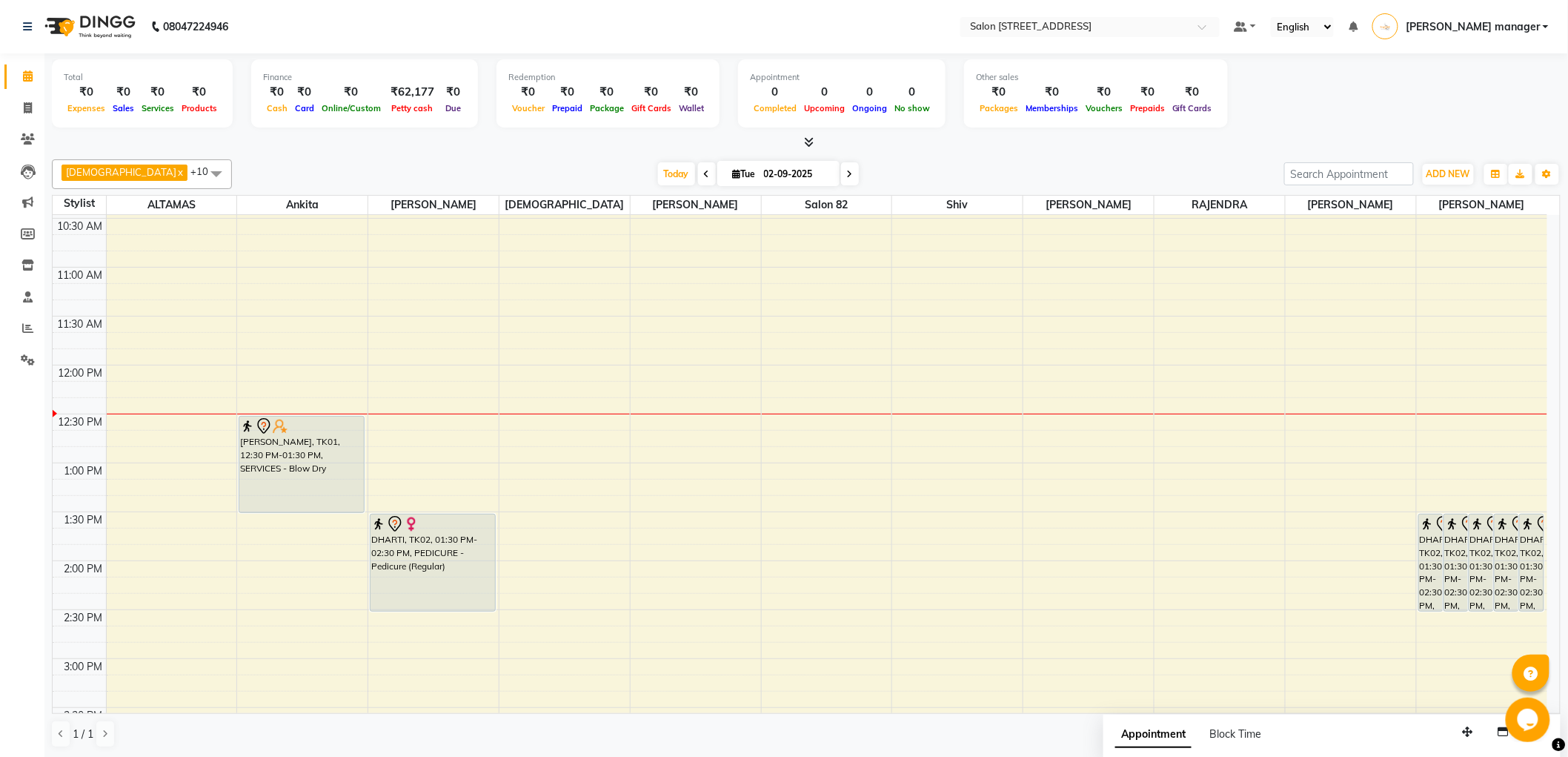
scroll to position [120, 0]
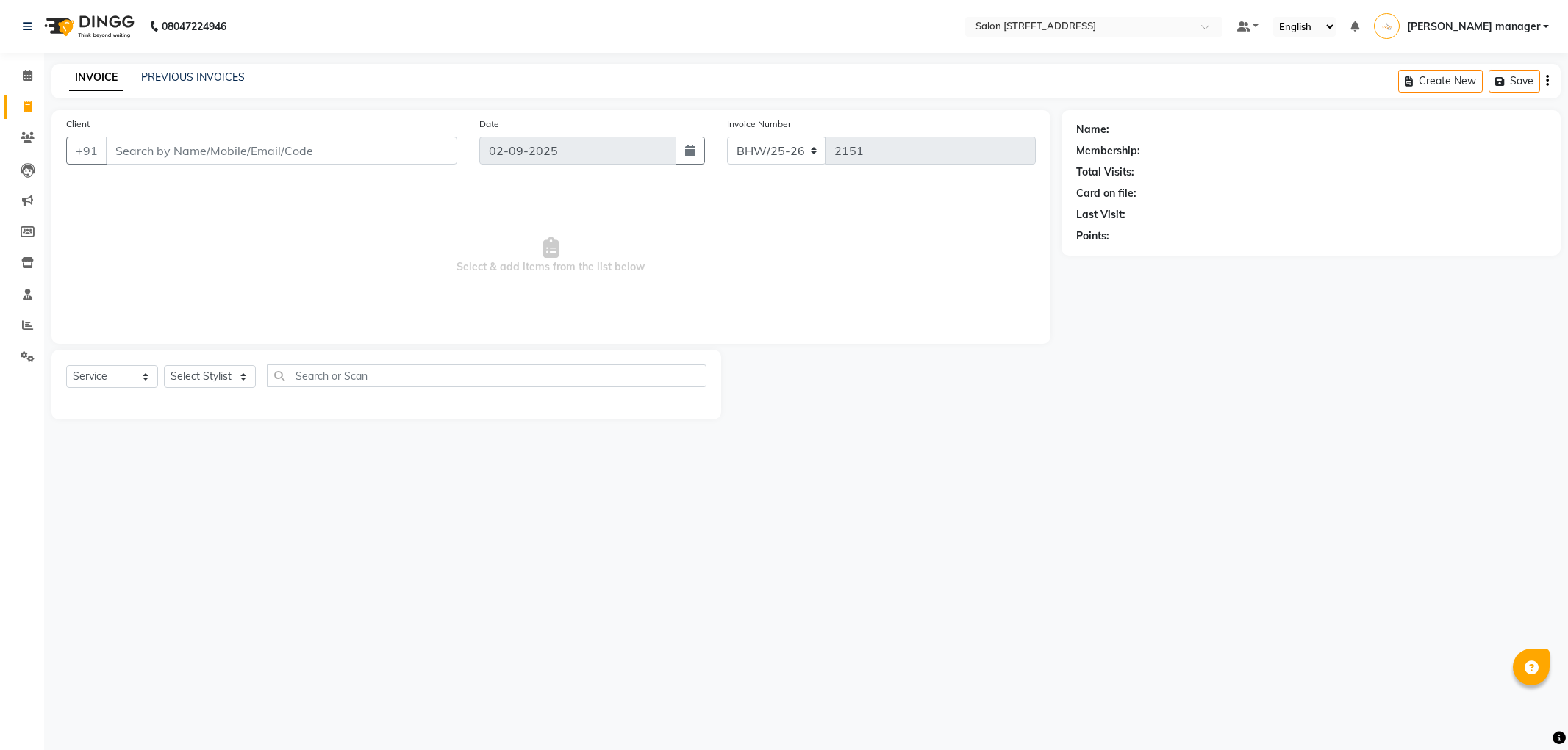
select select "service"
click at [191, 371] on select "Select Stylist" at bounding box center [210, 376] width 92 height 23
select select "33709"
click at [164, 365] on select "Select Stylist Akhtar ALTAMAS Ankita ARZOO BABLU BHARAT BHAWANIPUR BUNNY Doyel …" at bounding box center [216, 376] width 103 height 23
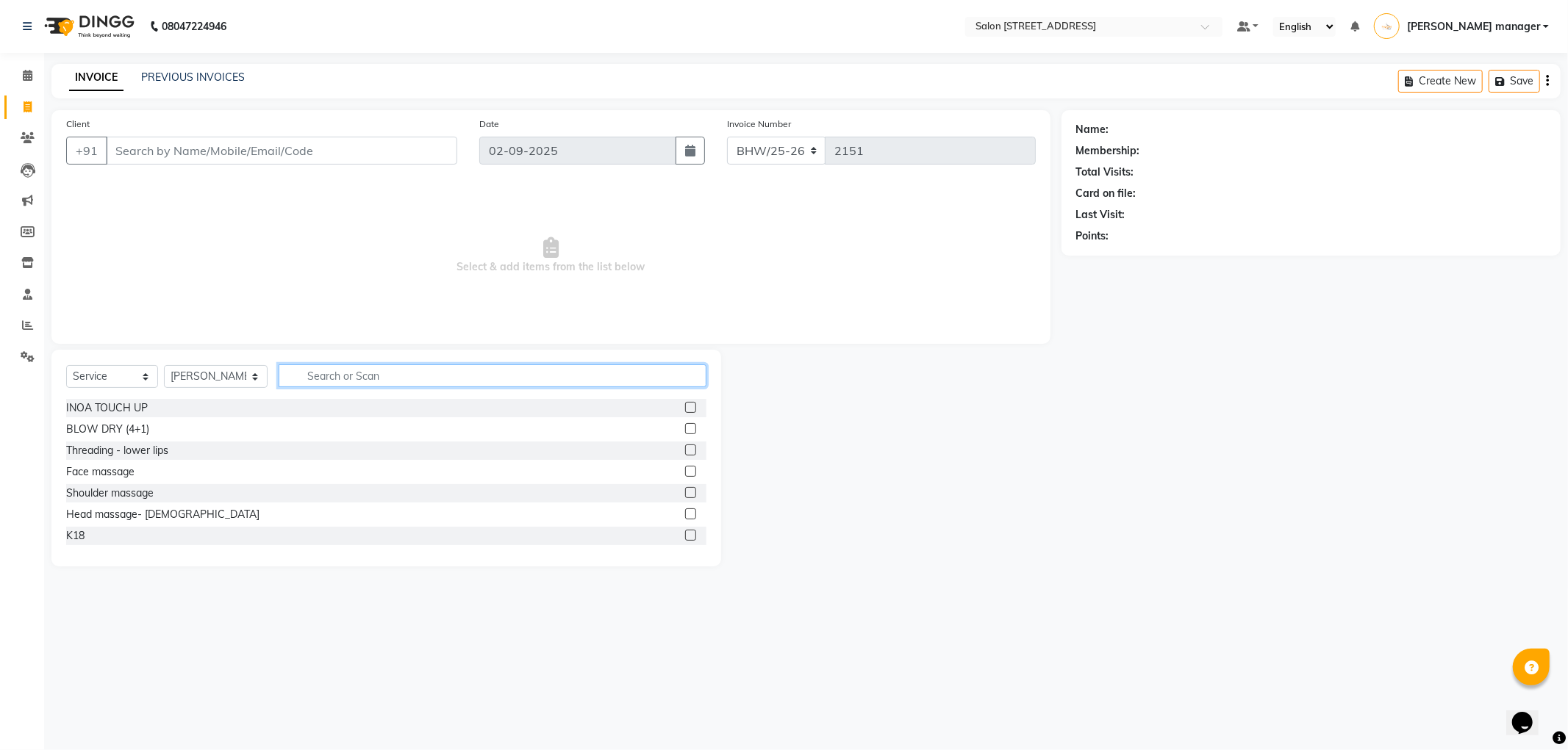
click at [436, 375] on input "text" at bounding box center [493, 375] width 428 height 23
type input "p"
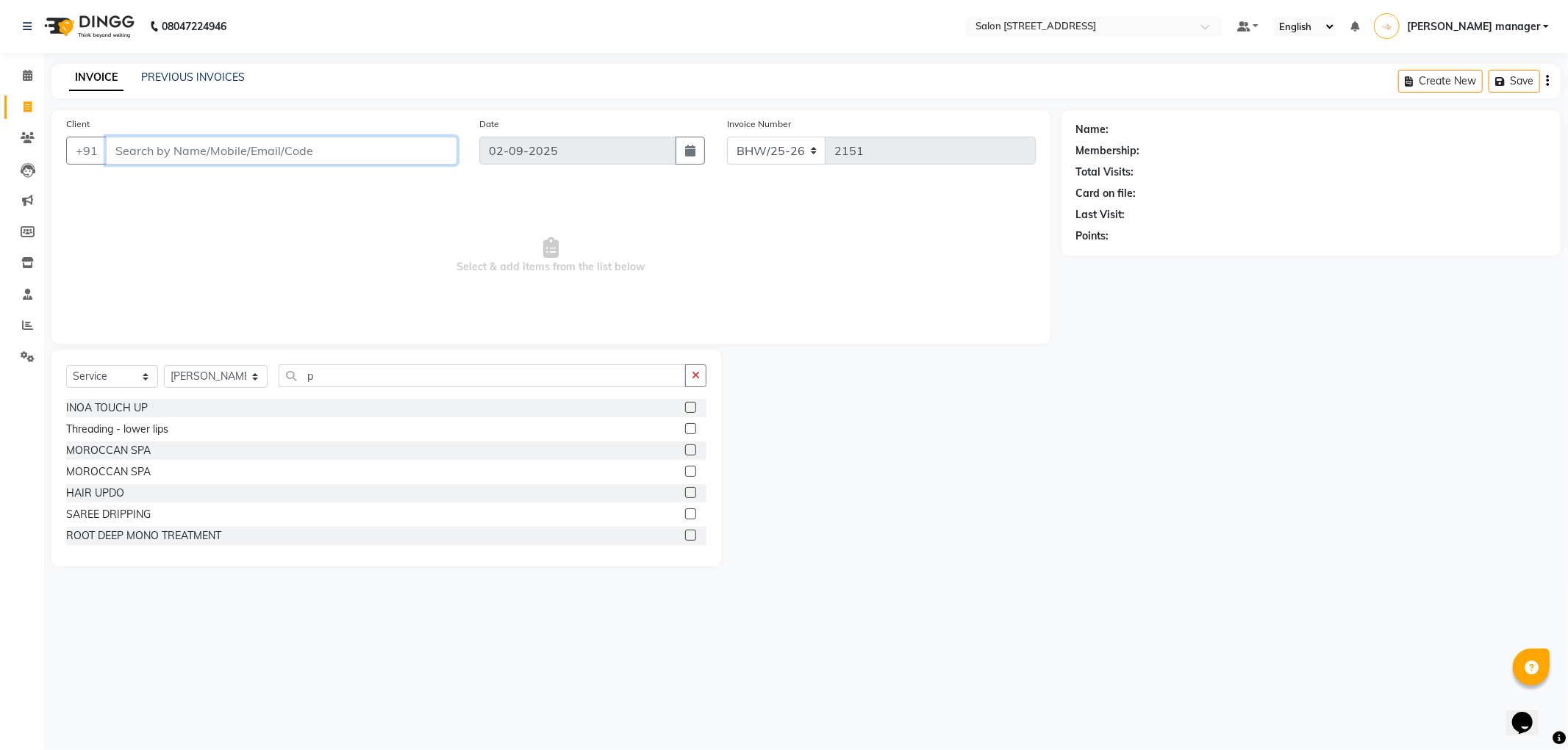
click at [407, 149] on input "Client" at bounding box center [281, 151] width 351 height 28
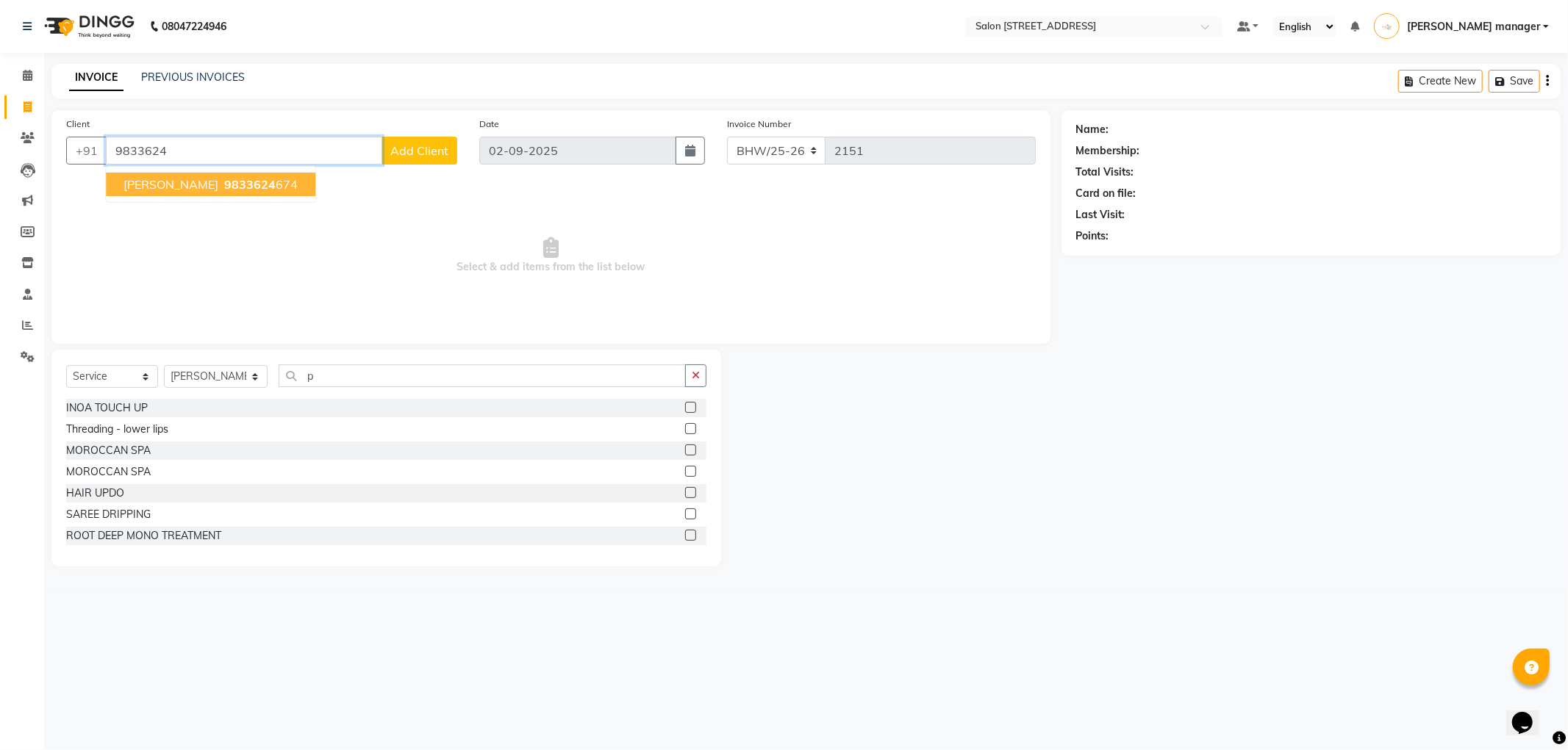
click at [260, 177] on ngb-highlight "9833624 674" at bounding box center [260, 184] width 76 height 15
type input "9833624674"
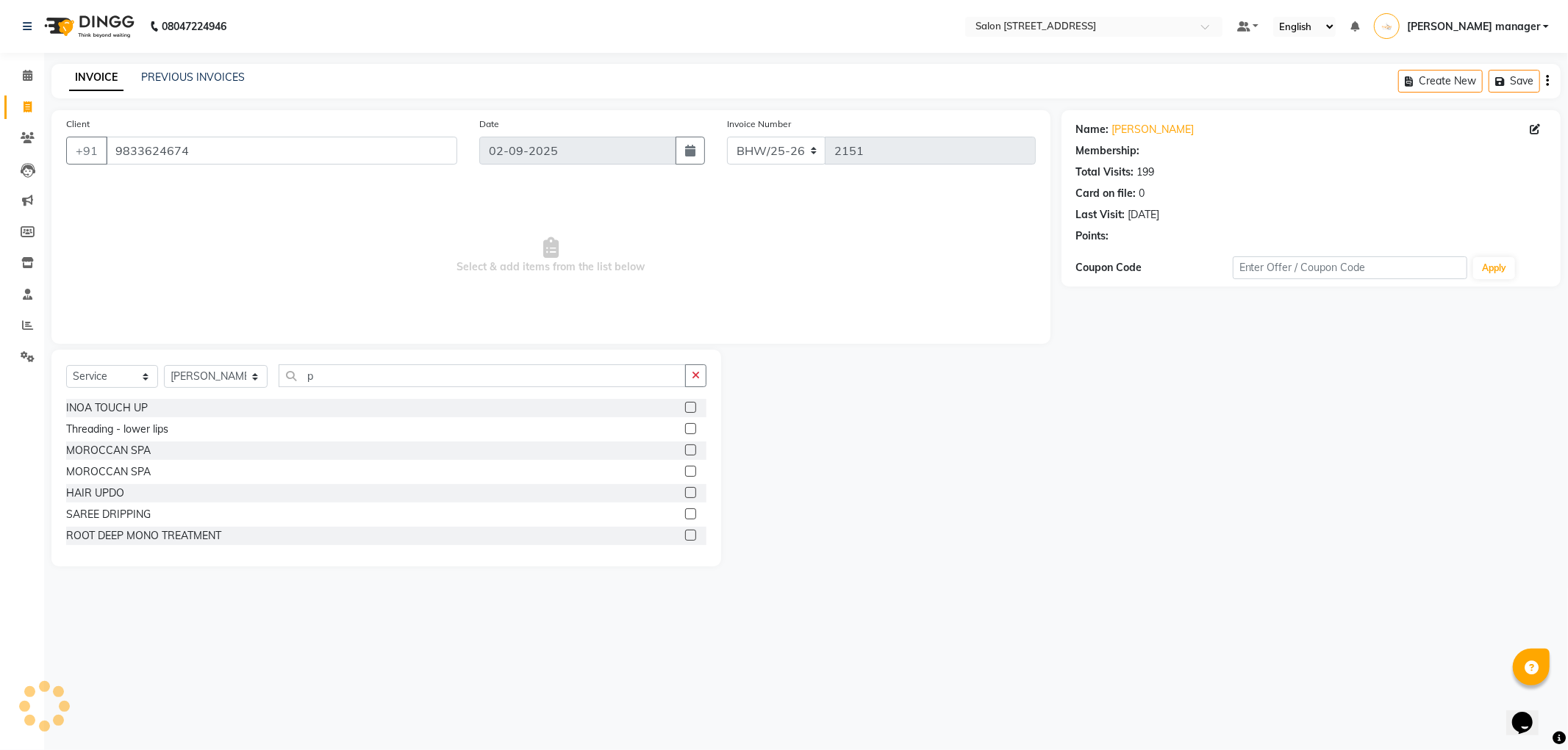
select select "1: Object"
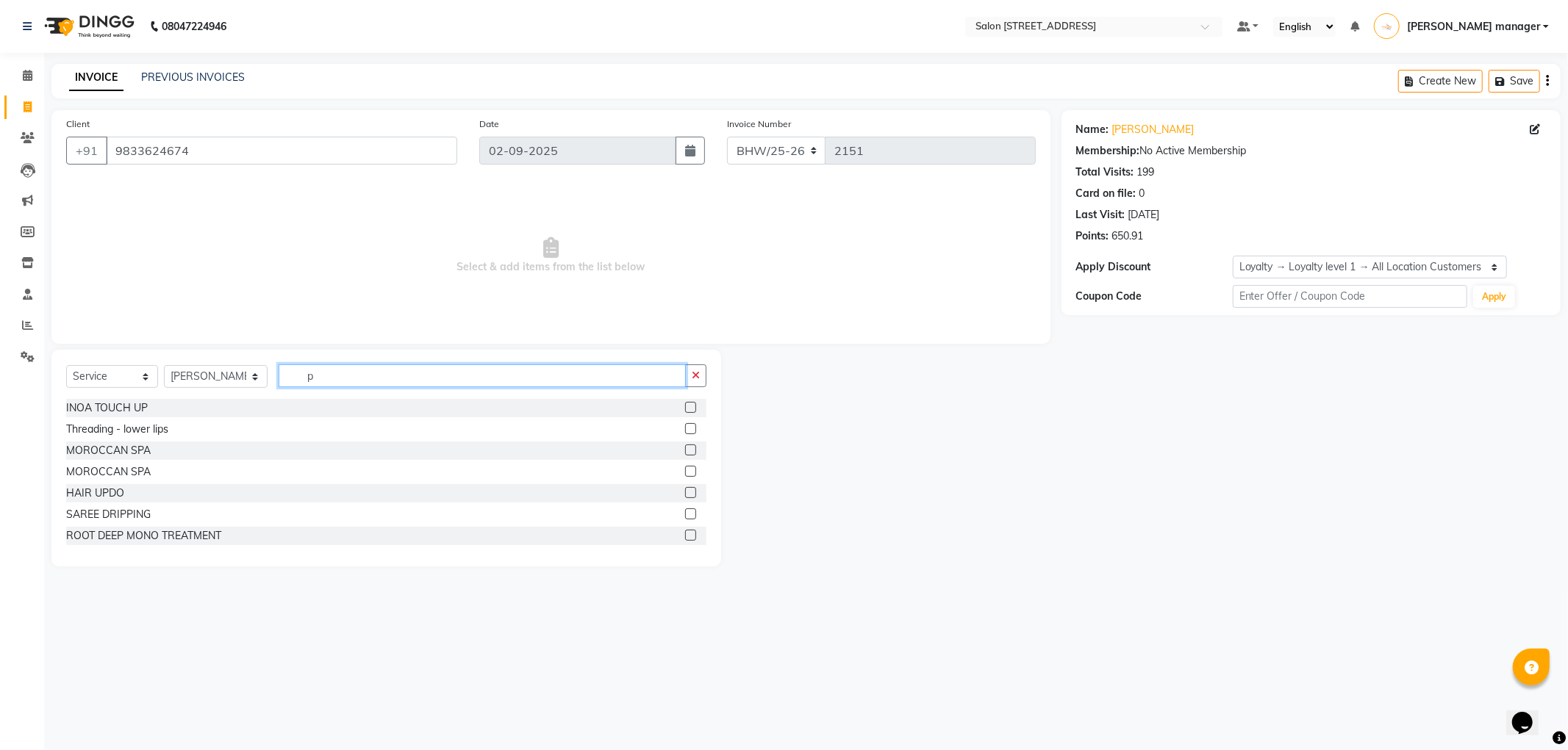
click at [320, 377] on input "p" at bounding box center [482, 375] width 407 height 23
type input "pedi"
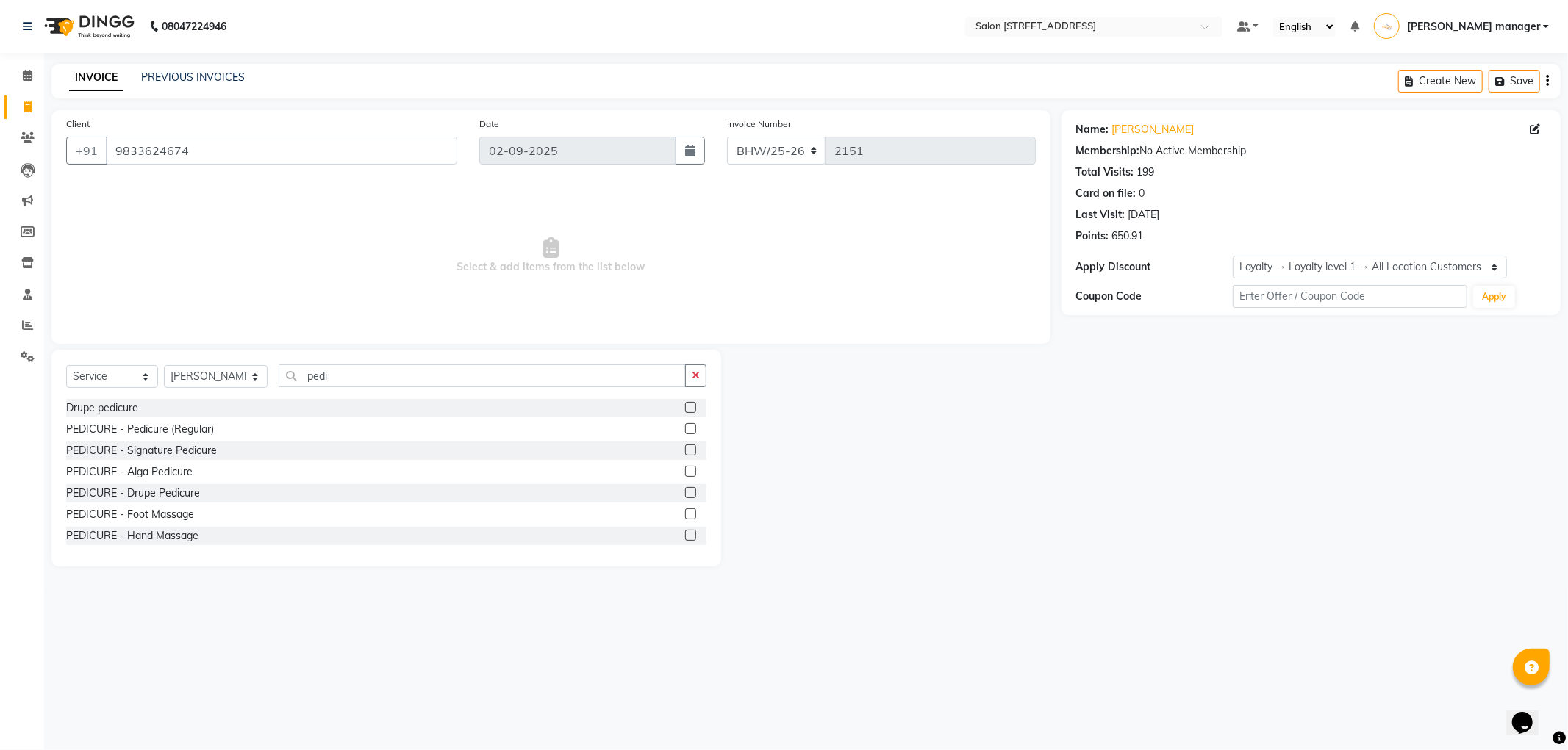
click at [685, 428] on label at bounding box center [691, 429] width 11 height 11
click at [685, 428] on input "checkbox" at bounding box center [690, 429] width 10 height 10
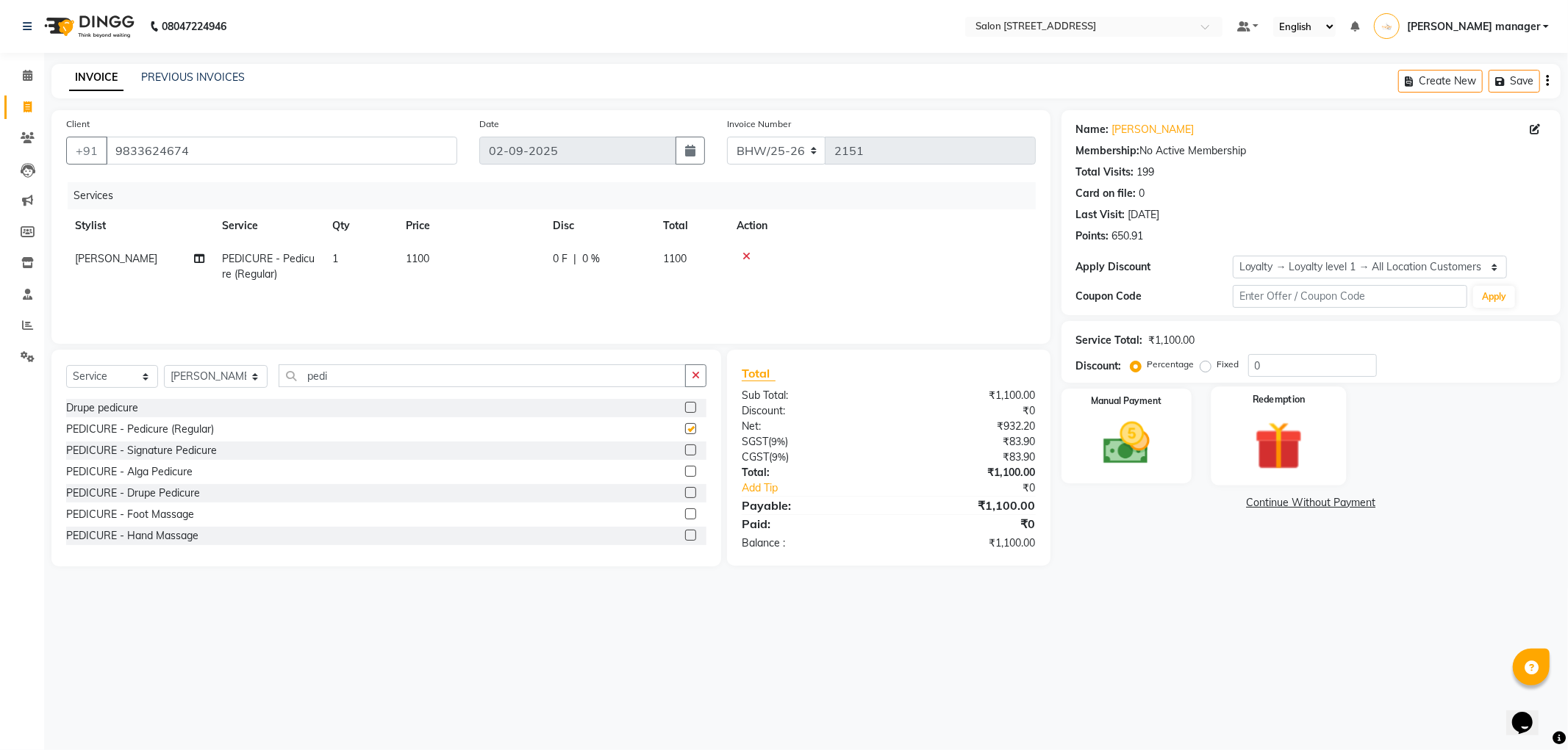
checkbox input "false"
click at [1181, 428] on div "Manual Payment" at bounding box center [1126, 435] width 135 height 99
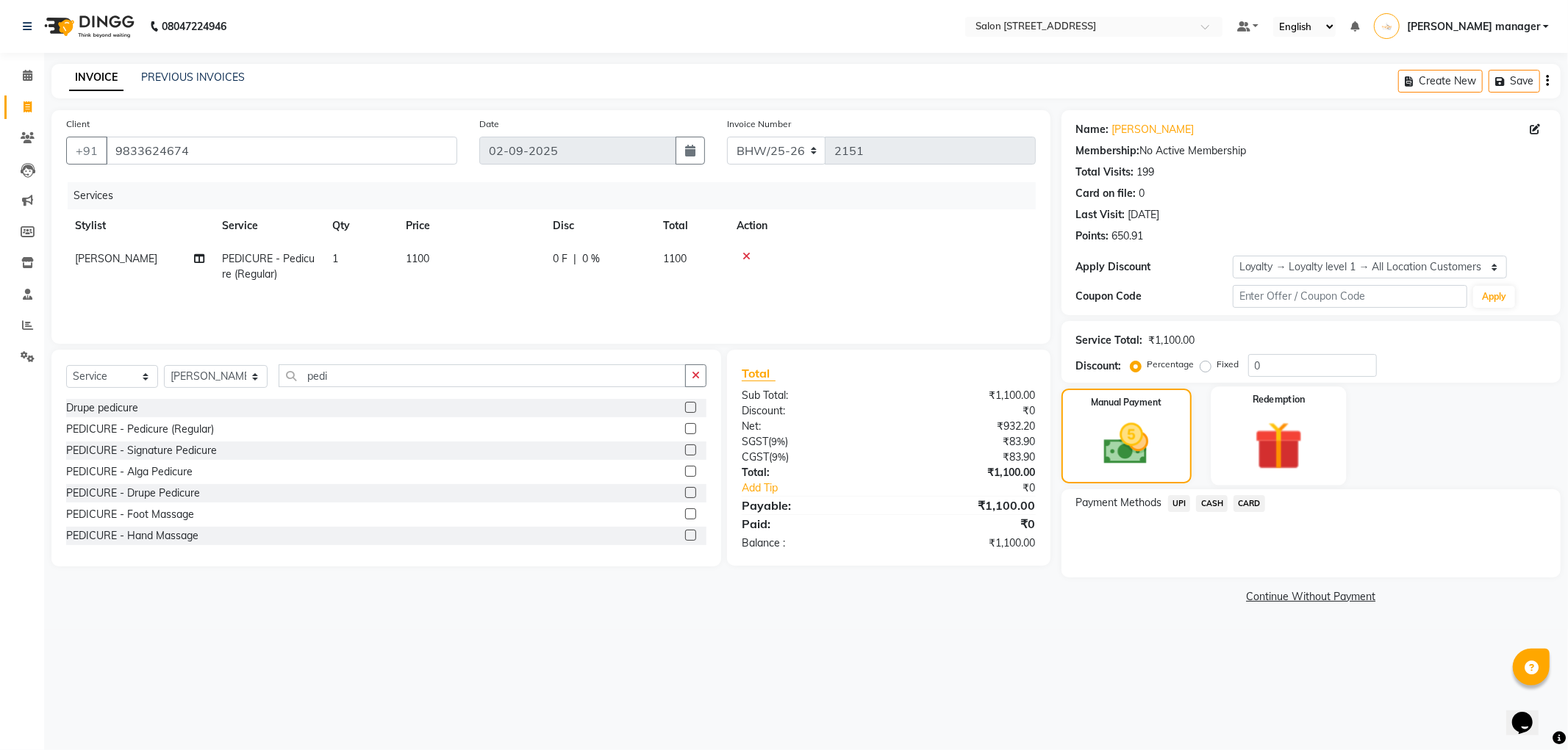
click at [1328, 429] on div "Redemption" at bounding box center [1278, 435] width 135 height 99
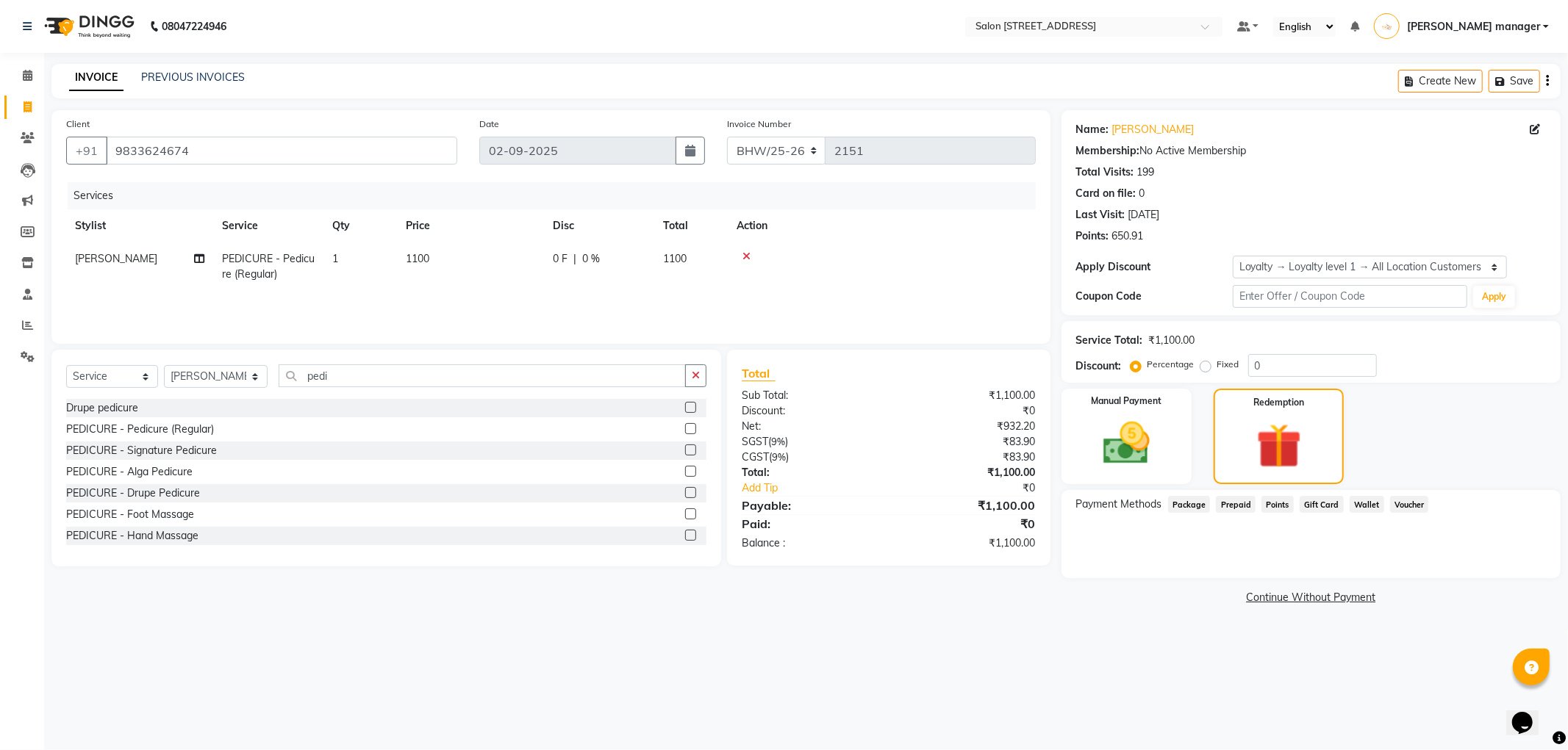
click at [1277, 505] on span "Points" at bounding box center [1278, 504] width 33 height 17
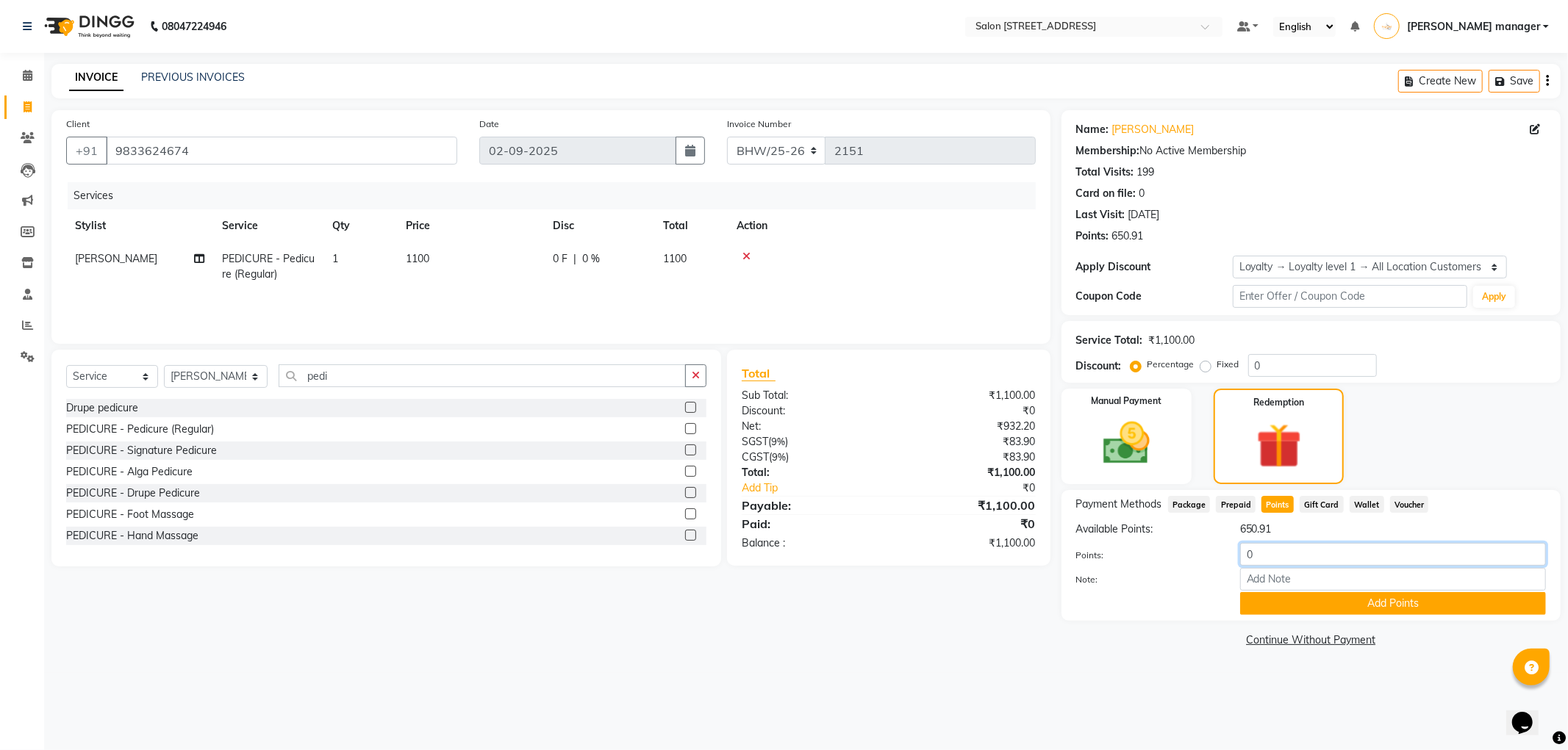
click at [1254, 543] on input "0" at bounding box center [1393, 554] width 306 height 23
type input "500"
click at [1267, 602] on button "Add Points" at bounding box center [1393, 603] width 306 height 23
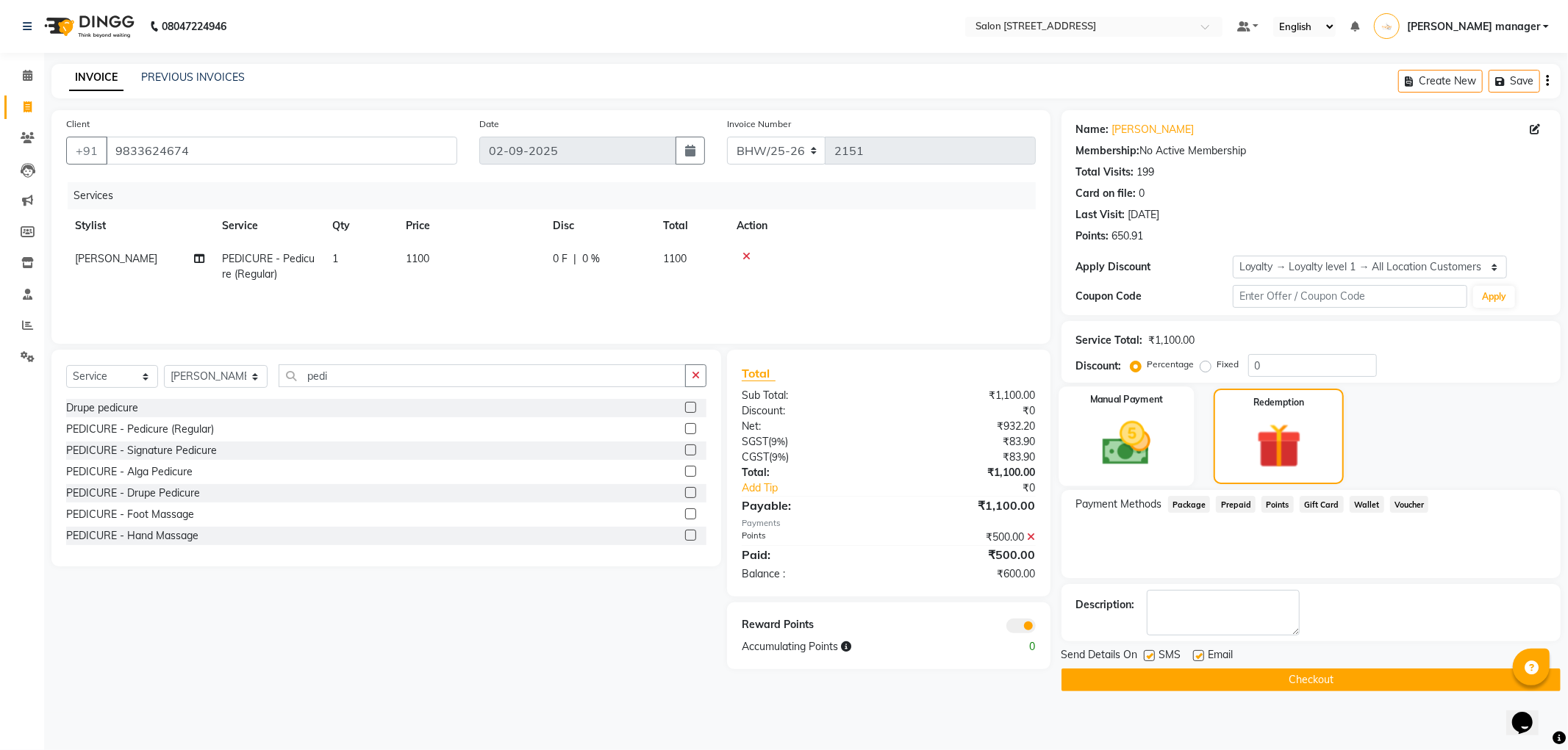
click at [1114, 428] on img at bounding box center [1126, 444] width 79 height 56
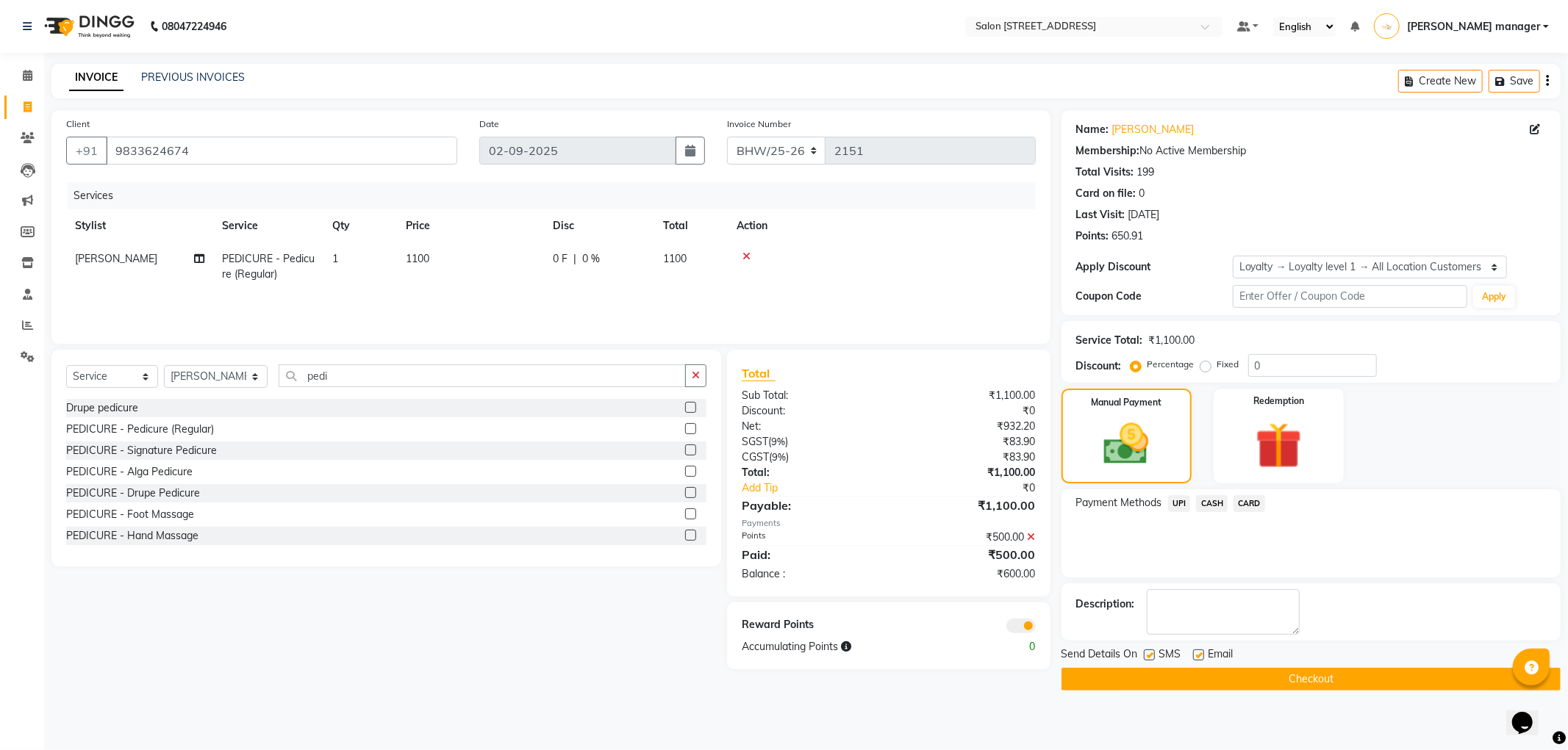
click at [1204, 502] on span "CASH" at bounding box center [1211, 503] width 32 height 17
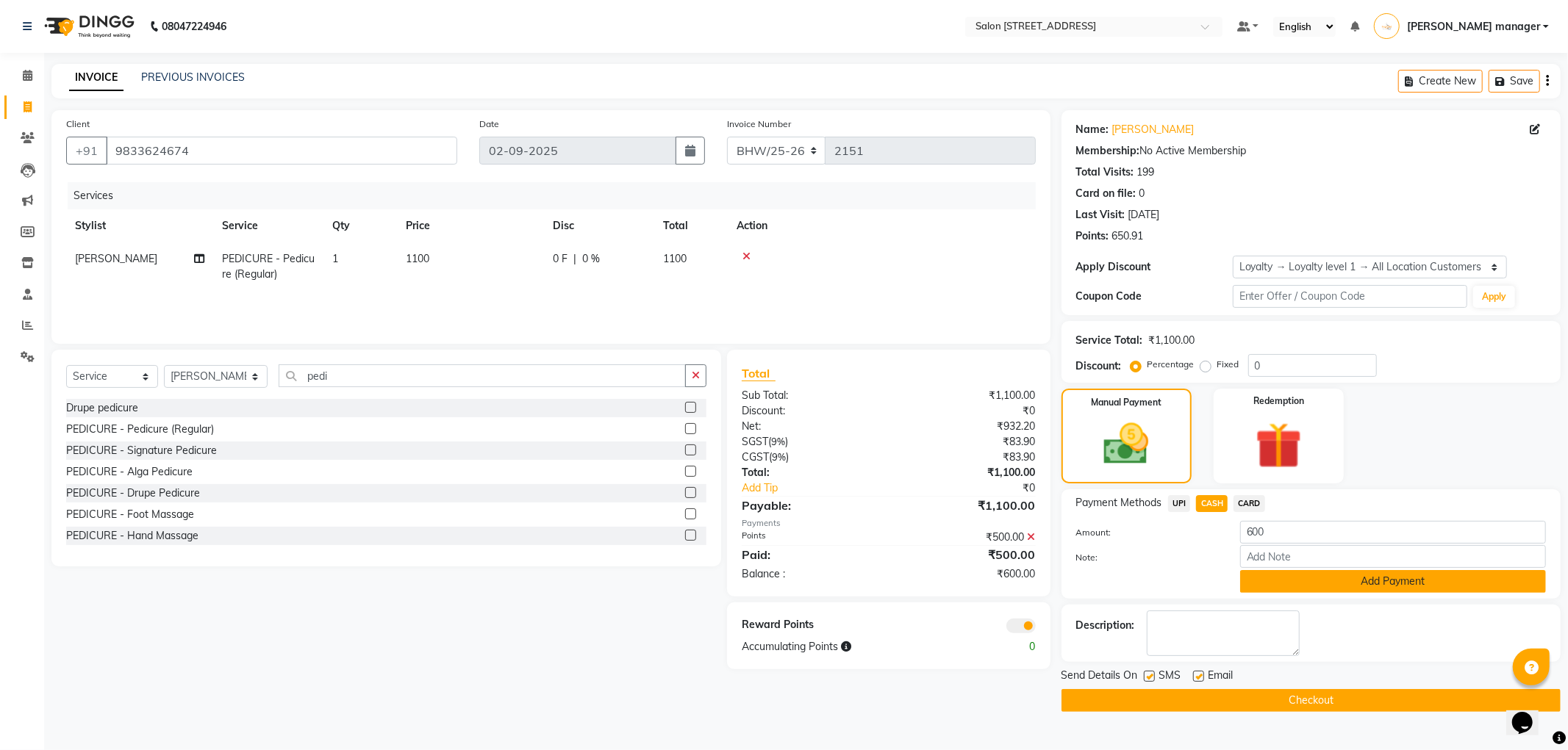
click at [1268, 575] on button "Add Payment" at bounding box center [1393, 581] width 306 height 23
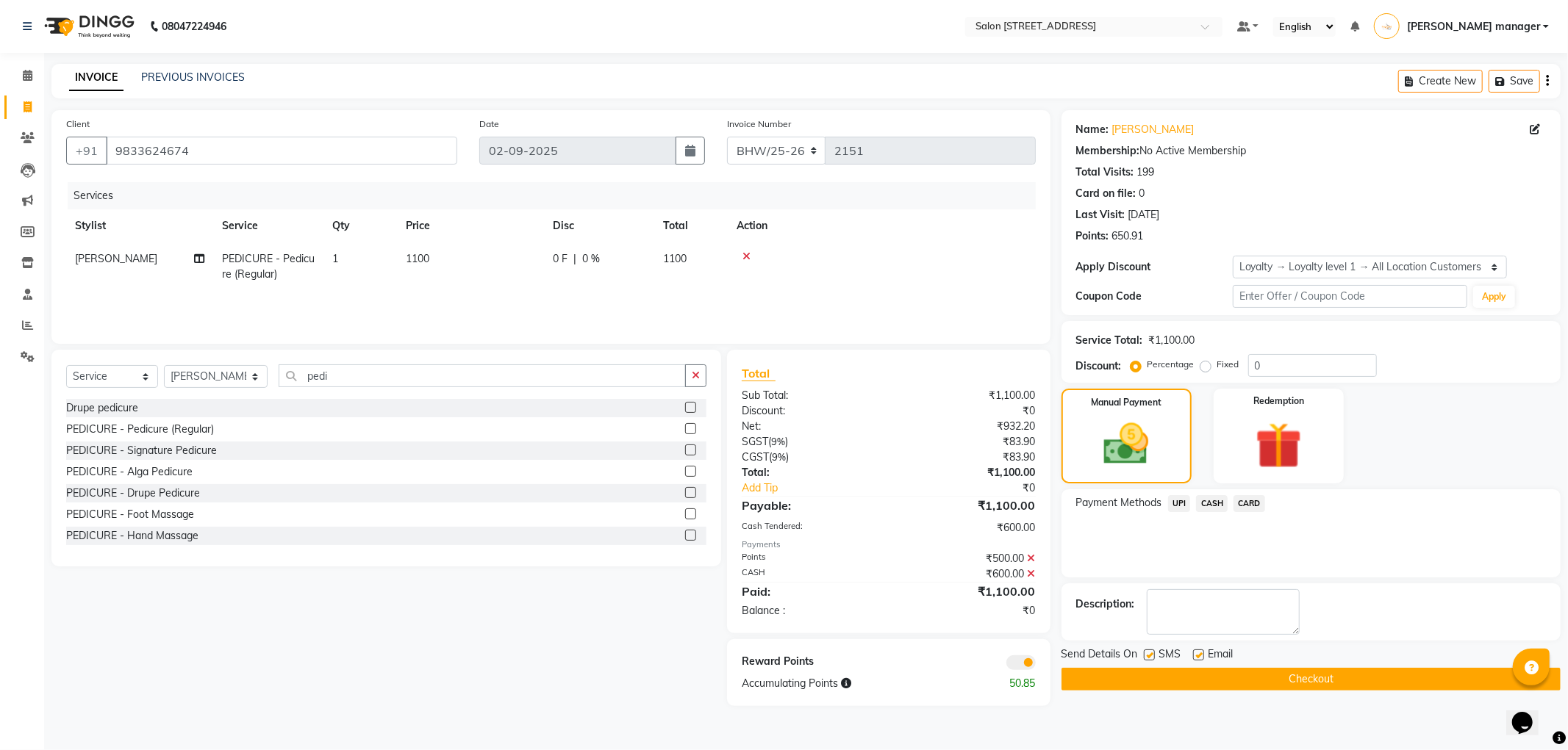
click at [1195, 675] on button "Checkout" at bounding box center [1311, 678] width 499 height 23
